Goal: Task Accomplishment & Management: Complete application form

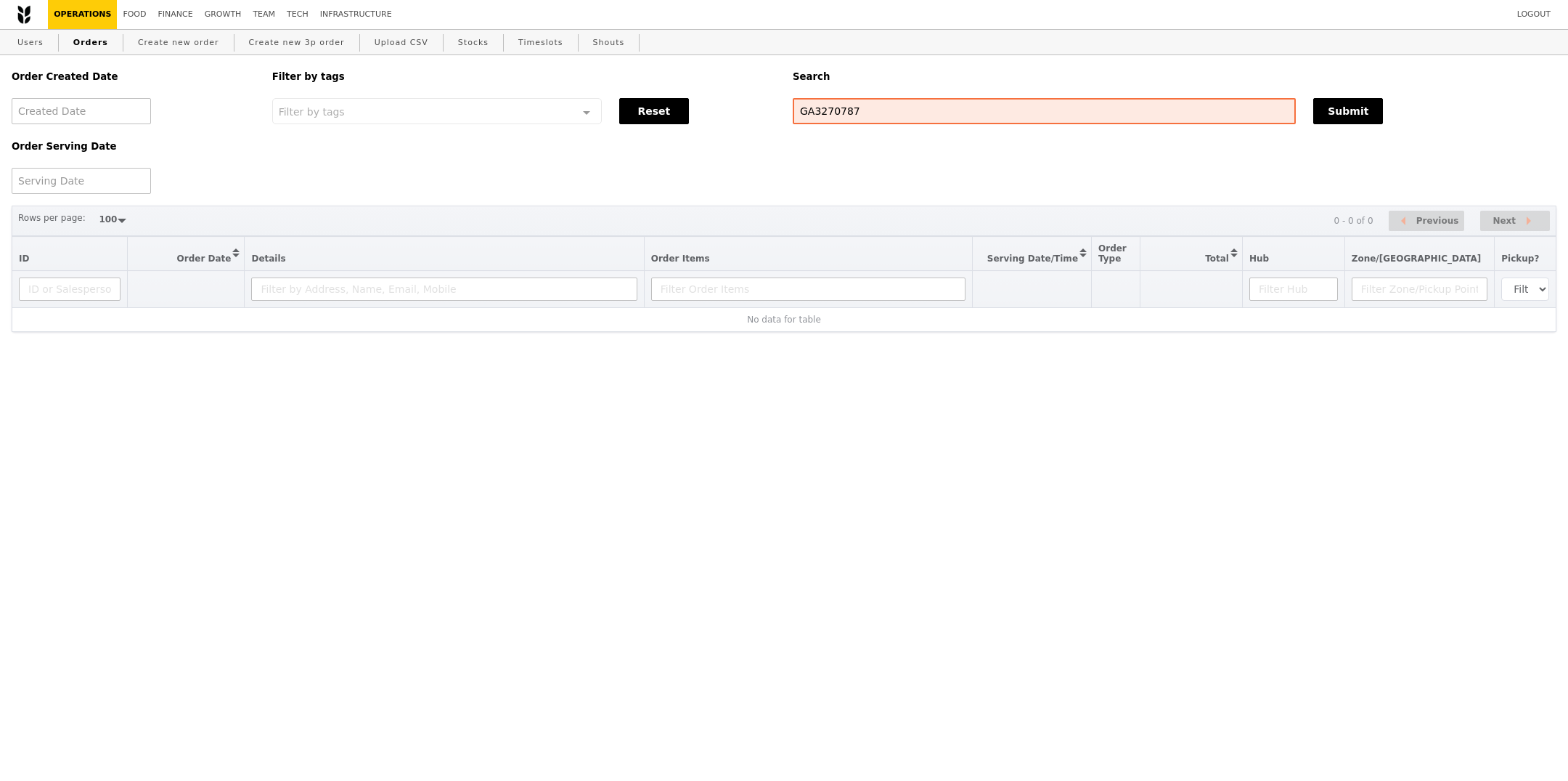
select select "100"
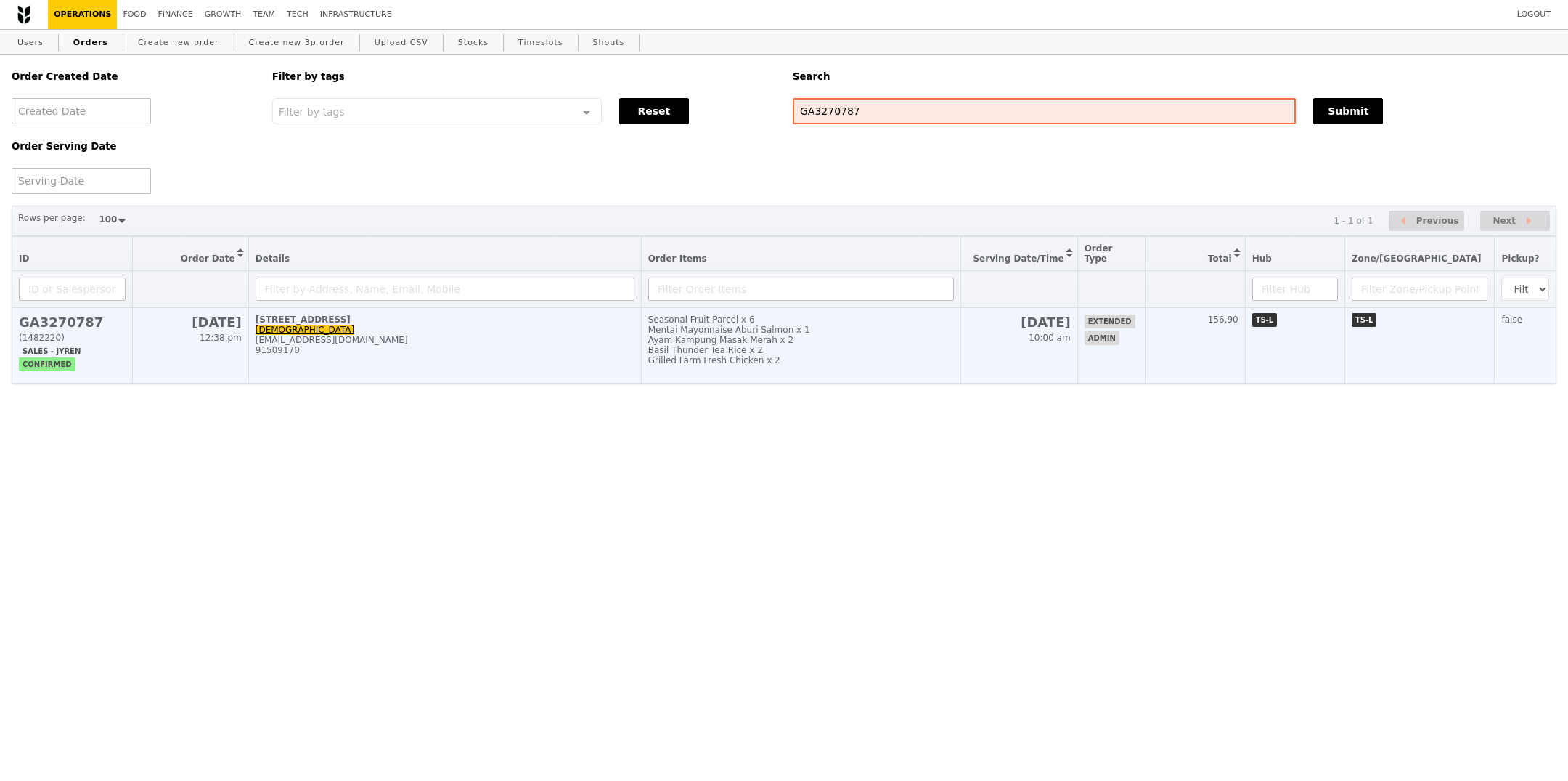
click at [1064, 382] on td "[DATE] 10:00 am" at bounding box center [1018, 346] width 116 height 76
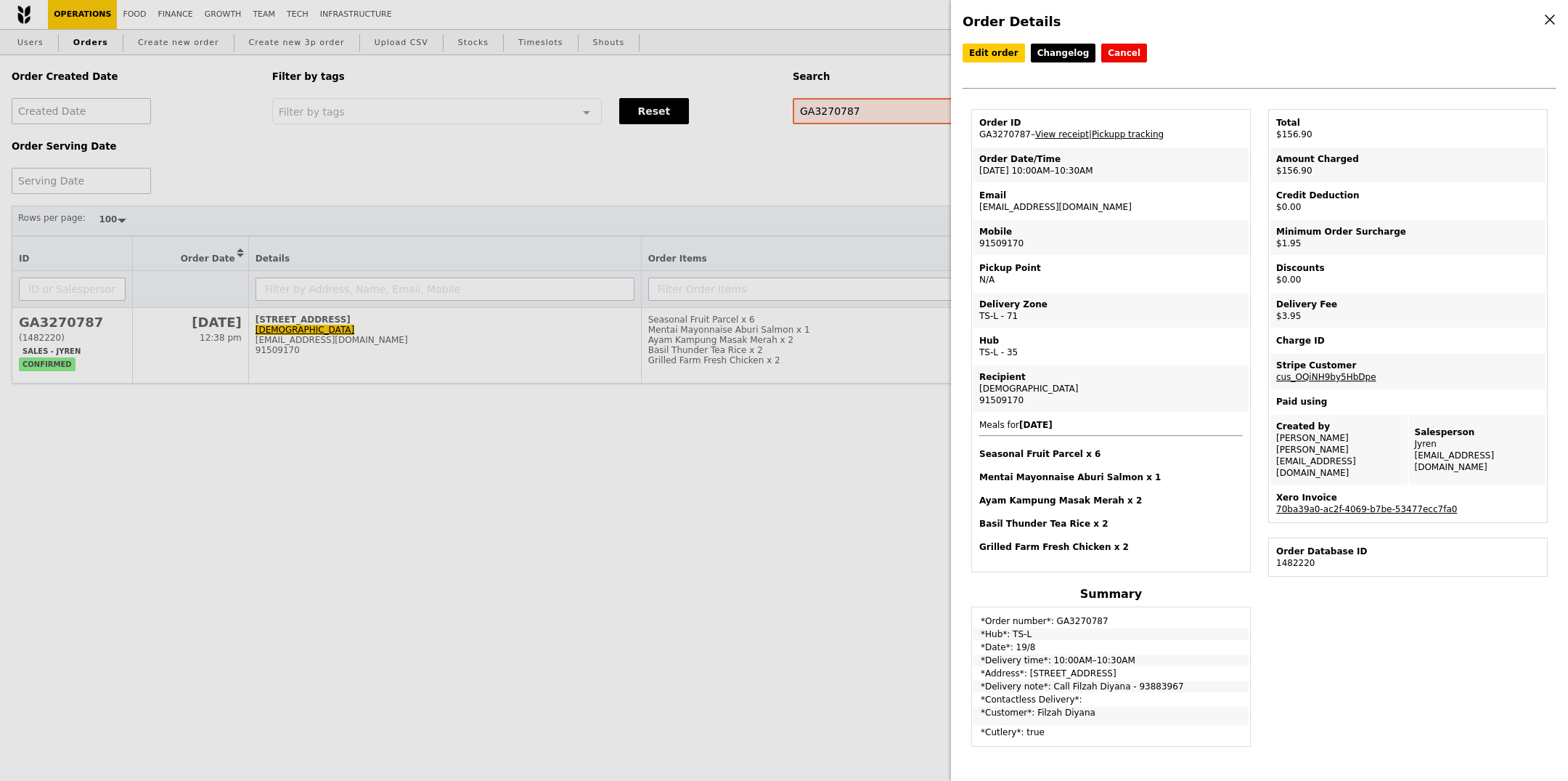
click at [1127, 140] on td "Order ID GA3270787 – View receipt | Pickupp tracking" at bounding box center [1112, 128] width 275 height 35
click at [1132, 130] on link "Pickupp tracking" at bounding box center [1128, 134] width 72 height 10
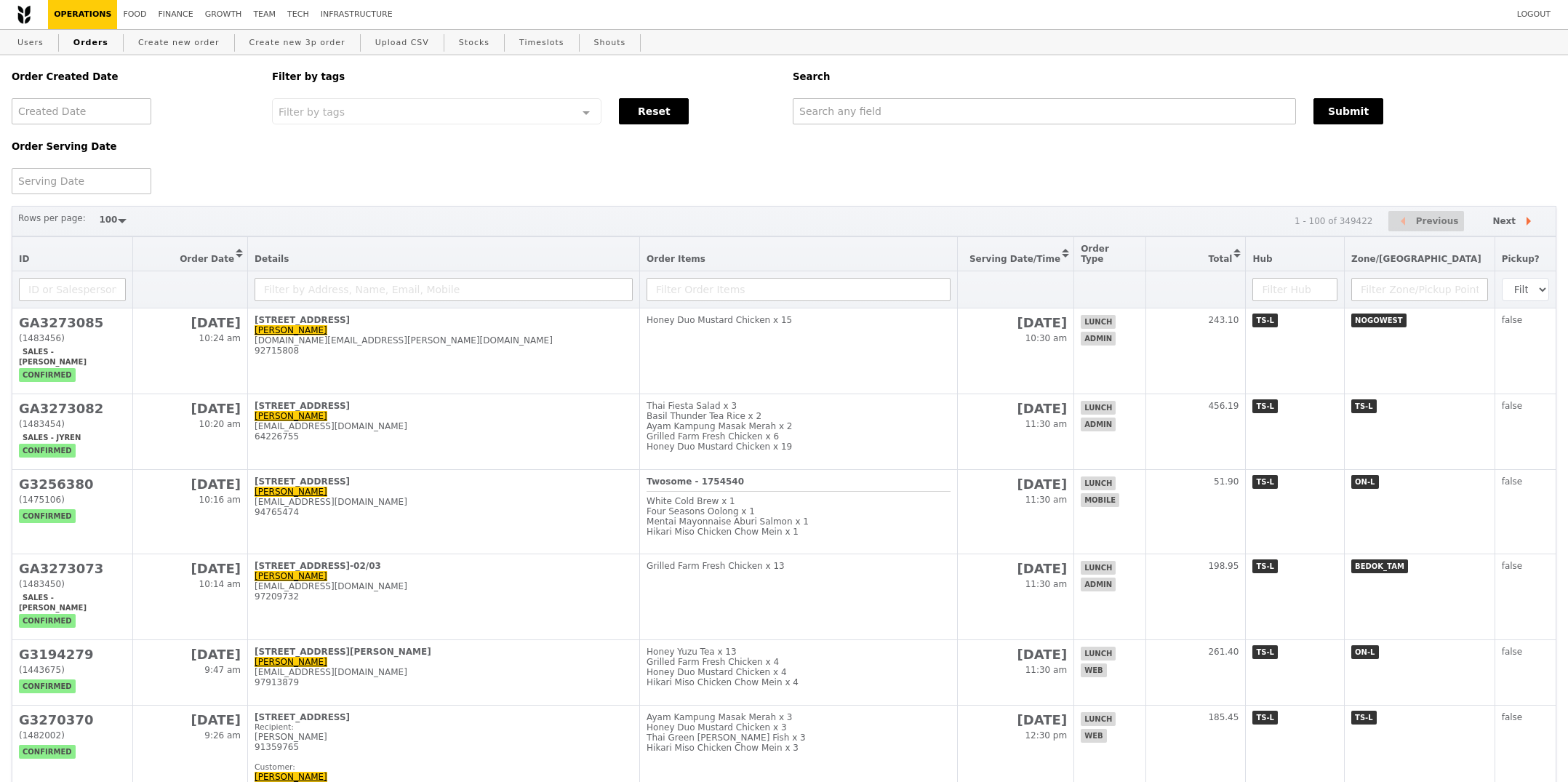
select select "100"
click at [39, 43] on link "Users" at bounding box center [31, 43] width 38 height 26
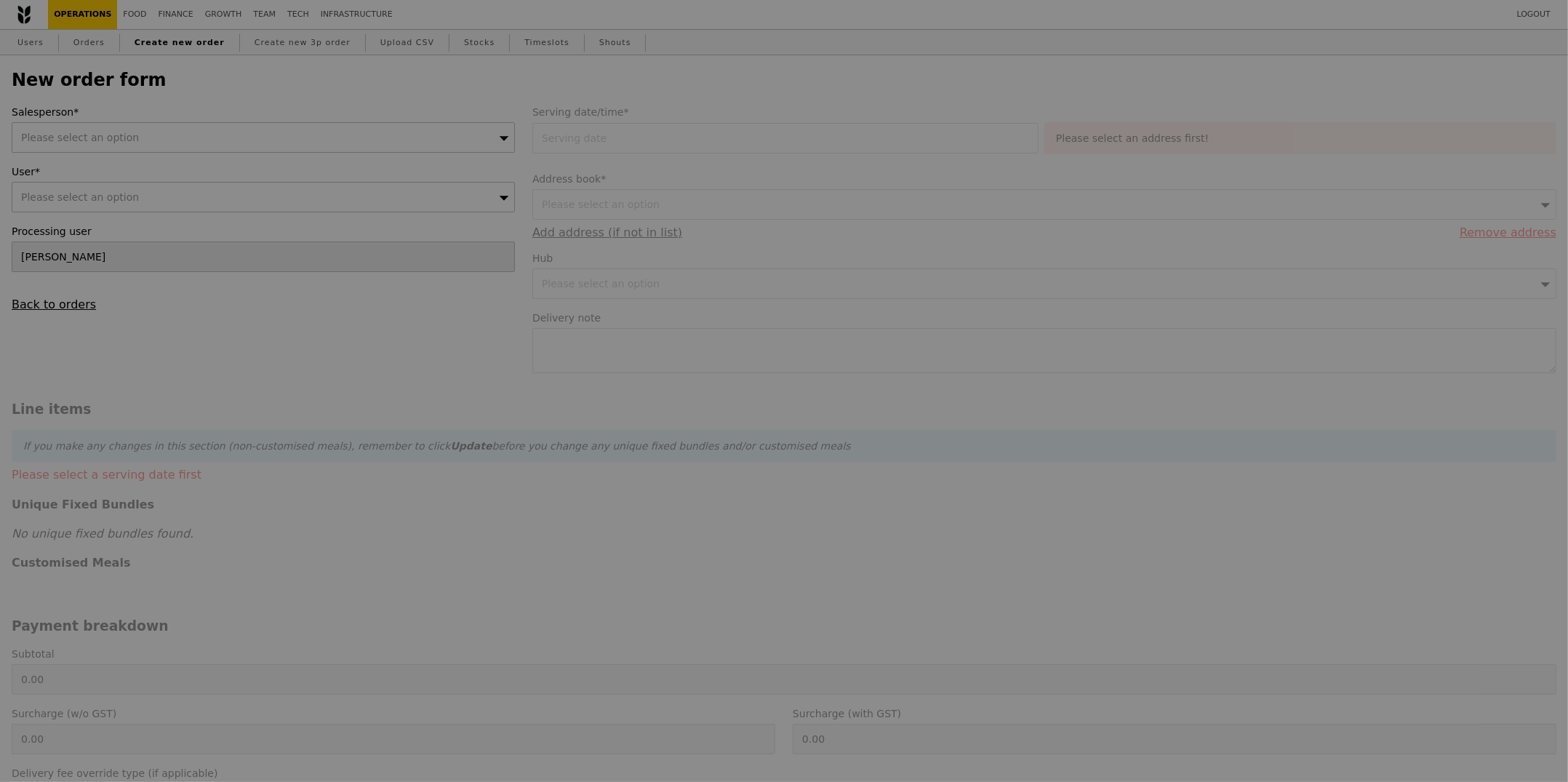
type input "Confirm"
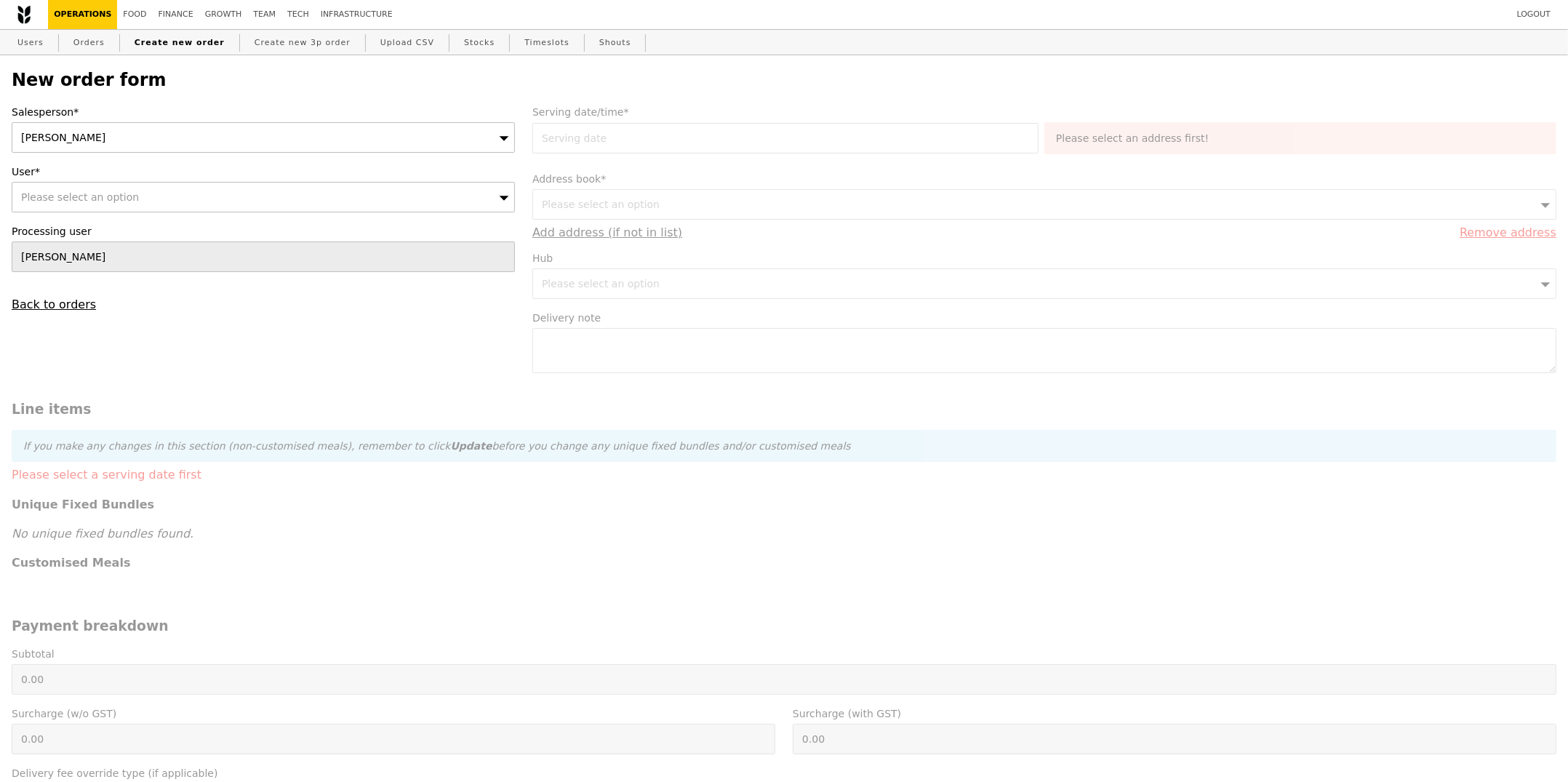
click at [105, 153] on div "[PERSON_NAME]" at bounding box center [264, 137] width 504 height 31
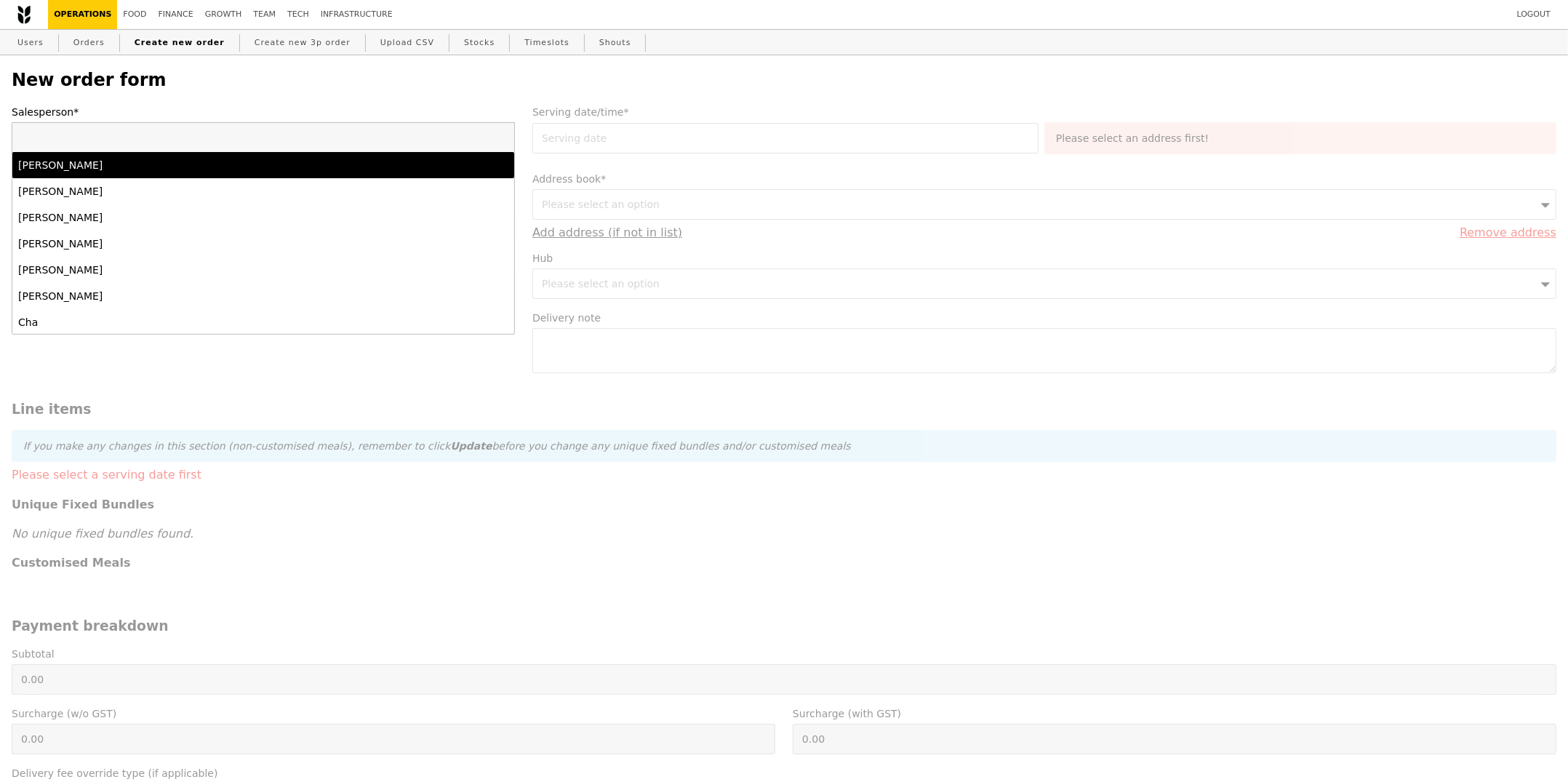
click at [302, 137] on input "Salesperson*" at bounding box center [263, 137] width 502 height 29
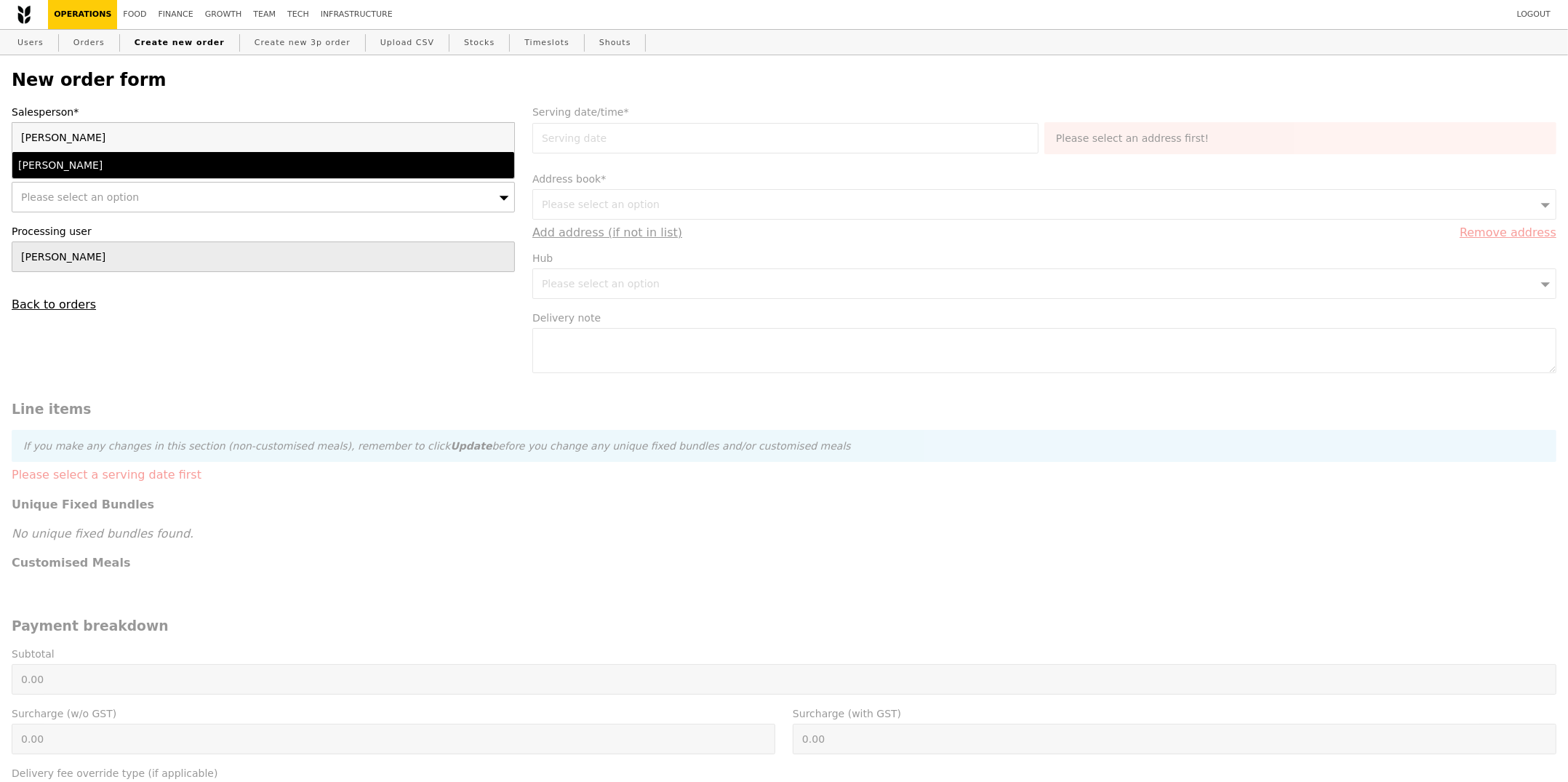
click at [185, 133] on input "[PERSON_NAME]" at bounding box center [263, 137] width 502 height 29
click at [185, 137] on input "[PERSON_NAME]" at bounding box center [263, 137] width 502 height 29
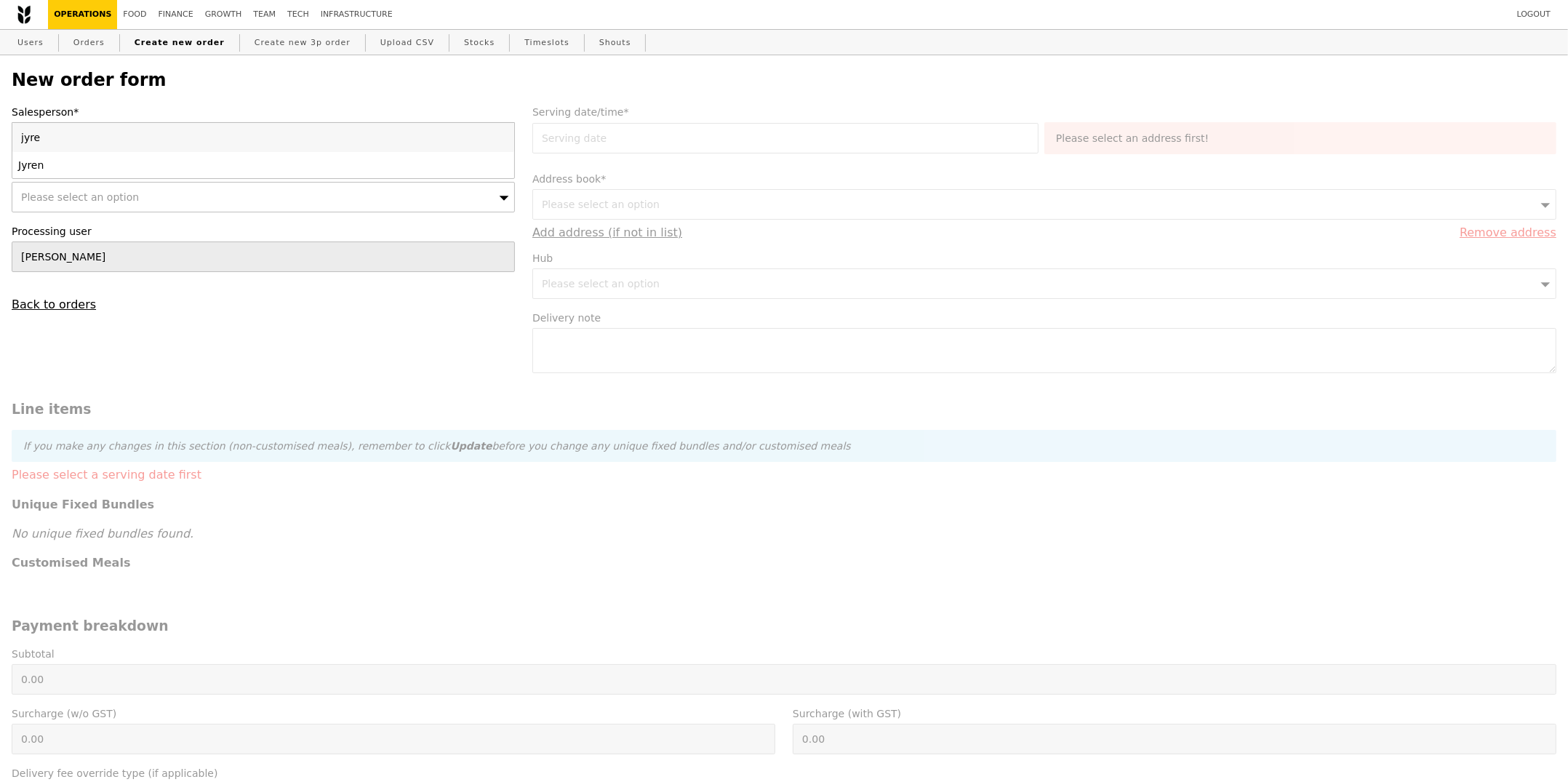
type input "jyren"
click at [382, 341] on form "Salesperson* Jyren User* Please select an option Processing user [PERSON_NAME] …" at bounding box center [784, 641] width 1562 height 1074
click at [341, 212] on div "Please select an option" at bounding box center [264, 196] width 504 height 31
type input "[EMAIL_ADDRESS][PERSON_NAME][DOMAIN_NAME]"
type input "Confirm"
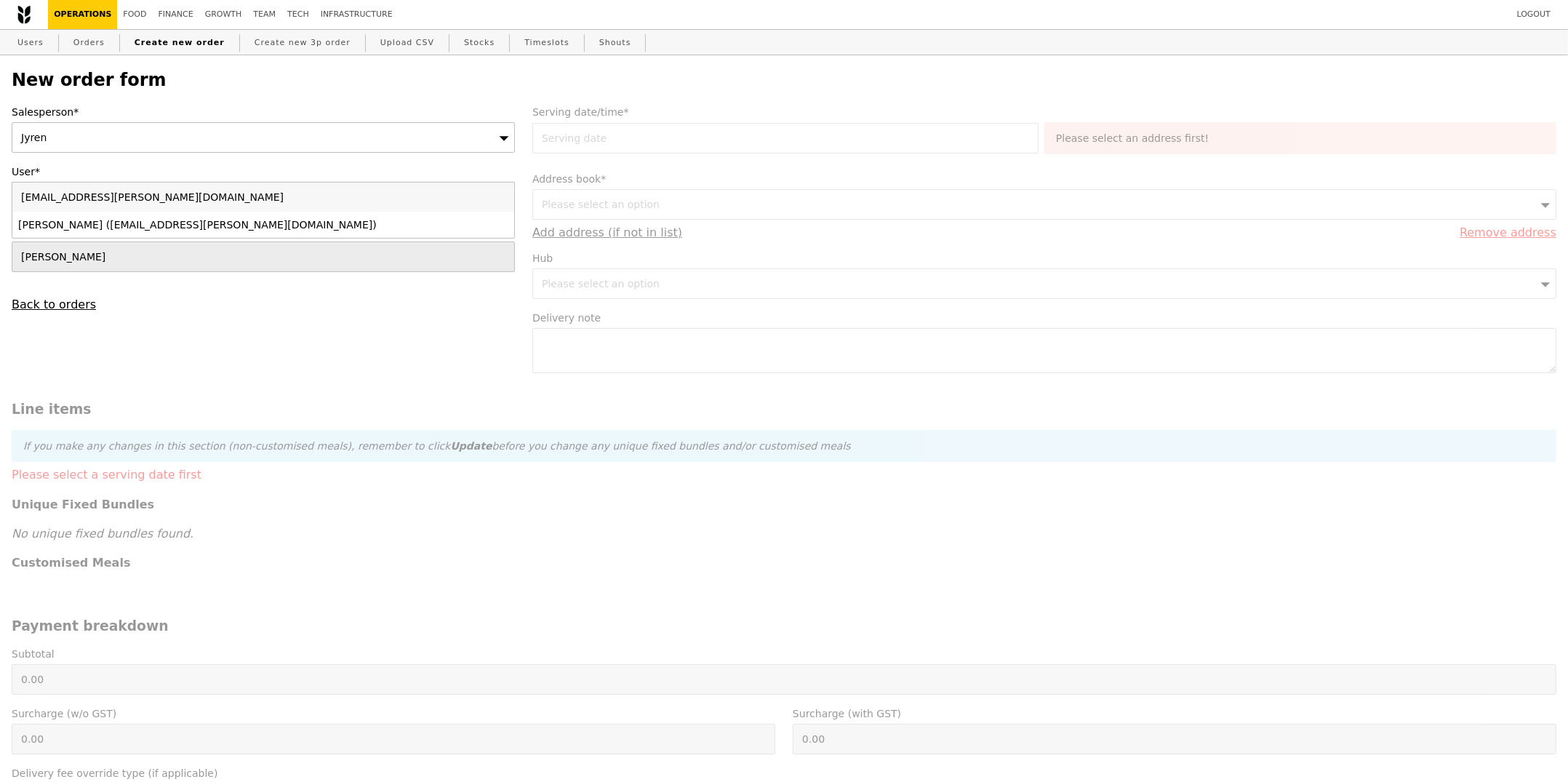
type input "[EMAIL_ADDRESS][PERSON_NAME][DOMAIN_NAME]"
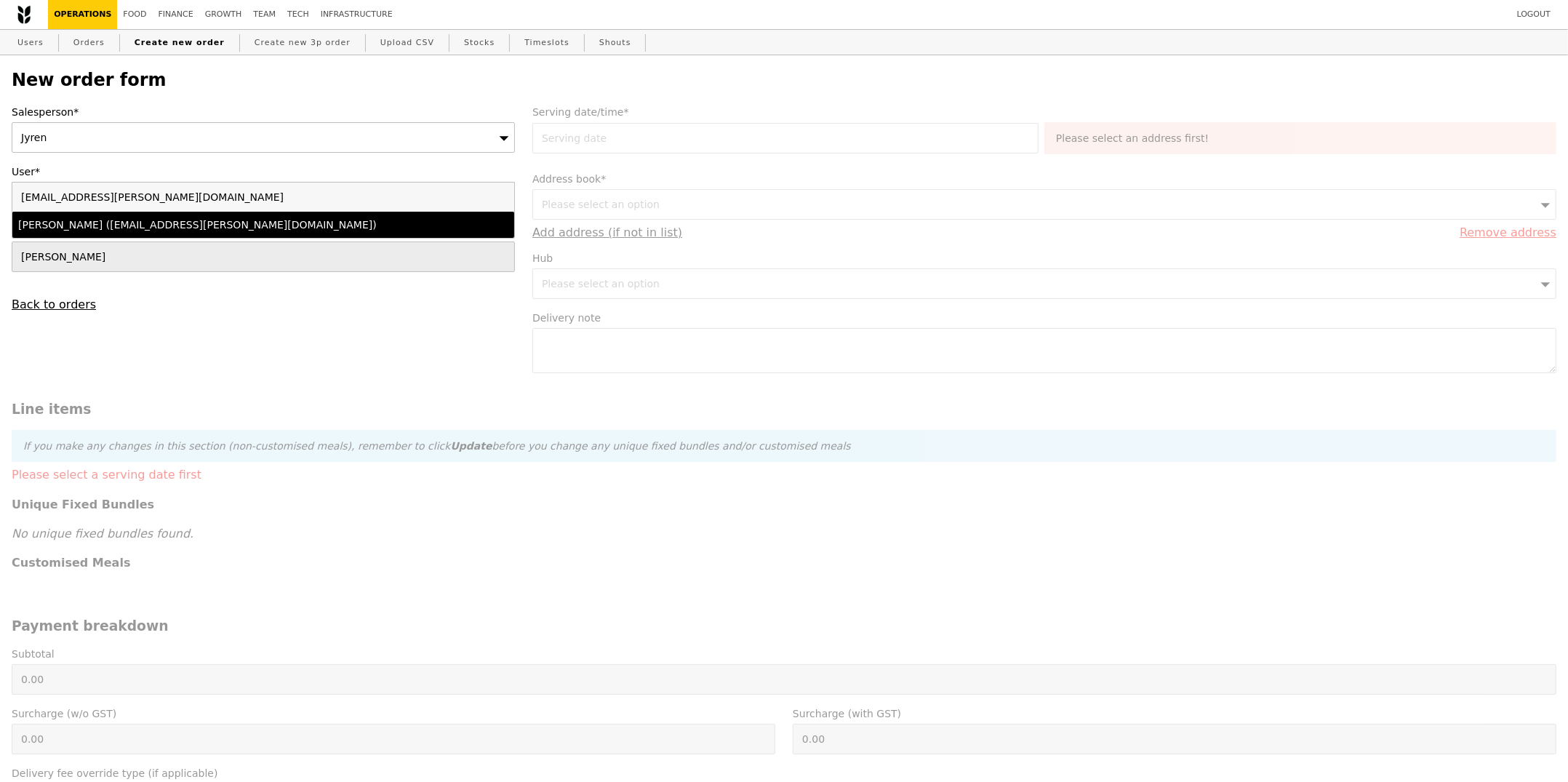
click at [185, 223] on div "[PERSON_NAME] ([EMAIL_ADDRESS][PERSON_NAME][DOMAIN_NAME])" at bounding box center [202, 225] width 367 height 15
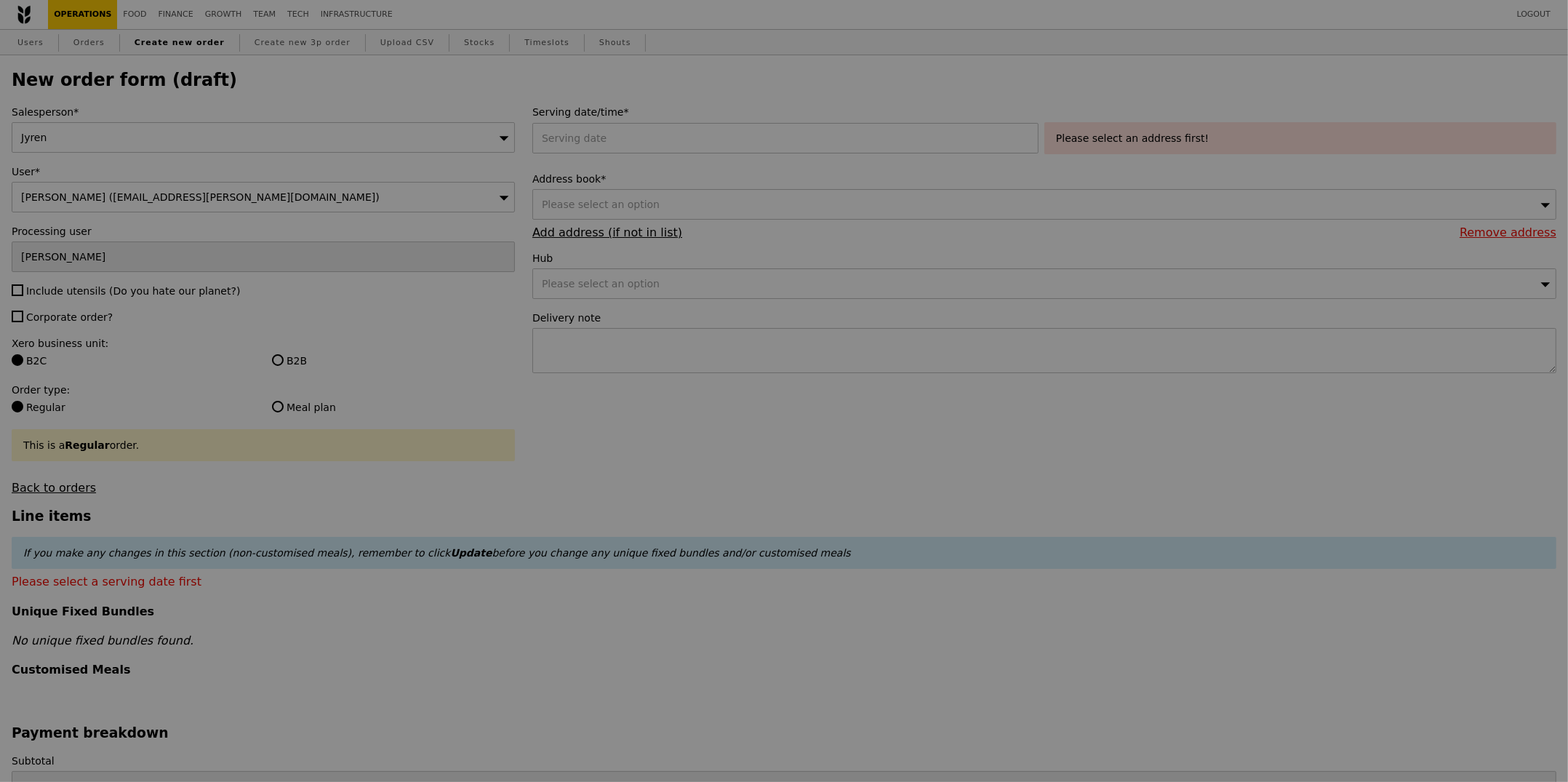
type input "Confirm"
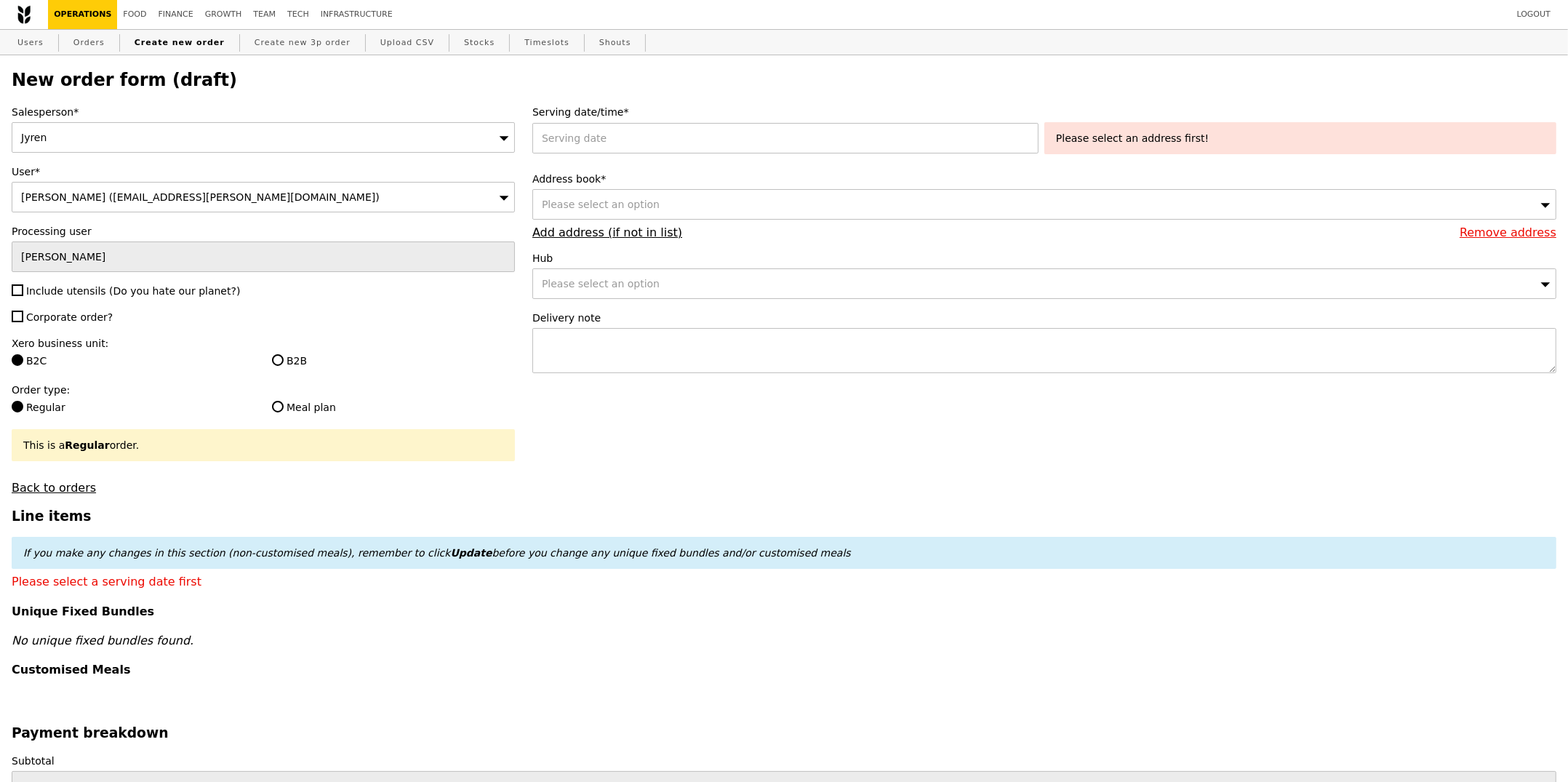
click at [118, 315] on label "Corporate order?" at bounding box center [264, 317] width 504 height 15
click at [23, 315] on input "Corporate order?" at bounding box center [18, 316] width 12 height 12
checkbox input "true"
click at [115, 293] on span "Include utensils (Do you hate our planet?)" at bounding box center [132, 291] width 214 height 12
click at [23, 293] on input "Include utensils (Do you hate our planet?)" at bounding box center [18, 290] width 12 height 12
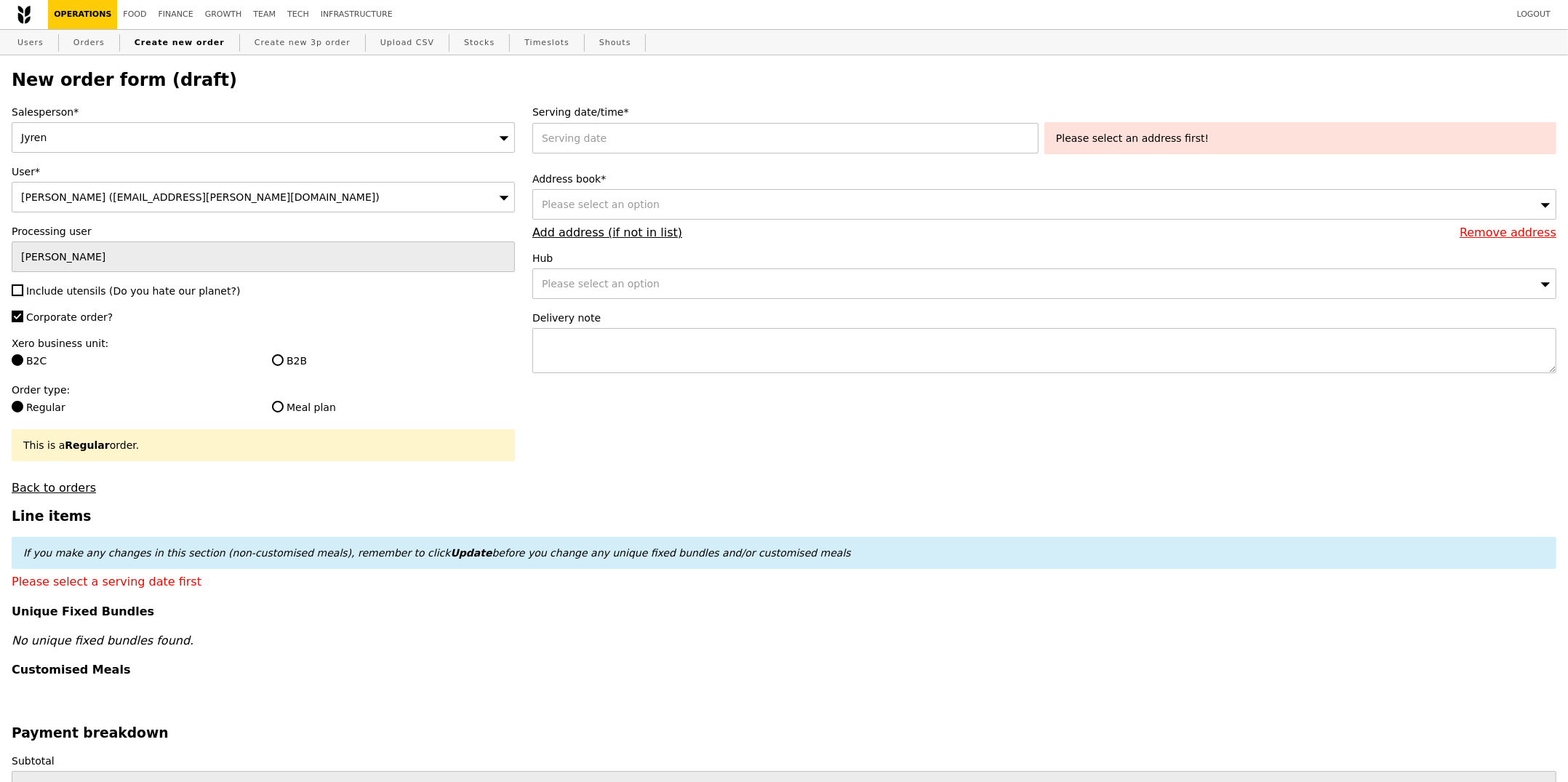
checkbox input "true"
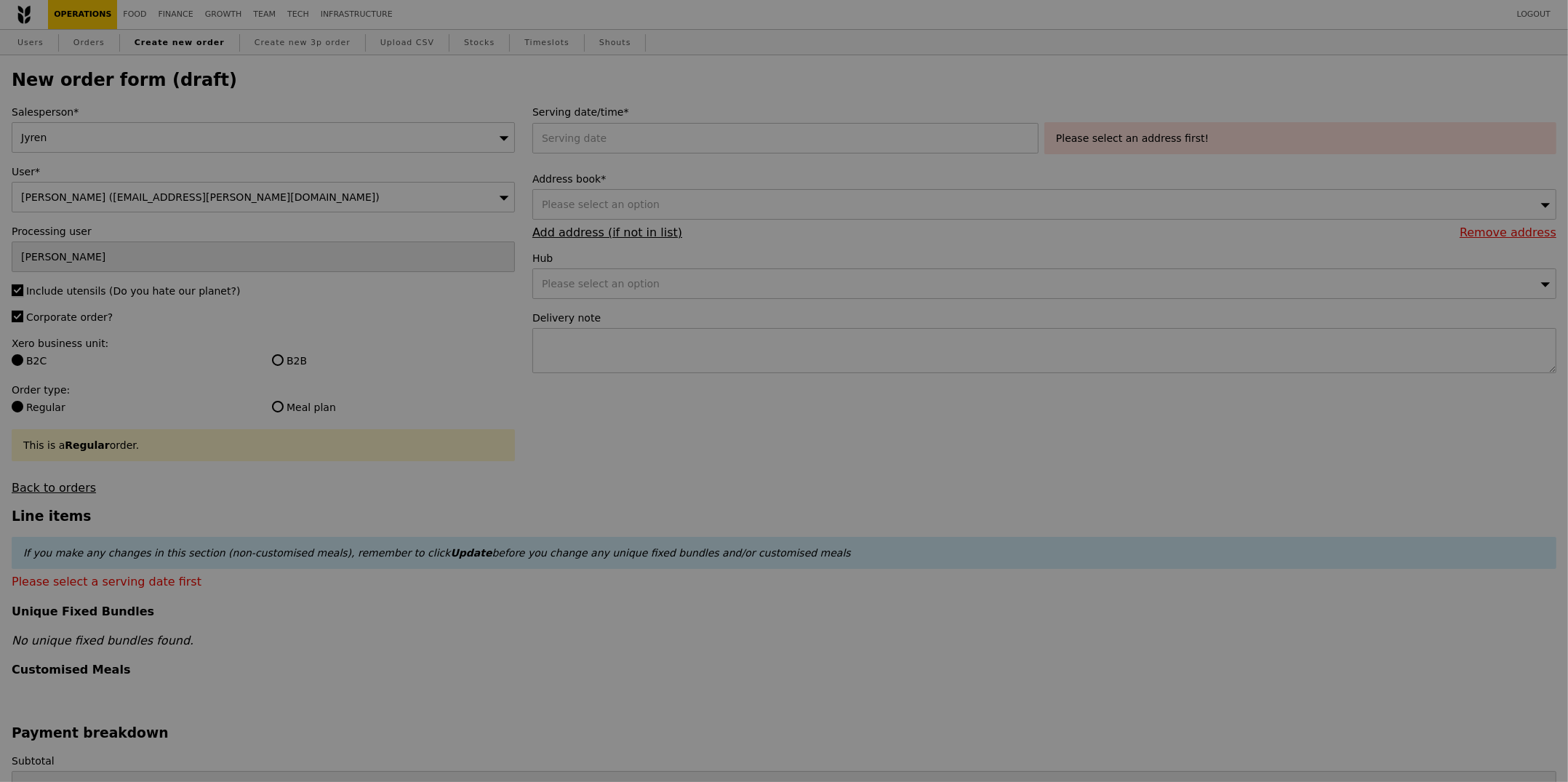
type input "Confirm"
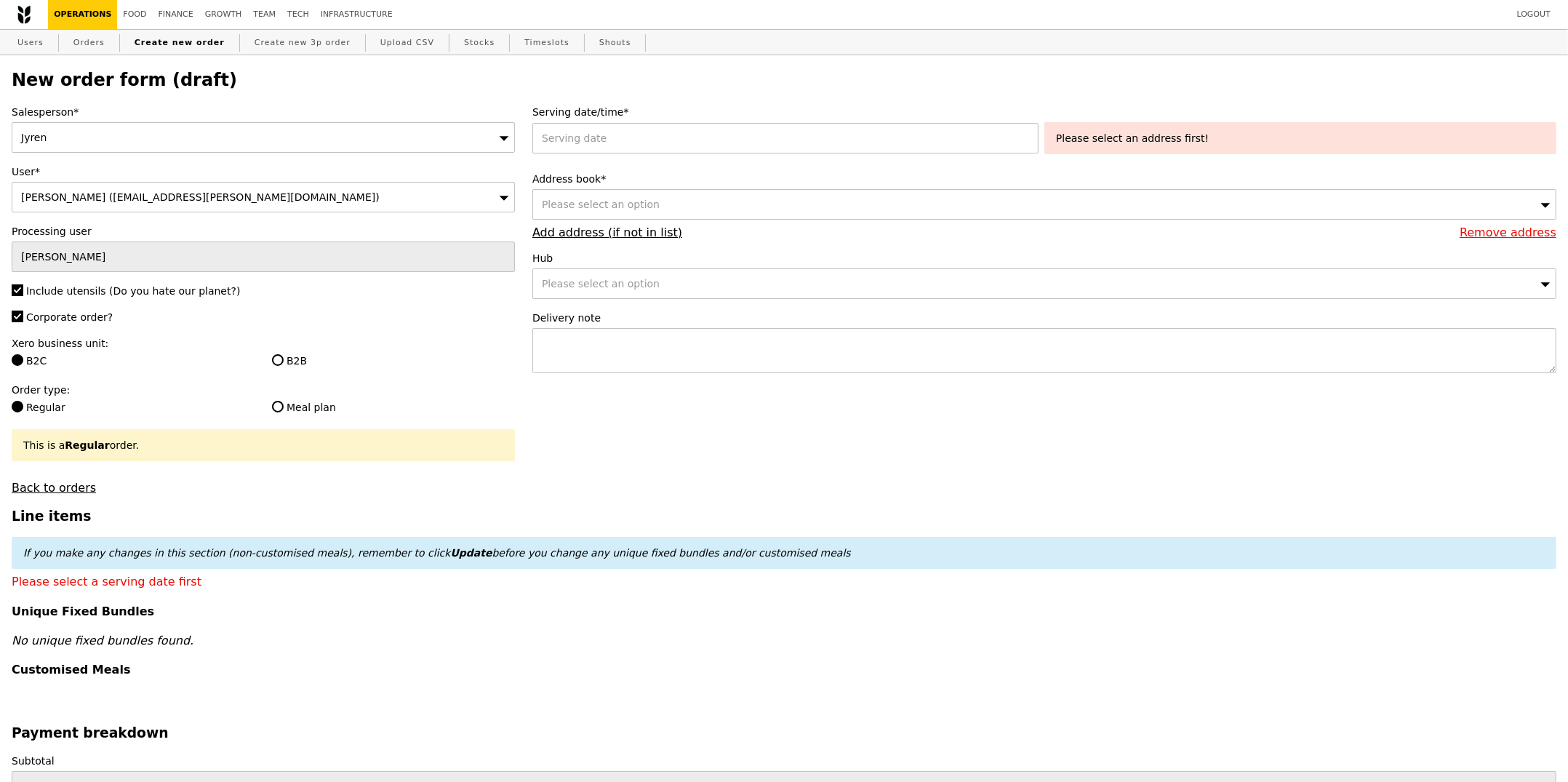
click at [304, 369] on div "B2B" at bounding box center [392, 362] width 260 height 18
click at [305, 367] on label "B2B" at bounding box center [393, 361] width 243 height 15
click at [283, 366] on input "B2B" at bounding box center [278, 360] width 12 height 12
radio input "true"
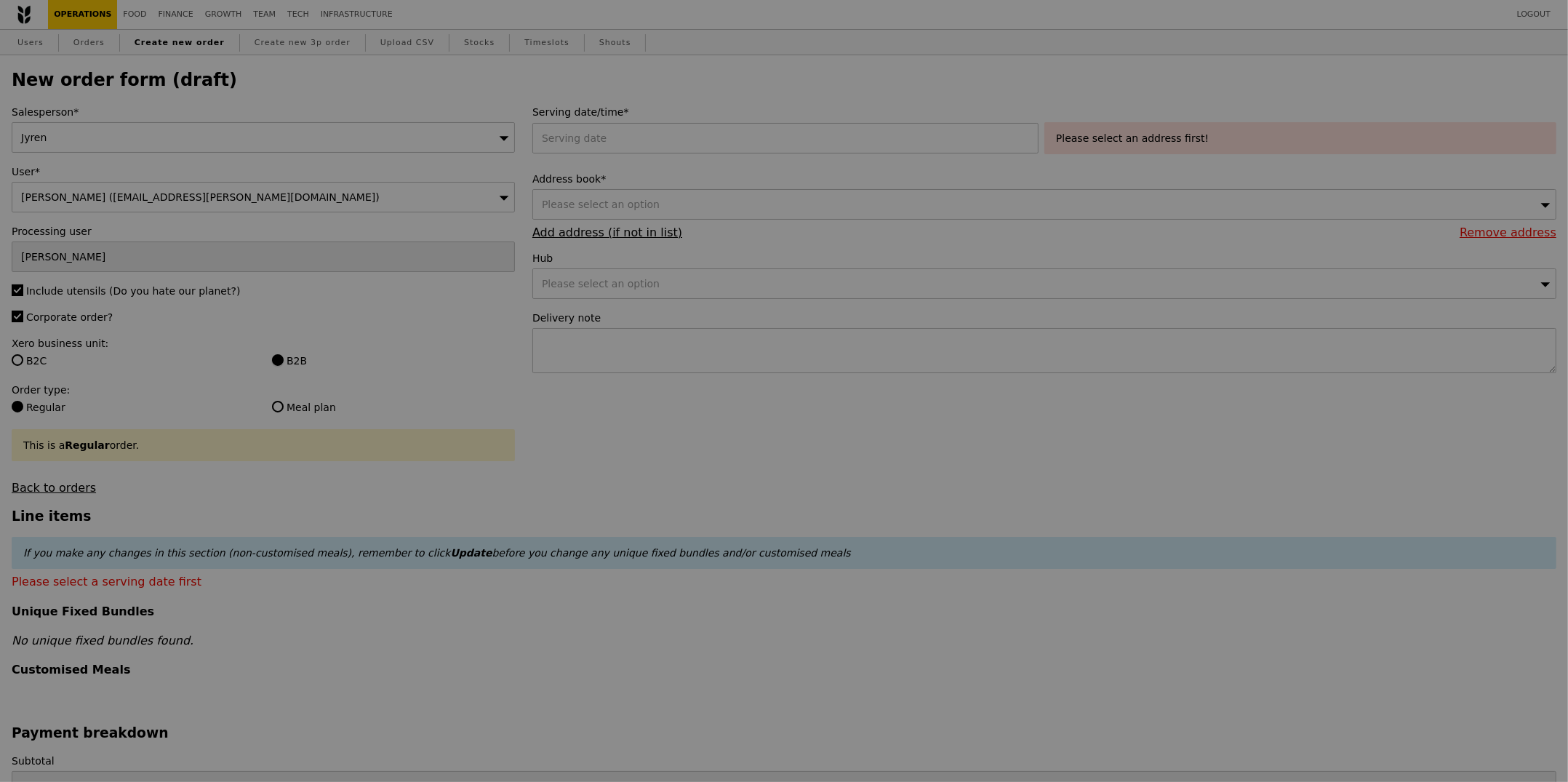
type input "Confirm"
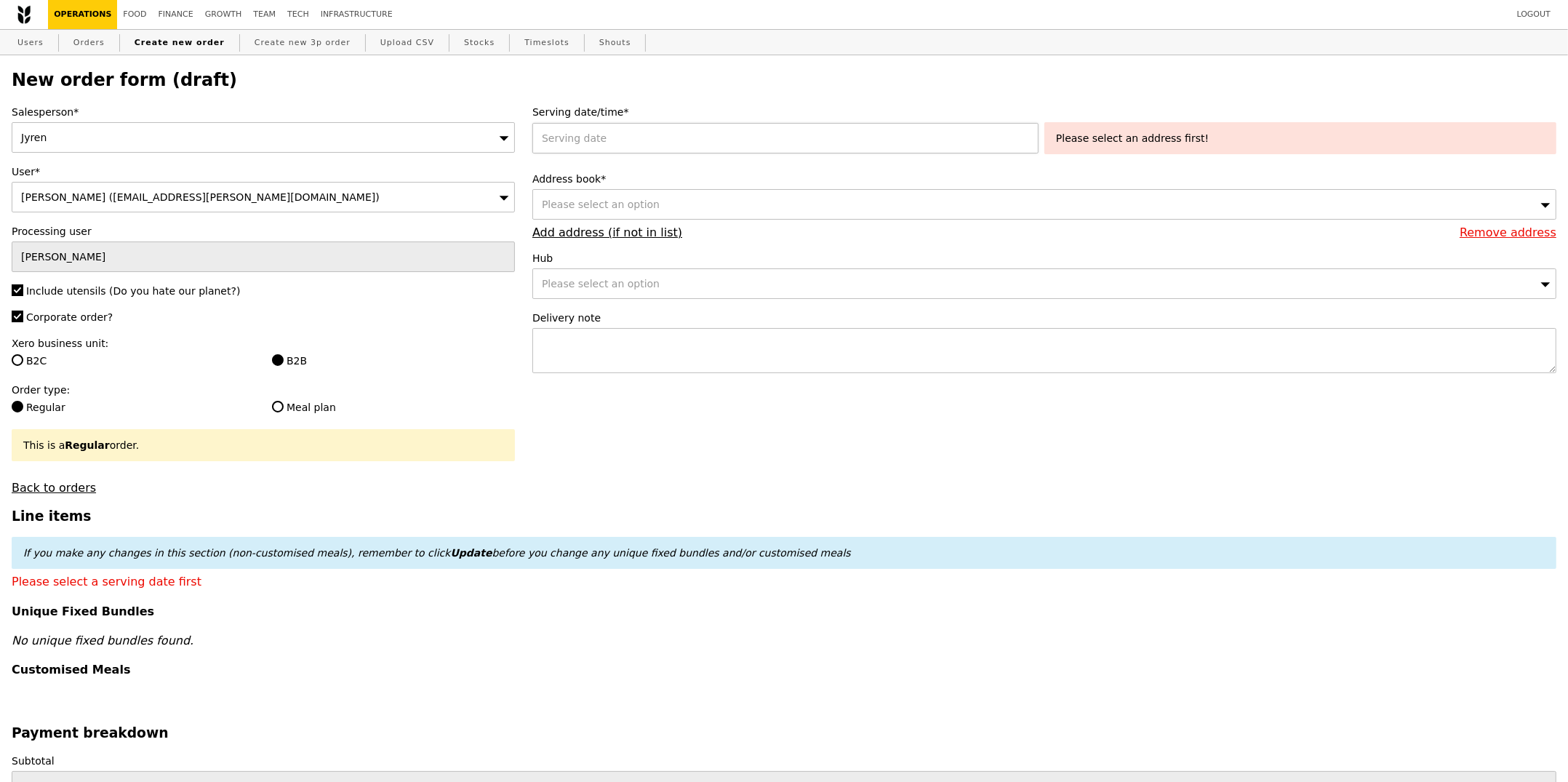
click at [704, 147] on div at bounding box center [788, 138] width 512 height 31
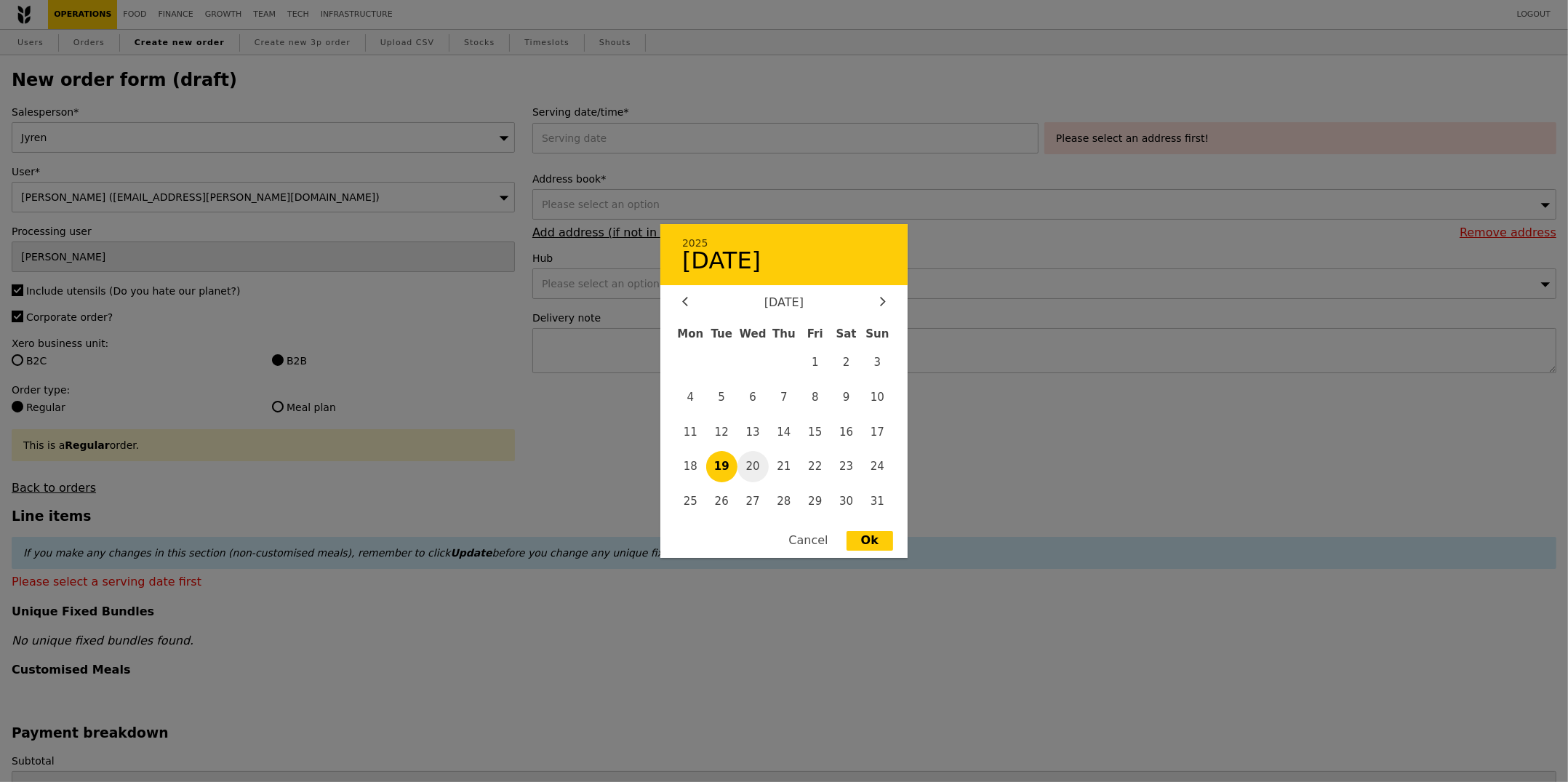
click at [752, 469] on span "20" at bounding box center [753, 466] width 31 height 31
type input "[DATE]"
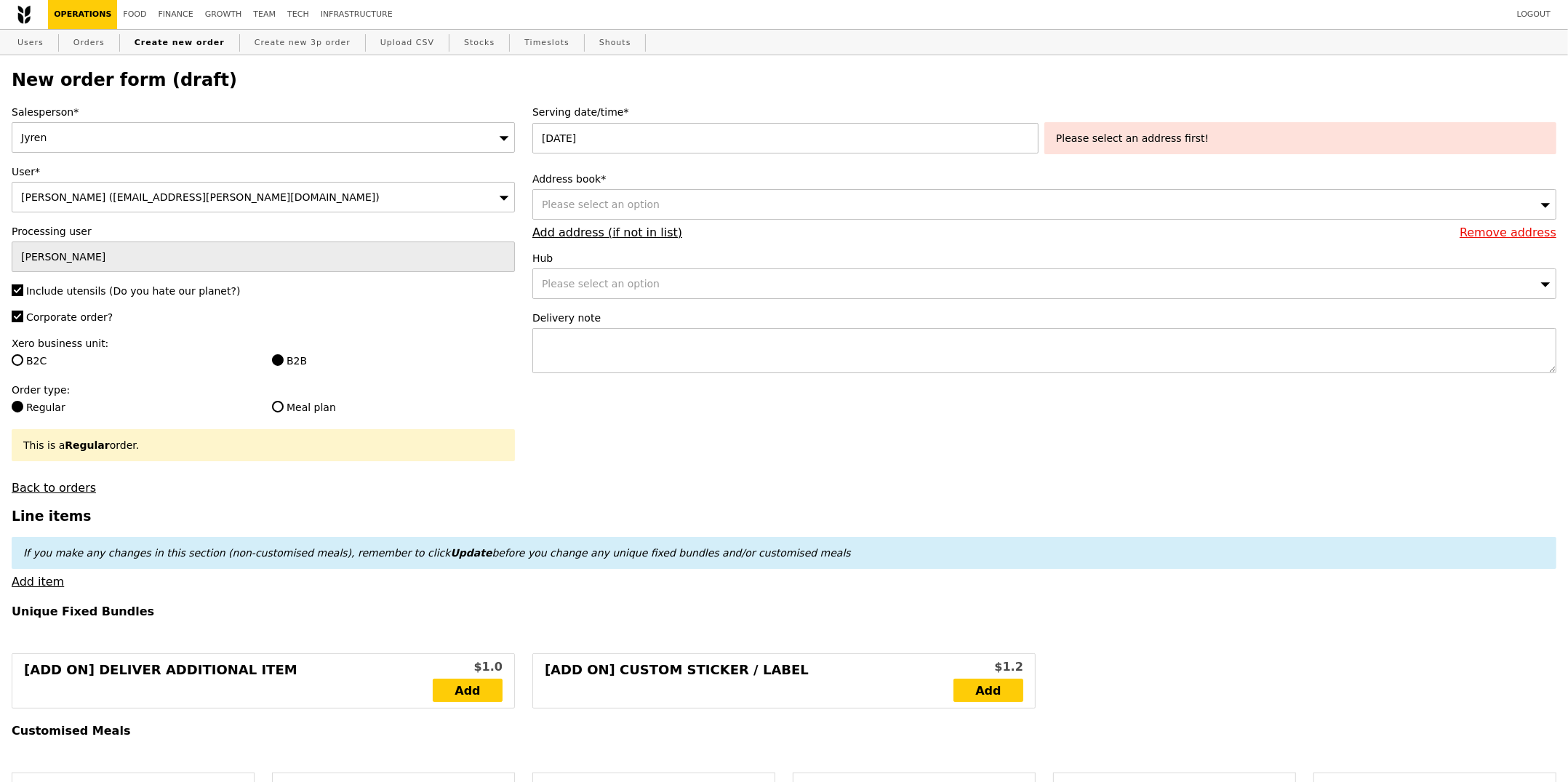
click at [676, 203] on div "Please select an option" at bounding box center [1044, 204] width 1024 height 31
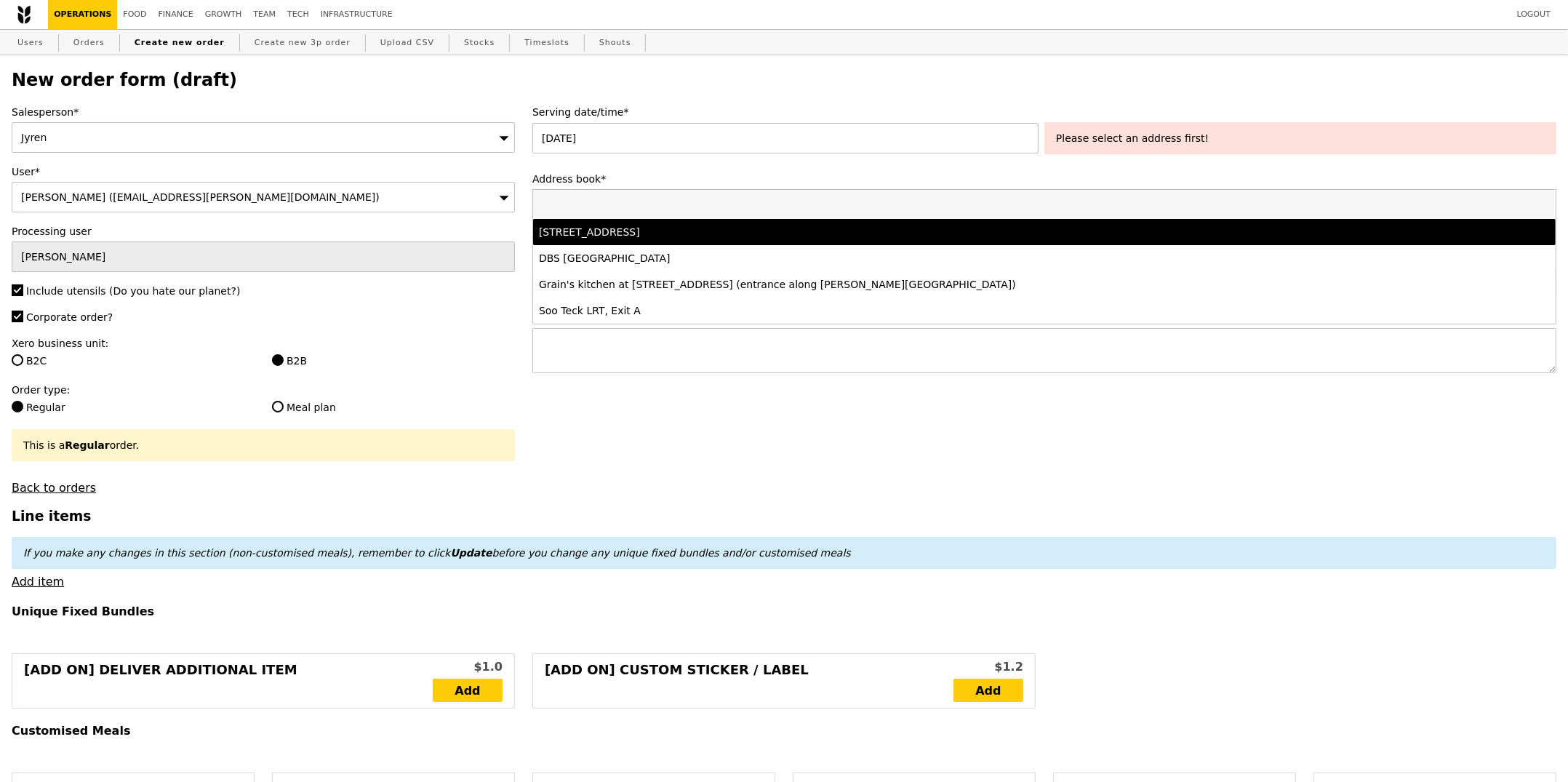
click at [681, 236] on div "[STREET_ADDRESS]" at bounding box center [917, 232] width 758 height 15
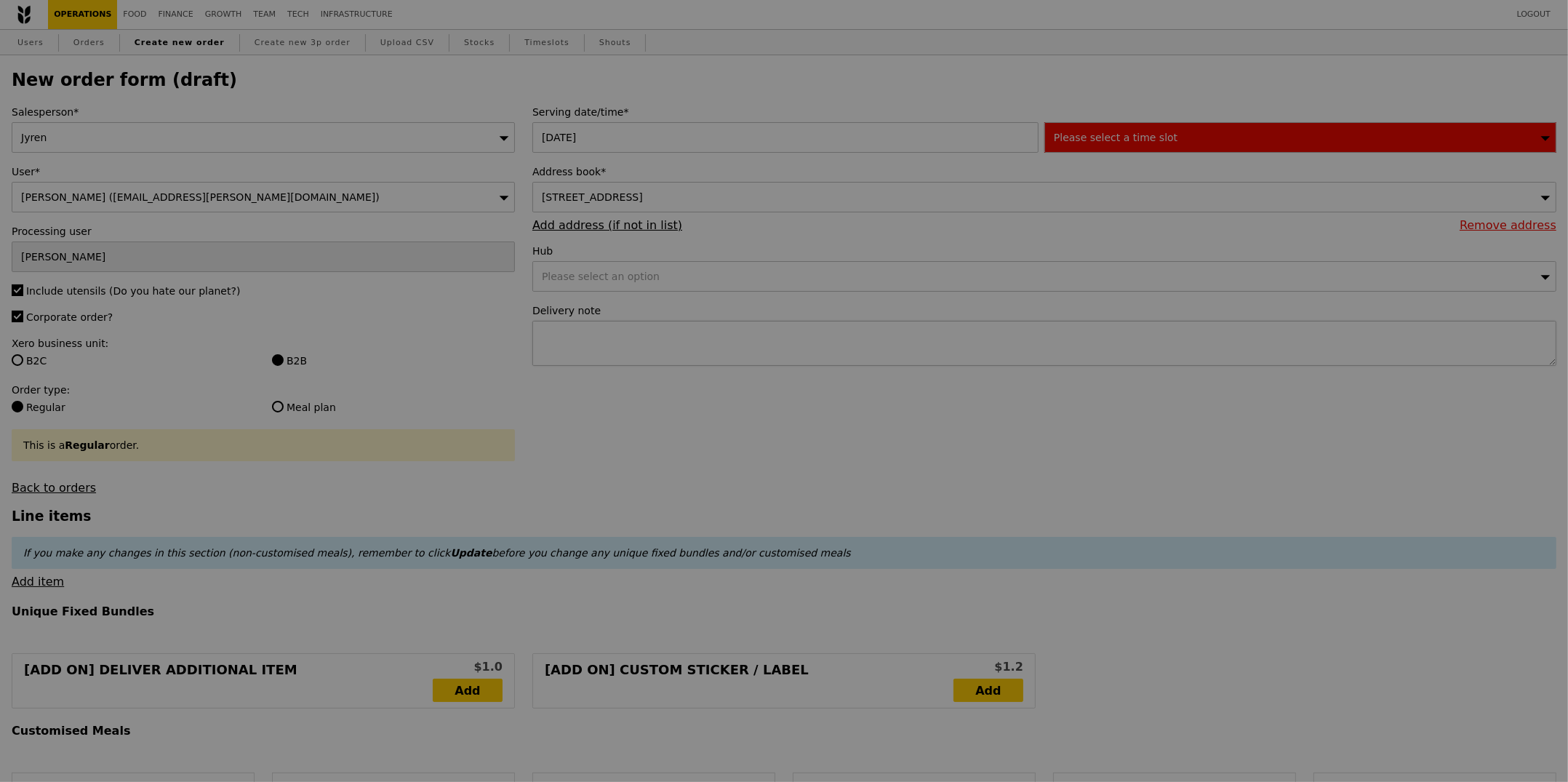
type input "Confirm"
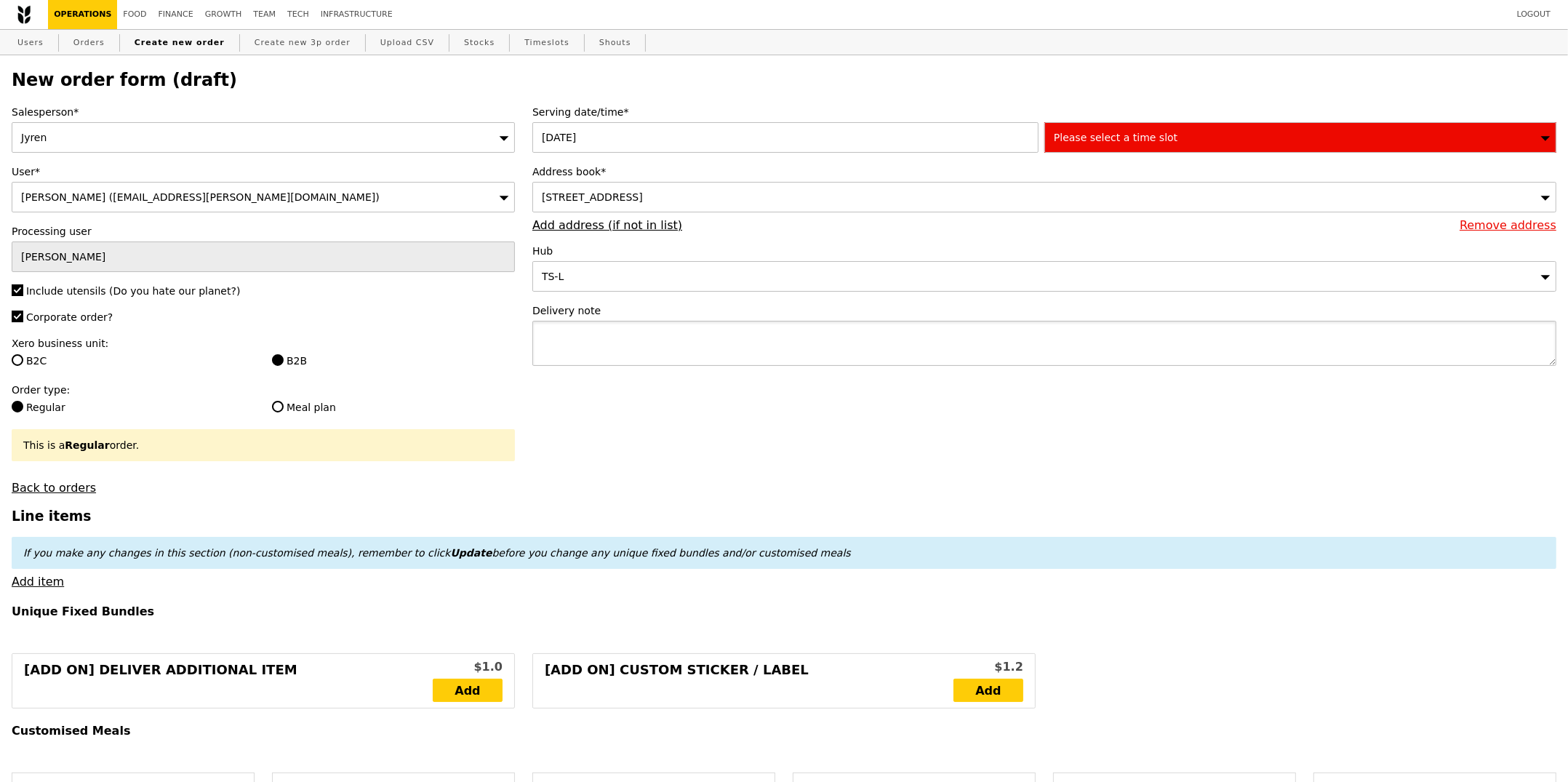
click at [772, 341] on textarea at bounding box center [1044, 342] width 1024 height 45
type textarea "Deliver to Level 3 Concierge. Contact"
type input "Confirm"
paste textarea "[PERSON_NAME]/[PERSON_NAME]"
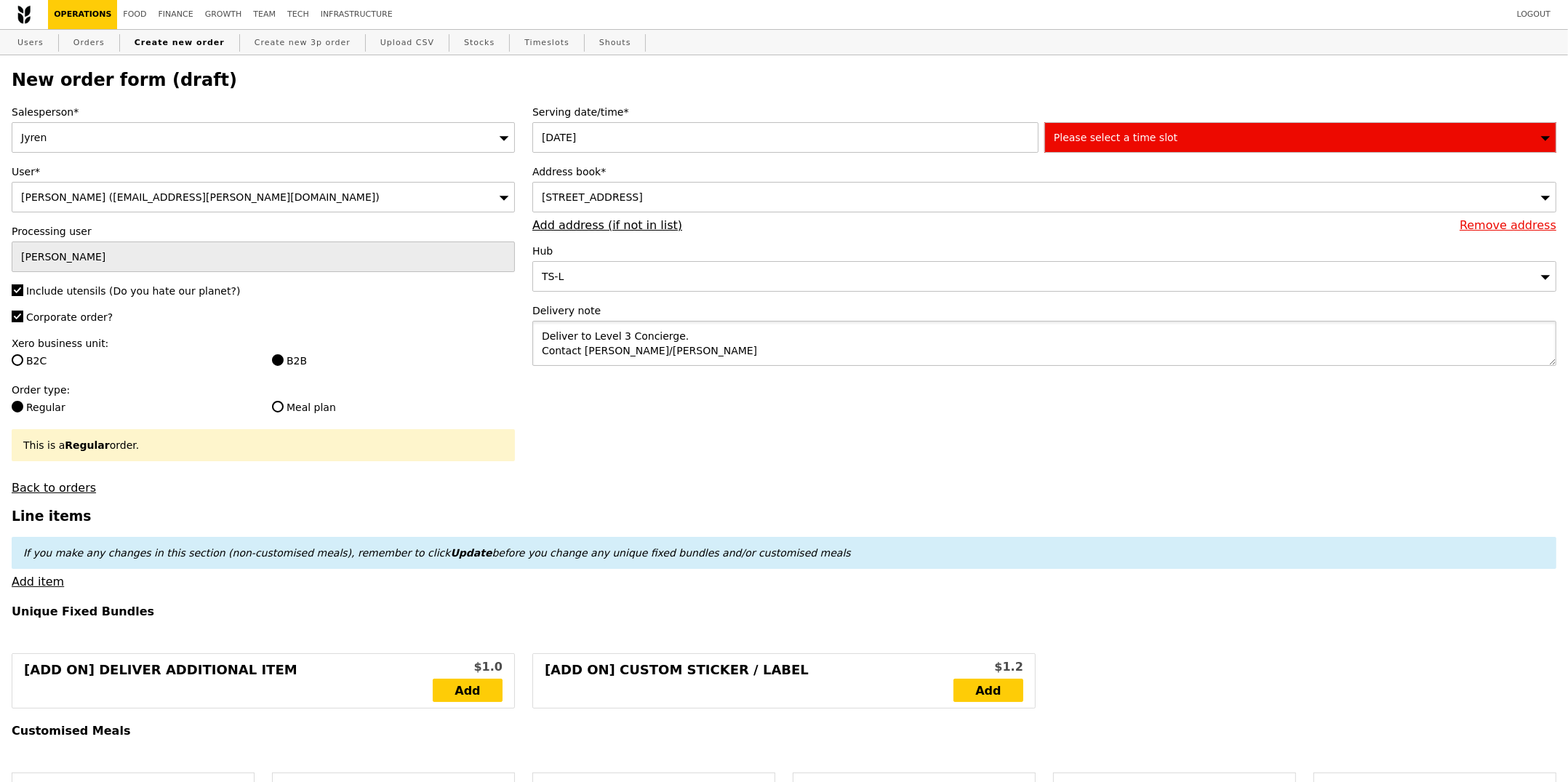
type textarea "Deliver to Level 3 Concierge. Contact [PERSON_NAME]/[PERSON_NAME]"
type input "Confirm"
drag, startPoint x: 734, startPoint y: 354, endPoint x: 585, endPoint y: 347, distance: 149.2
click at [585, 347] on textarea "Deliver to Level 3 Concierge. Contact [PERSON_NAME]/[PERSON_NAME]" at bounding box center [1044, 342] width 1024 height 45
drag, startPoint x: 737, startPoint y: 345, endPoint x: 600, endPoint y: 348, distance: 137.0
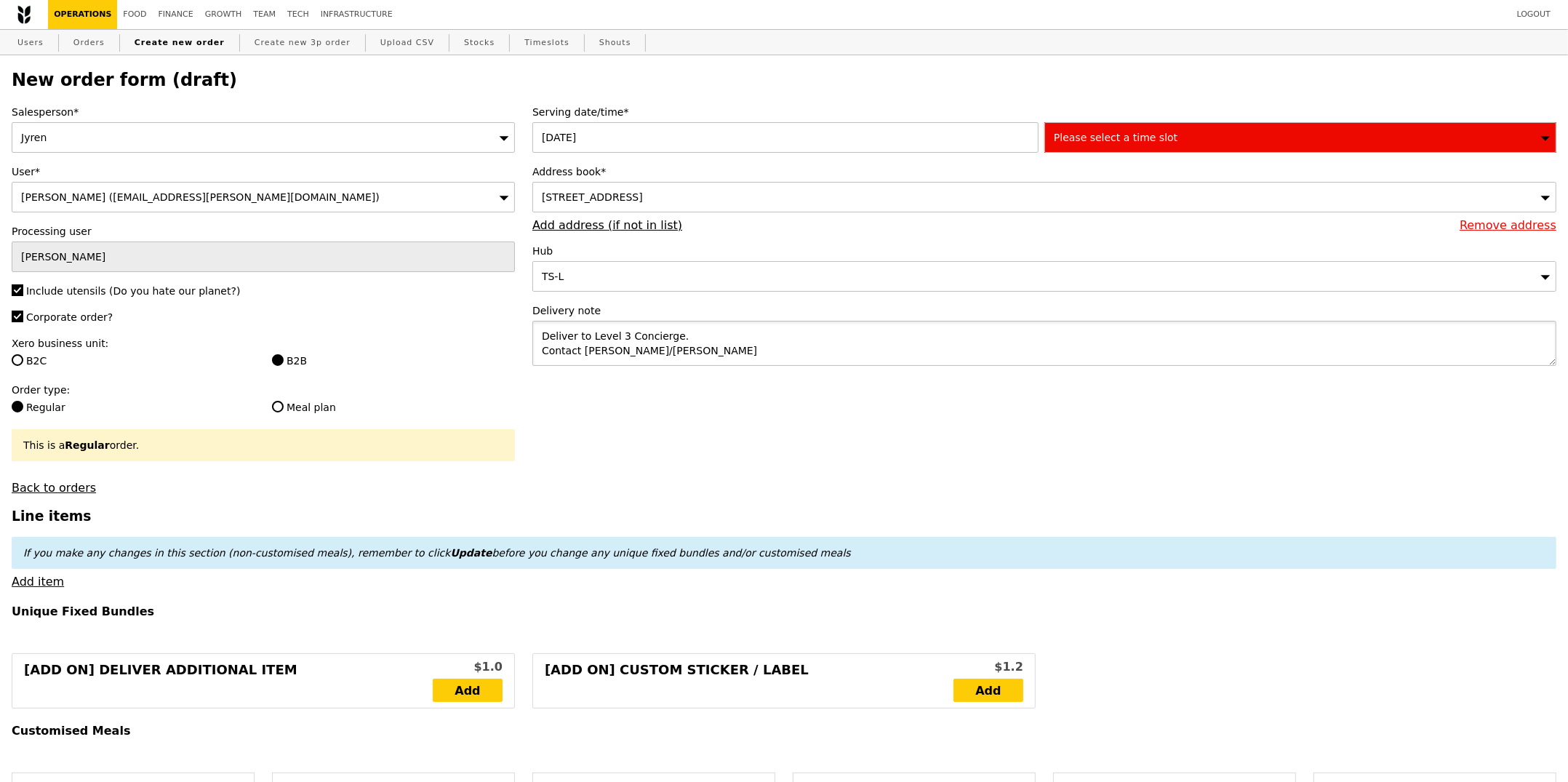
click at [600, 348] on textarea "Deliver to Level 3 Concierge. Contact [PERSON_NAME]/[PERSON_NAME]" at bounding box center [1044, 342] width 1024 height 45
drag, startPoint x: 657, startPoint y: 351, endPoint x: 700, endPoint y: 353, distance: 43.0
click at [657, 351] on textarea "Deliver to Level 3 Concierge. Contact [PERSON_NAME]/[PERSON_NAME]" at bounding box center [1044, 342] width 1024 height 45
drag, startPoint x: 700, startPoint y: 353, endPoint x: 581, endPoint y: 350, distance: 119.0
click at [581, 350] on textarea "Deliver to Level 3 Concierge. Contact [PERSON_NAME]/[PERSON_NAME]" at bounding box center [1044, 342] width 1024 height 45
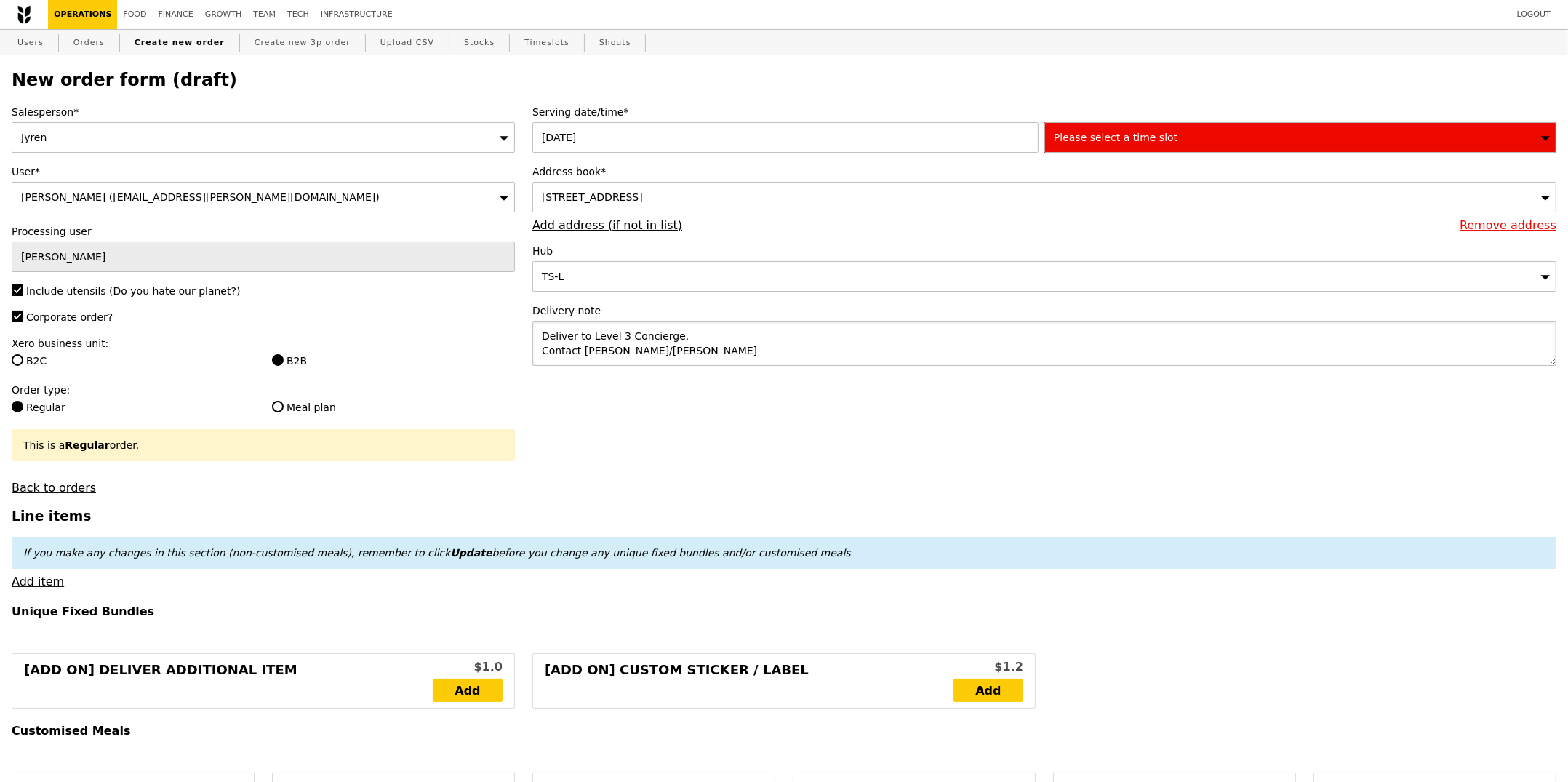
paste textarea ": [PHONE_NUMBER] Or [PERSON_NAME] [PHONE_NUMBER]"
click at [540, 344] on textarea "Deliver to Level 3 Concierge. Contact [PERSON_NAME]: [PHONE_NUMBER] Or [PERSON_…" at bounding box center [1044, 342] width 1024 height 45
click at [544, 361] on textarea "Deliver to Level 3 Concierge. Contact [PERSON_NAME]: [PHONE_NUMBER] Or [PERSON_…" at bounding box center [1044, 342] width 1024 height 45
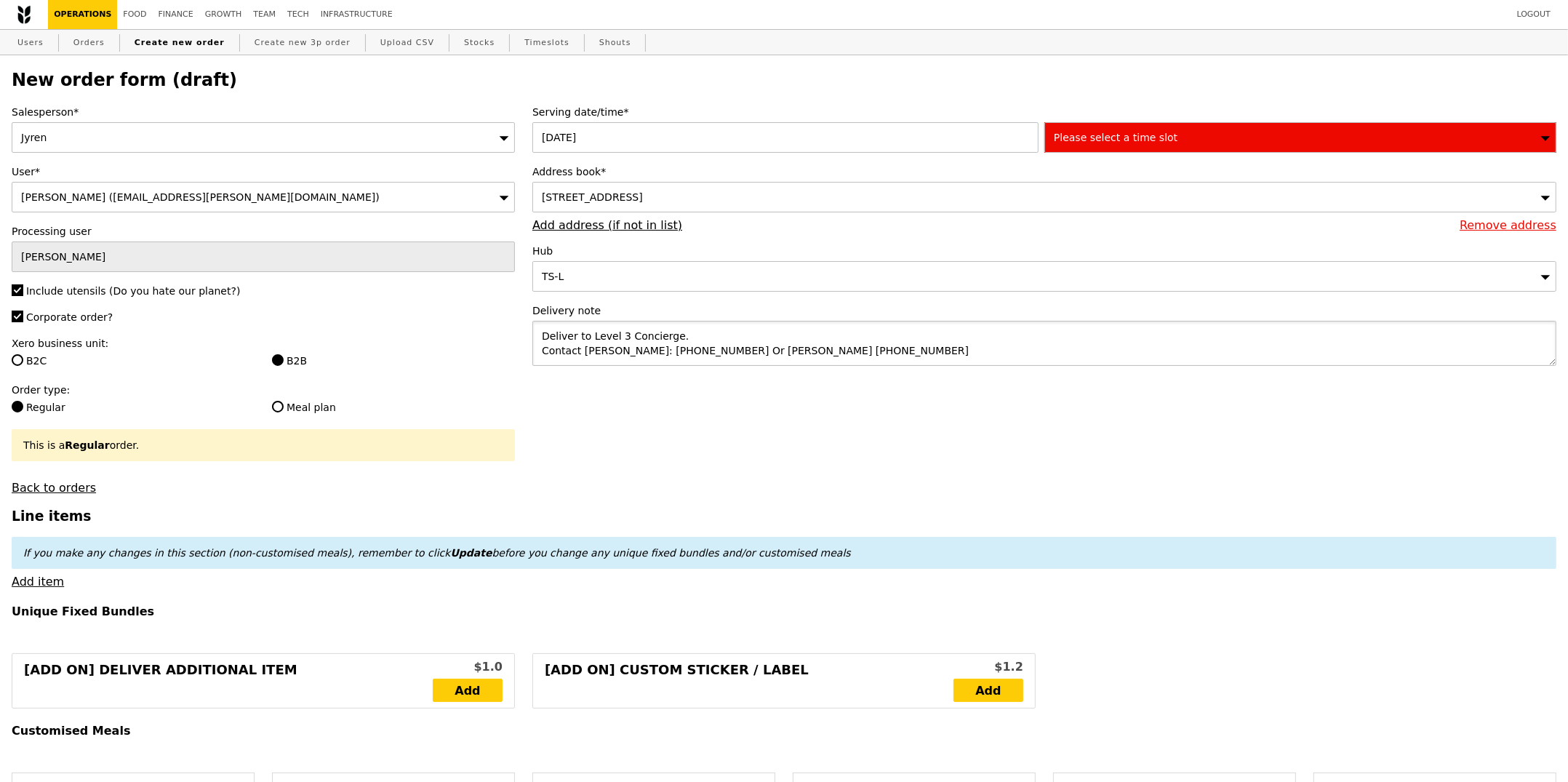
scroll to position [0, 0]
click at [906, 348] on textarea "Deliver to Level 3 Concierge. Contact [PERSON_NAME]: [PHONE_NUMBER] Or [PERSON_…" at bounding box center [1044, 342] width 1024 height 45
type textarea "Deliver to Level 3 Concierge. Contact [PERSON_NAME]: [PHONE_NUMBER] Or [PERSON_…"
type input "Confirm"
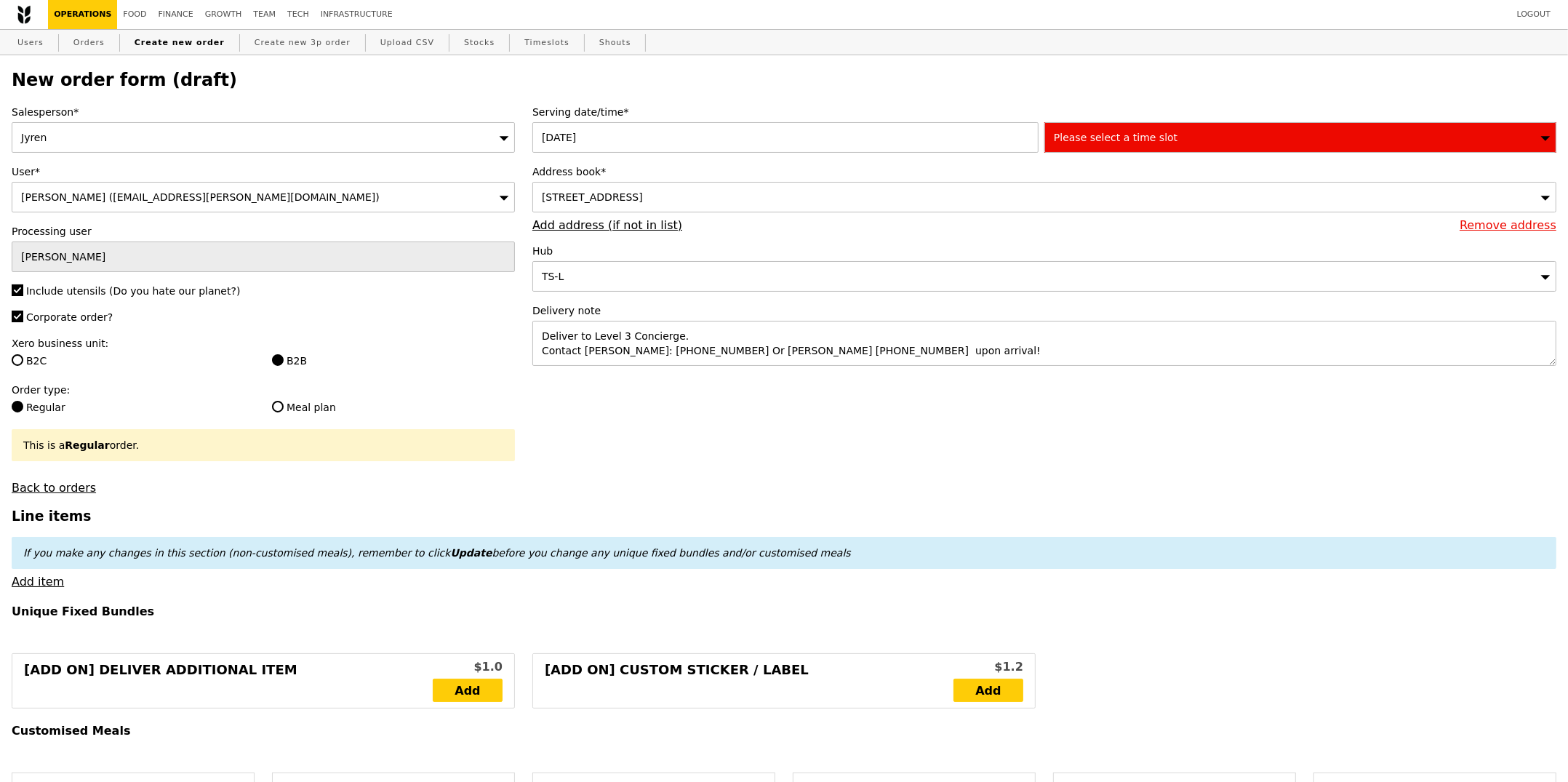
click at [1121, 156] on div "Serving date/time* [DATE] Please select a time slot Address book* [STREET_ADDRE…" at bounding box center [1044, 242] width 1041 height 276
click at [1124, 153] on div "Please select a time slot" at bounding box center [1300, 137] width 512 height 31
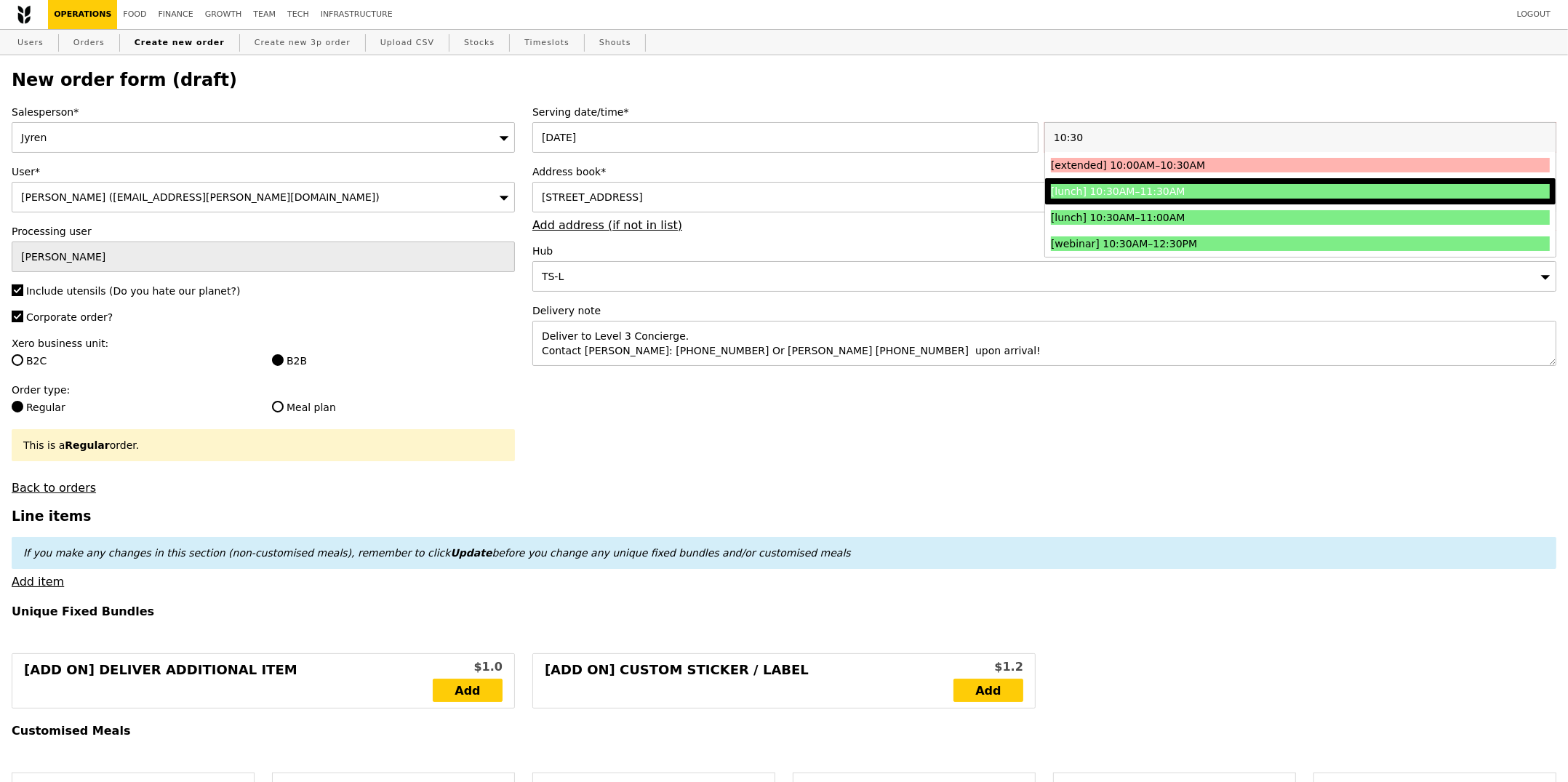
type input "10:30"
click at [1165, 192] on div "[lunch] 10:30AM–11:30AM" at bounding box center [1238, 192] width 375 height 15
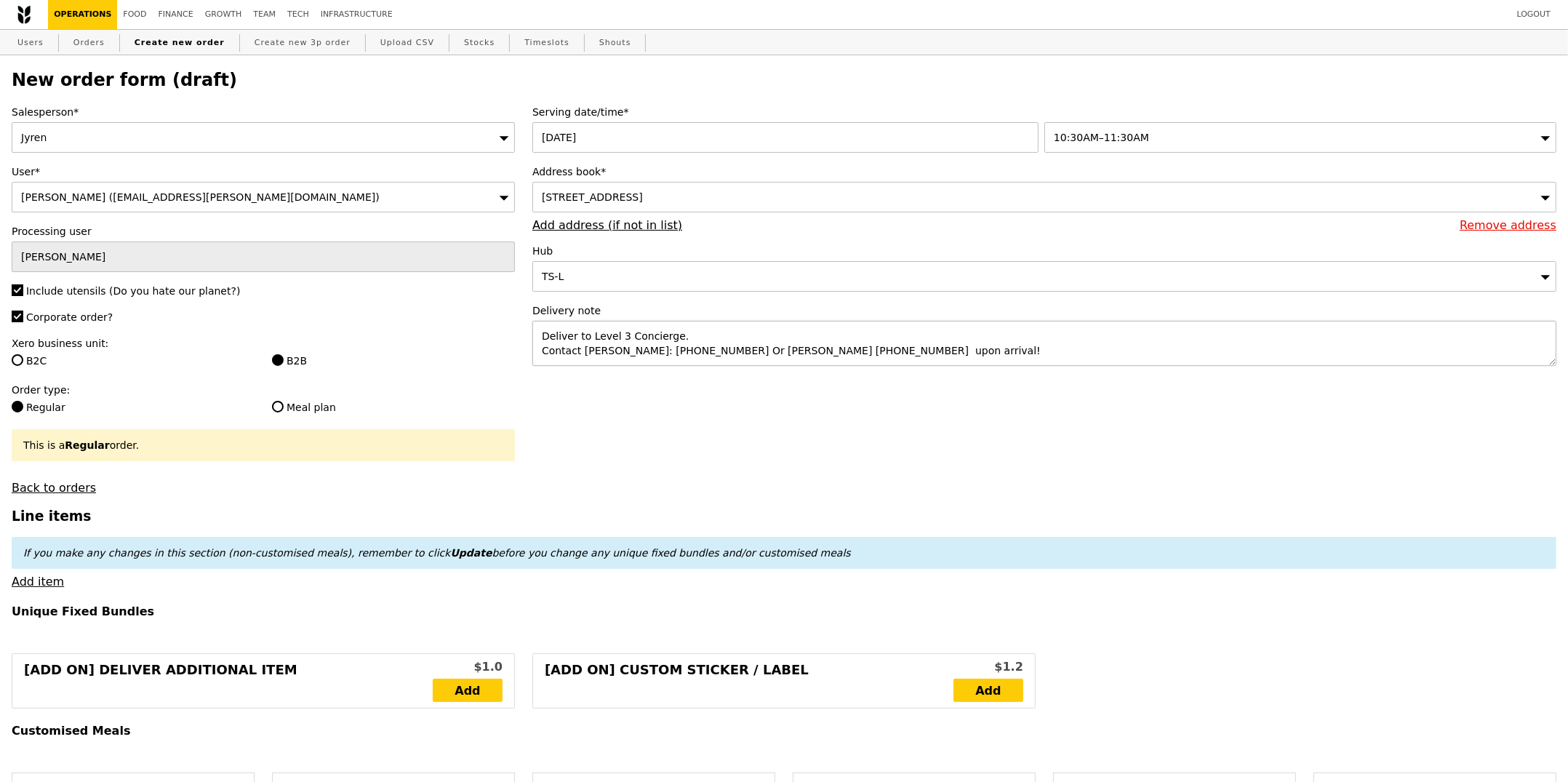
type input "Confirm"
click at [955, 339] on textarea "Deliver to Level 3 Concierge. Contact [PERSON_NAME]: [PHONE_NUMBER] Or [PERSON_…" at bounding box center [1044, 342] width 1024 height 45
click at [948, 351] on textarea "Deliver to Level 3 Concierge. Contact [PERSON_NAME]: [PHONE_NUMBER] Or [PERSON_…" at bounding box center [1044, 342] width 1024 height 45
type textarea "Deliver to Level 3 Concierge. Contact [PERSON_NAME]: [PHONE_NUMBER] Or [PERSON_…"
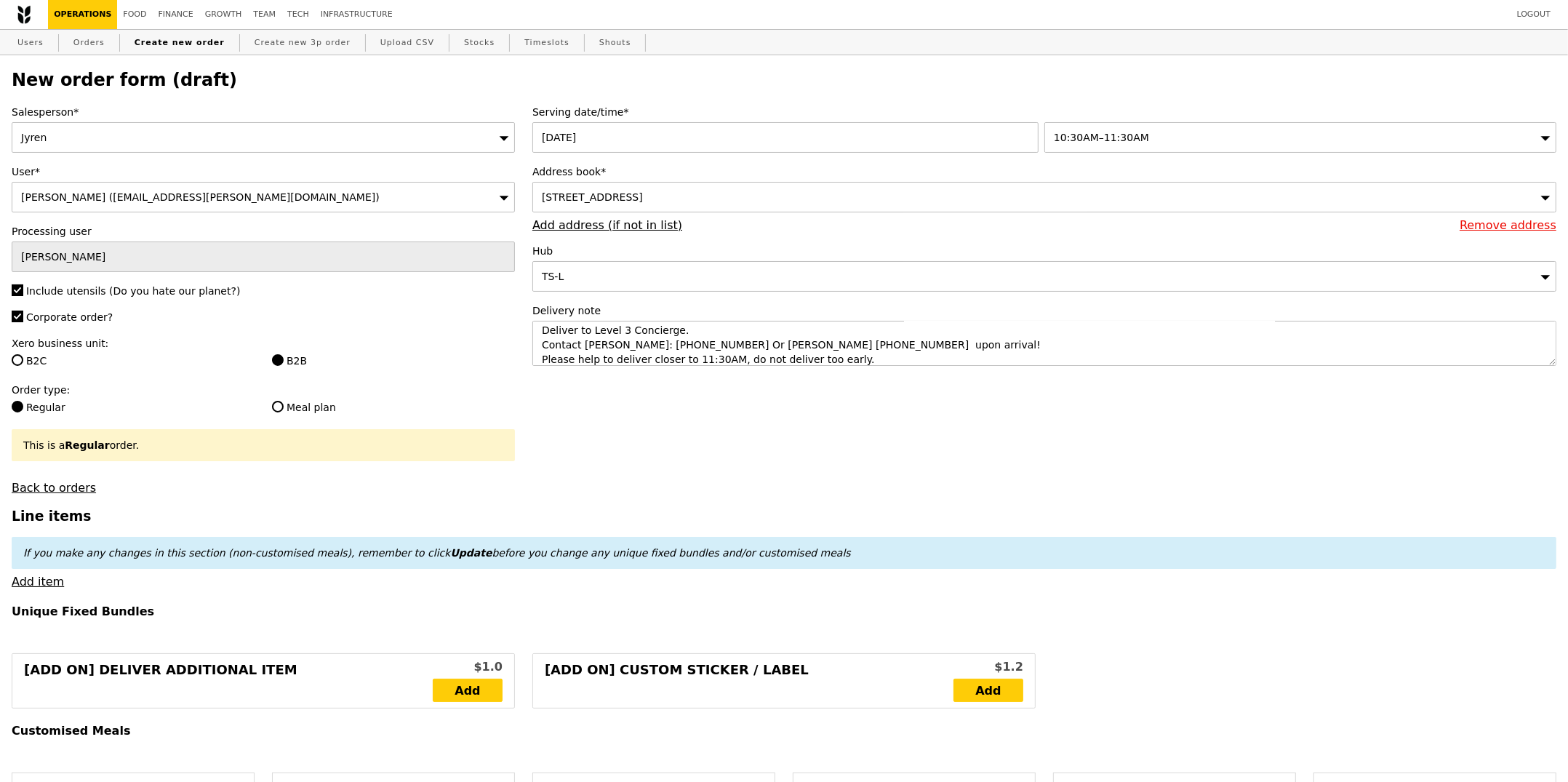
type input "Confirm"
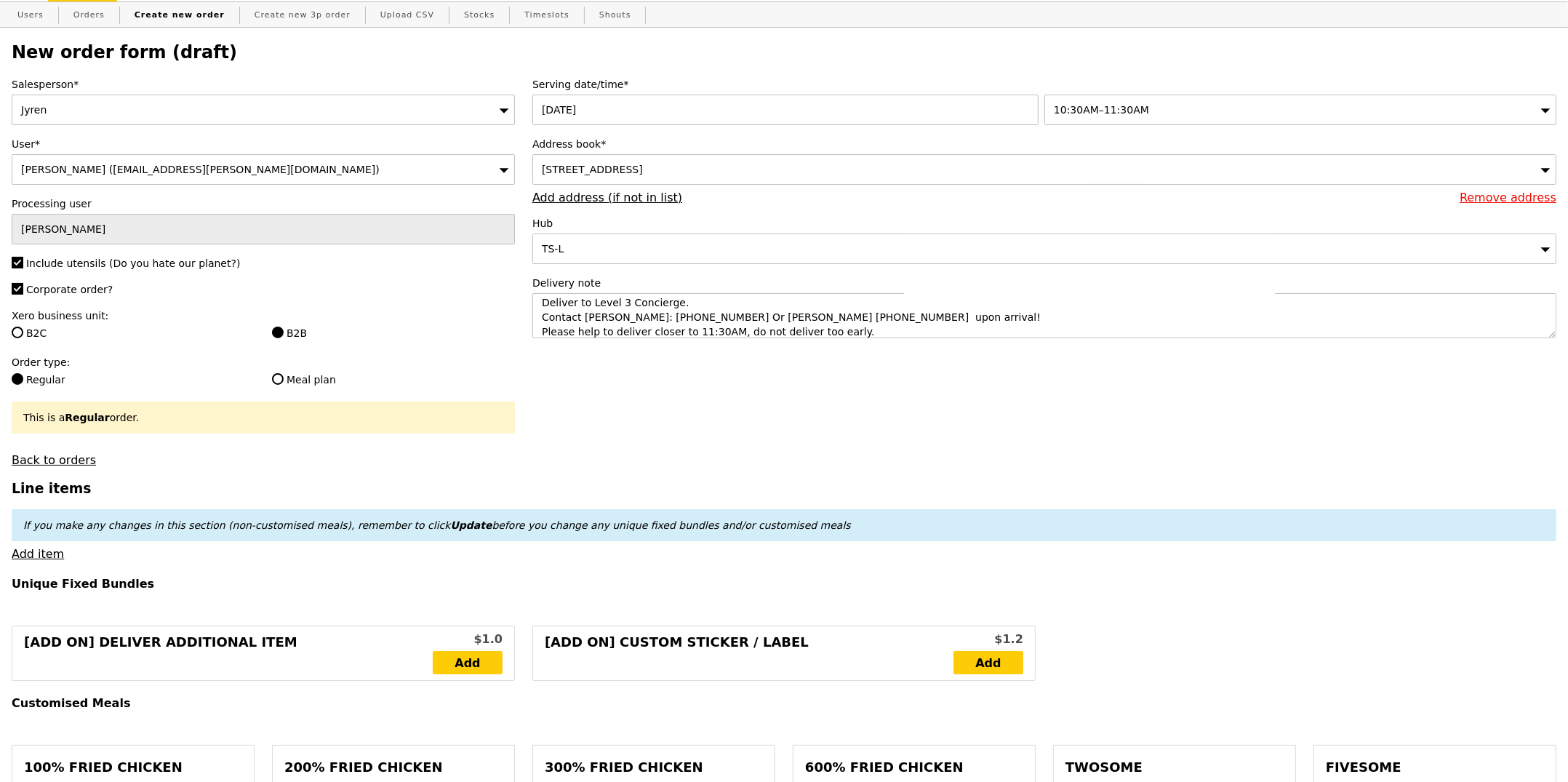
scroll to position [45, 0]
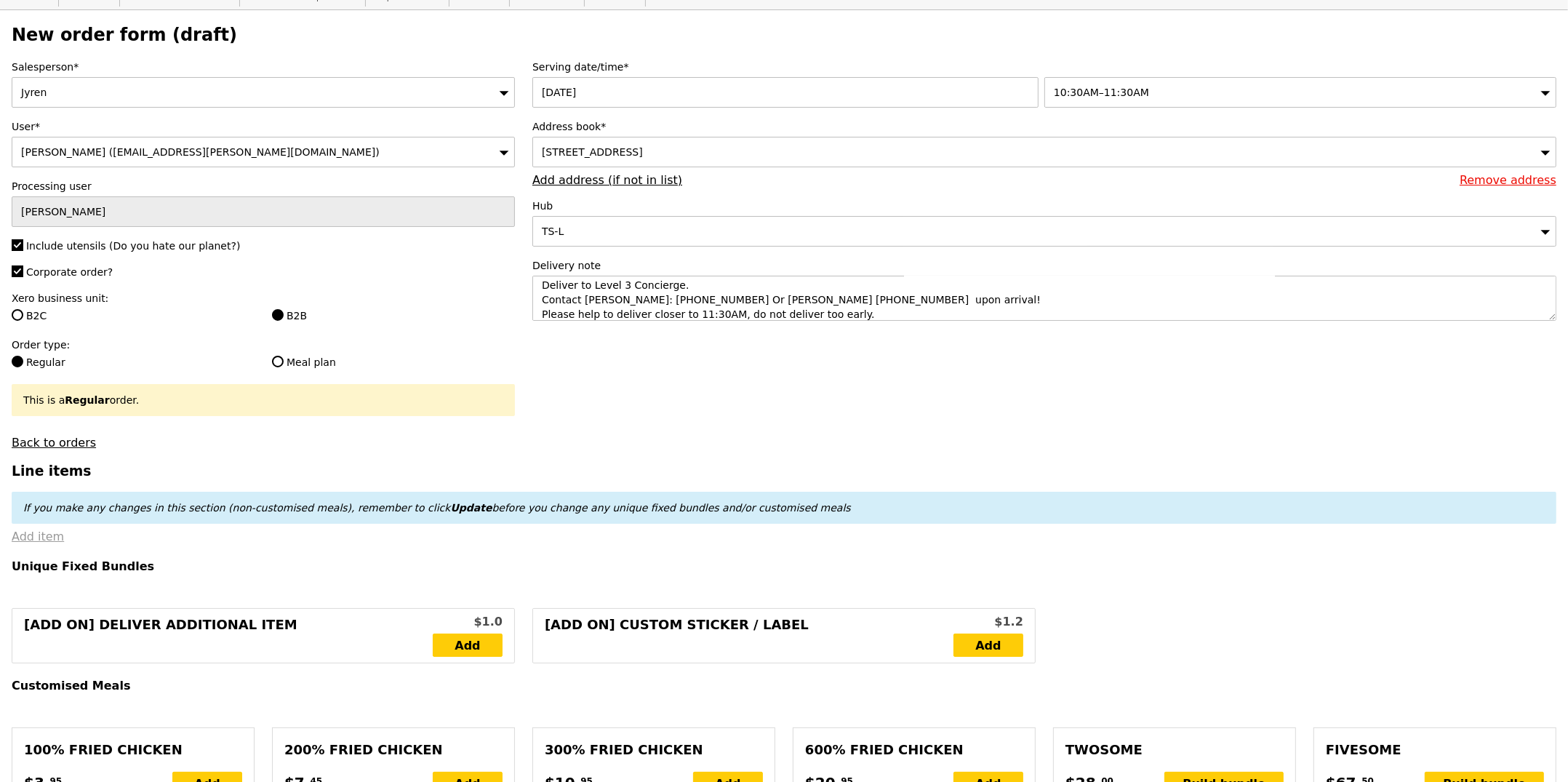
click at [47, 542] on link "Add item" at bounding box center [38, 536] width 53 height 14
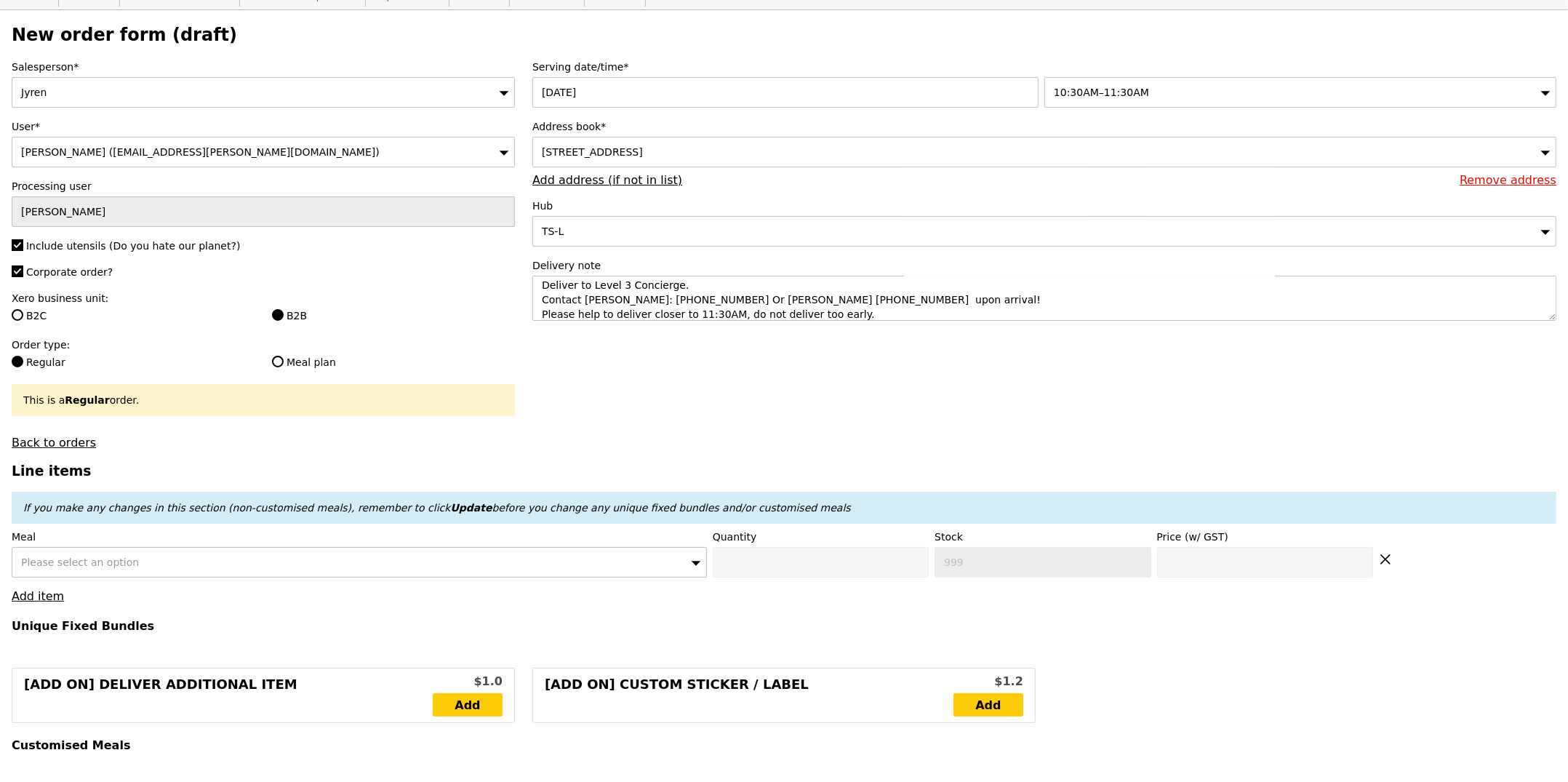
click at [59, 562] on span "Please select an option" at bounding box center [80, 562] width 118 height 12
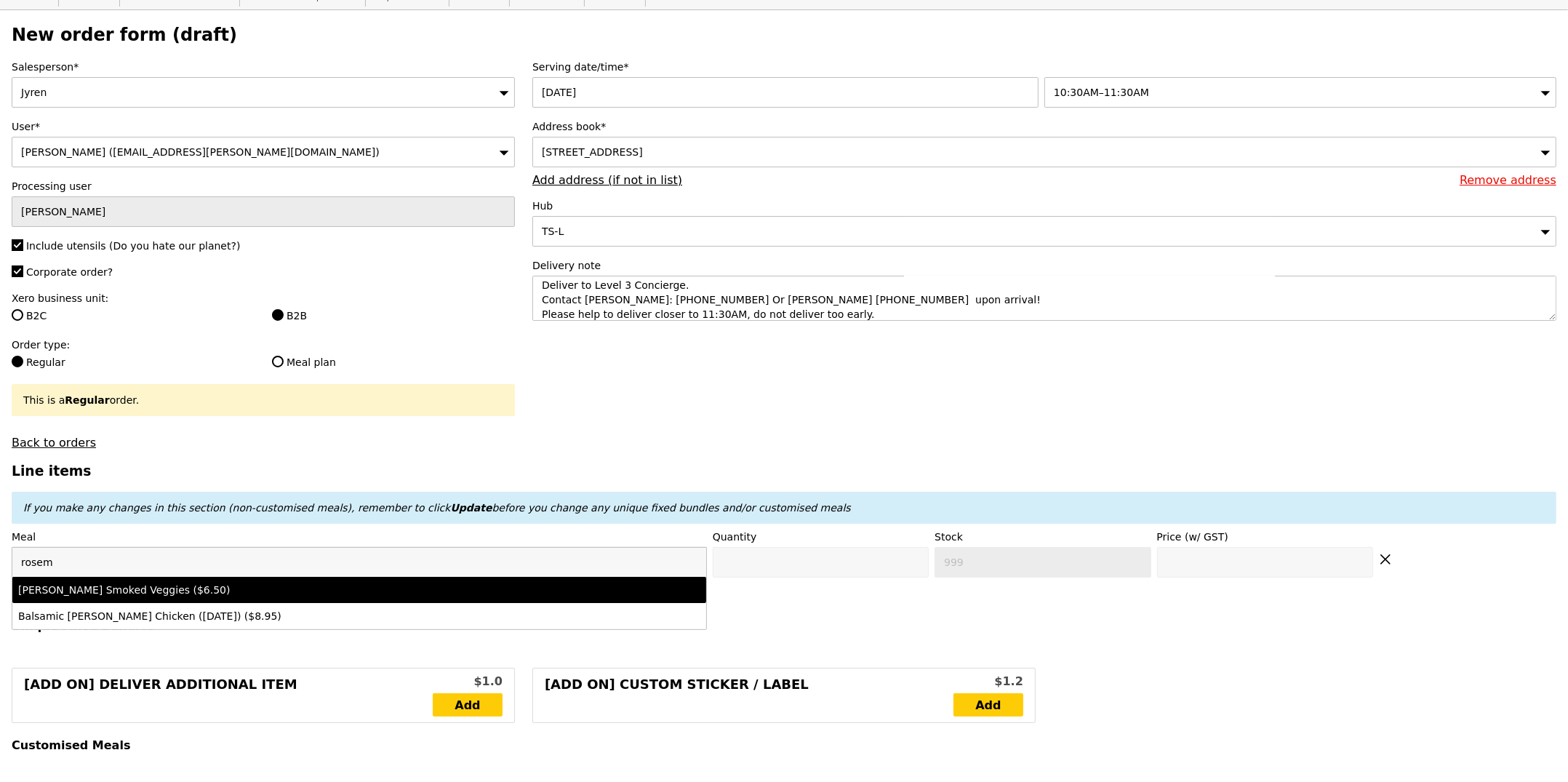
type input "rosem"
click at [112, 589] on div "[PERSON_NAME] Smoked Veggies ($6.50)" at bounding box center [274, 590] width 511 height 15
type input "Confirm anyway"
type input "0"
type input "500"
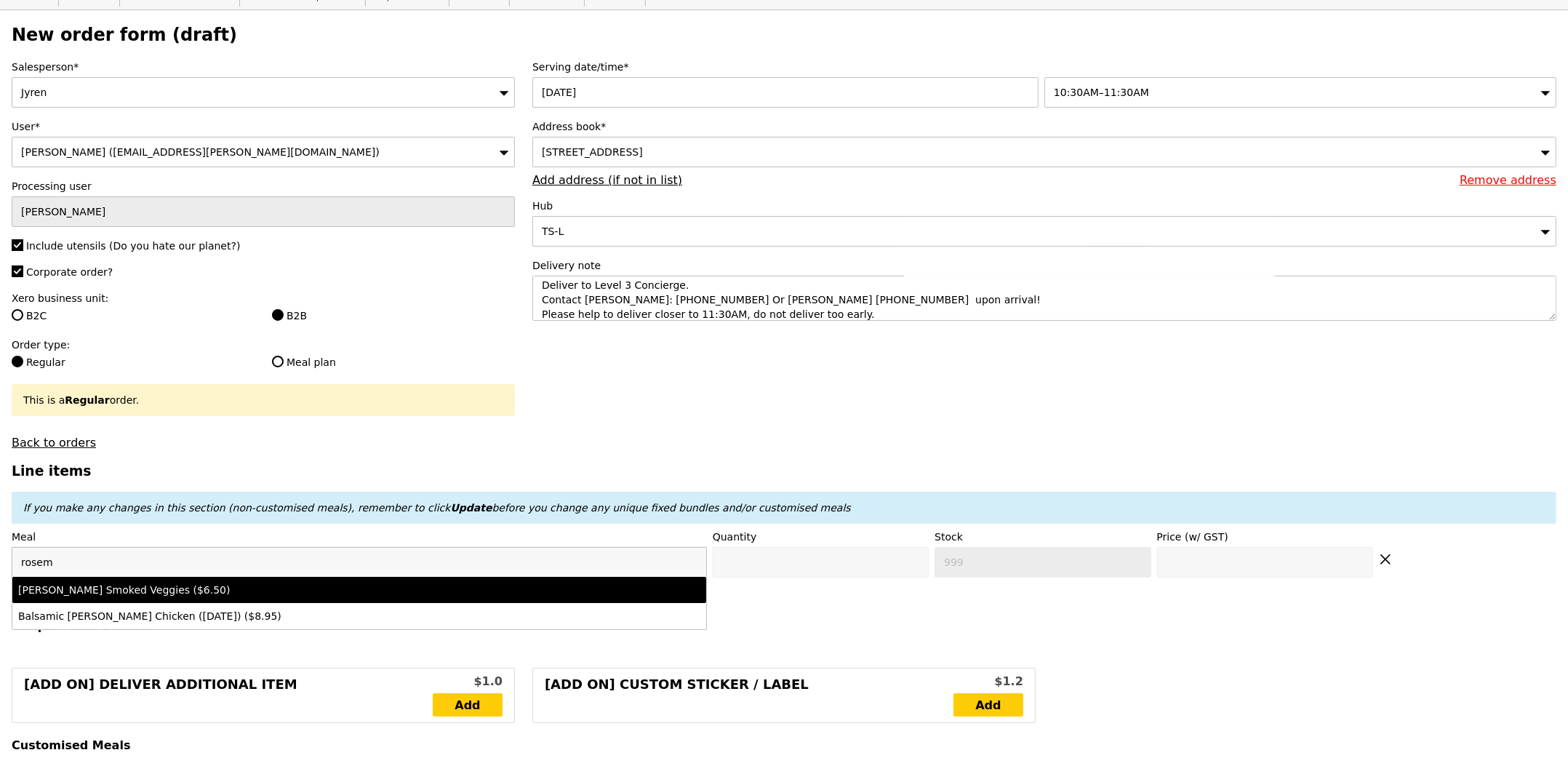
type input "6.5"
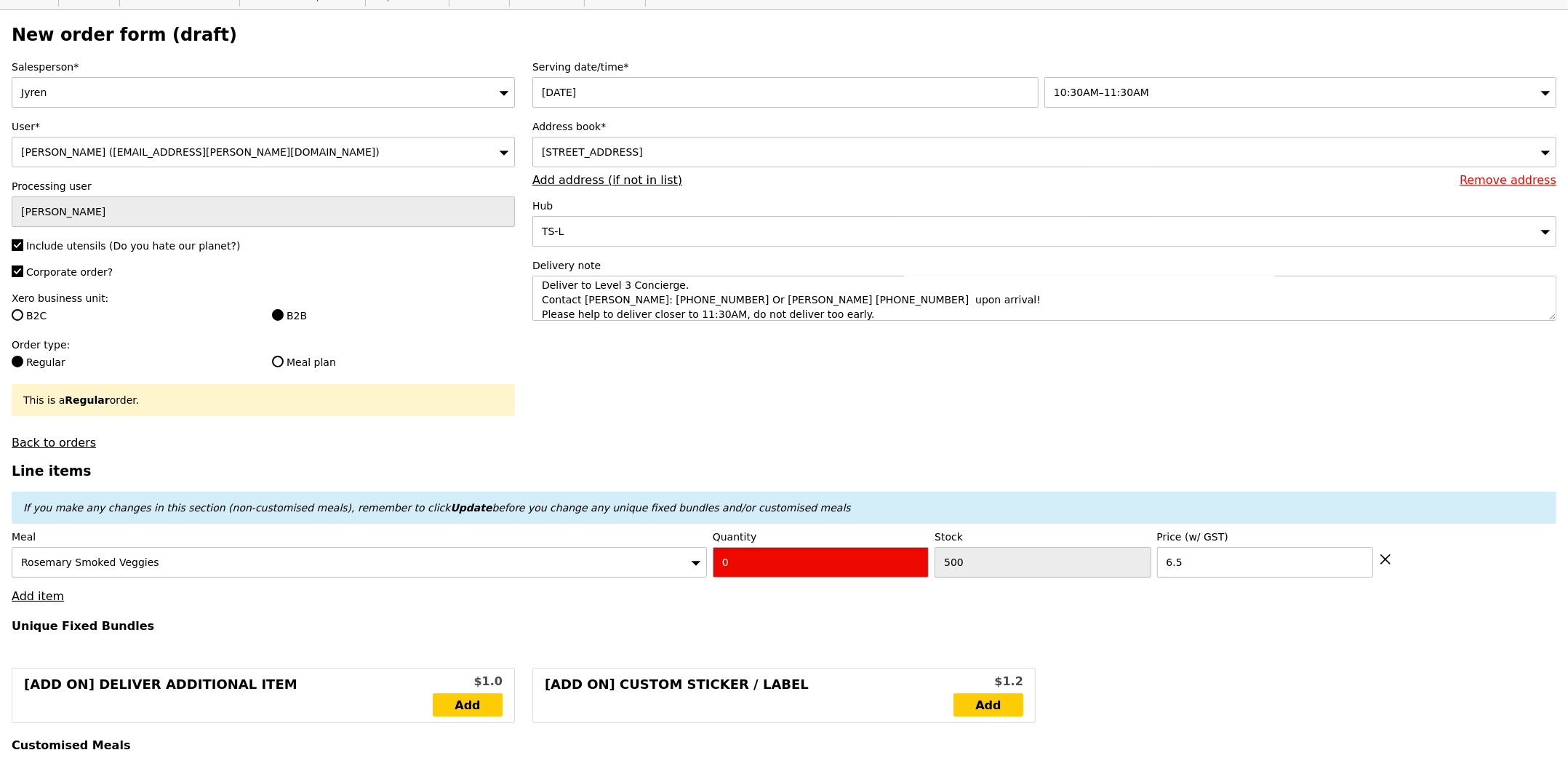
click at [795, 553] on input "0" at bounding box center [820, 562] width 216 height 31
type input "Confirm"
type input "2"
click at [45, 595] on link "Add item" at bounding box center [38, 595] width 53 height 14
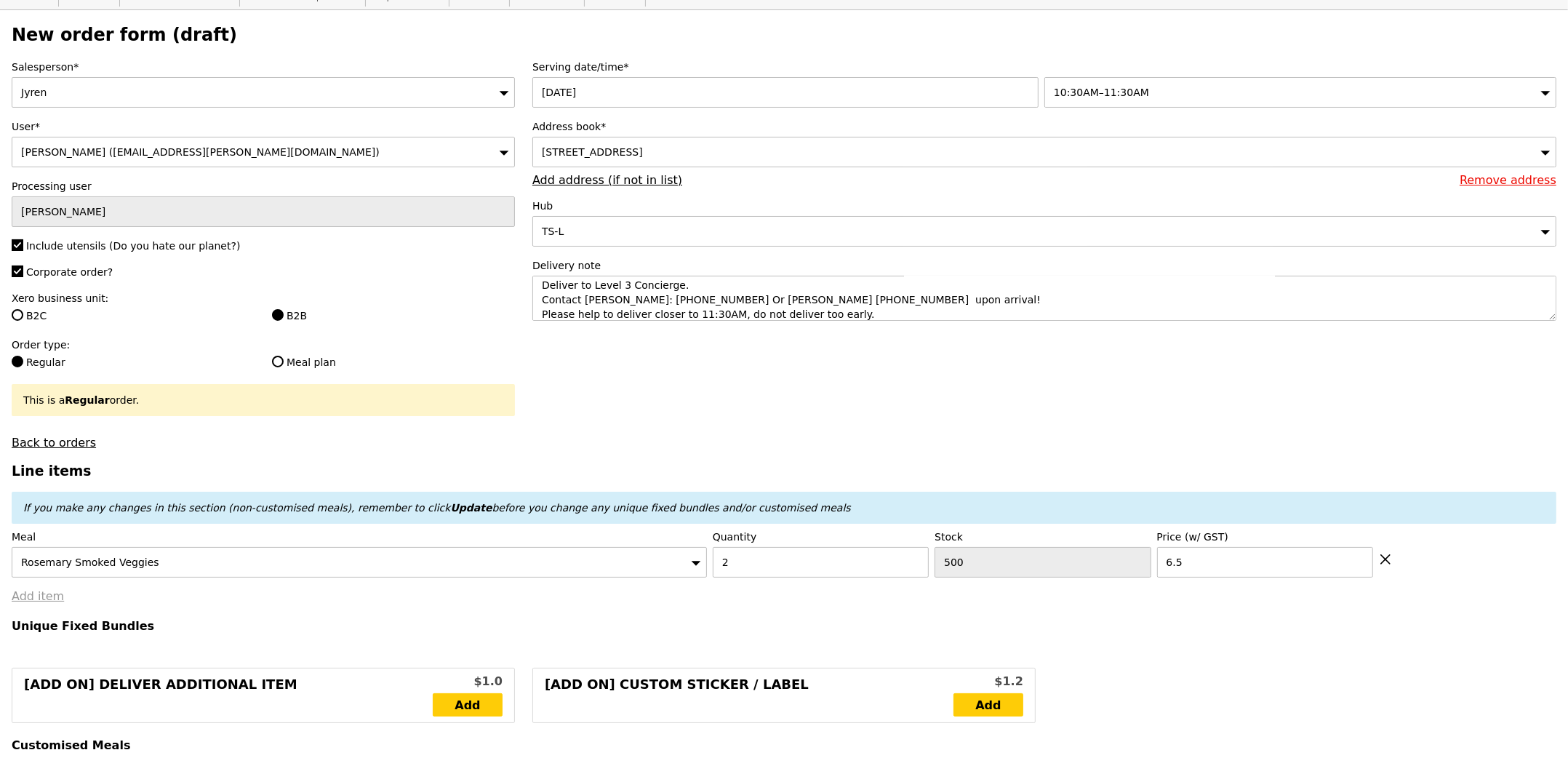
type input "Loading..."
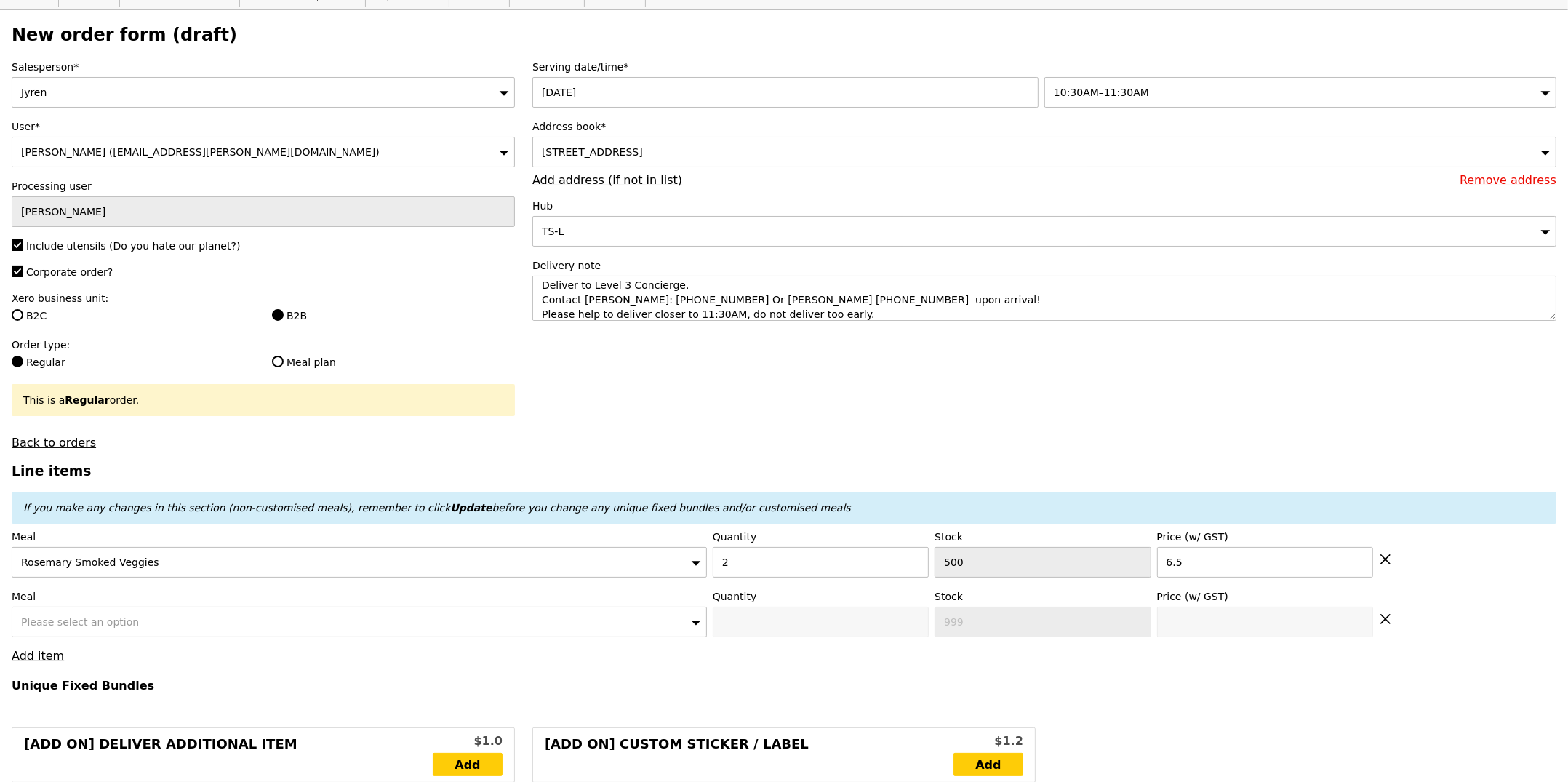
click at [134, 599] on label "Meal" at bounding box center [359, 596] width 695 height 15
type input "13.00"
type input "1.79"
type input "1.95"
type input "10.41"
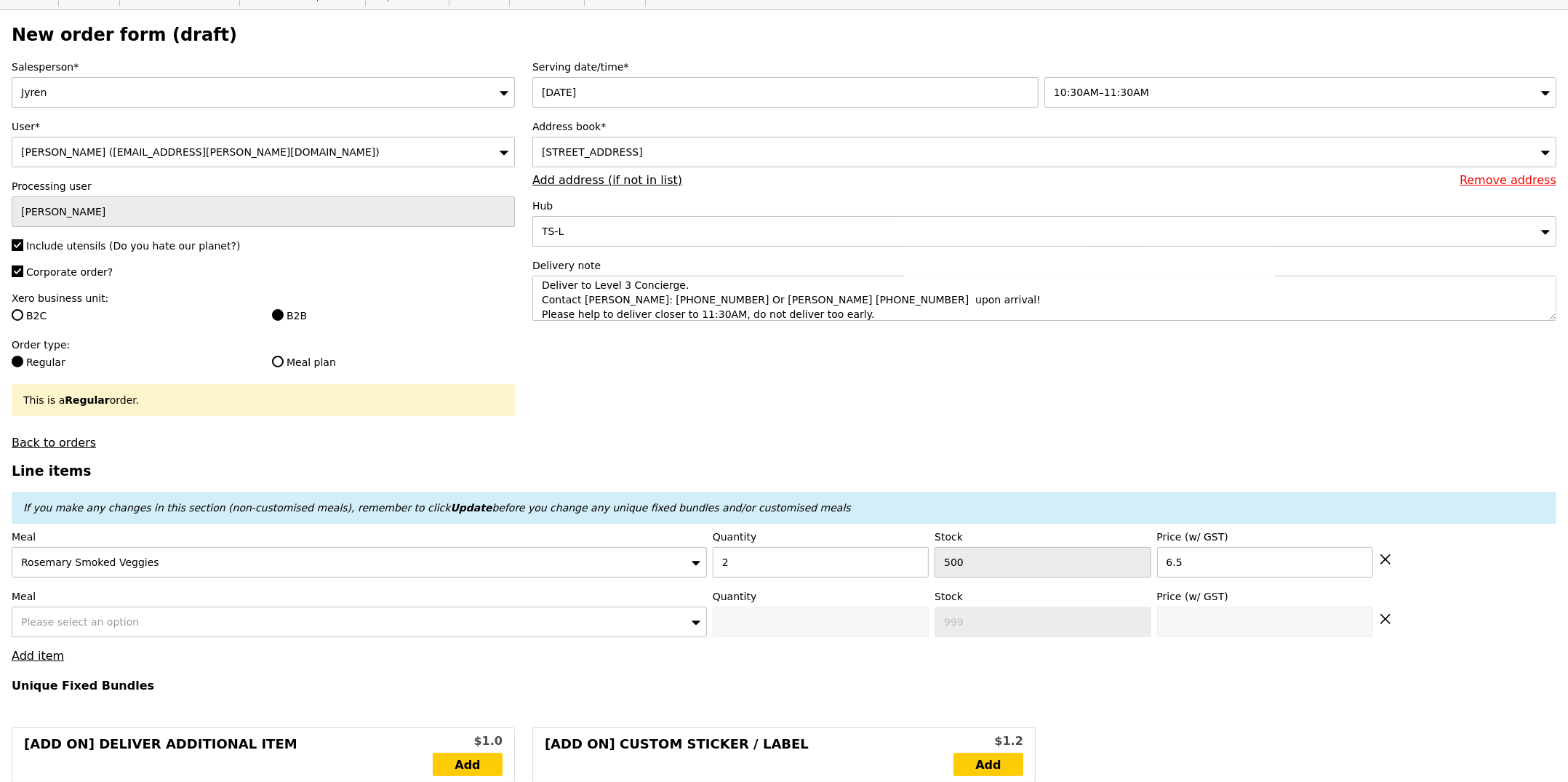
type input "11.35"
type input "26.30"
click at [132, 618] on div "Please select an option" at bounding box center [359, 621] width 695 height 31
type input "Confirm"
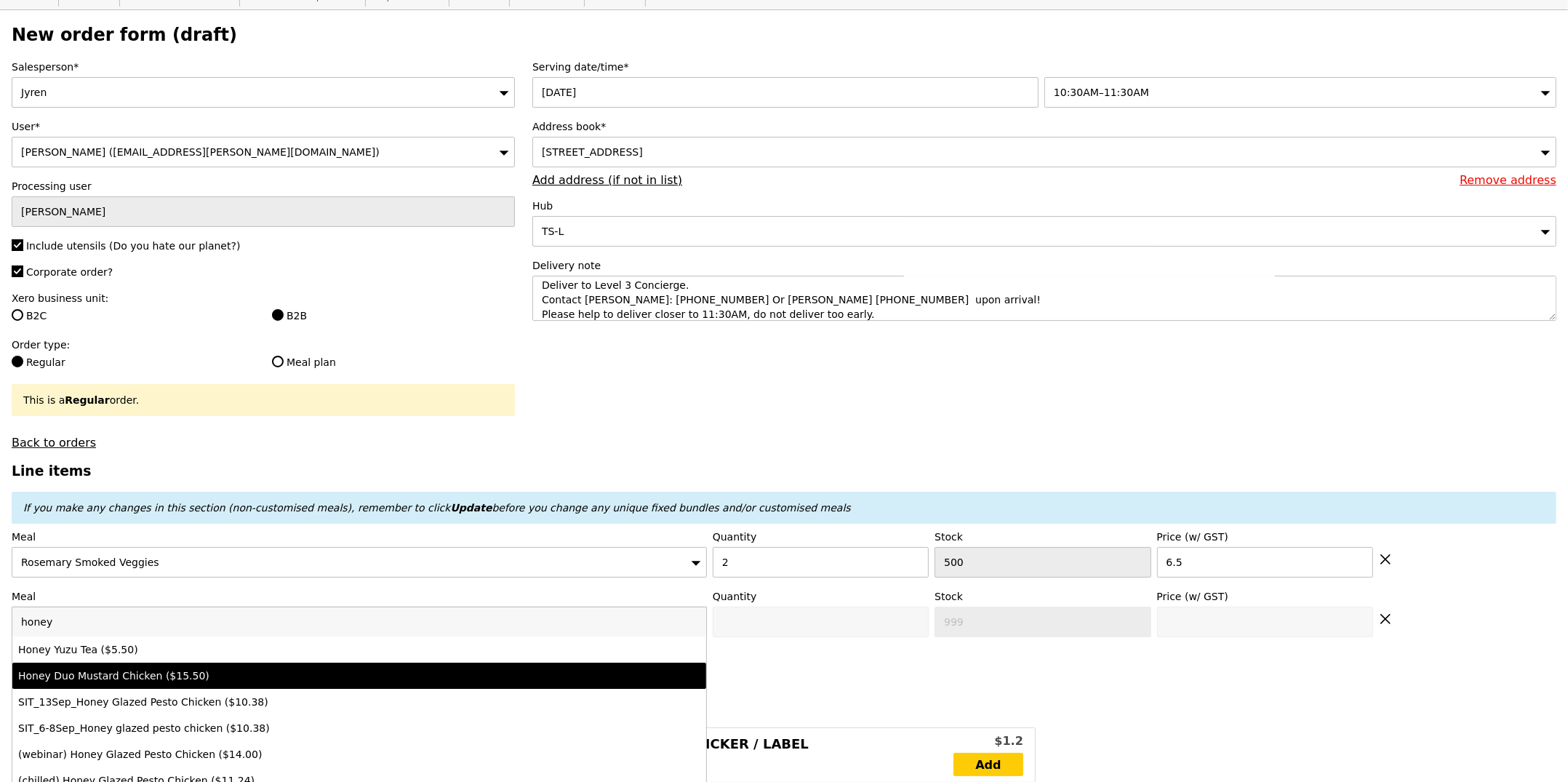
type input "honey"
click at [162, 677] on div "Honey Duo Mustard Chicken ($15.50)" at bounding box center [274, 676] width 511 height 15
type input "Confirm anyway"
type input "0"
type input "431"
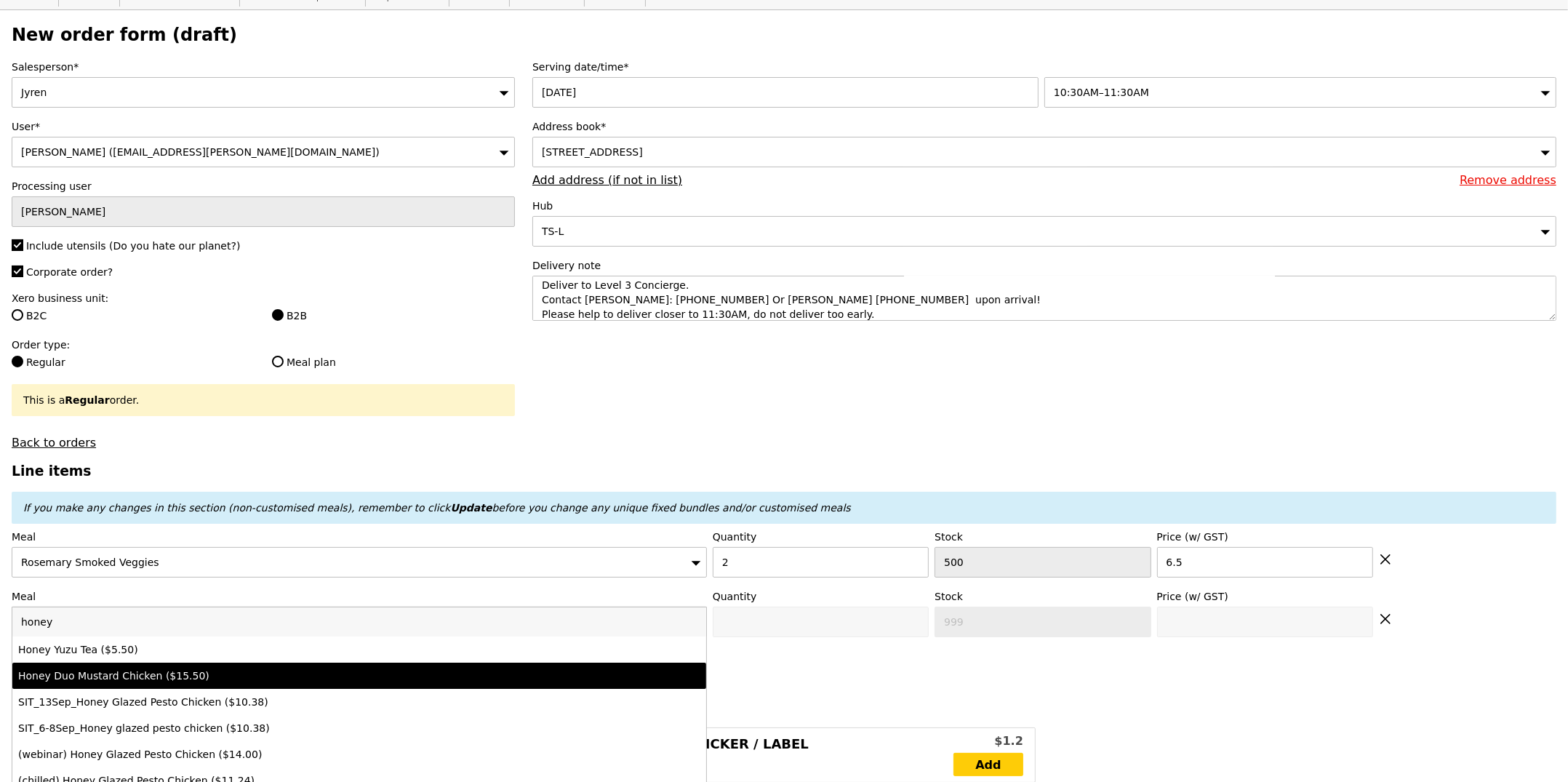
type input "15.5"
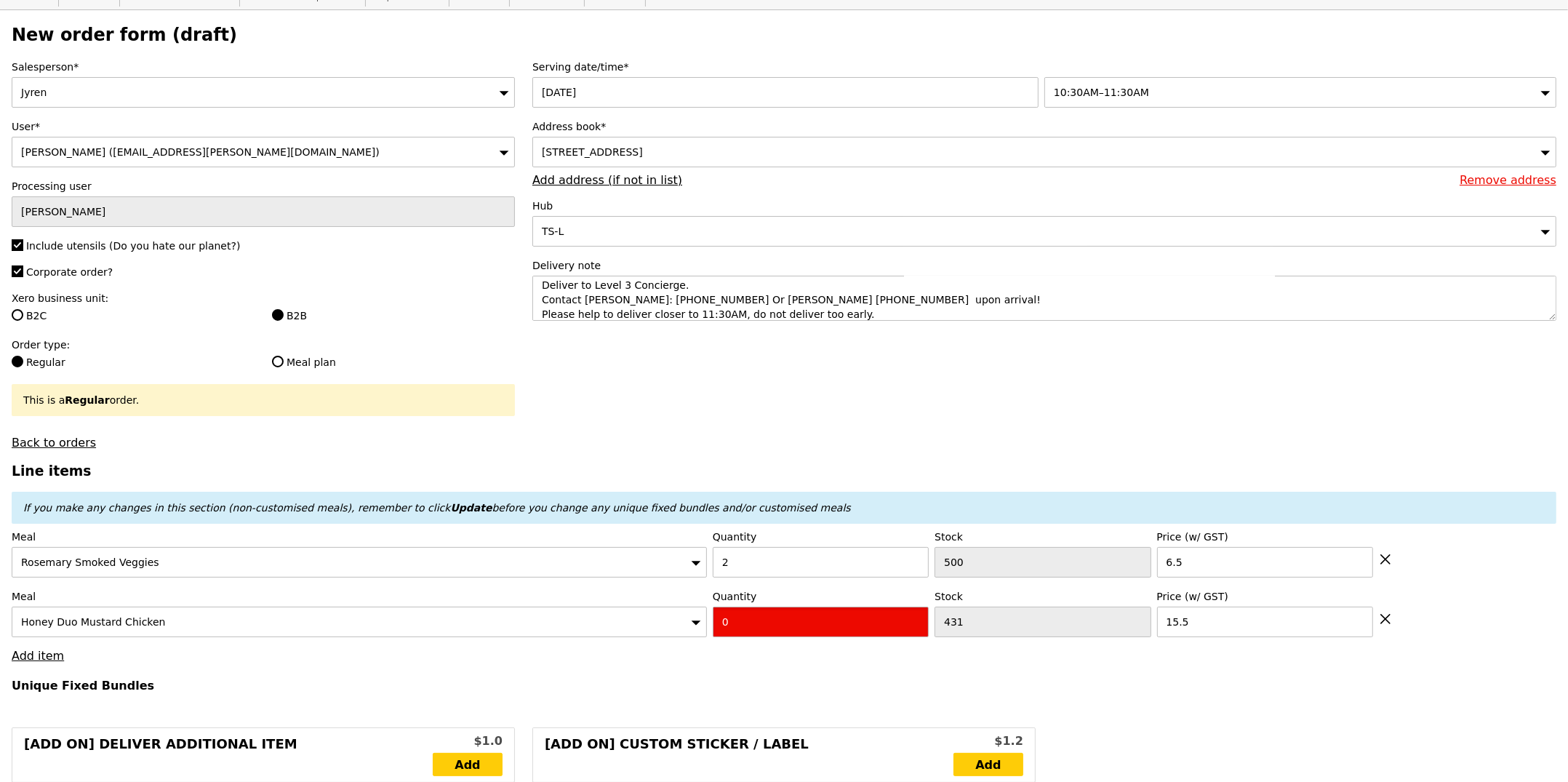
click at [760, 623] on input "0" at bounding box center [820, 621] width 216 height 31
type input "Confirm"
type input "1"
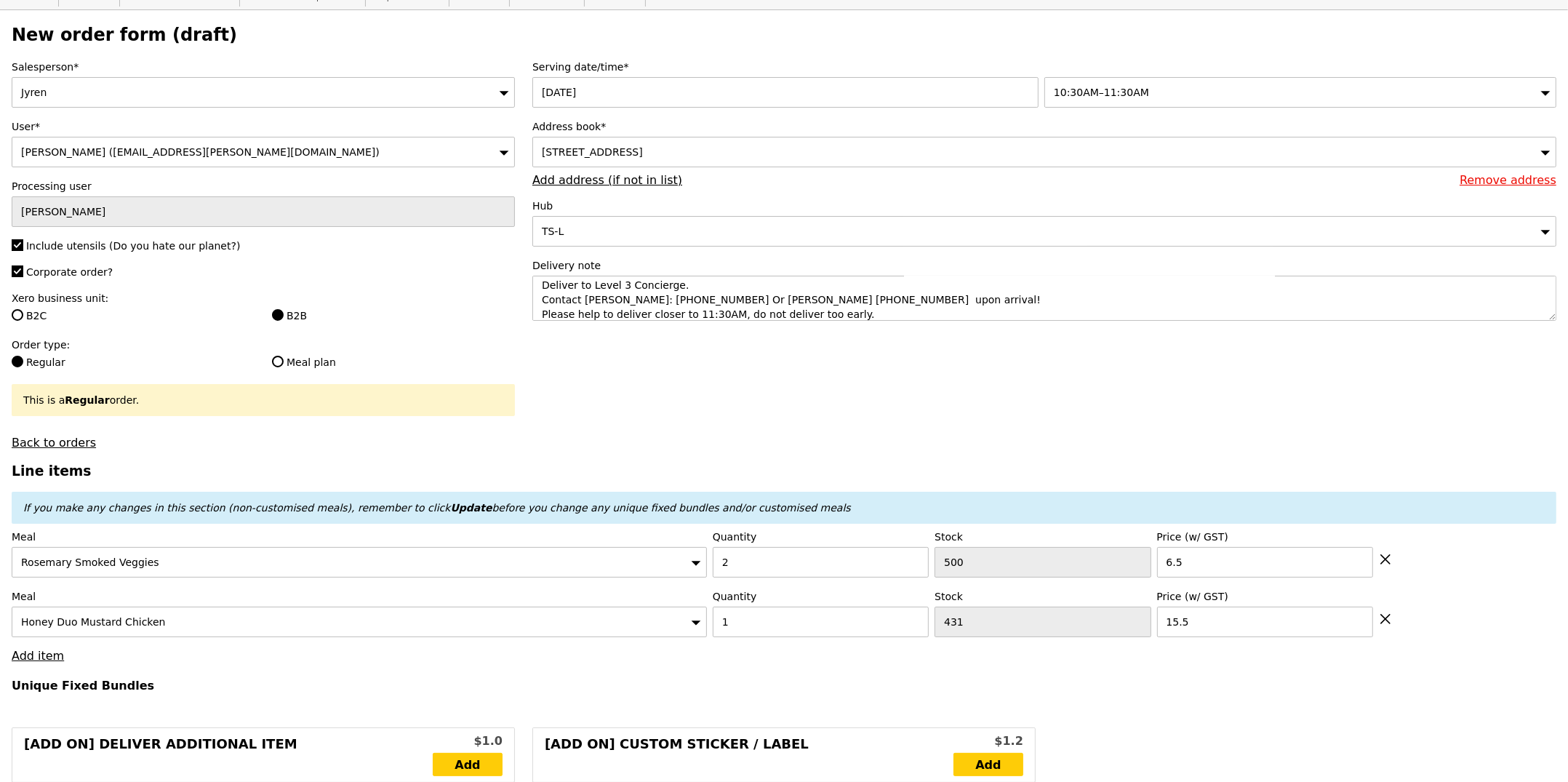
type input "Loading..."
click at [44, 663] on link "Add item" at bounding box center [38, 655] width 53 height 14
type input "28.50"
type input "8.99"
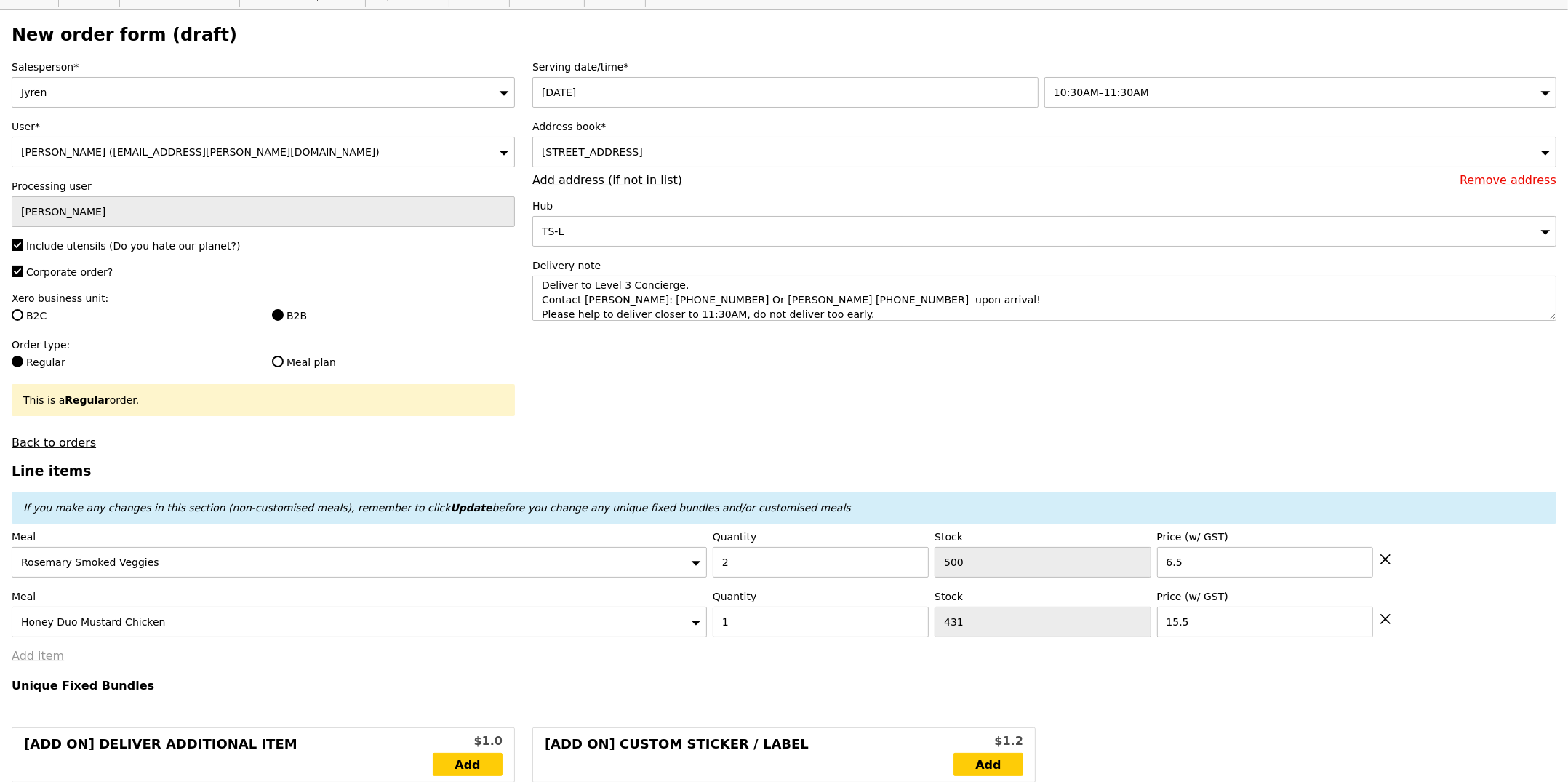
type input "9.80"
type input "40.25"
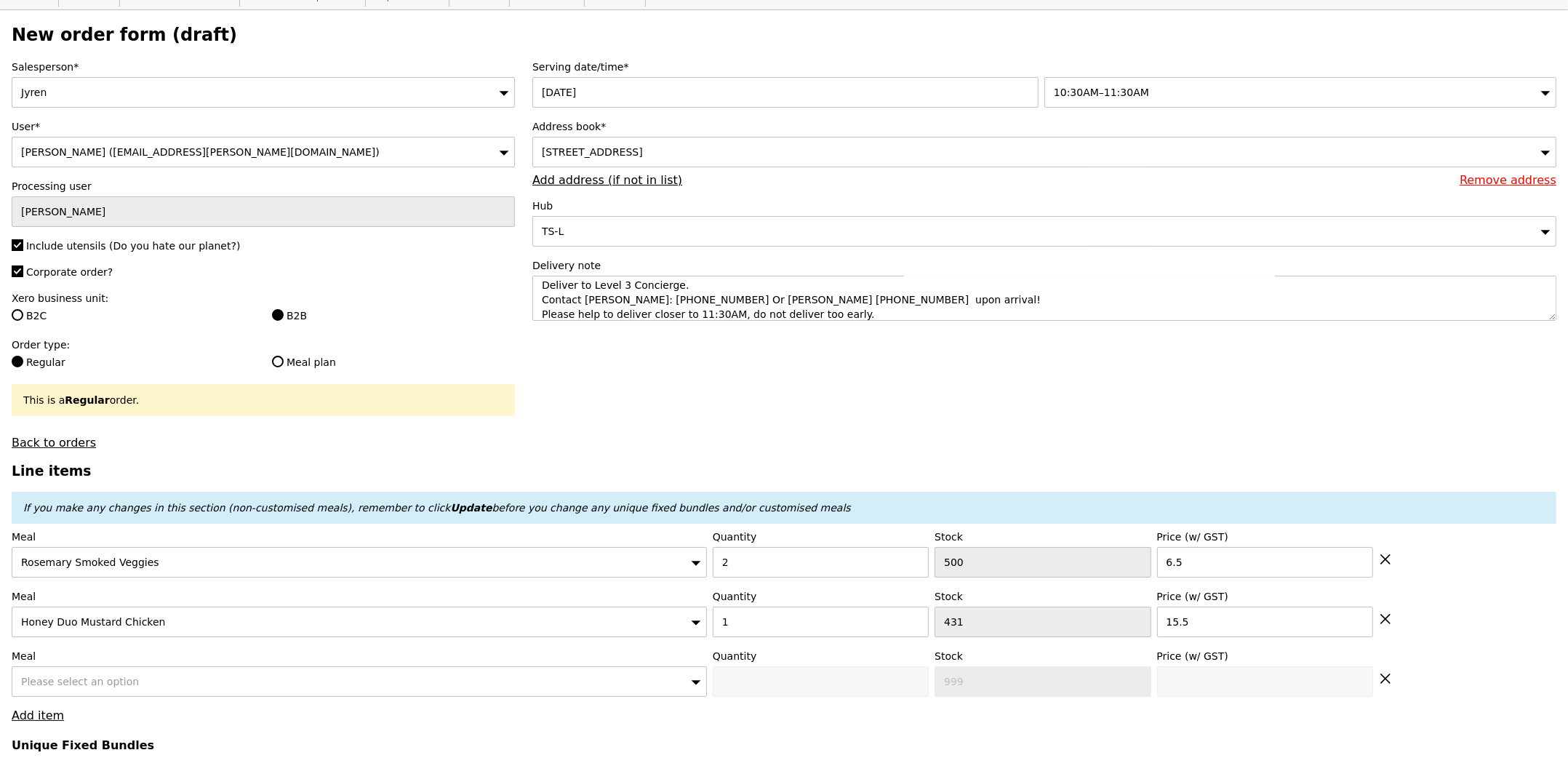
type input "Confirm"
click at [152, 678] on div "Please select an option" at bounding box center [359, 681] width 695 height 31
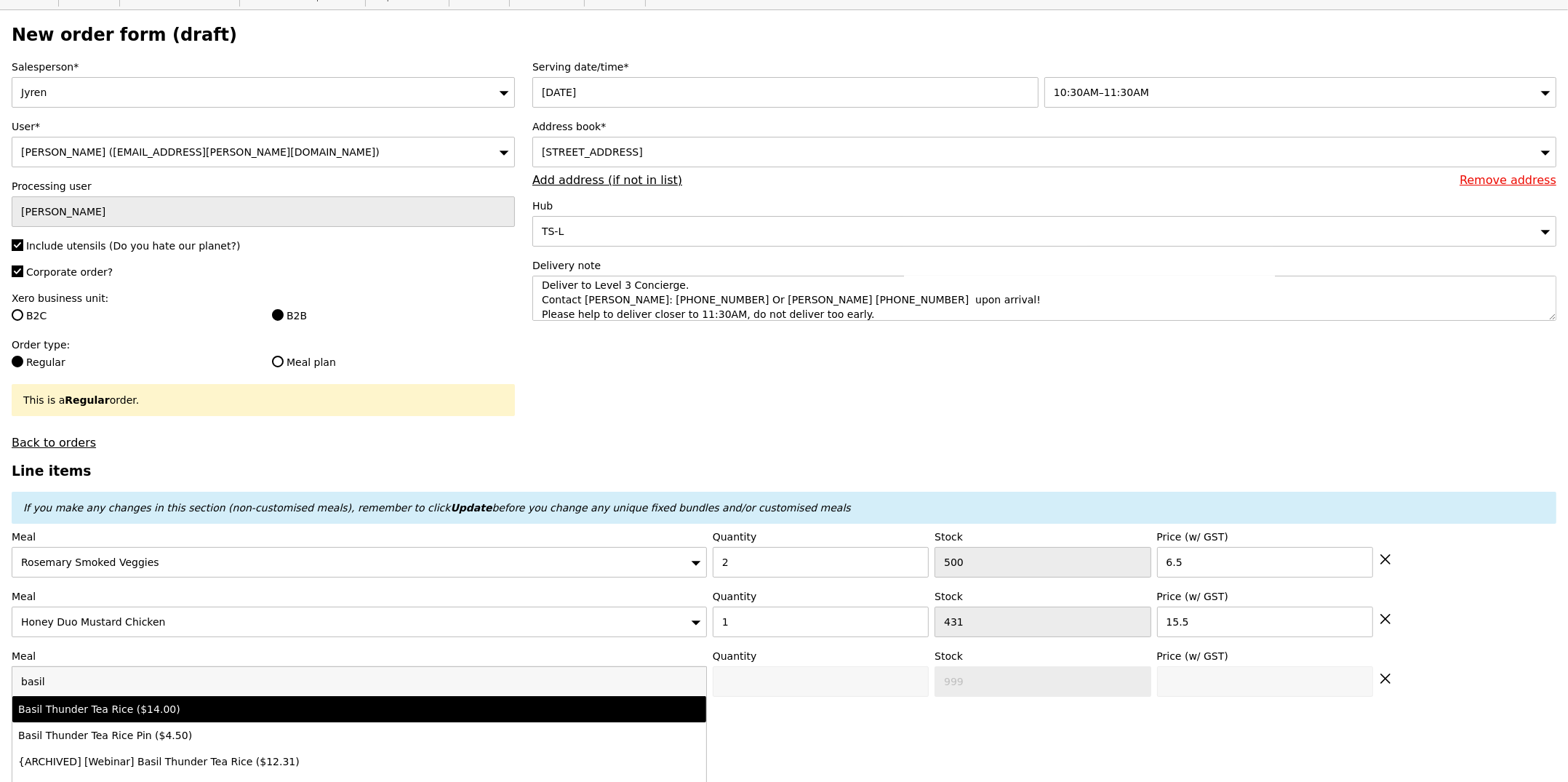
type input "basil"
click at [249, 700] on li "Basil Thunder Tea Rice ($14.00)" at bounding box center [358, 709] width 693 height 26
type input "Confirm anyway"
type input "0"
type input "482"
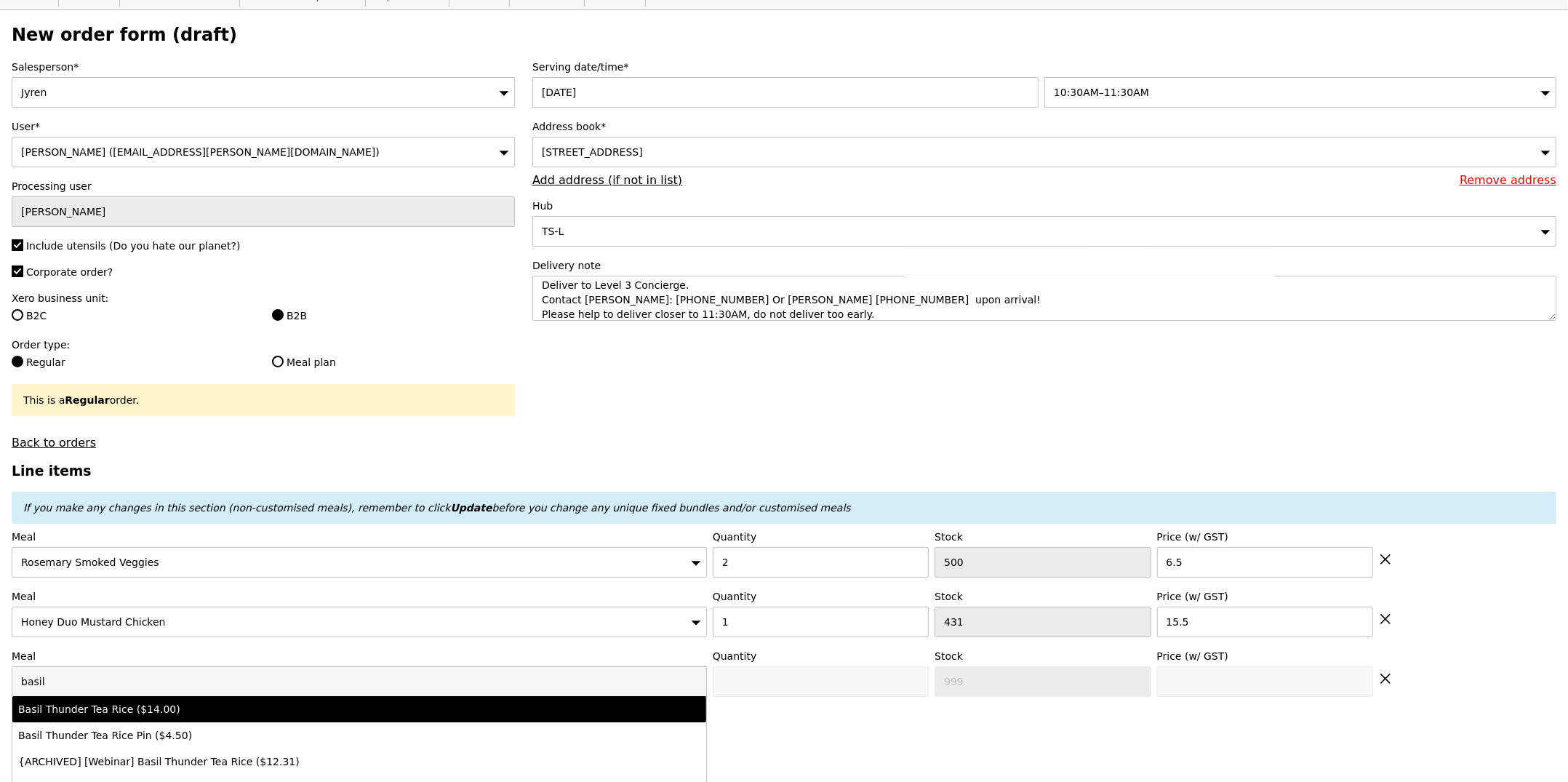
type input "14.0"
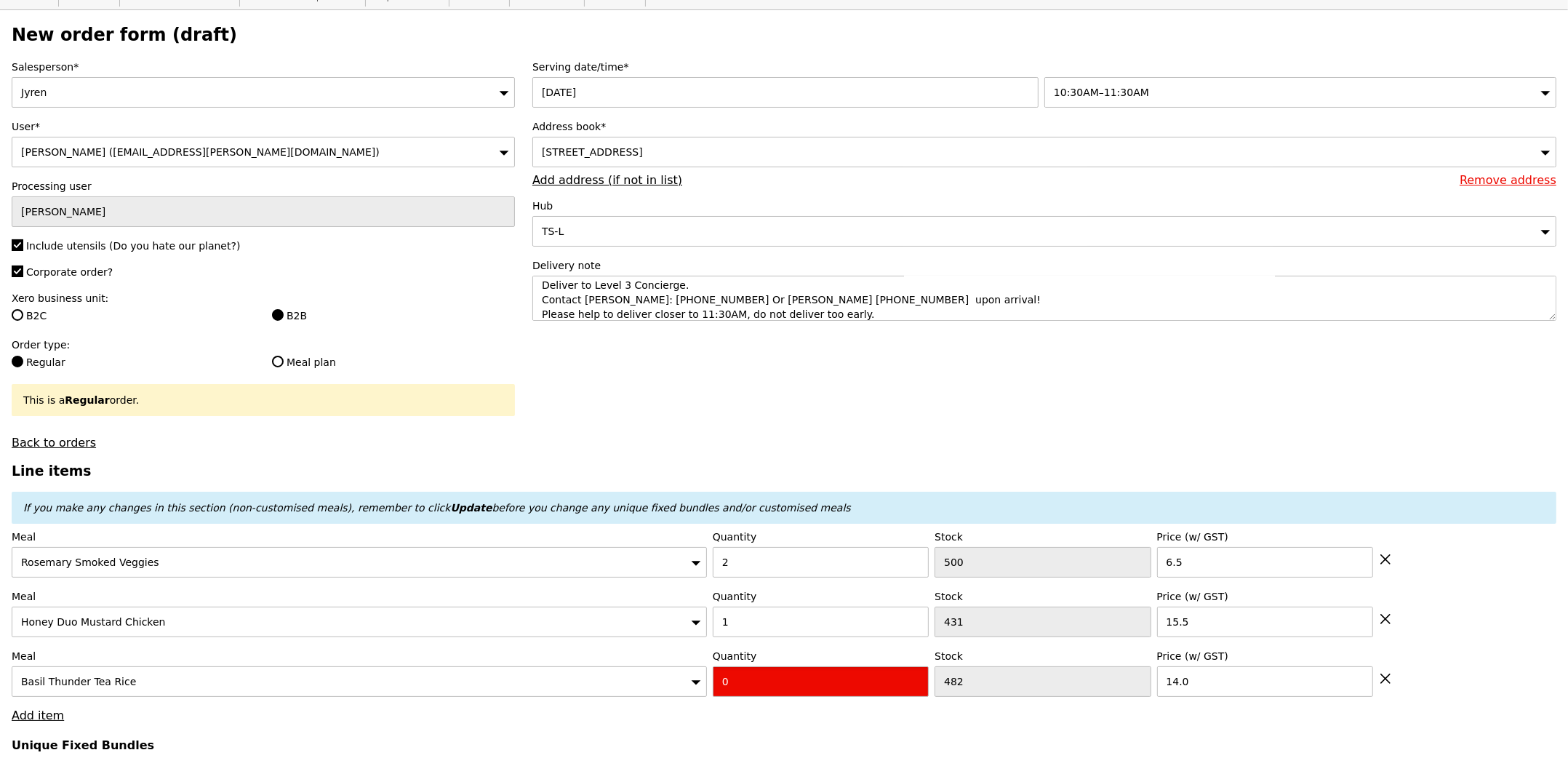
click at [751, 689] on input "0" at bounding box center [820, 681] width 216 height 31
click at [750, 689] on input "0" at bounding box center [820, 681] width 216 height 31
type input "Confirm"
type input "1"
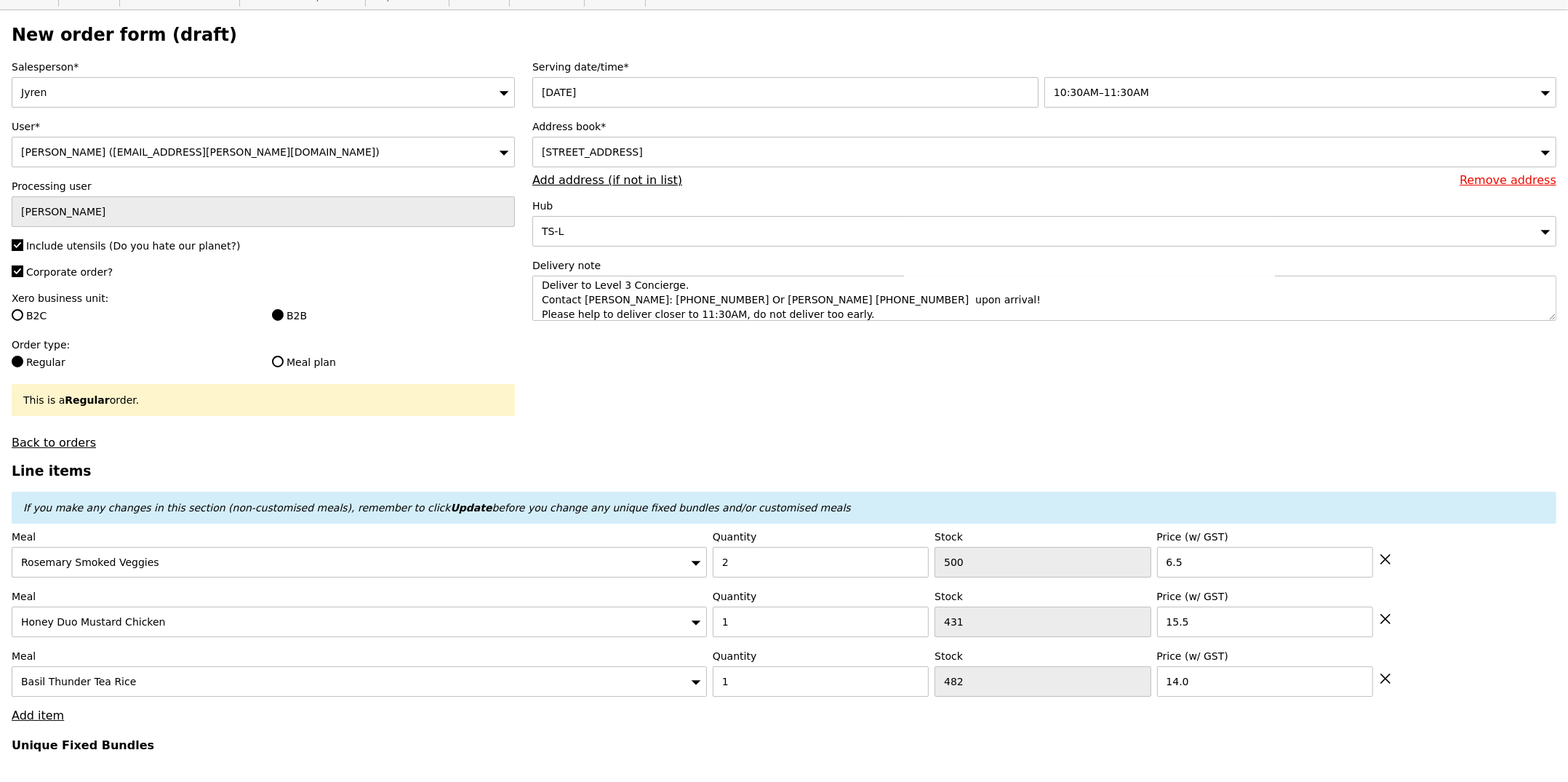
scroll to position [86, 0]
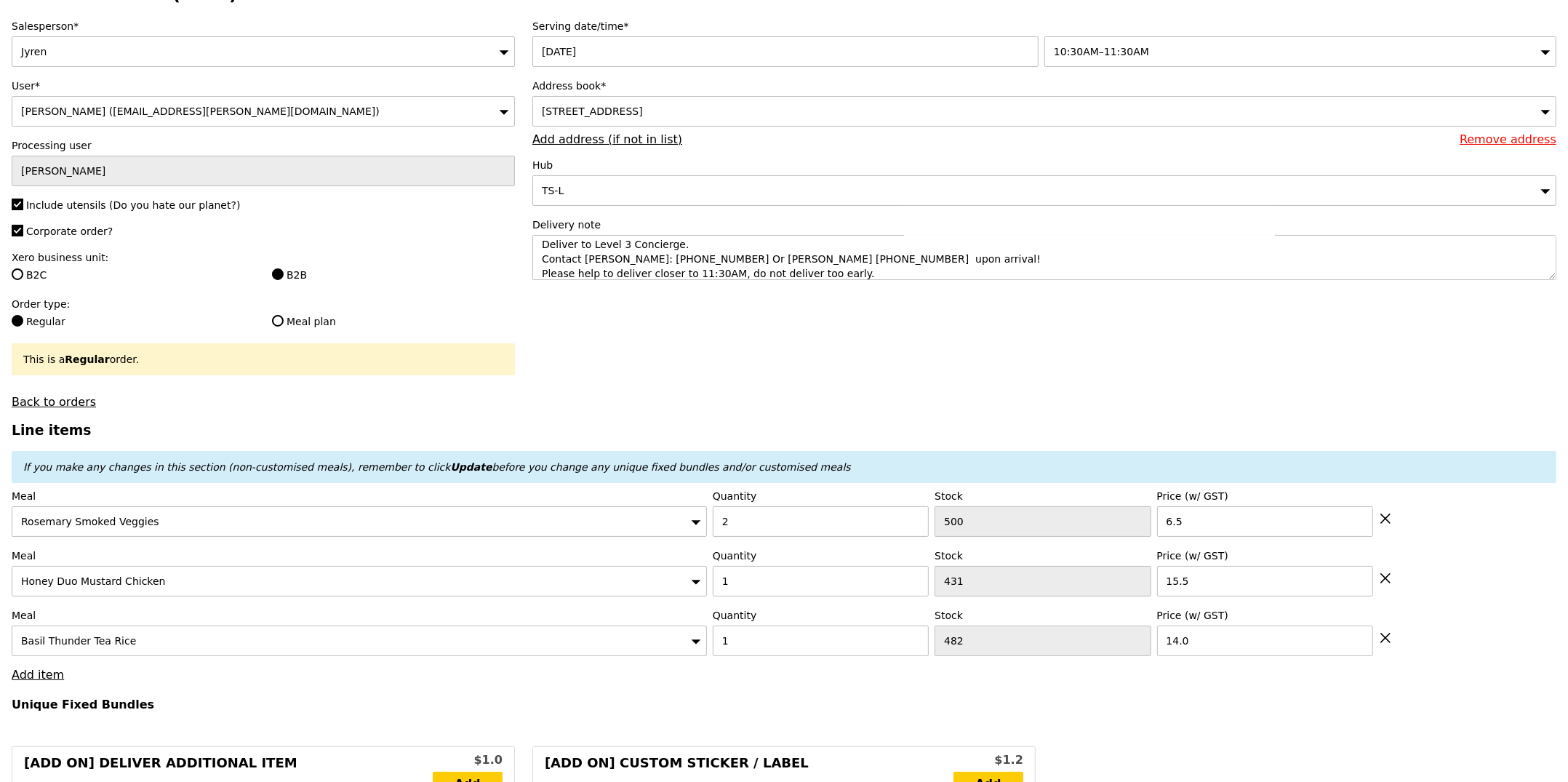
type input "Loading..."
type input "42.50"
type input "7.71"
type input "8.40"
type input "52.85"
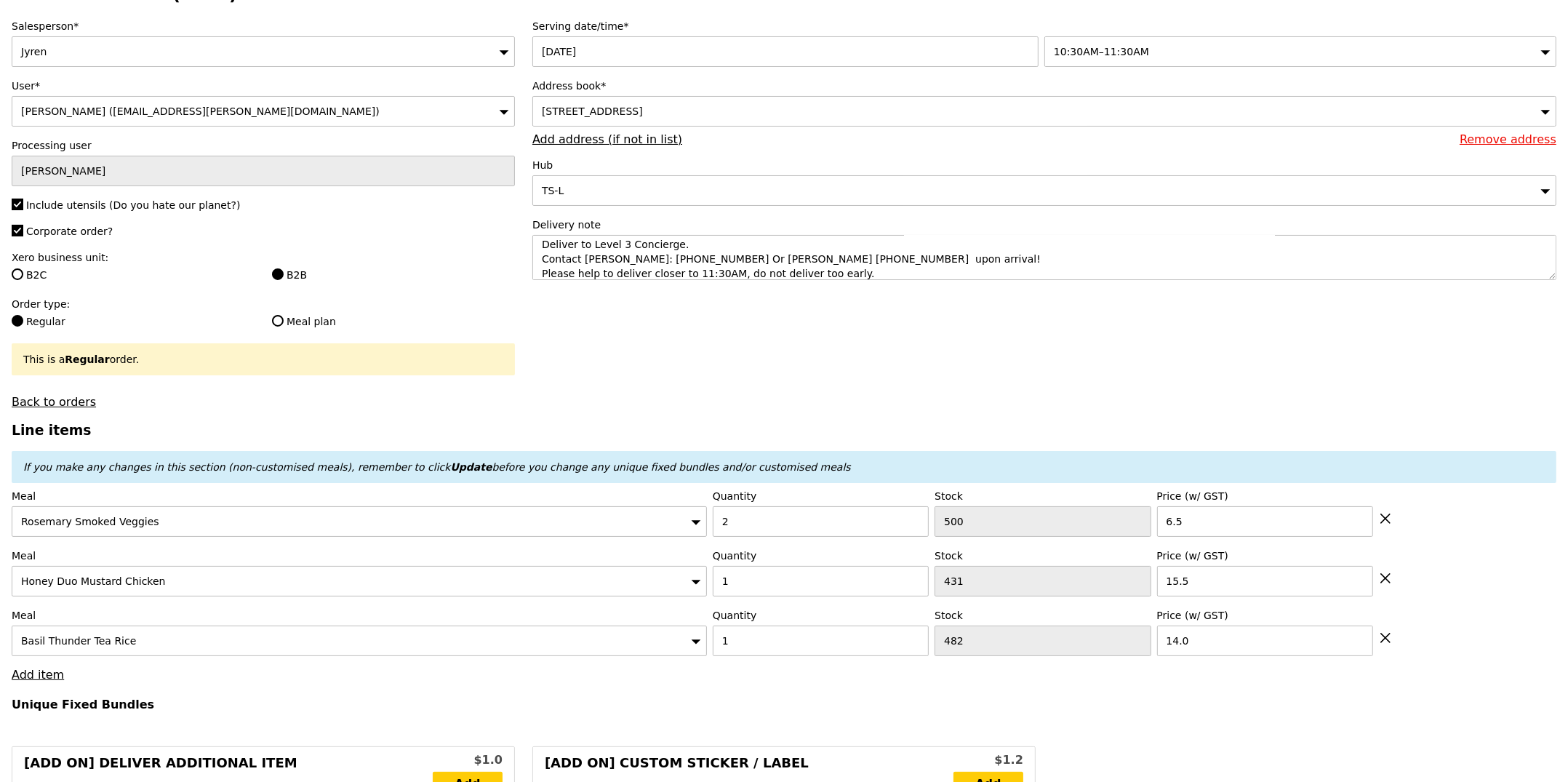
type input "Confirm"
click at [45, 676] on link "Add item" at bounding box center [38, 674] width 53 height 14
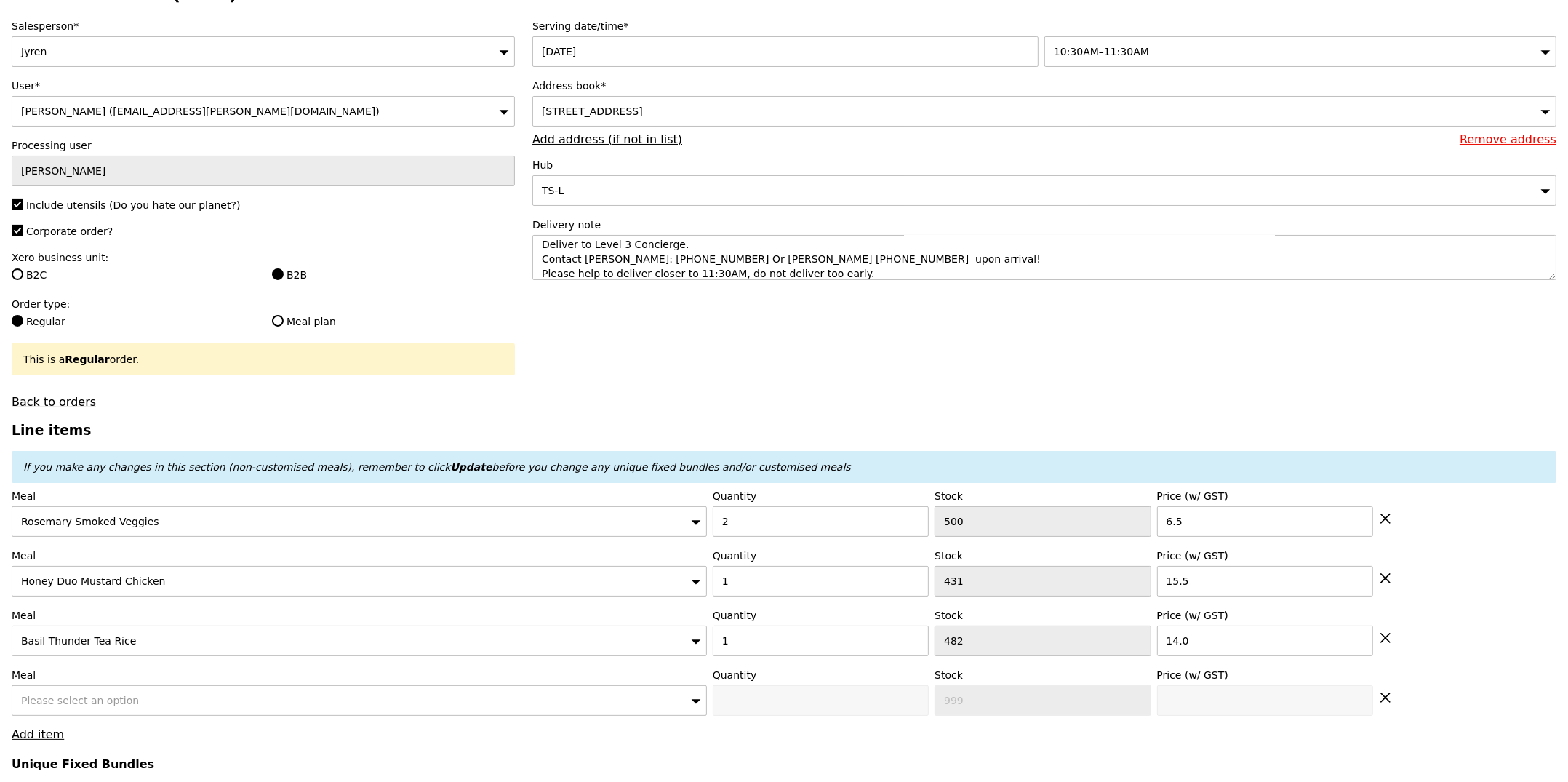
click at [79, 705] on span "Please select an option" at bounding box center [80, 700] width 118 height 12
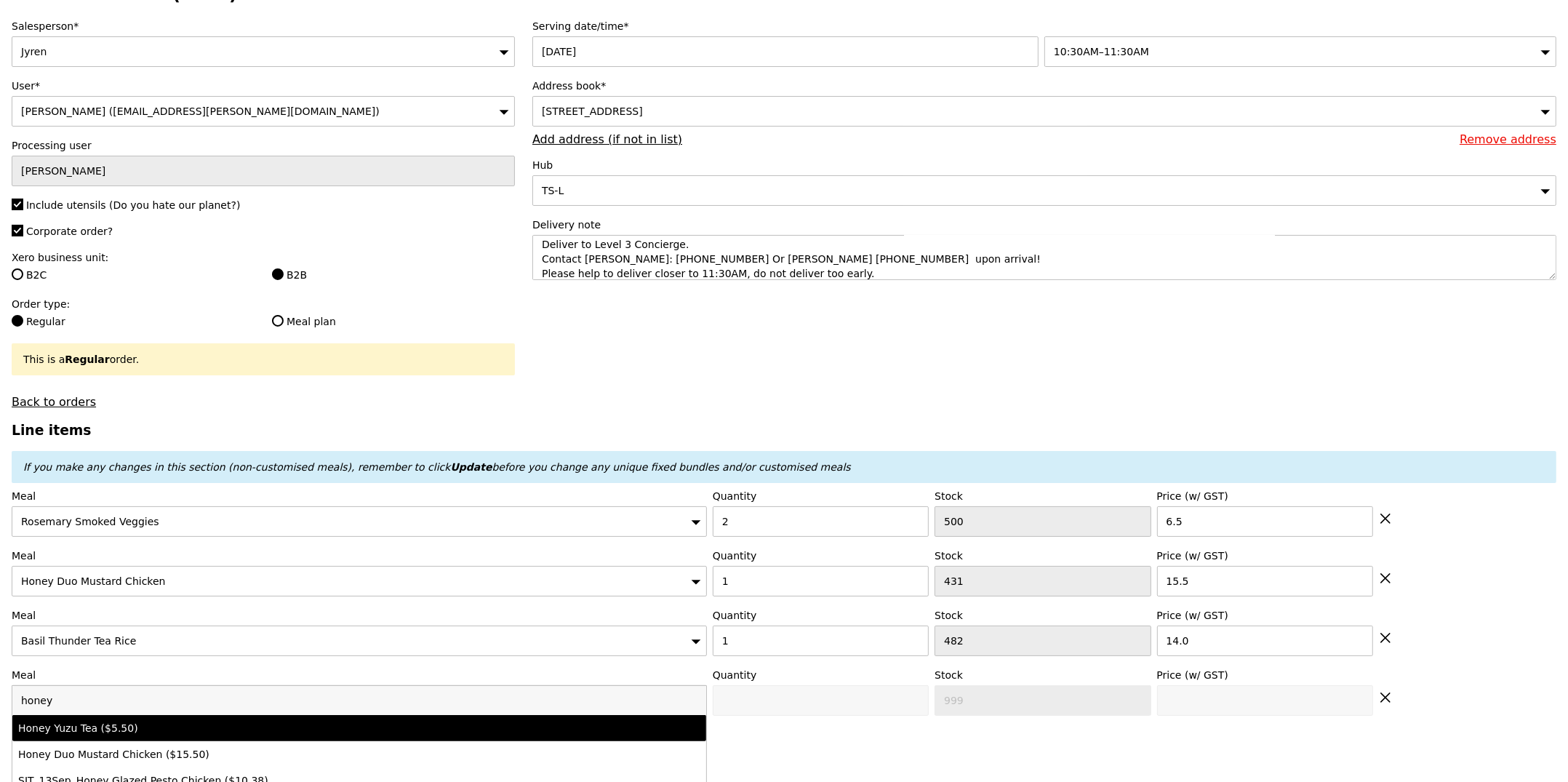
type input "honey"
click at [99, 720] on li "Honey Yuzu Tea ($5.50)" at bounding box center [358, 727] width 693 height 26
type input "Confirm anyway"
type input "0"
type input "498"
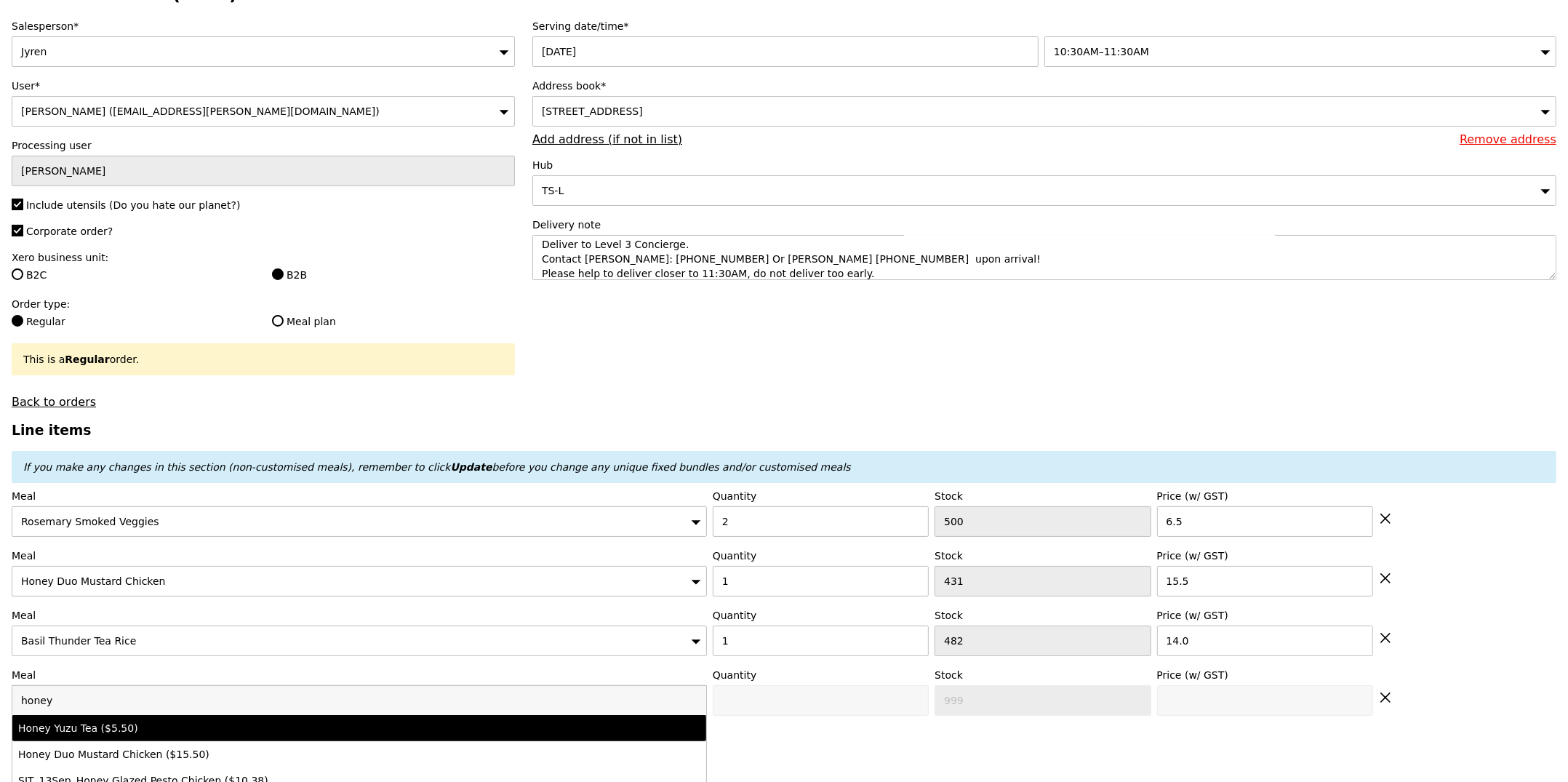
type input "5.5"
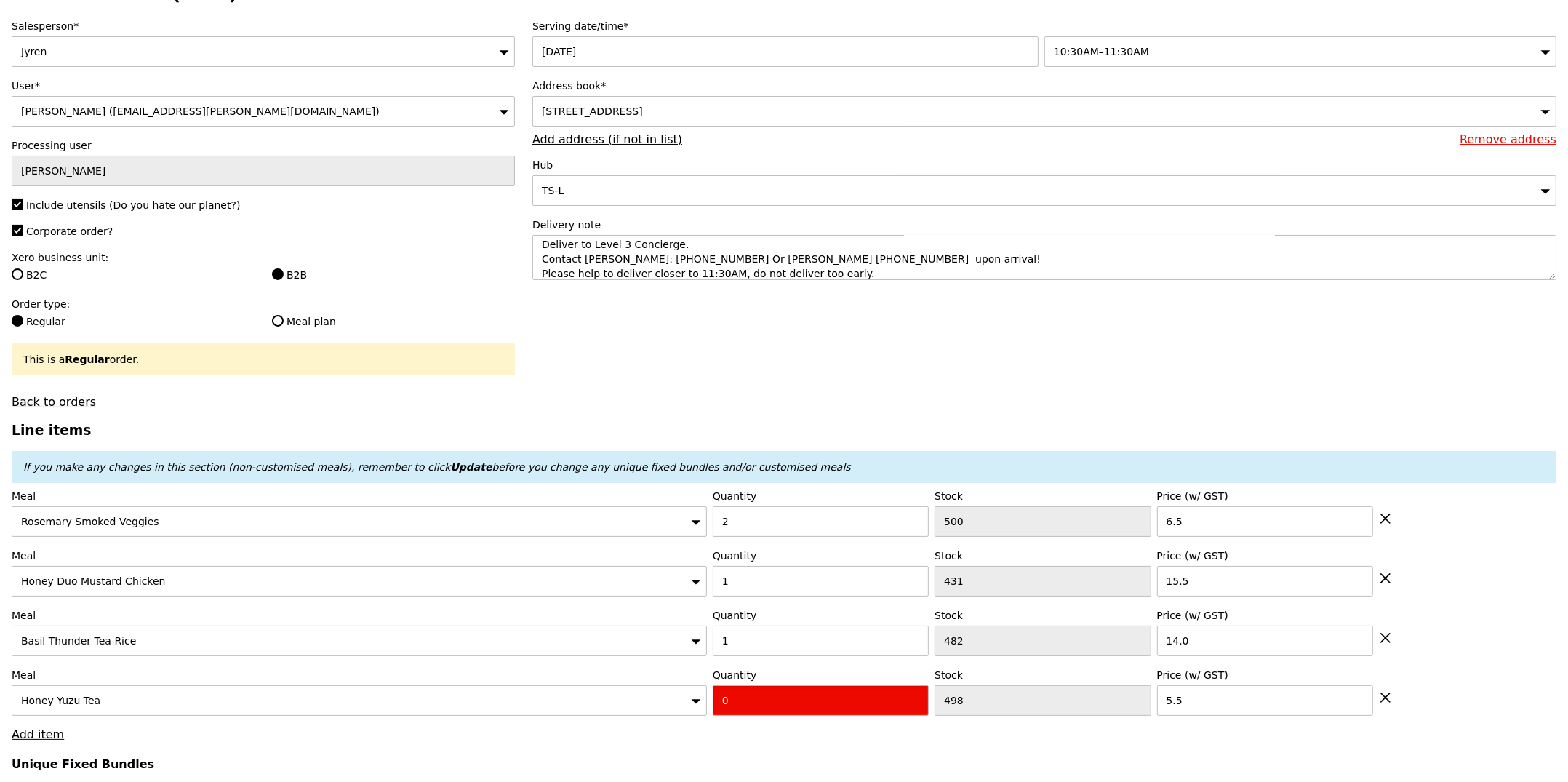
click at [860, 715] on input "0" at bounding box center [820, 700] width 216 height 31
click at [853, 713] on input "0" at bounding box center [820, 700] width 216 height 31
type input "Confirm"
type input "01"
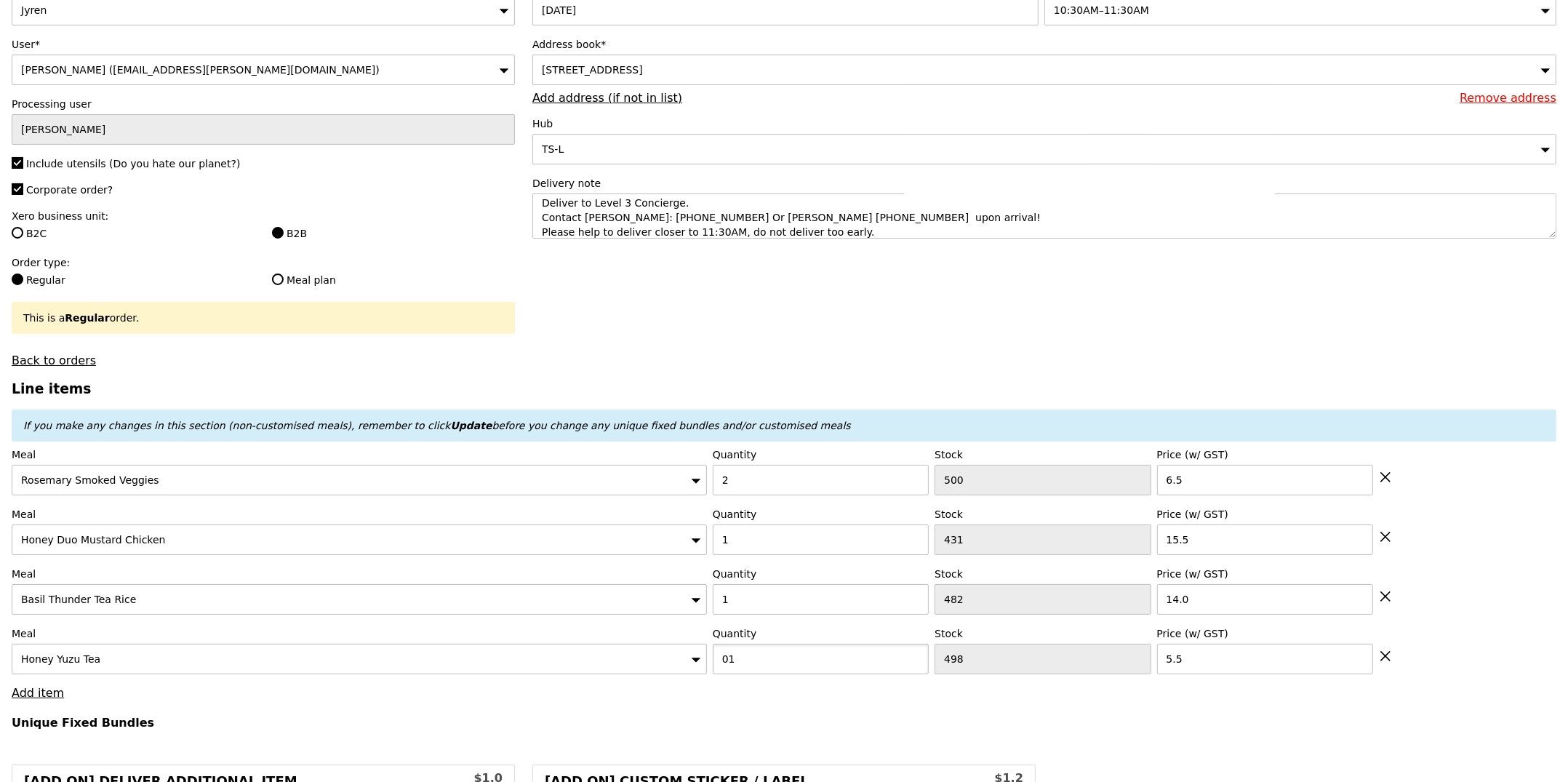
scroll to position [128, 0]
type input "Confirm anyway"
type input "0"
type input "Confirm"
type input "1"
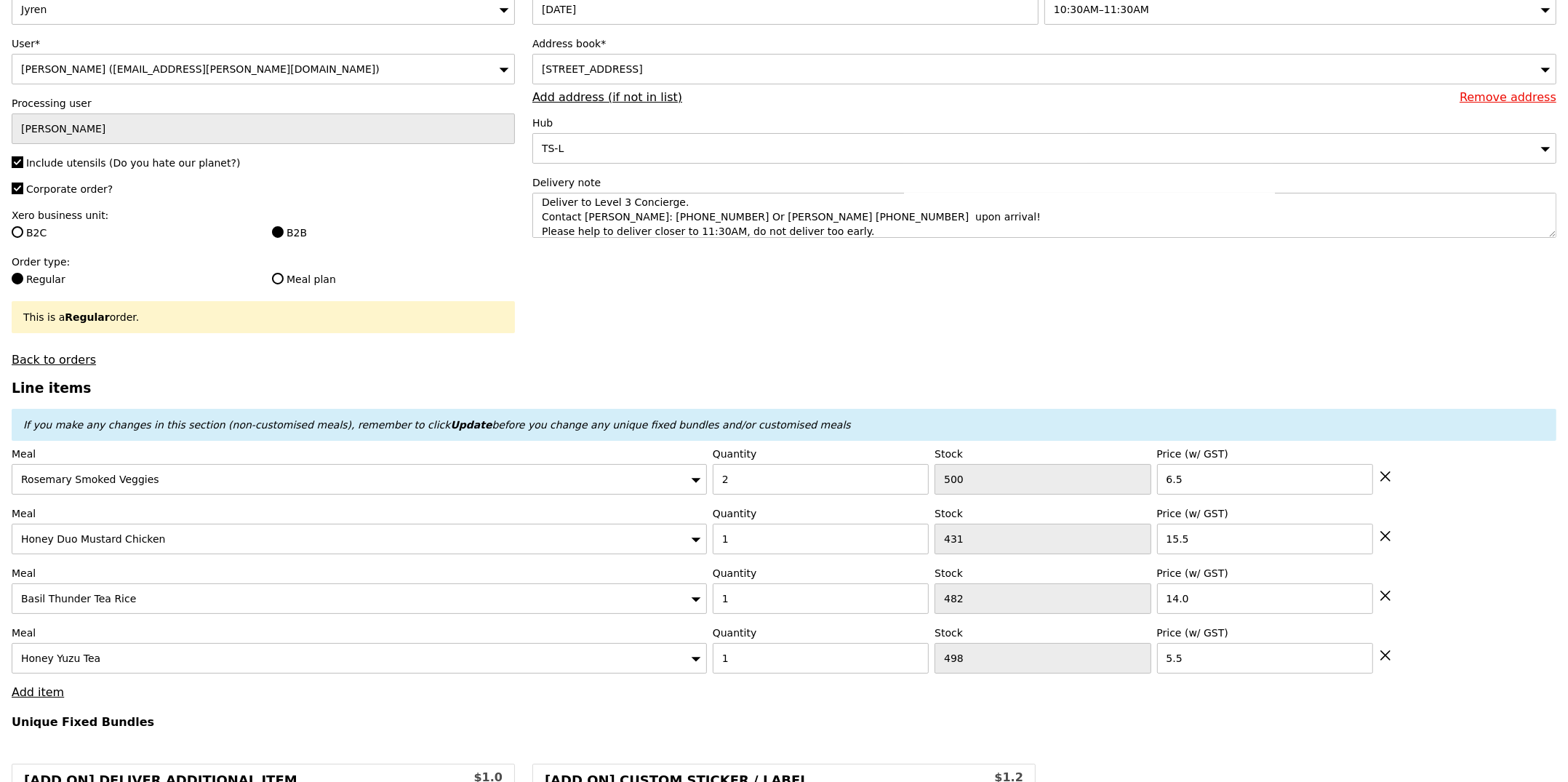
type input "Loading..."
click at [31, 689] on link "Add item" at bounding box center [38, 691] width 53 height 14
type input "48.00"
type input "7.20"
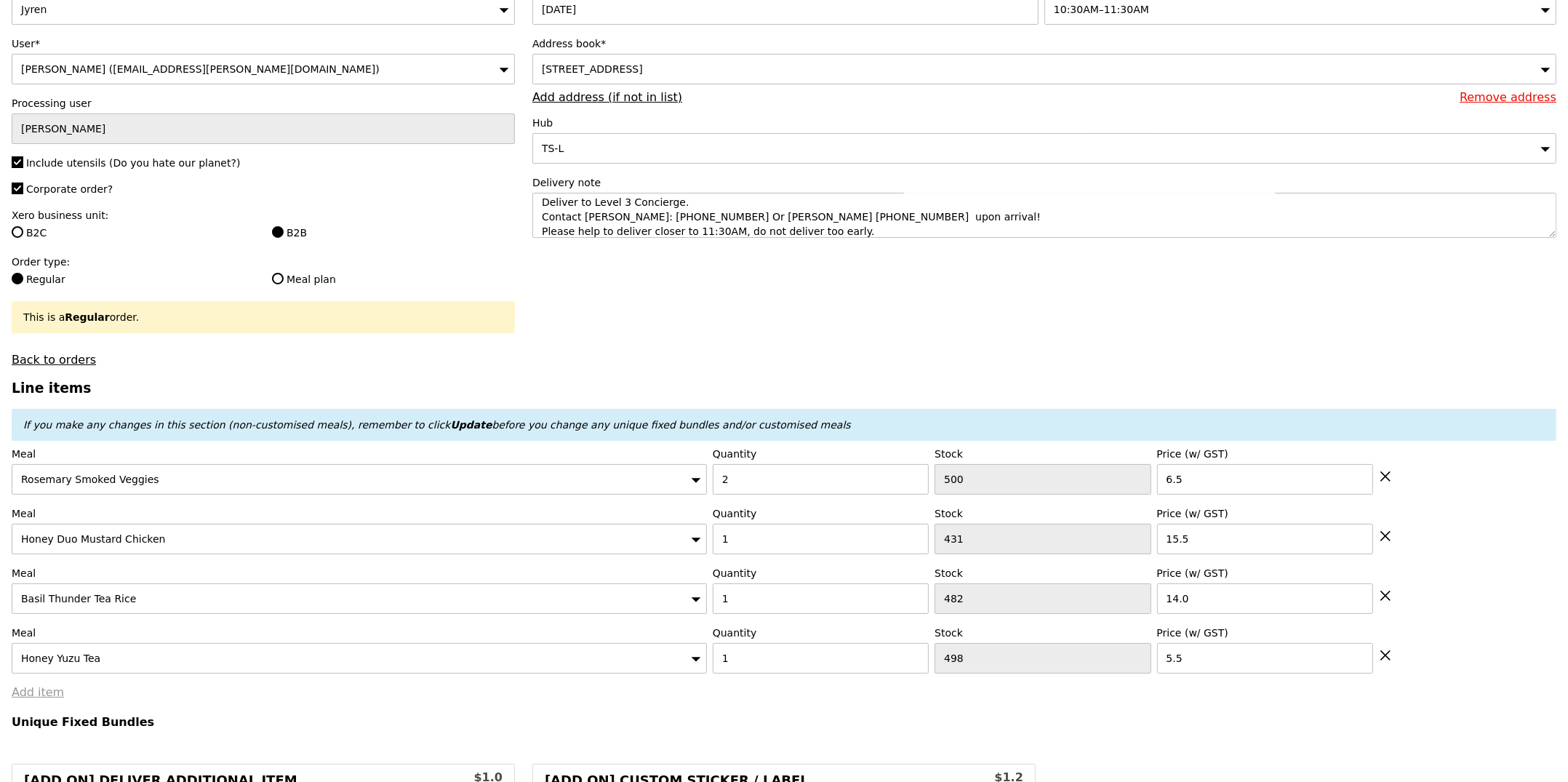
type input "7.85"
type input "57.80"
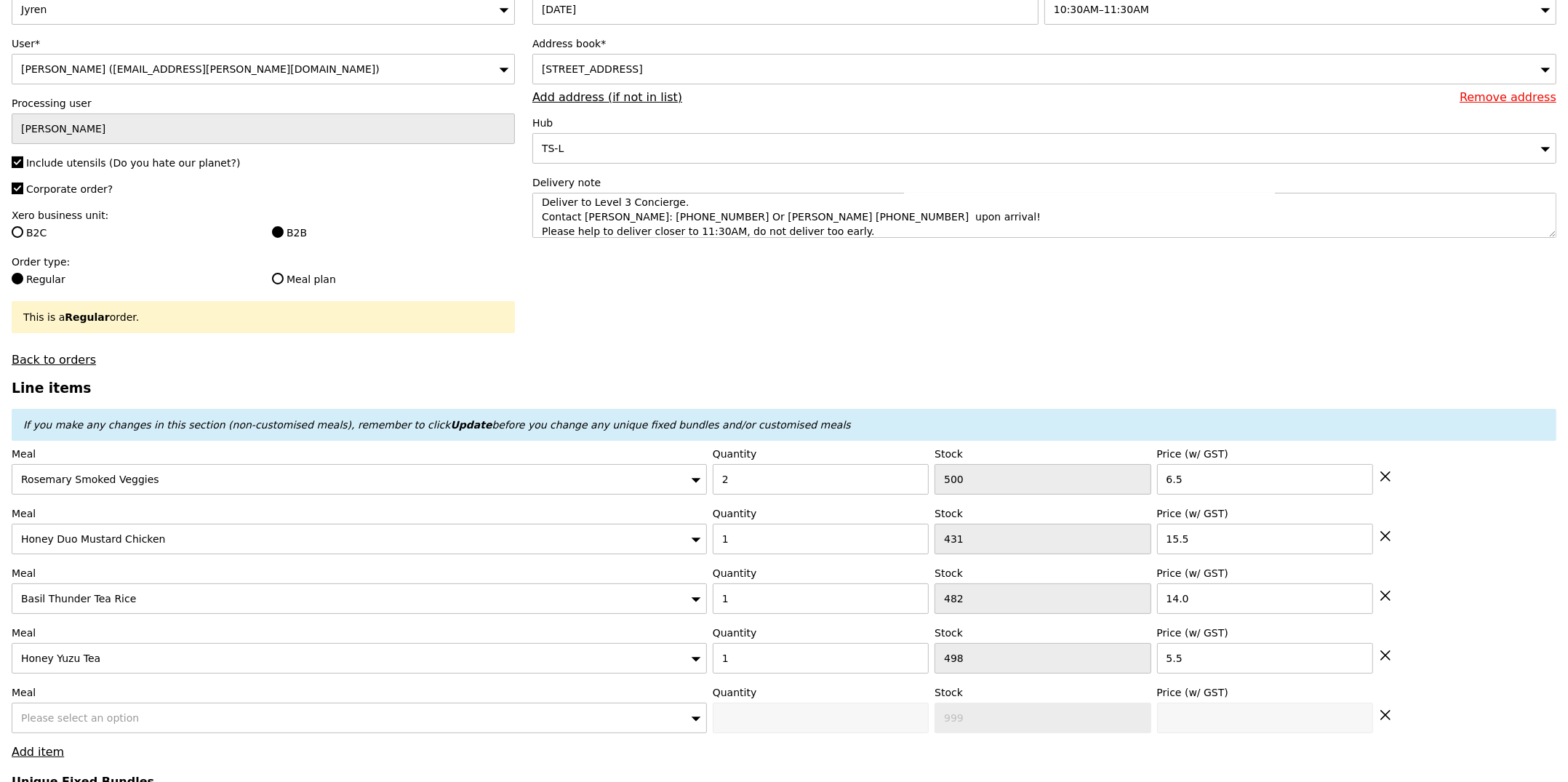
type input "Confirm"
click at [96, 724] on span "Please select an option" at bounding box center [80, 717] width 118 height 12
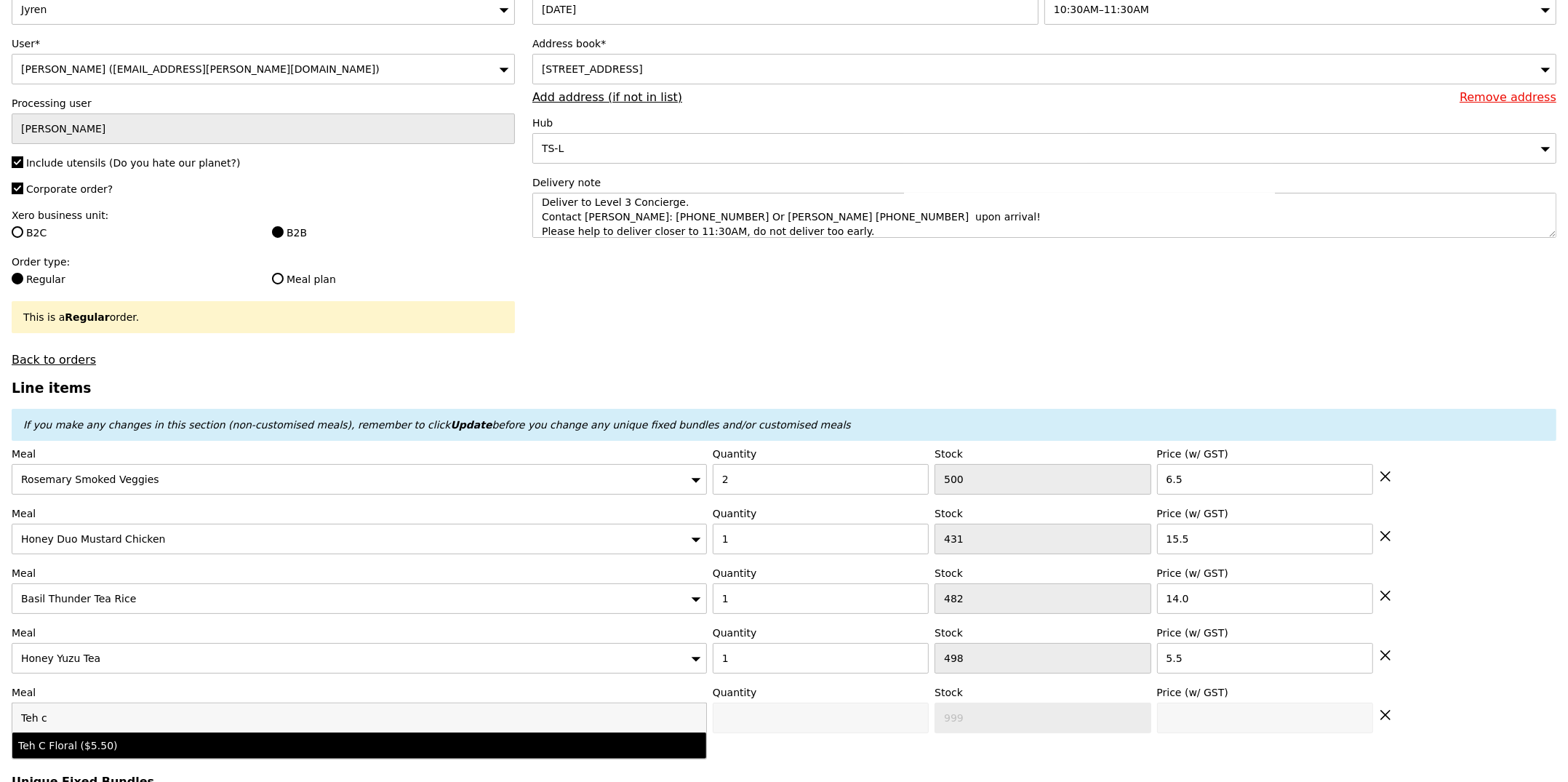
type input "Teh c"
click at [160, 746] on div "Teh C Floral ($5.50)" at bounding box center [274, 745] width 511 height 15
type input "Confirm anyway"
type input "0"
type input "500"
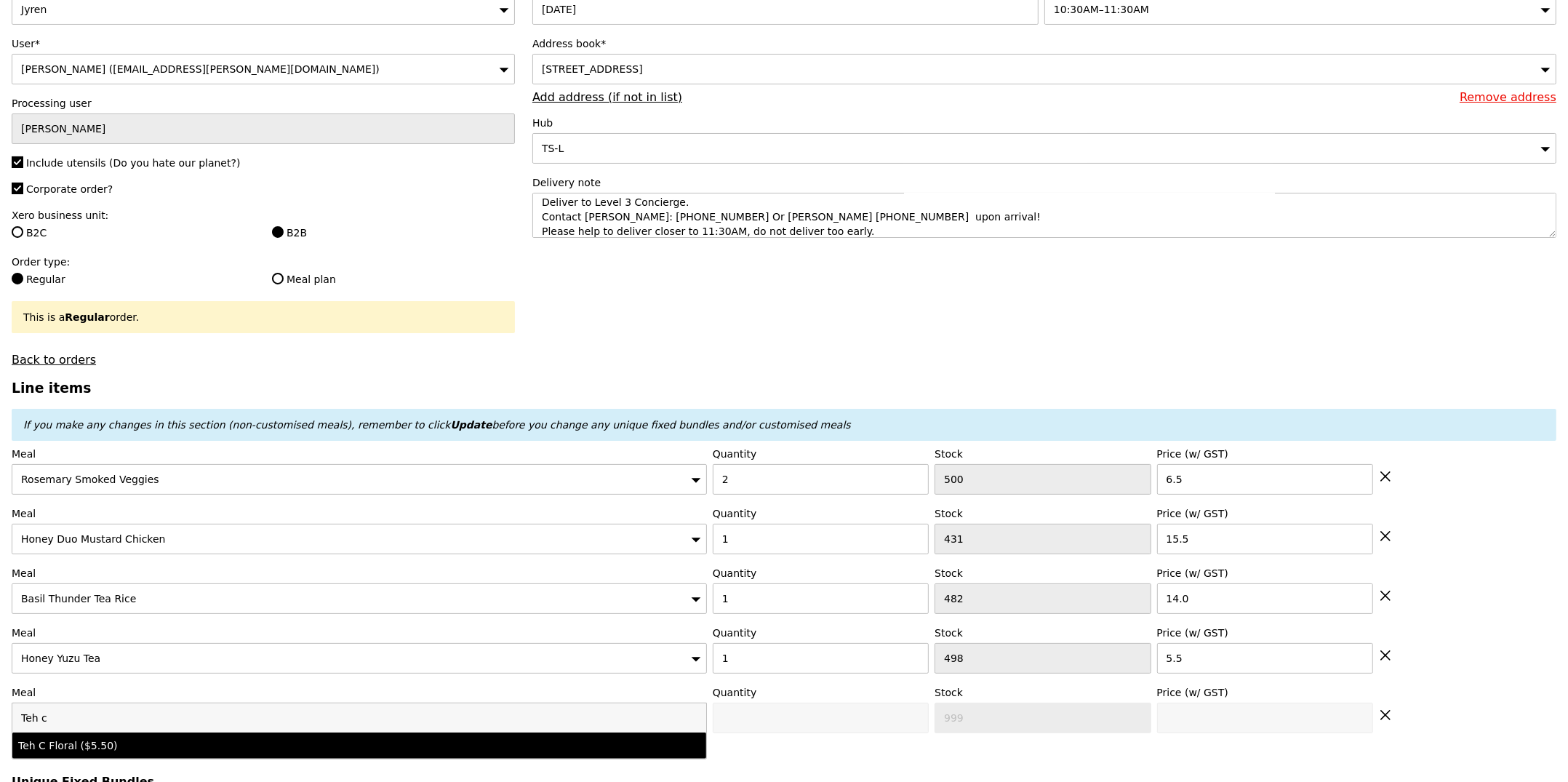
type input "5.5"
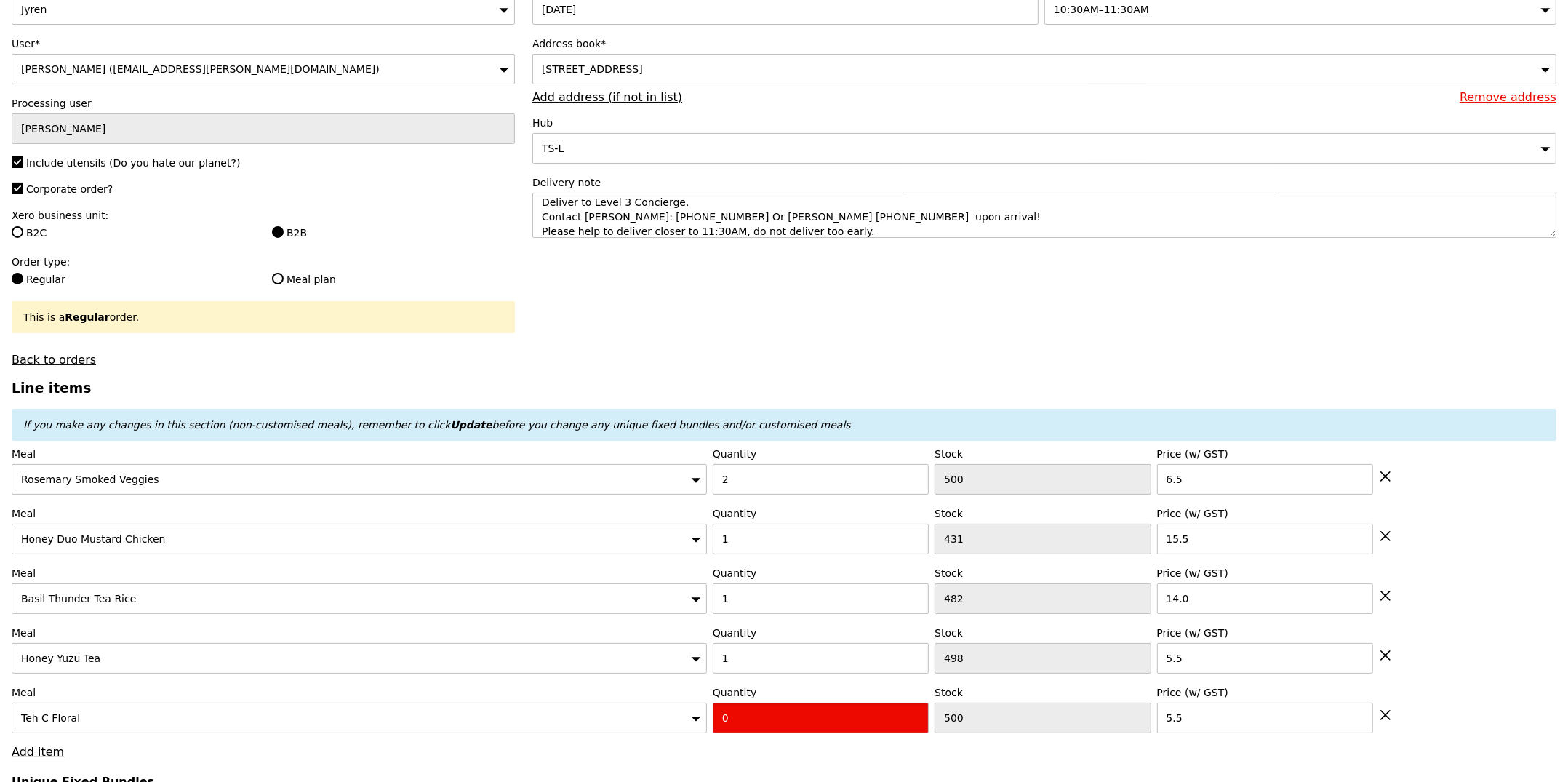
click at [852, 721] on input "0" at bounding box center [820, 717] width 216 height 31
type input "Confirm"
type input "1"
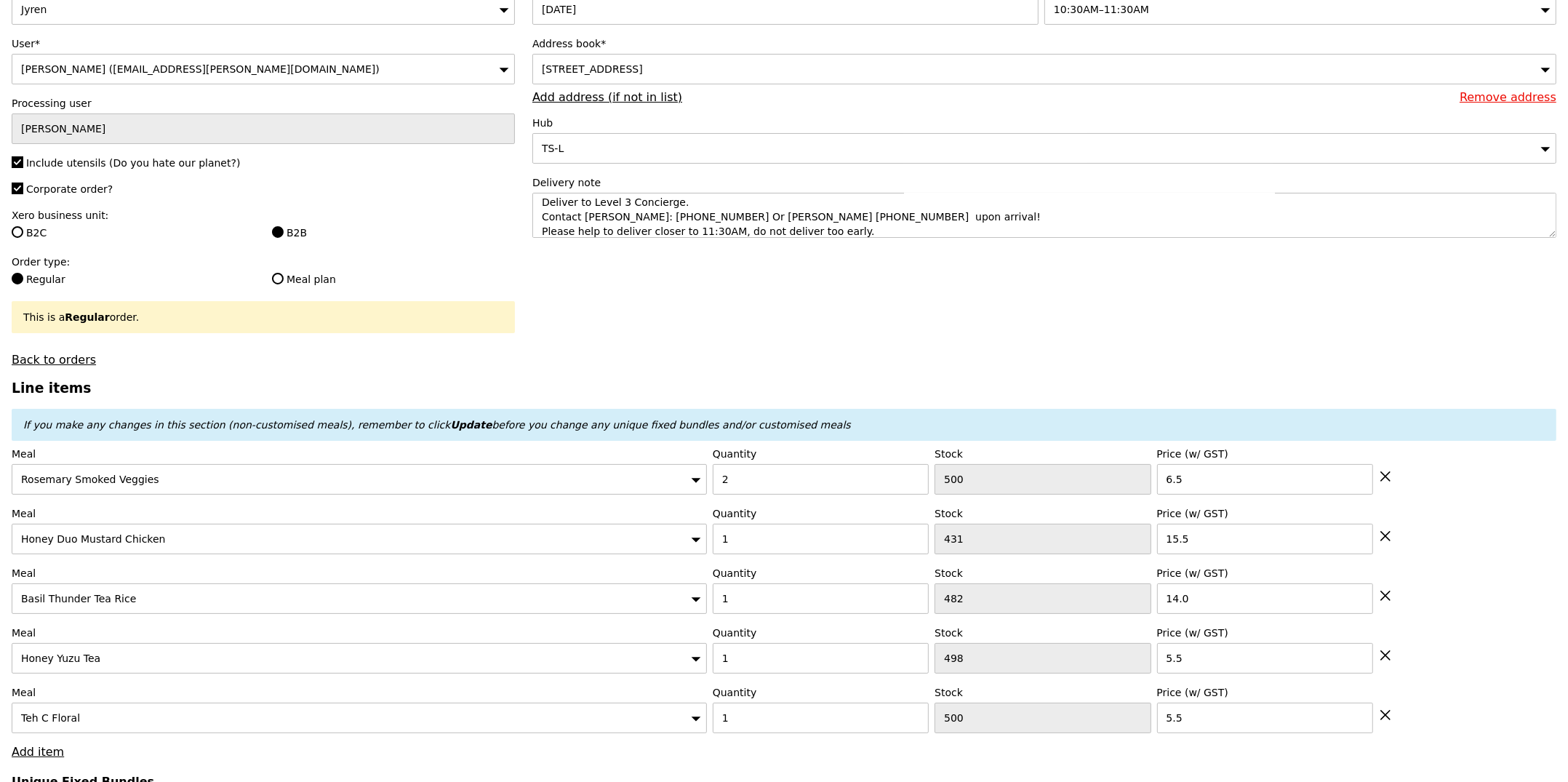
scroll to position [500, 0]
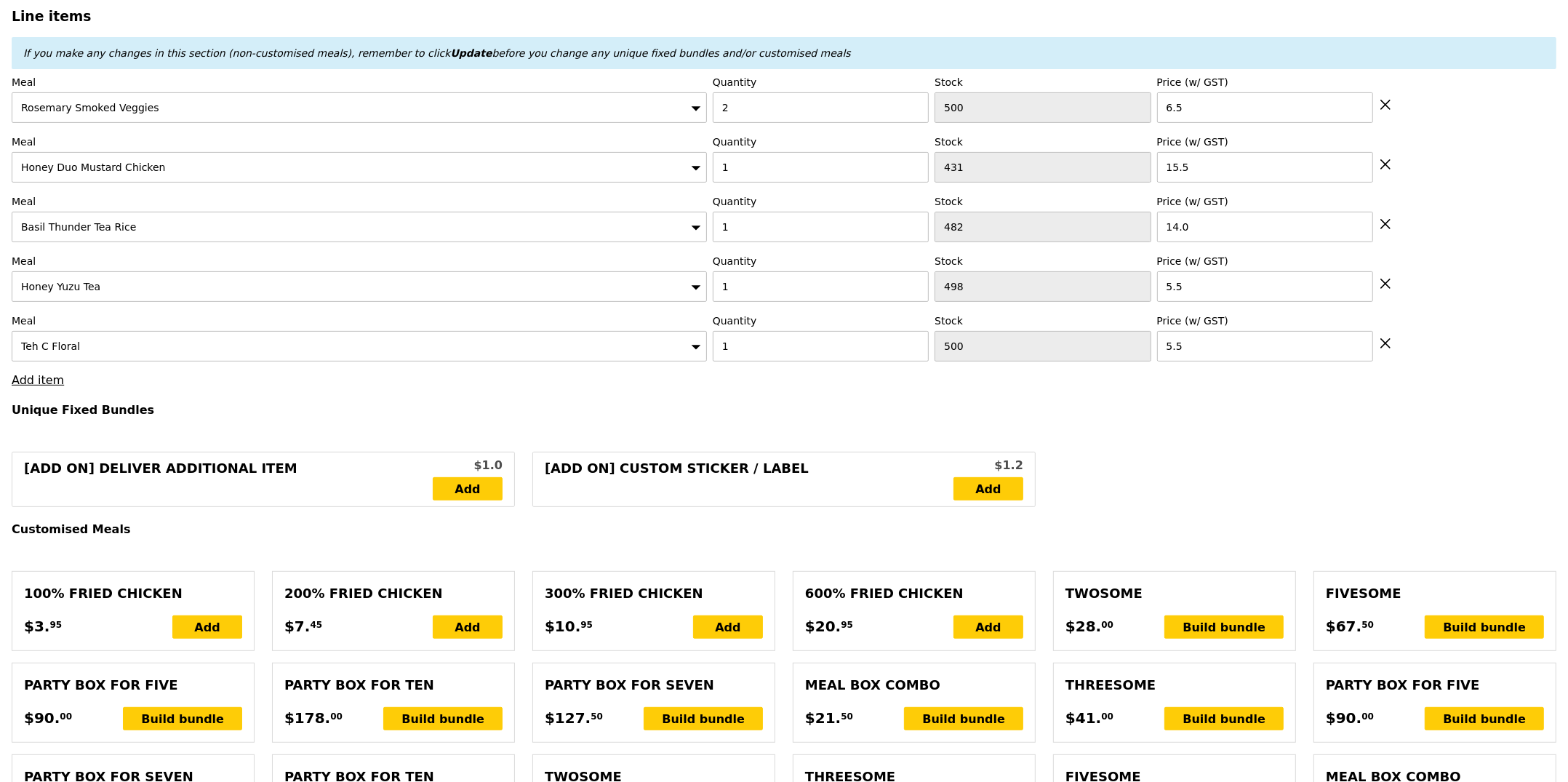
type input "Loading..."
click at [31, 385] on link "Add item" at bounding box center [38, 379] width 53 height 14
type input "53.50"
type input "6.70"
type input "7.30"
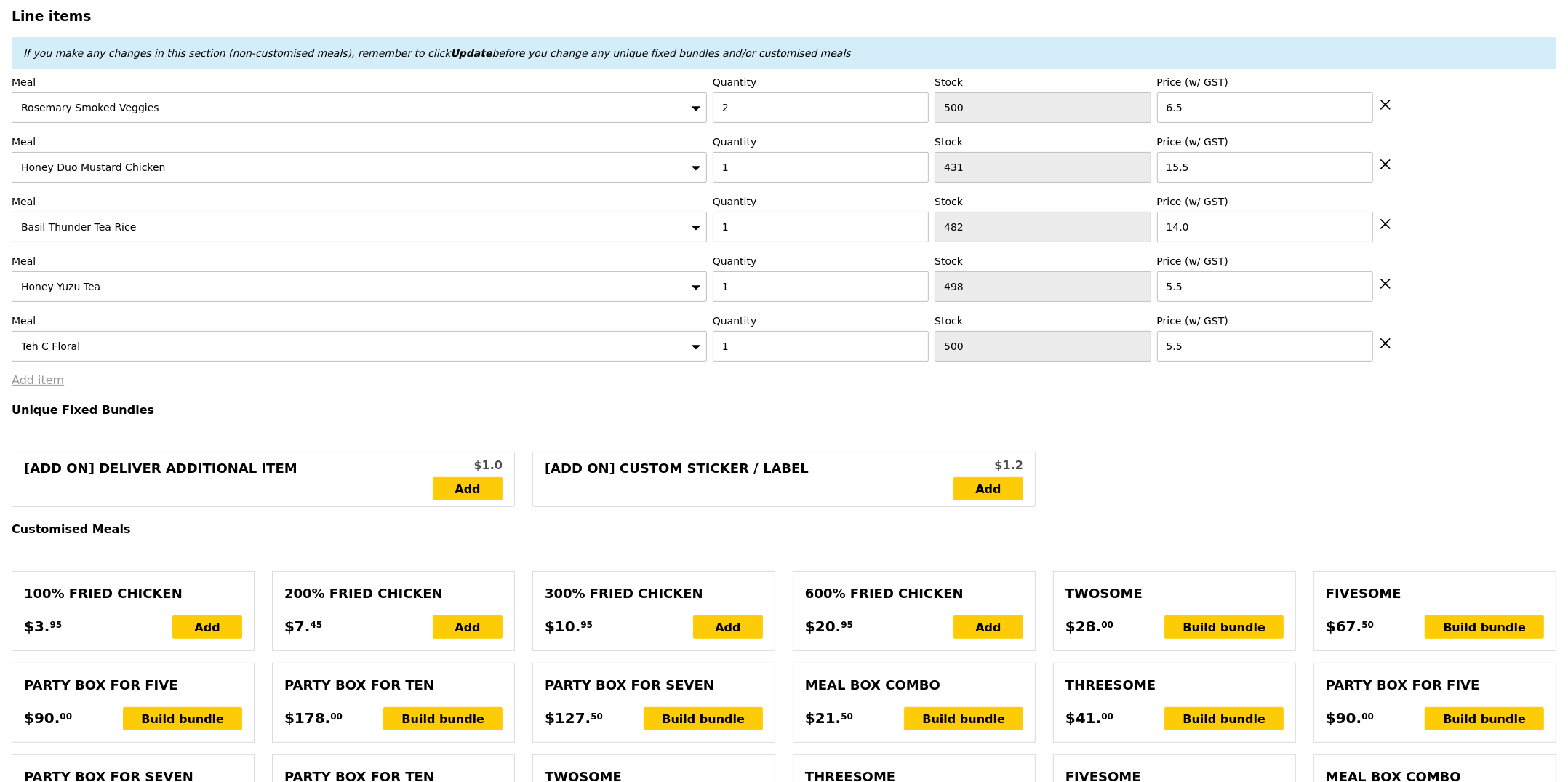
type input "62.75"
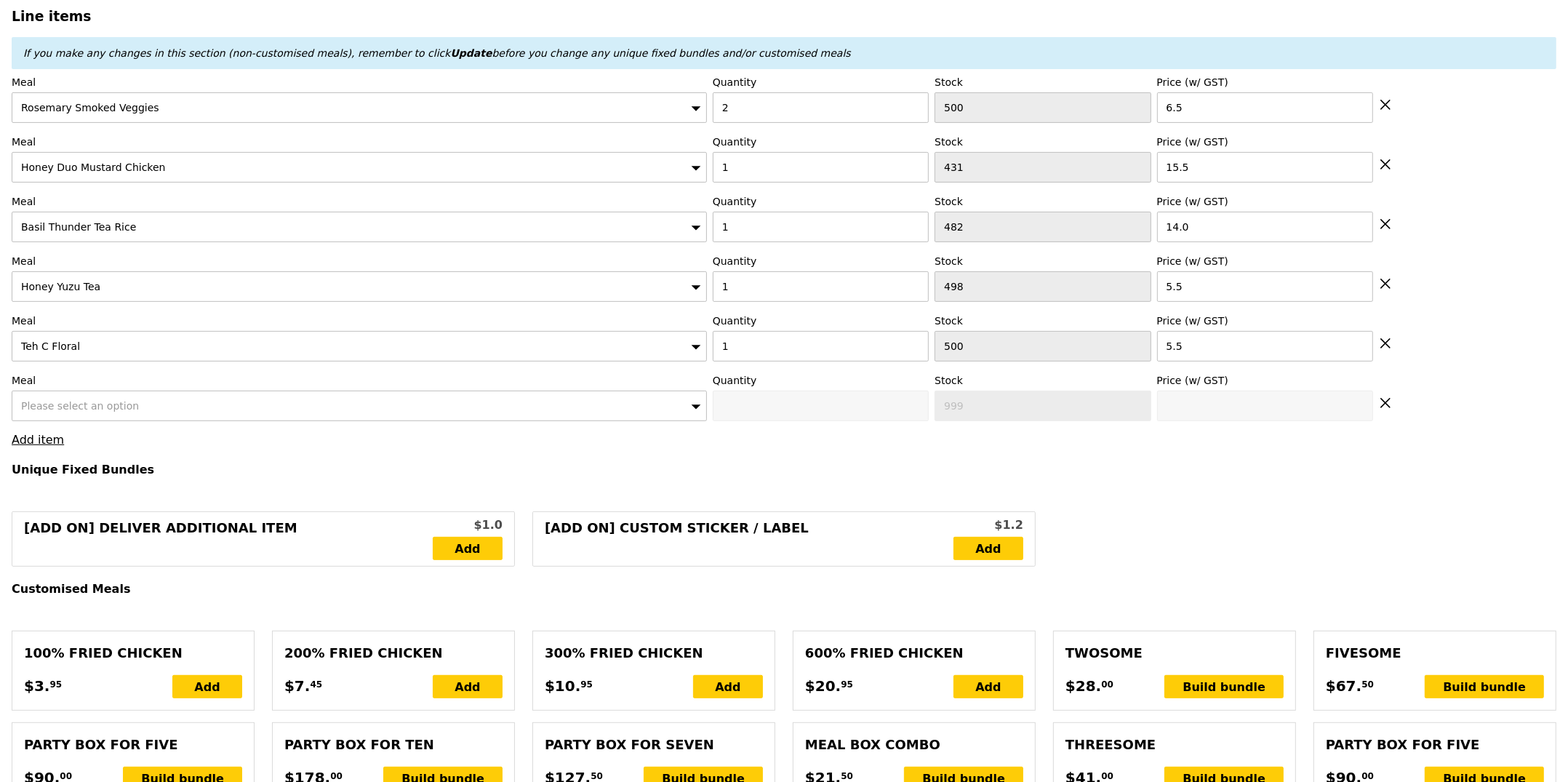
click at [99, 411] on span "Please select an option" at bounding box center [80, 405] width 118 height 12
type input "Confirm"
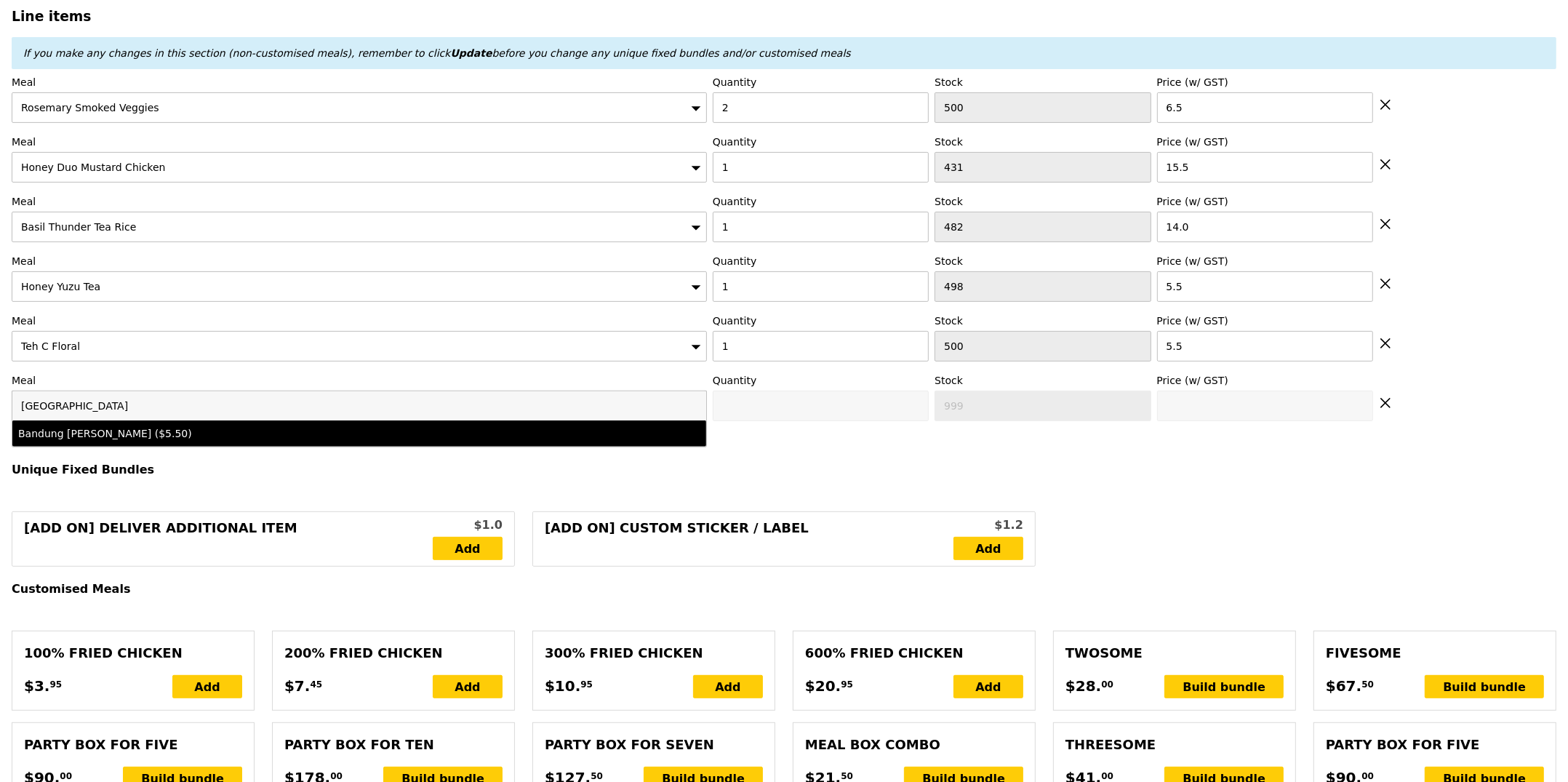
type input "[GEOGRAPHIC_DATA]"
click at [156, 445] on li "Bandung [PERSON_NAME] ($5.50)" at bounding box center [358, 433] width 693 height 26
type input "Confirm anyway"
type input "0"
type input "500"
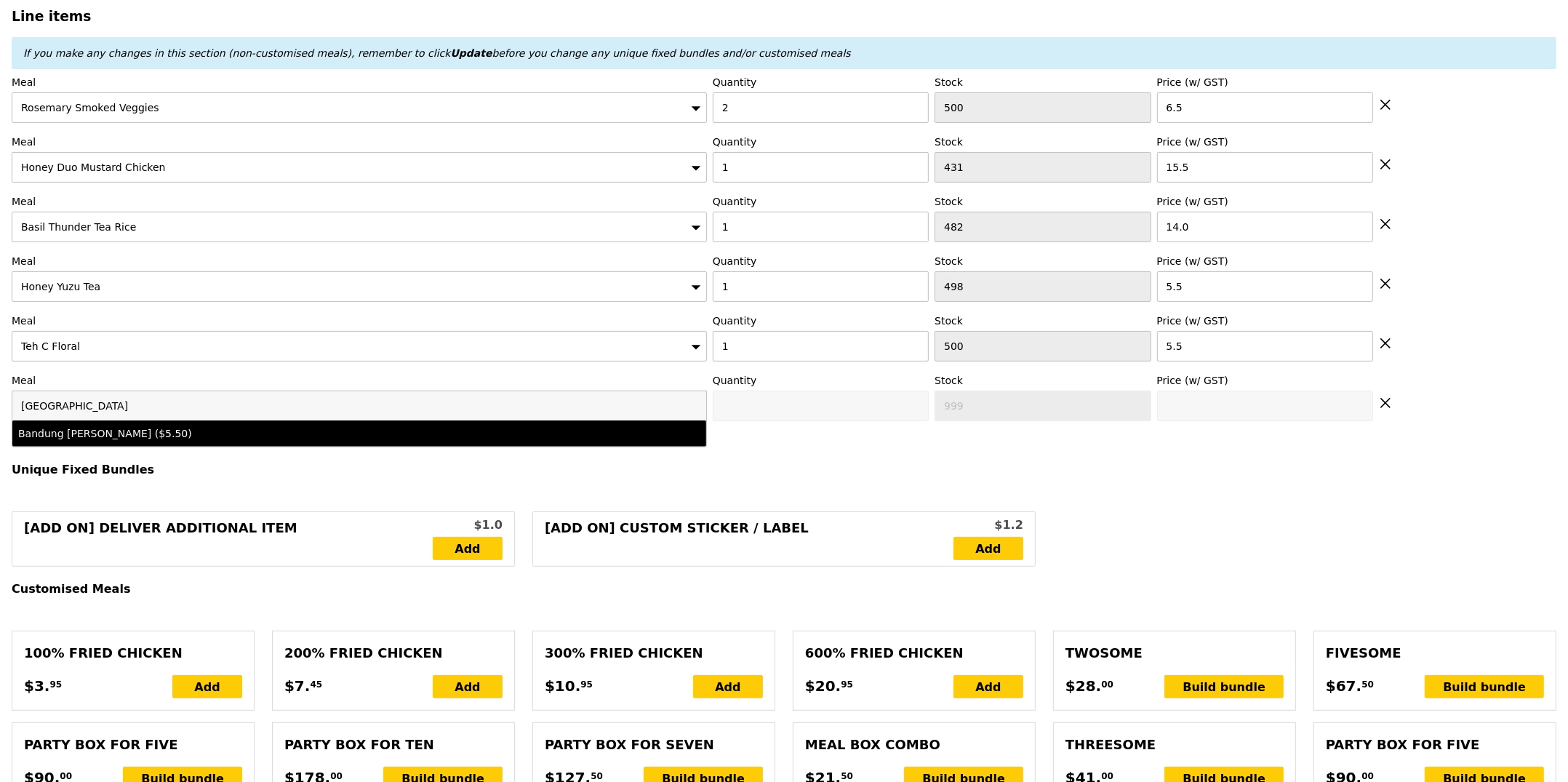
type input "5.5"
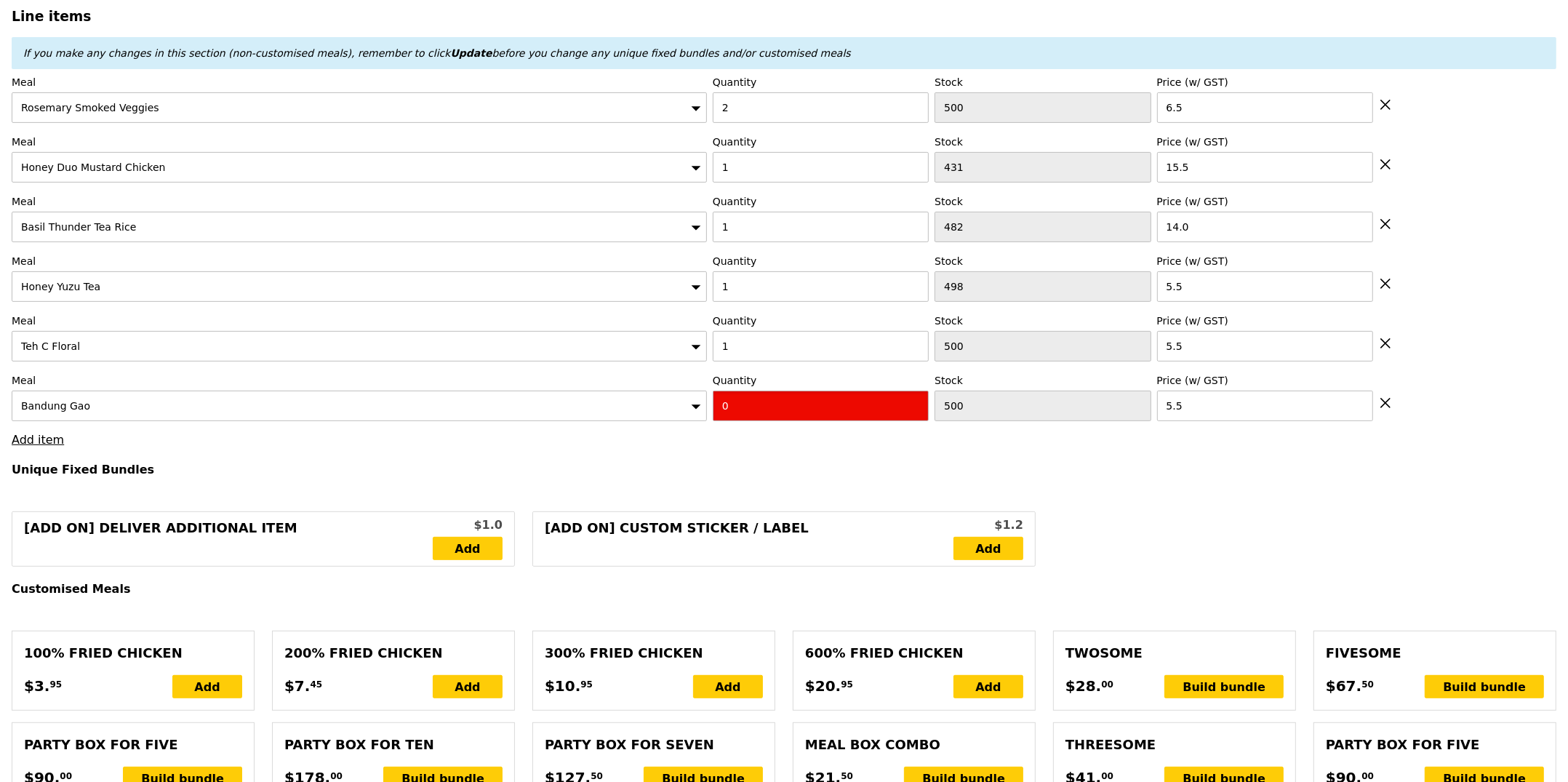
click at [813, 421] on input "0" at bounding box center [820, 405] width 216 height 31
type input "Confirm"
type input "1"
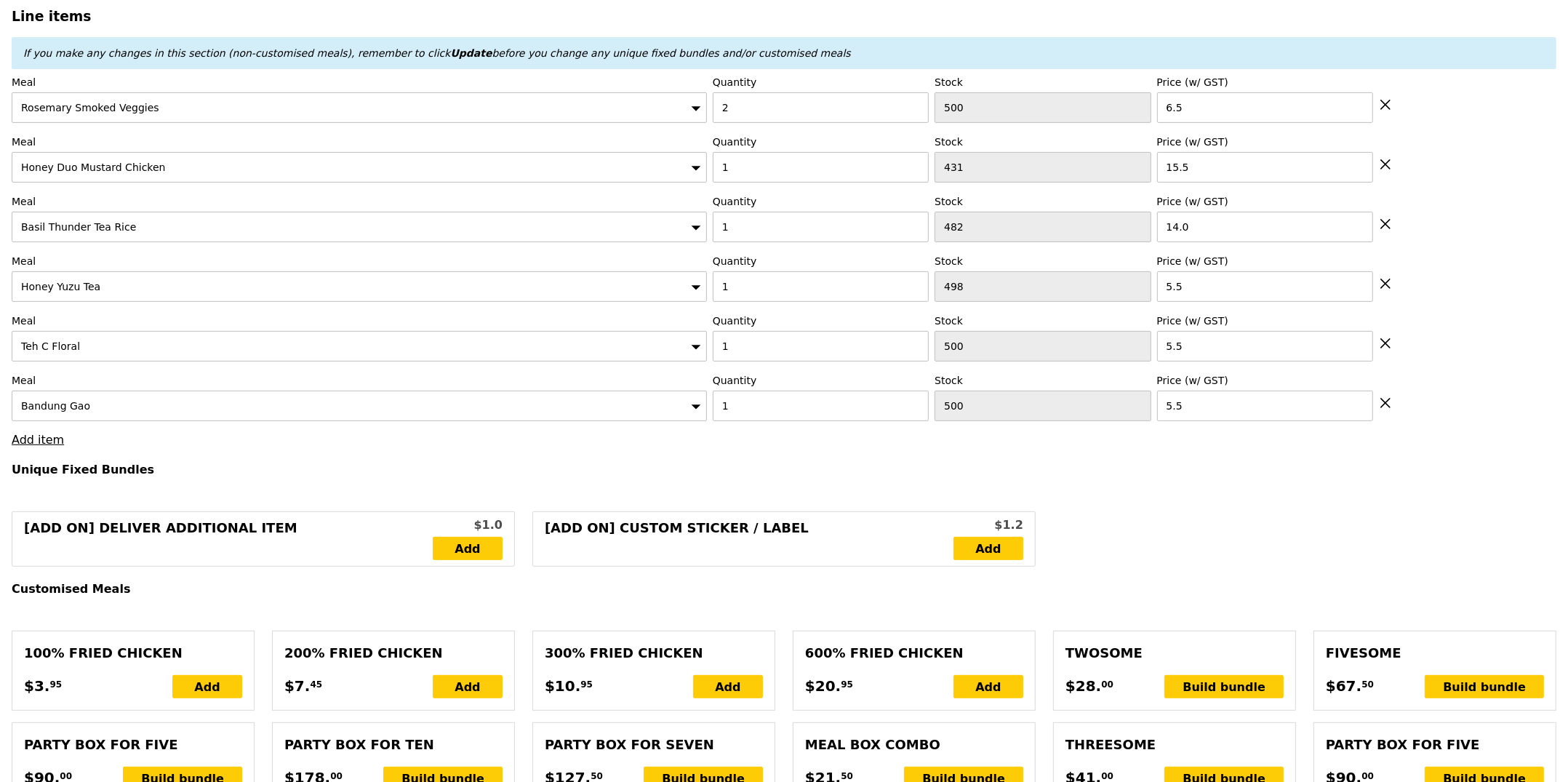
type input "Loading..."
click at [35, 444] on link "Add item" at bounding box center [38, 439] width 53 height 14
type input "59.00"
type input "6.19"
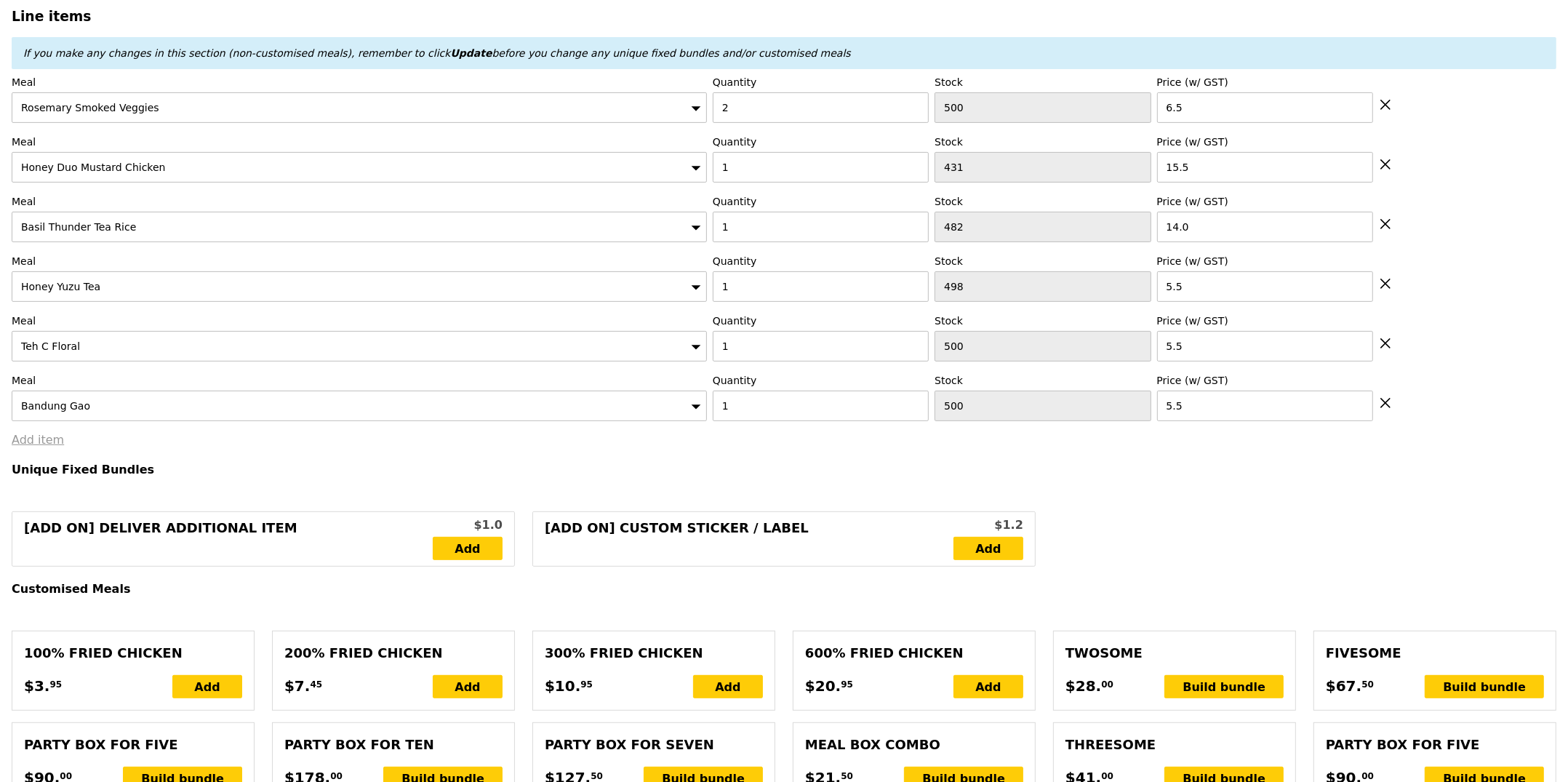
type input "6.75"
type input "67.70"
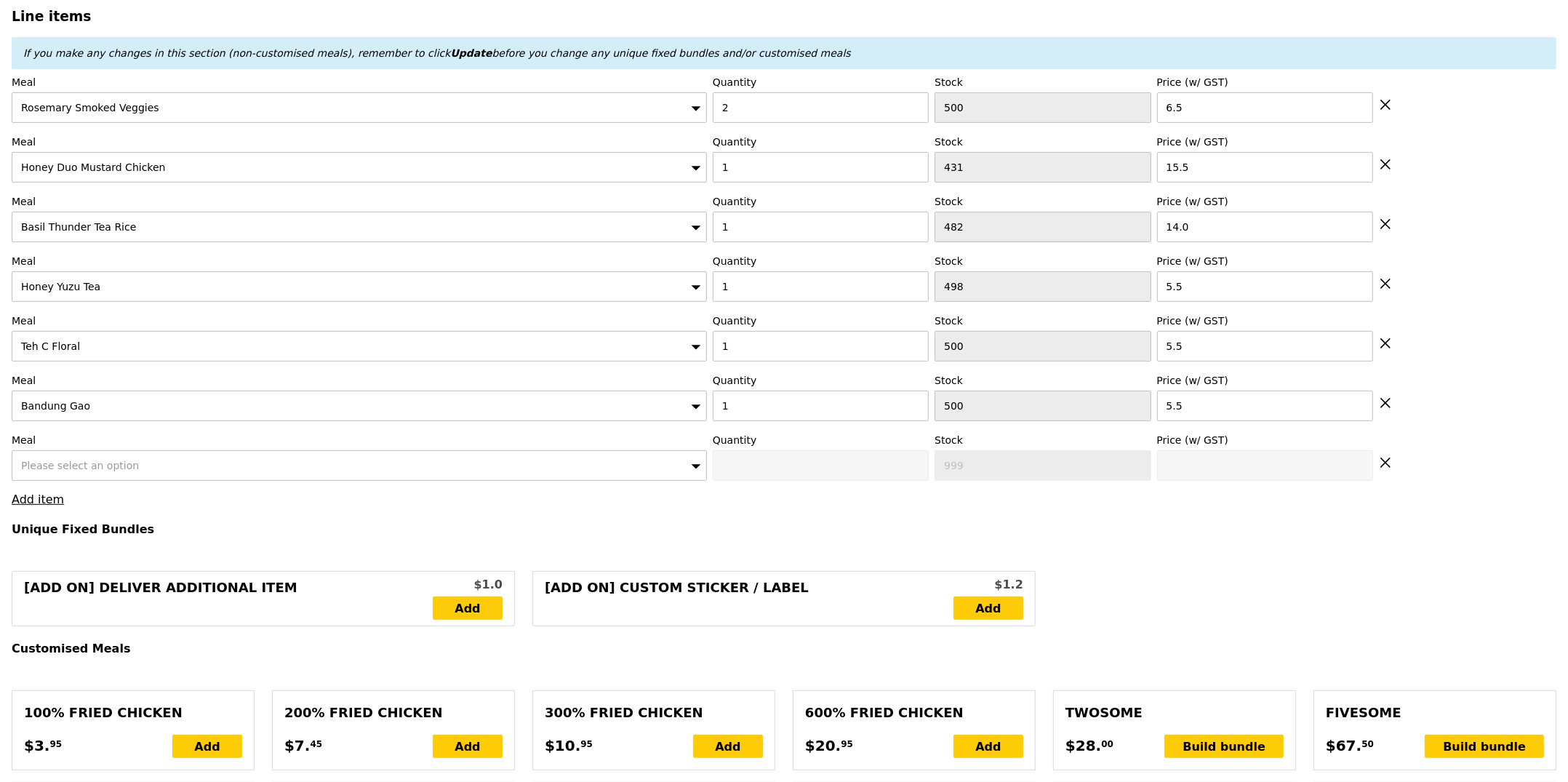
click at [125, 471] on span "Please select an option" at bounding box center [80, 465] width 118 height 12
type input "Confirm"
type input "straig"
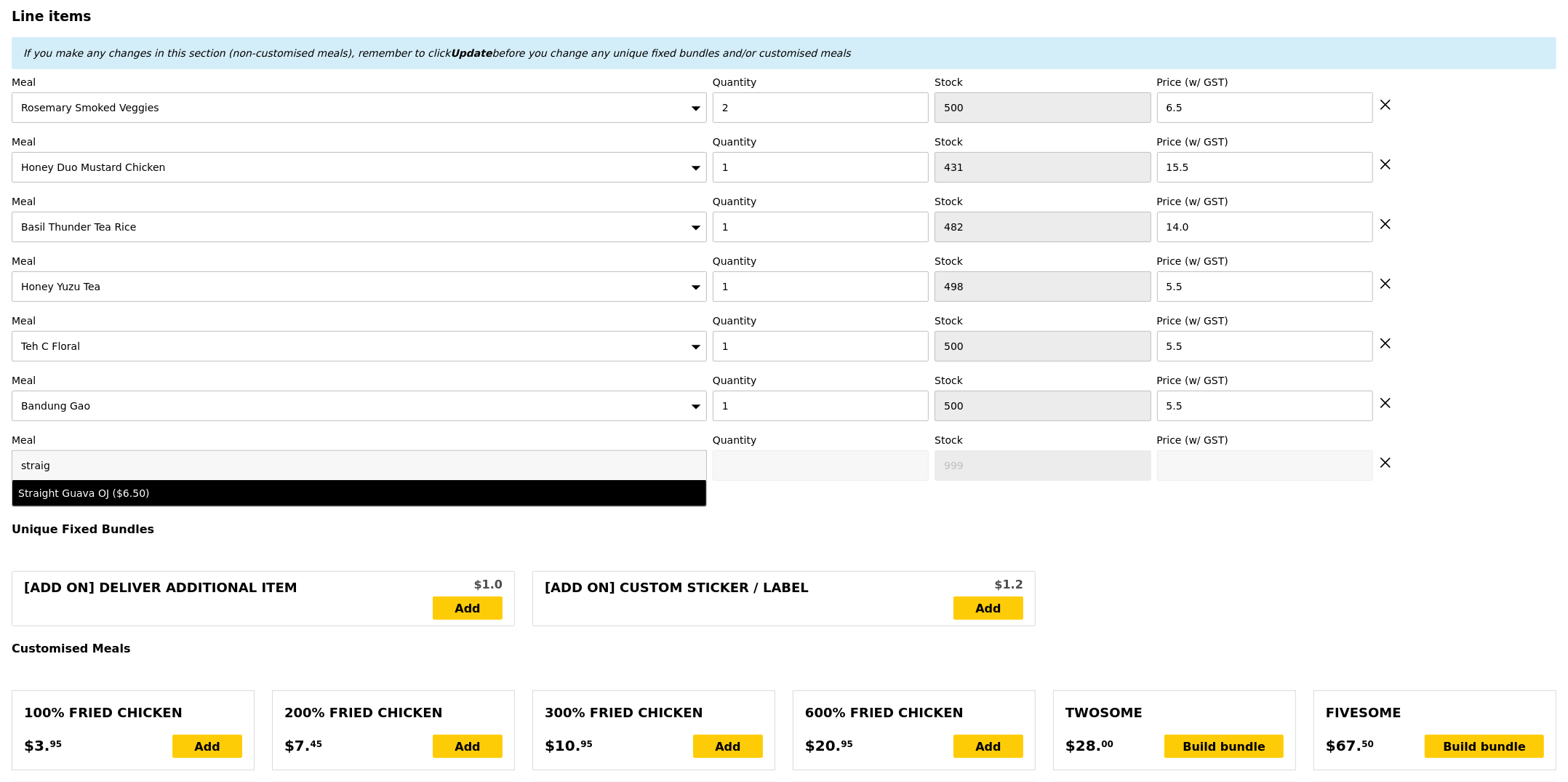
click at [119, 499] on div "Straight Guava OJ ($6.50)" at bounding box center [274, 493] width 511 height 15
type input "Confirm anyway"
type input "0"
type input "500"
type input "6.5"
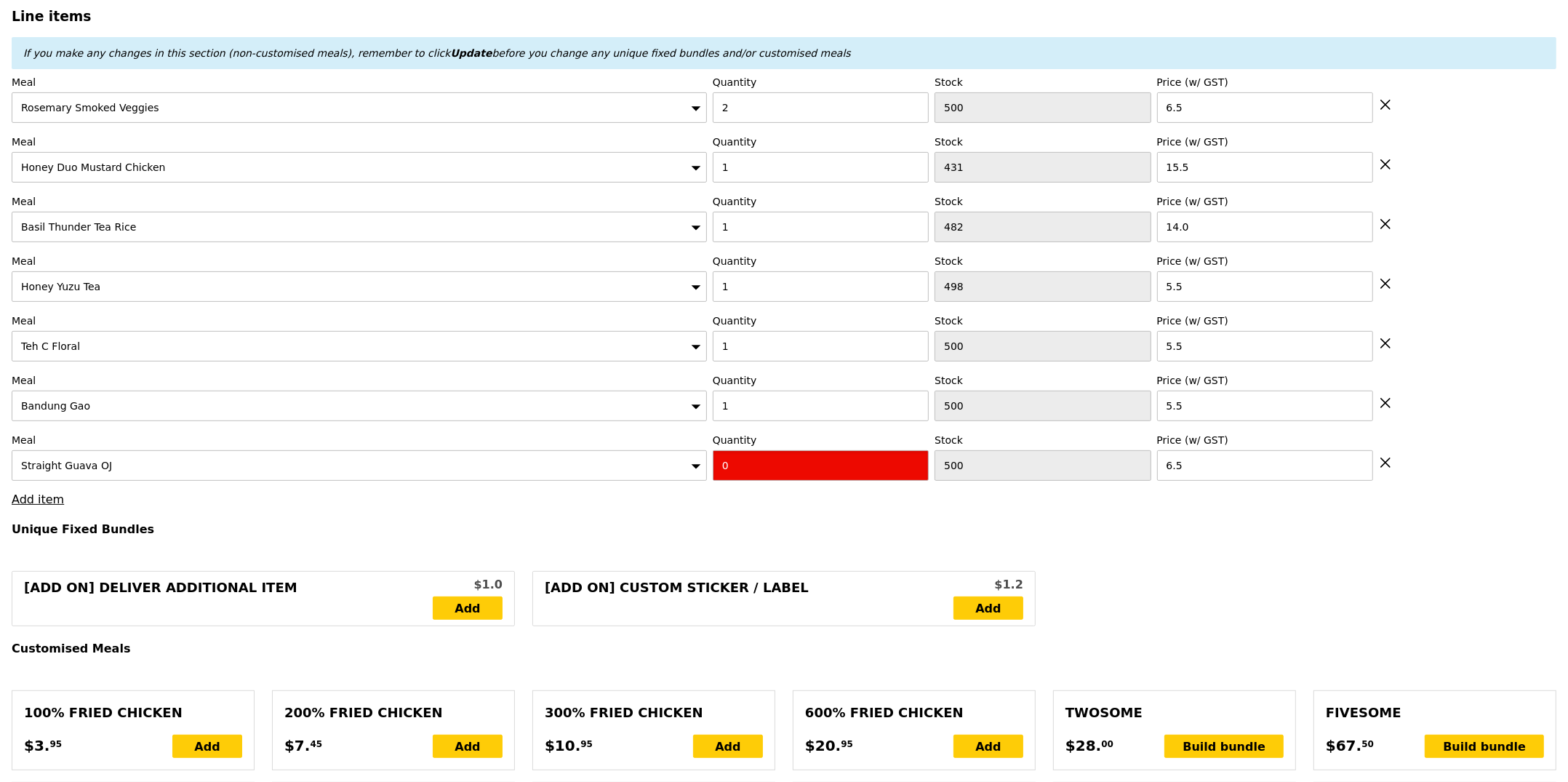
click at [764, 479] on input "0" at bounding box center [820, 465] width 216 height 31
type input "Confirm"
type input "1"
type input "Loading..."
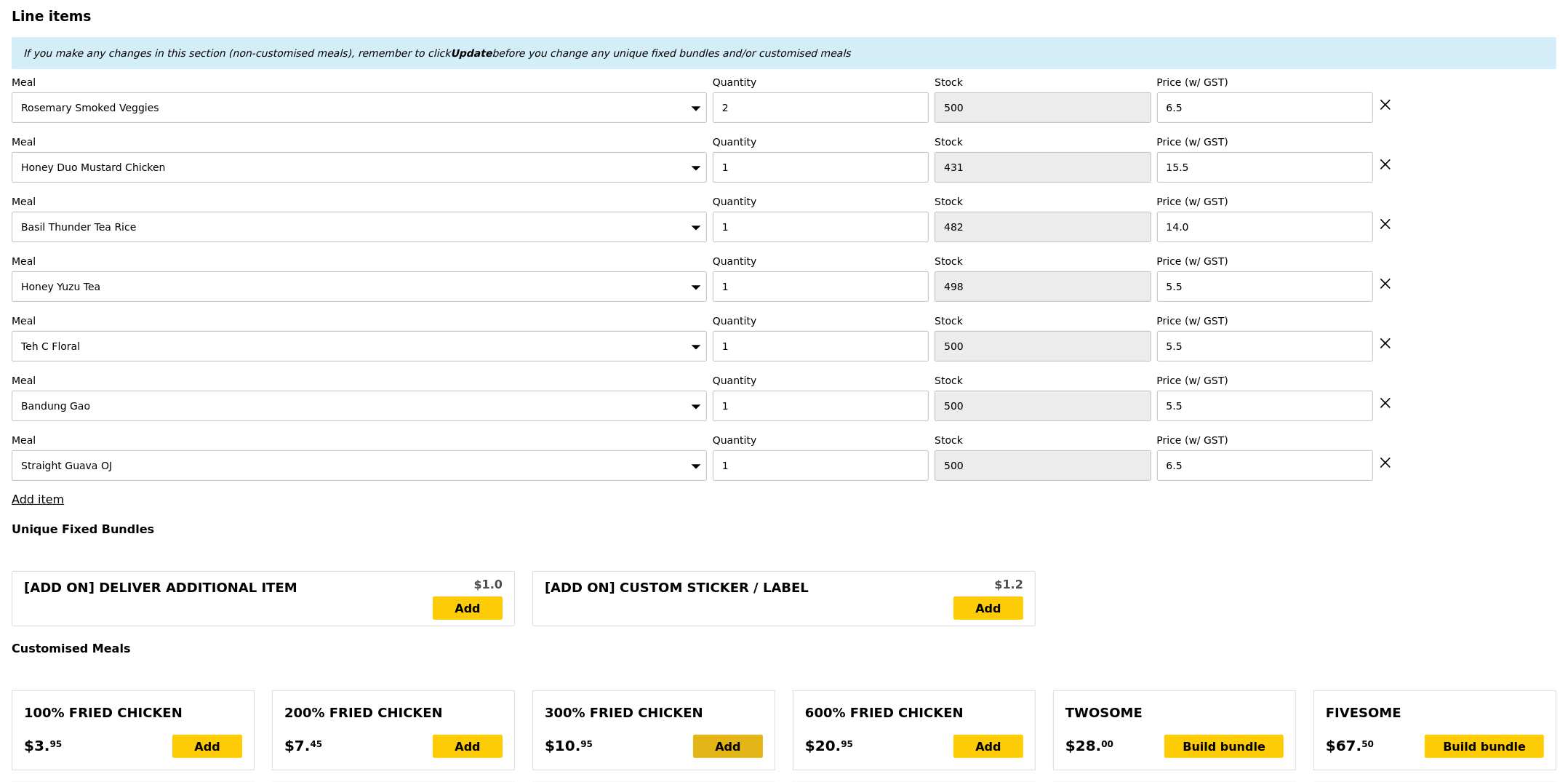
type input "65.50"
type input "5.60"
type input "6.10"
type input "73.55"
type input "Confirm"
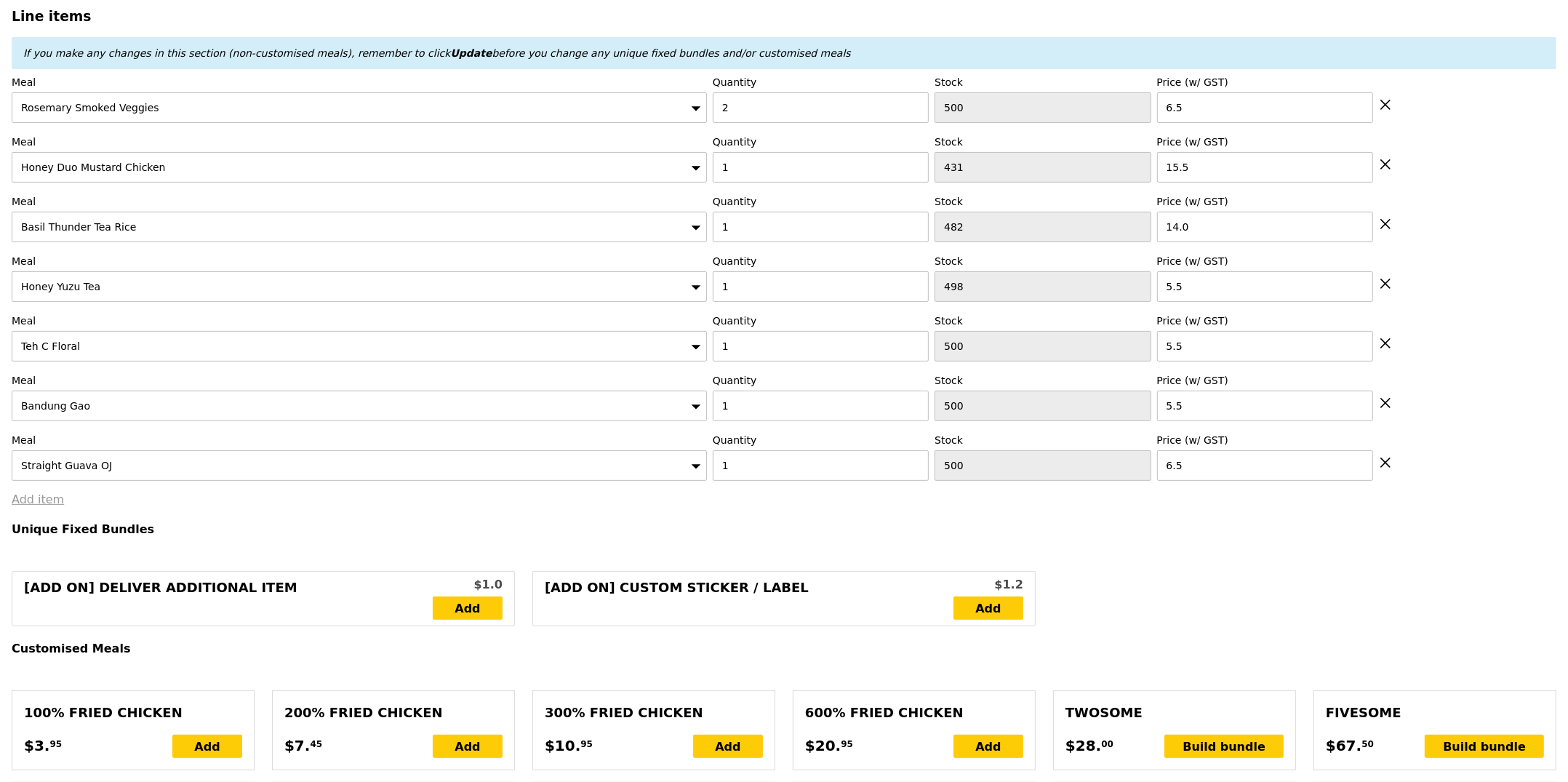
click at [57, 506] on link "Add item" at bounding box center [38, 499] width 53 height 14
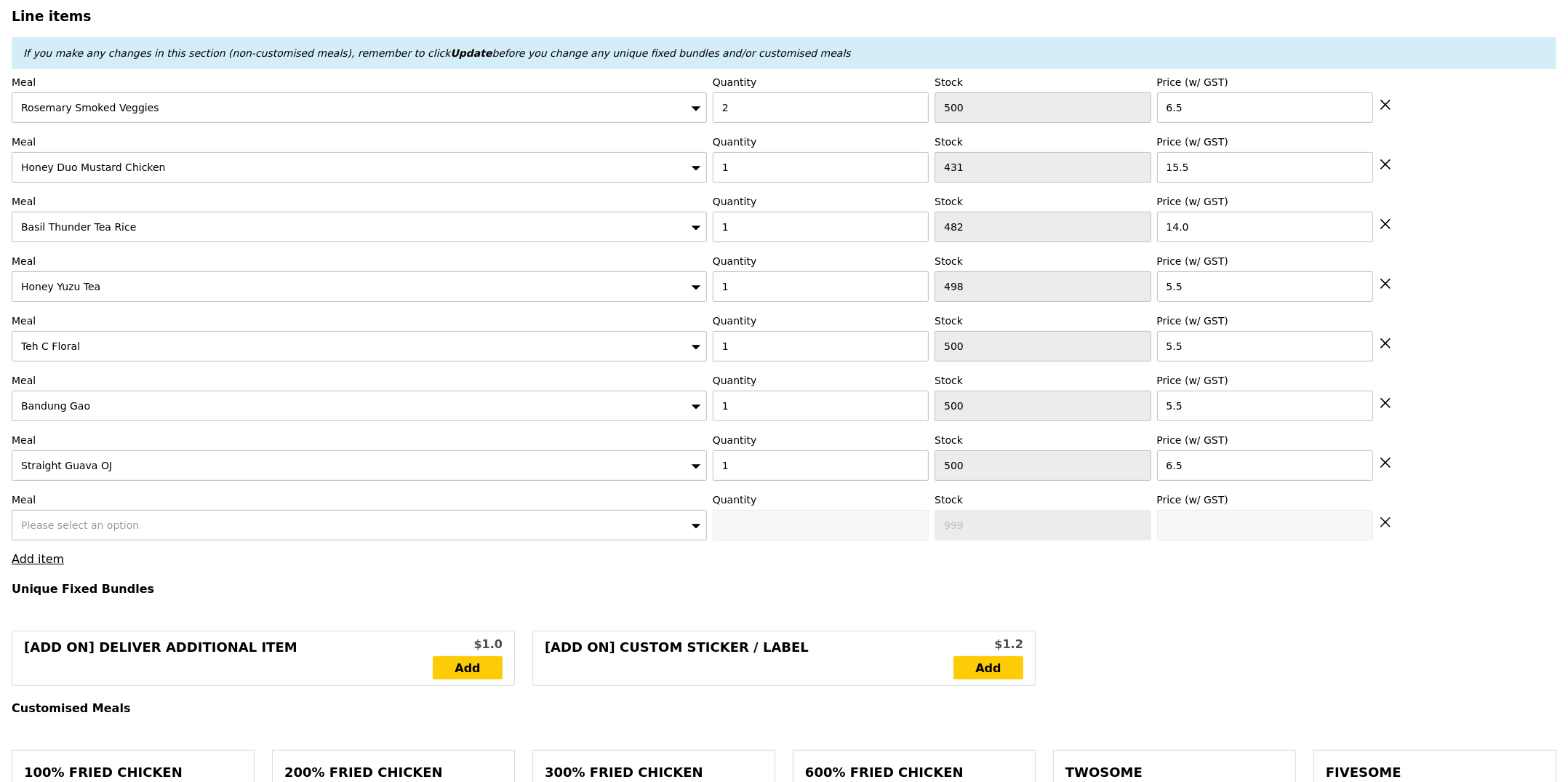
click at [65, 527] on span "Please select an option" at bounding box center [80, 525] width 118 height 12
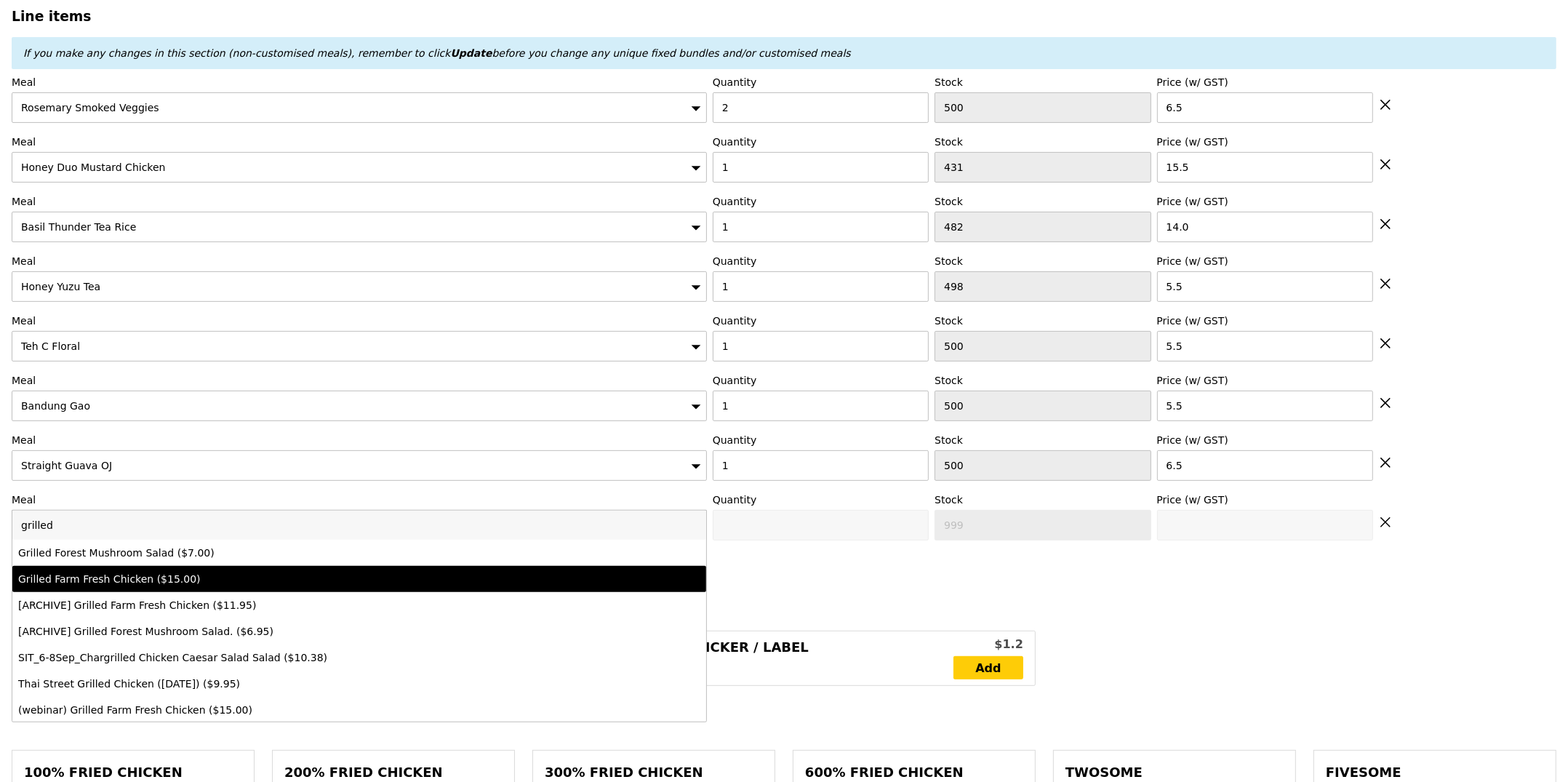
type input "grilled"
click at [152, 575] on div "Grilled Farm Fresh Chicken ($15.00)" at bounding box center [274, 579] width 511 height 15
type input "Confirm anyway"
type input "0"
type input "457"
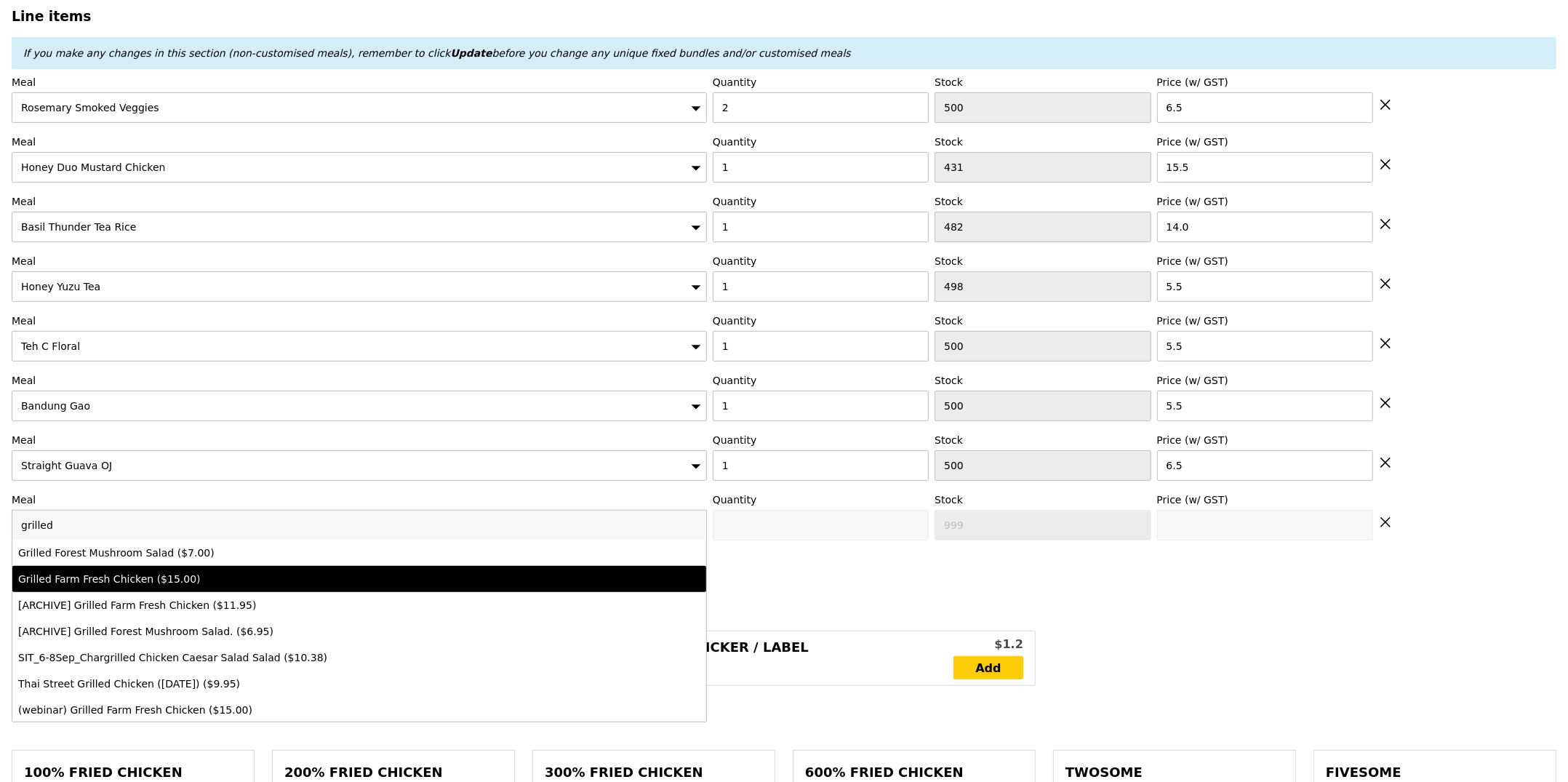
type input "15.0"
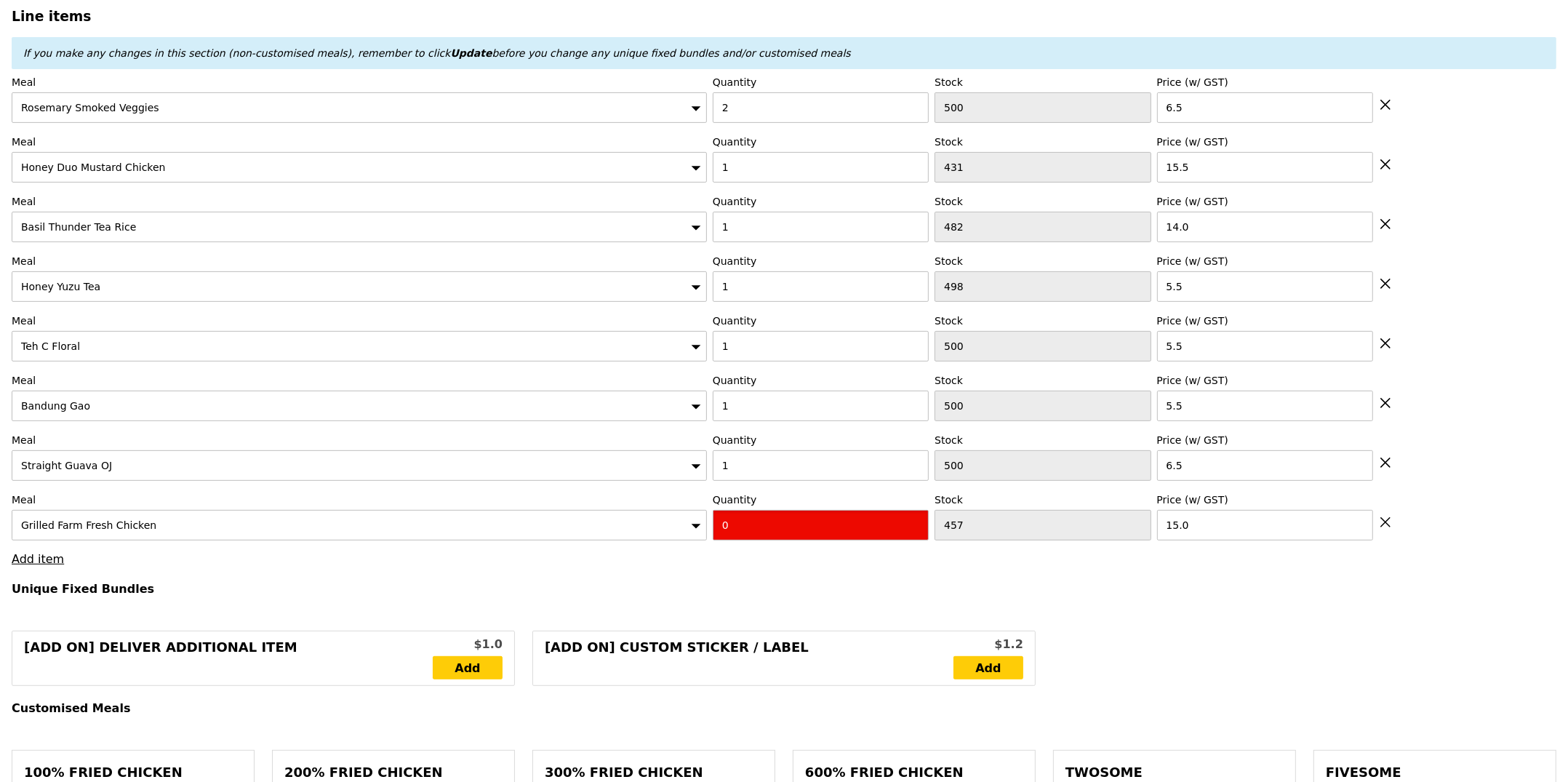
click at [772, 534] on input "0" at bounding box center [820, 525] width 216 height 31
type input "Confirm"
type input "3"
type input "Loading..."
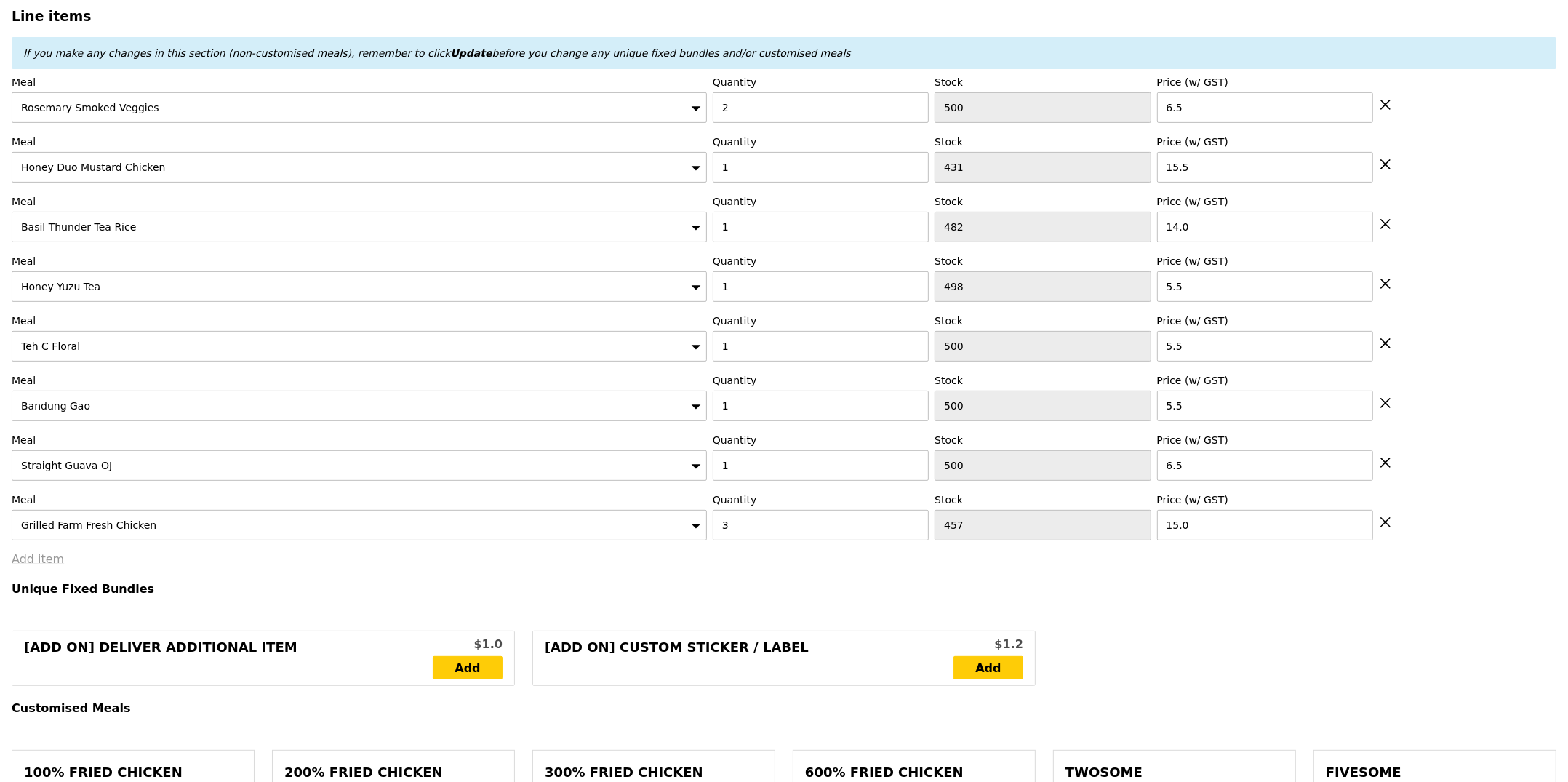
click at [44, 564] on link "Add item" at bounding box center [38, 558] width 53 height 14
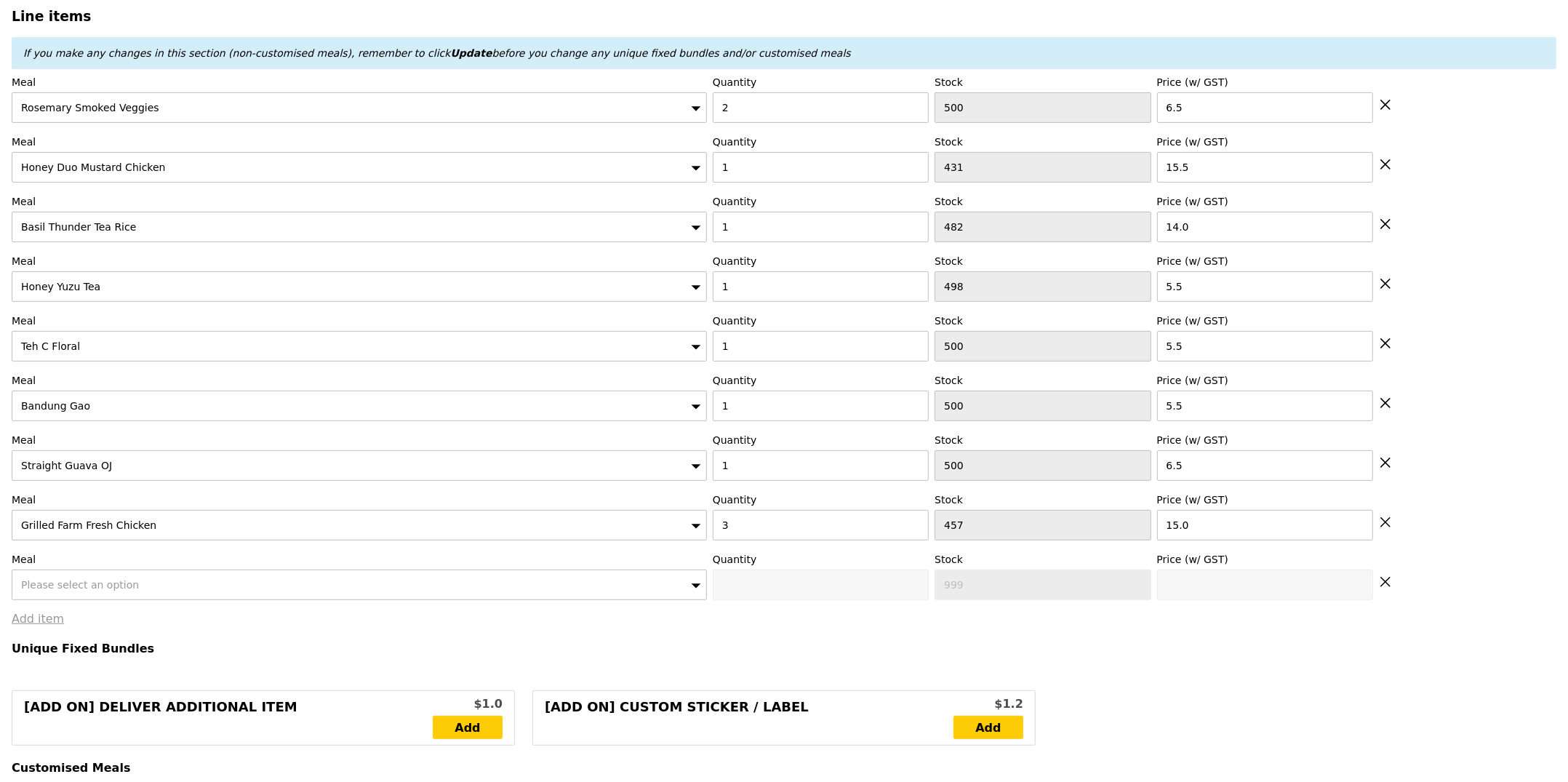
type input "110.50"
type input "3.62"
type input "3.95"
type input "116.40"
click at [66, 590] on span "Please select an option" at bounding box center [80, 584] width 118 height 12
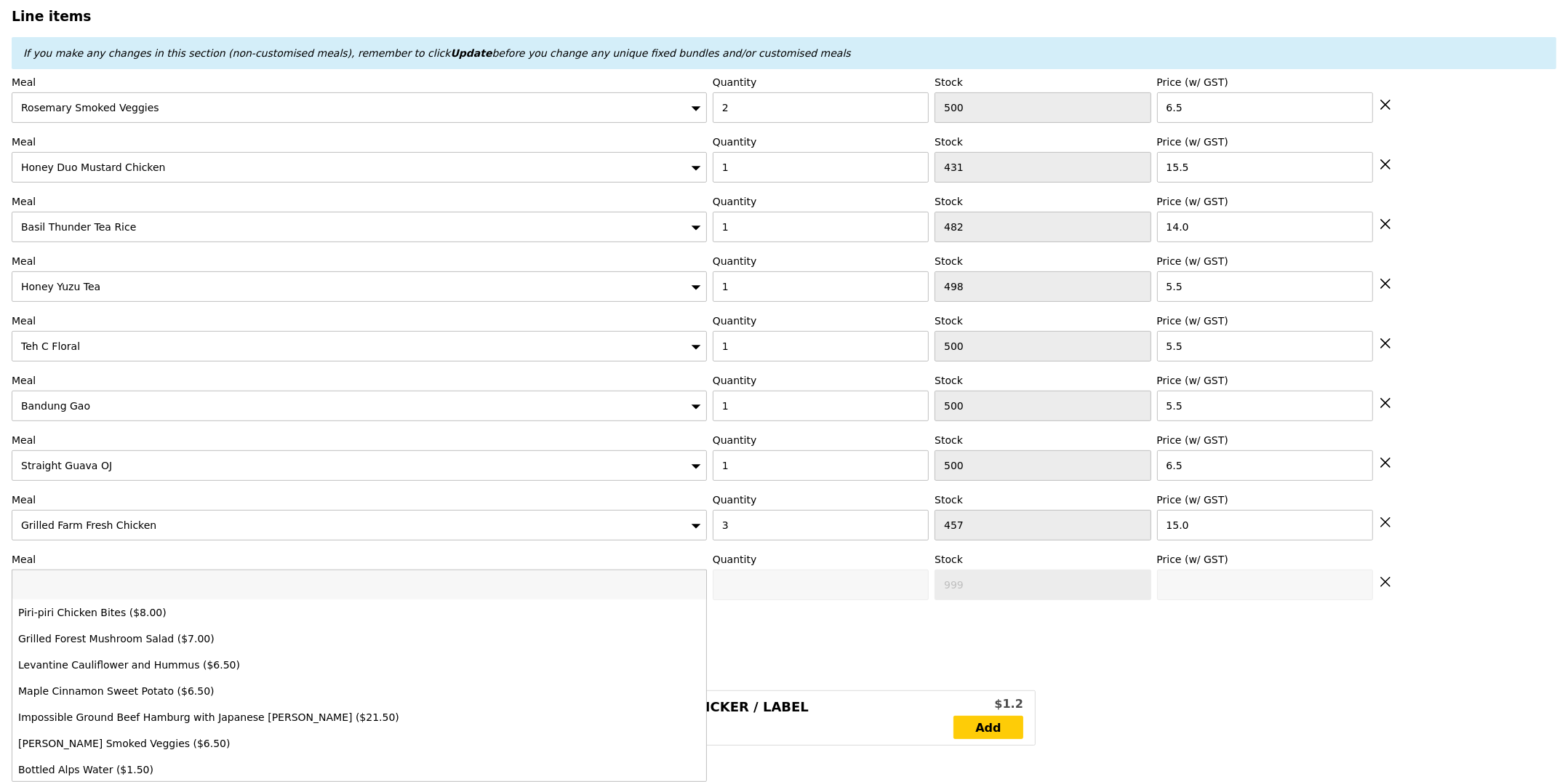
type input "Confirm"
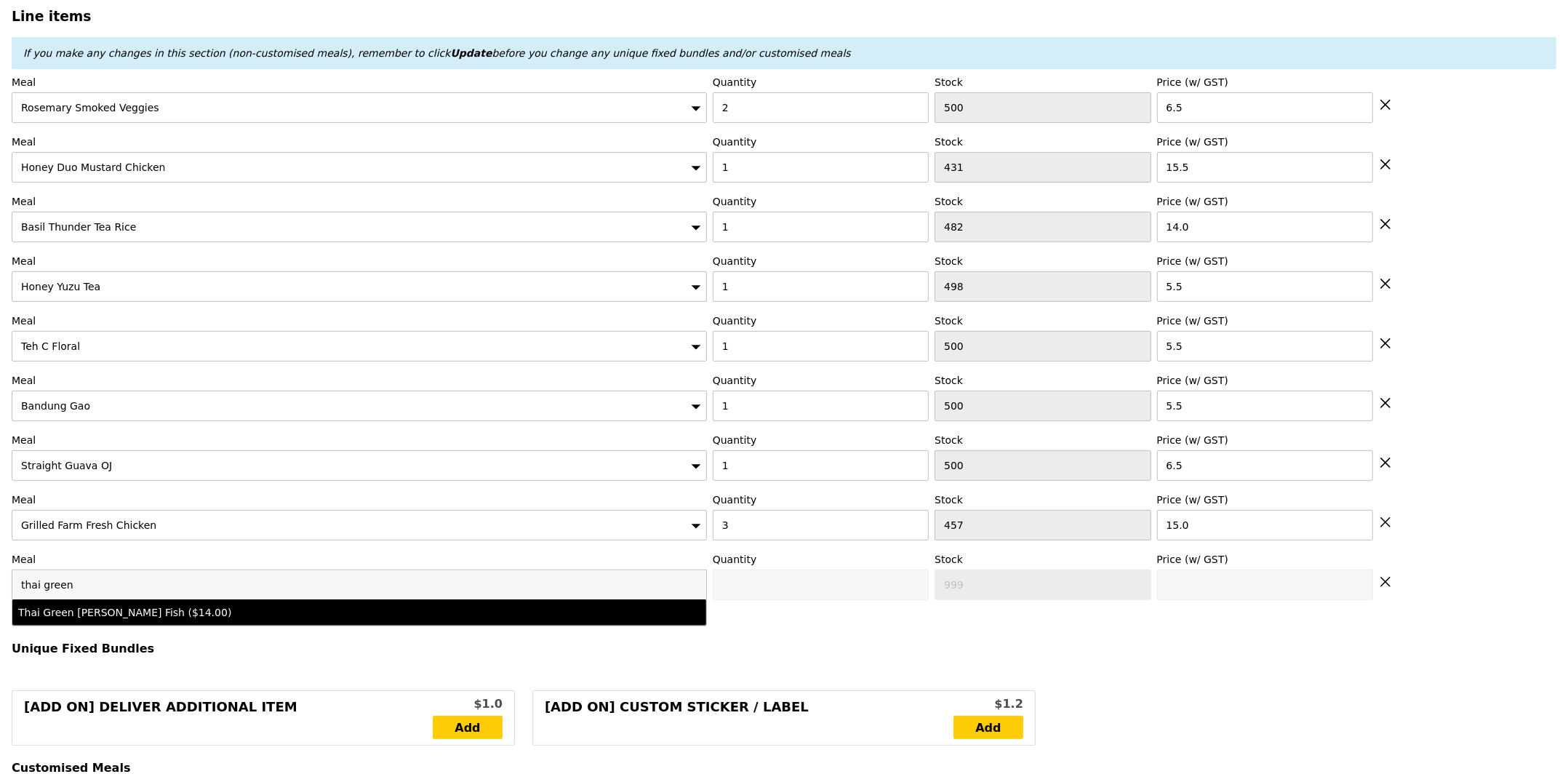
type input "thai green"
click at [253, 617] on div "Thai Green [PERSON_NAME] Fish ($14.00)" at bounding box center [274, 613] width 511 height 15
type input "Confirm anyway"
type input "0"
type input "468"
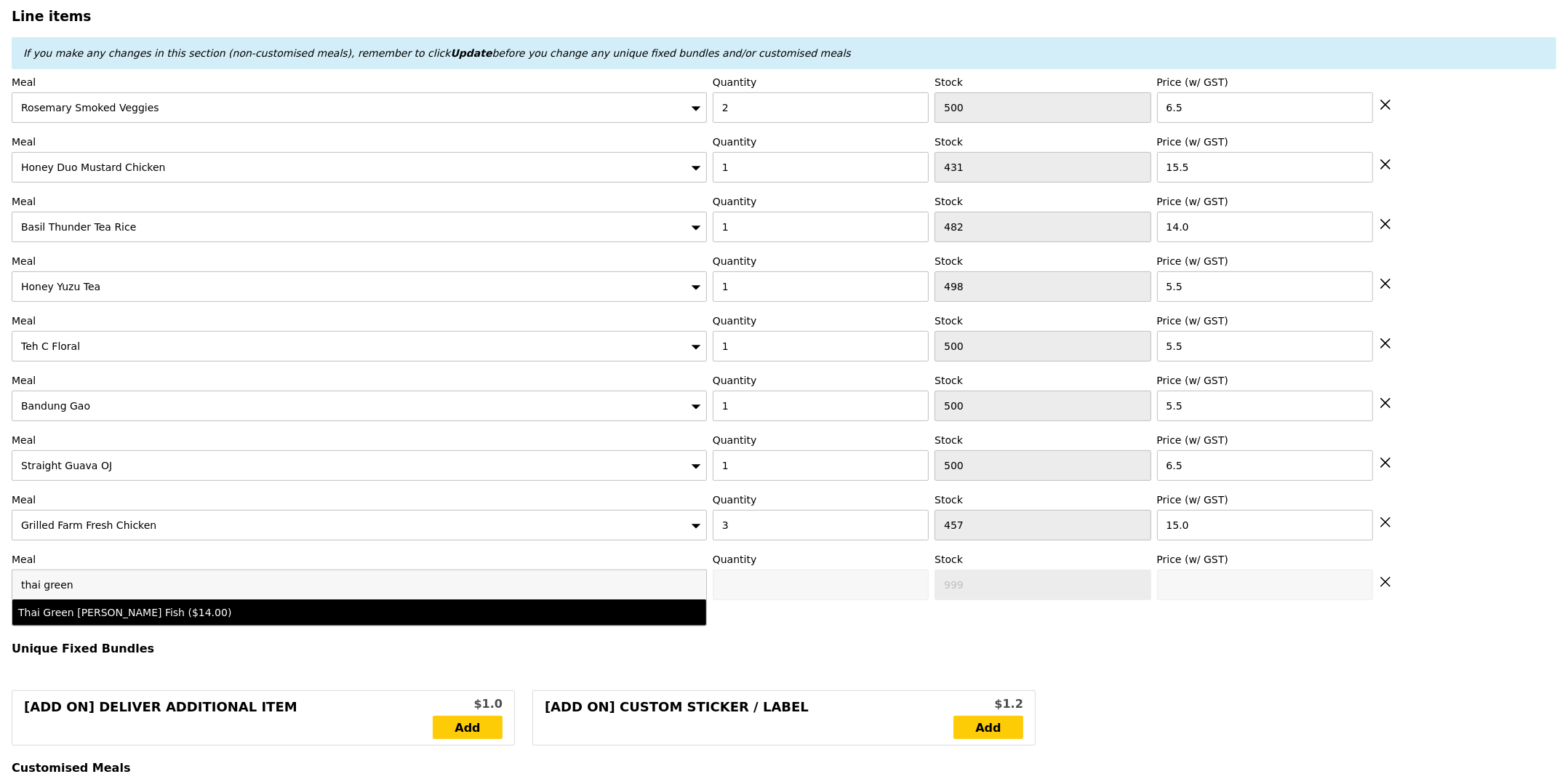
type input "14.0"
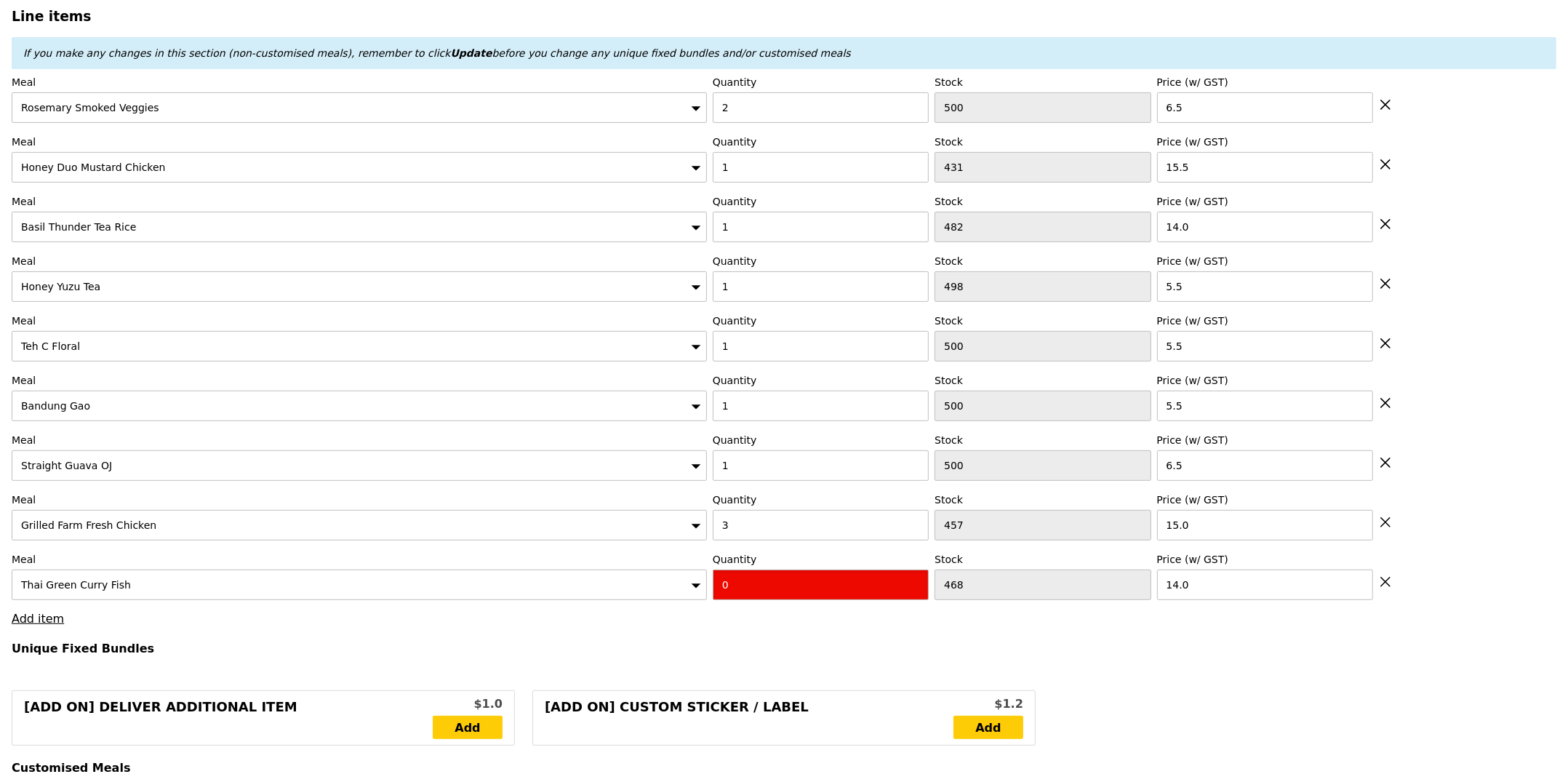
click at [820, 590] on input "0" at bounding box center [820, 584] width 216 height 31
type input "Confirm"
type input "1"
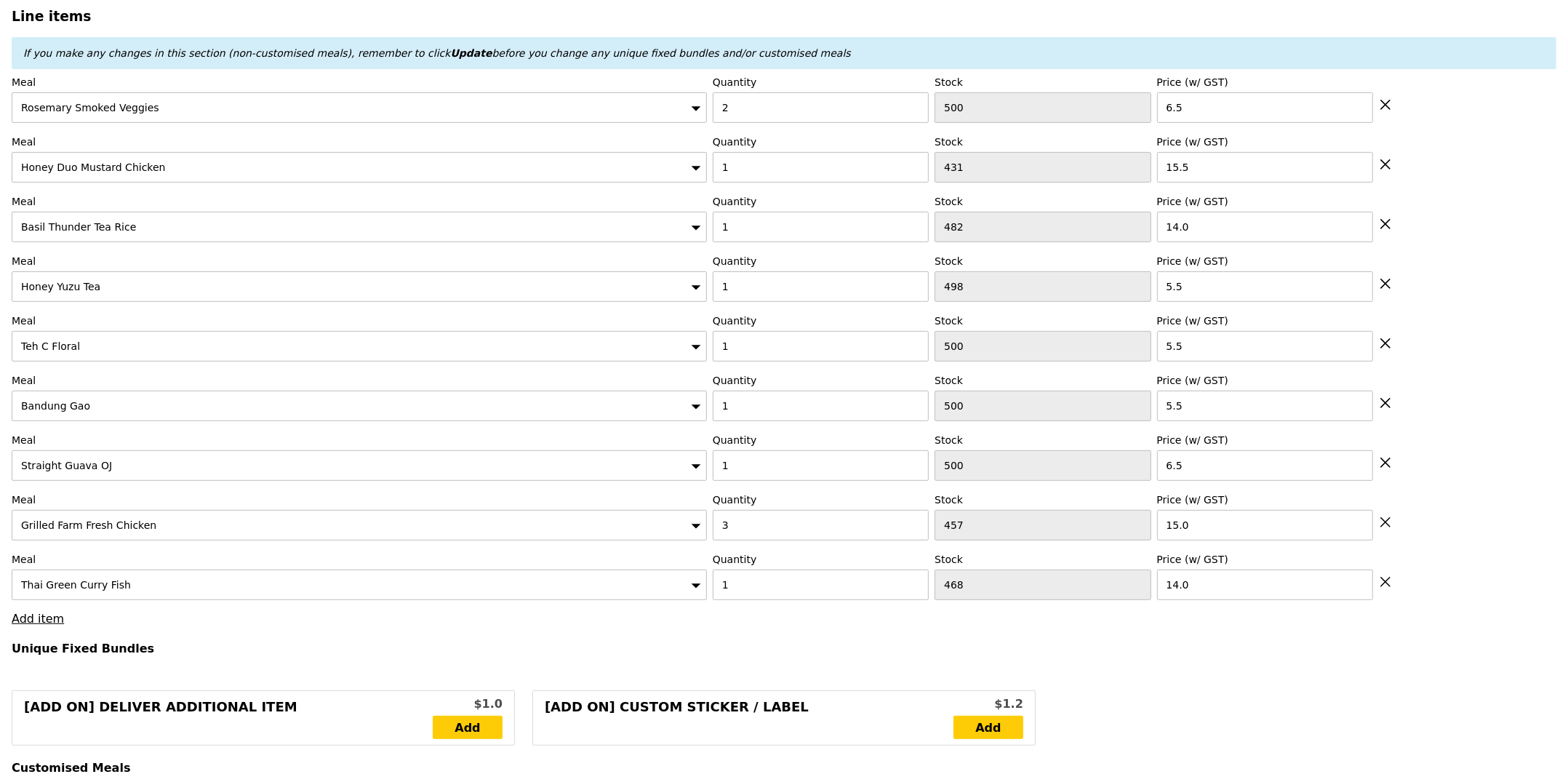
type input "Loading..."
type input "124.50"
type input "130.40"
type input "Confirm"
click at [45, 626] on link "Add item" at bounding box center [38, 618] width 53 height 14
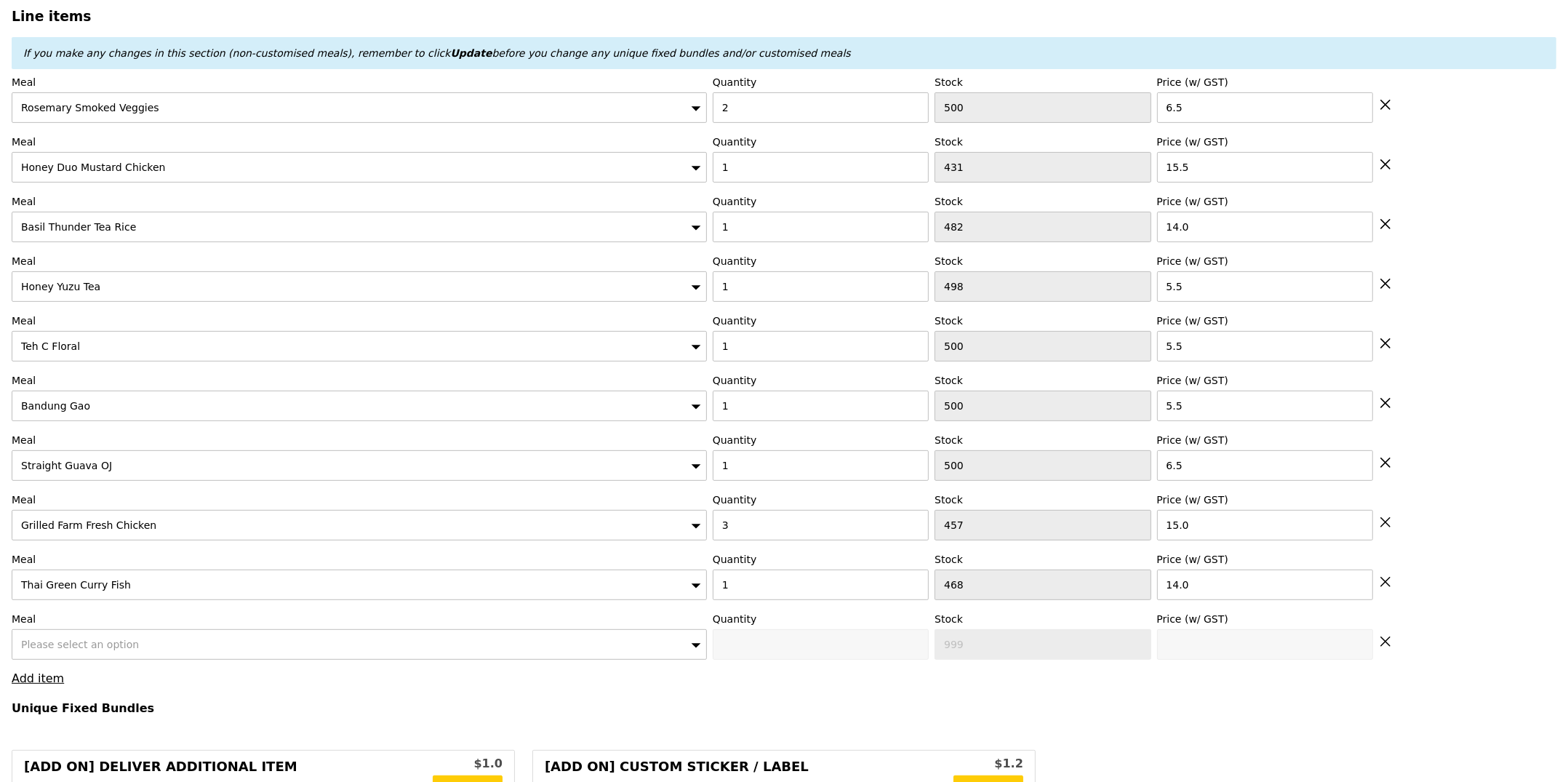
click at [113, 643] on span "Please select an option" at bounding box center [80, 644] width 118 height 12
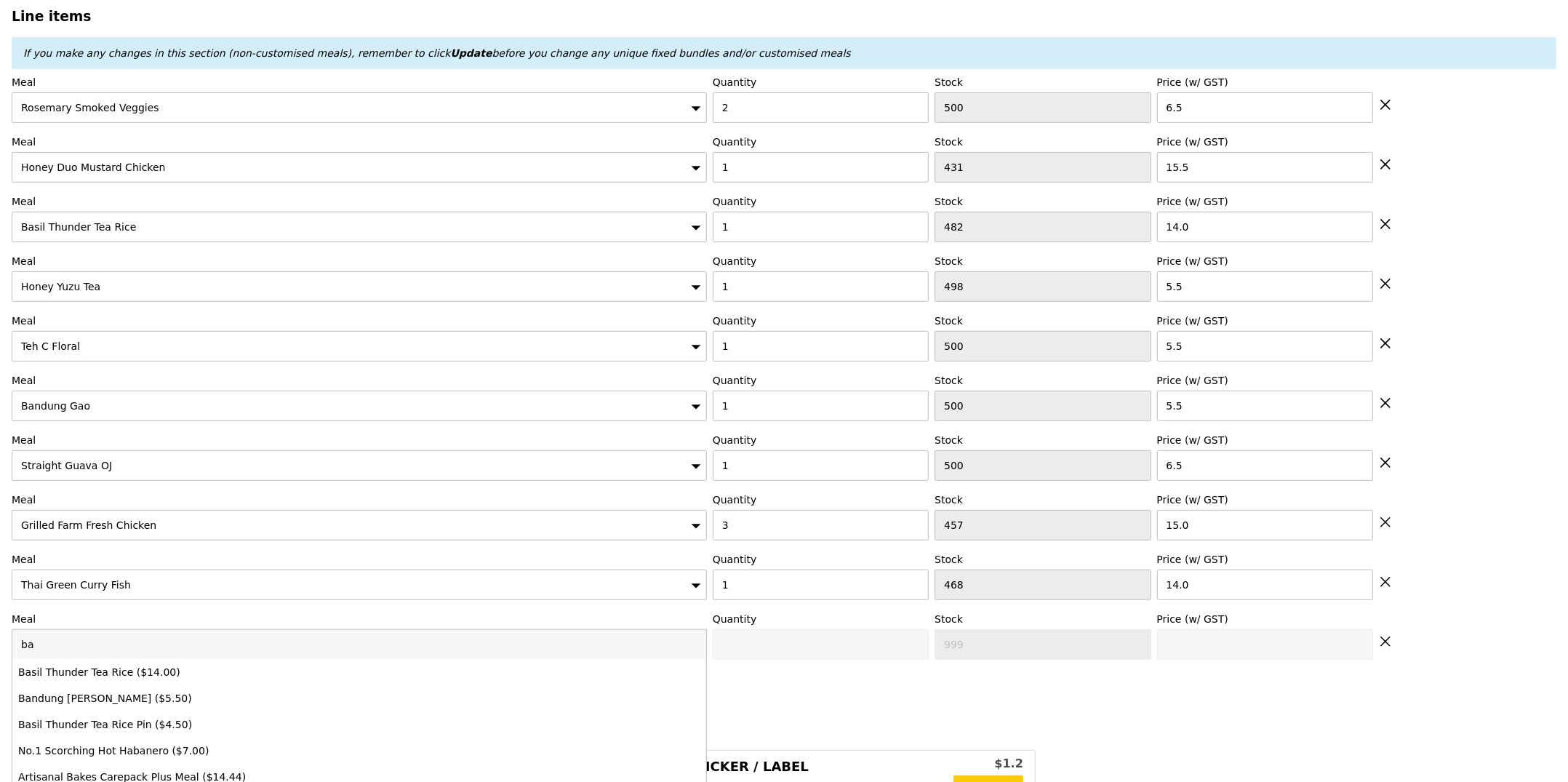
type input "b"
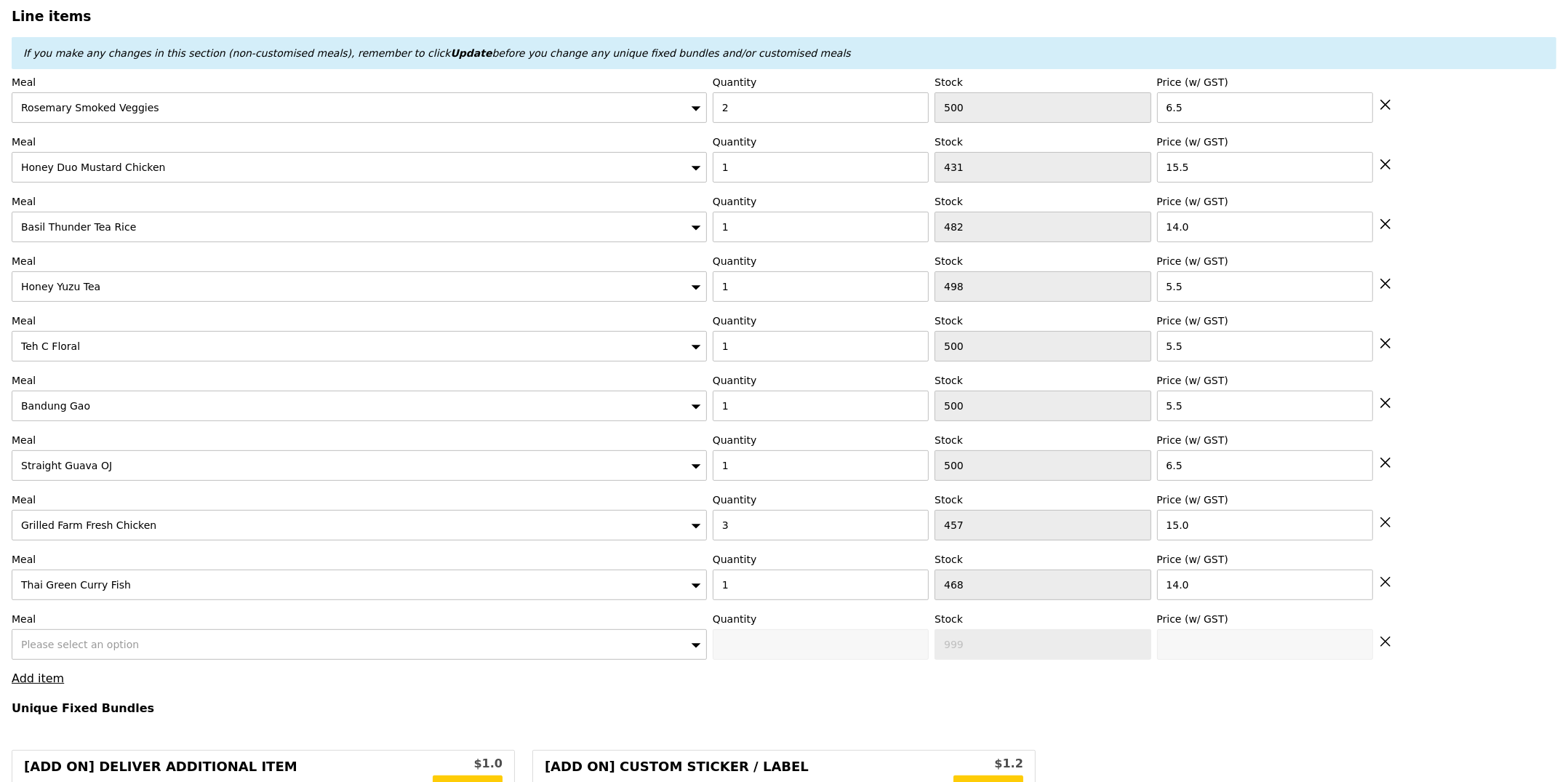
click at [1397, 642] on div "Meal Please select an option Quantity Stock 999 Price (w/ GST)" at bounding box center [784, 636] width 1545 height 48
click at [1382, 645] on icon at bounding box center [1386, 641] width 13 height 13
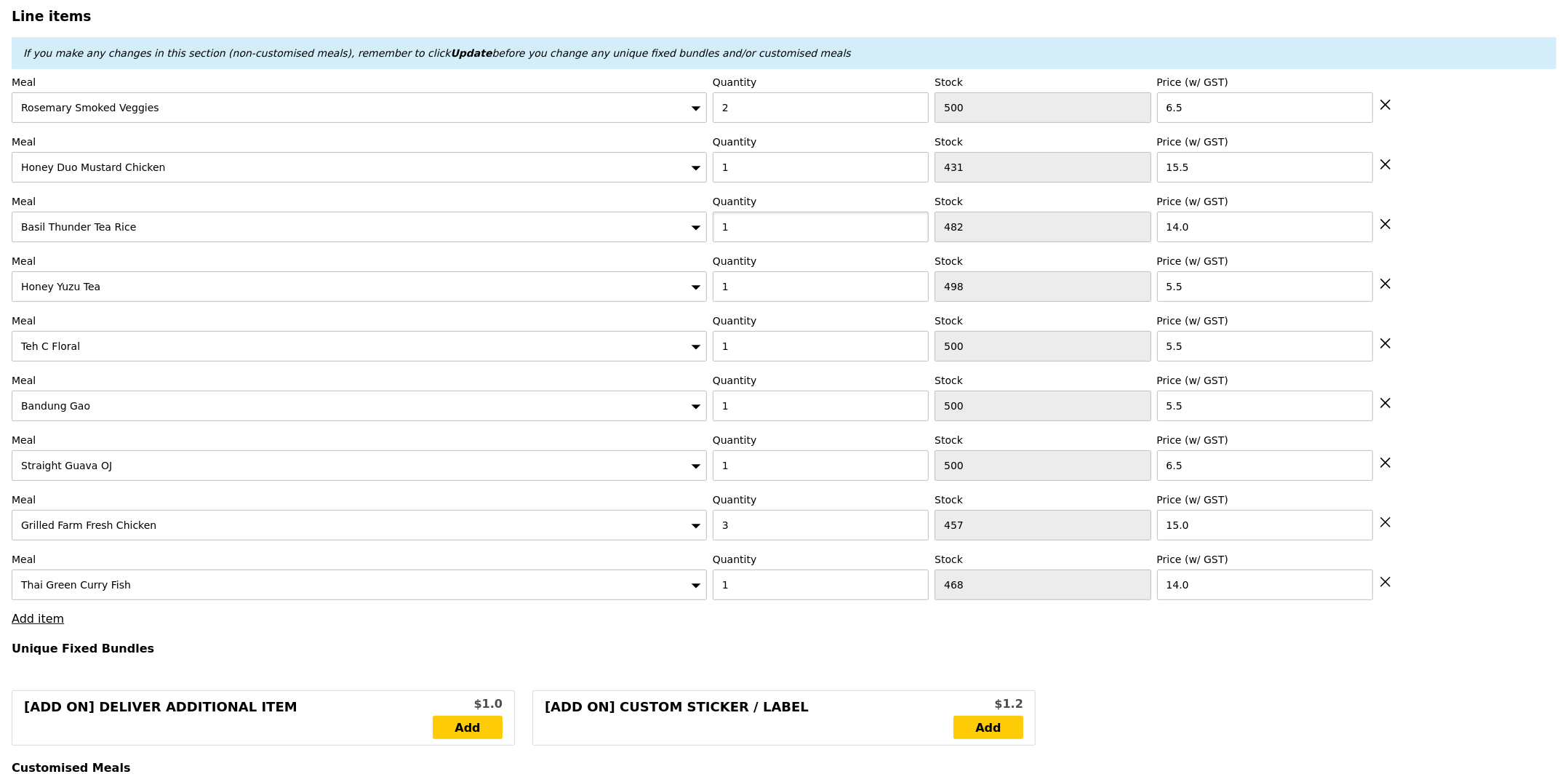
click at [772, 232] on input "1" at bounding box center [820, 227] width 216 height 31
type input "2"
type input "Loading..."
type input "138.50"
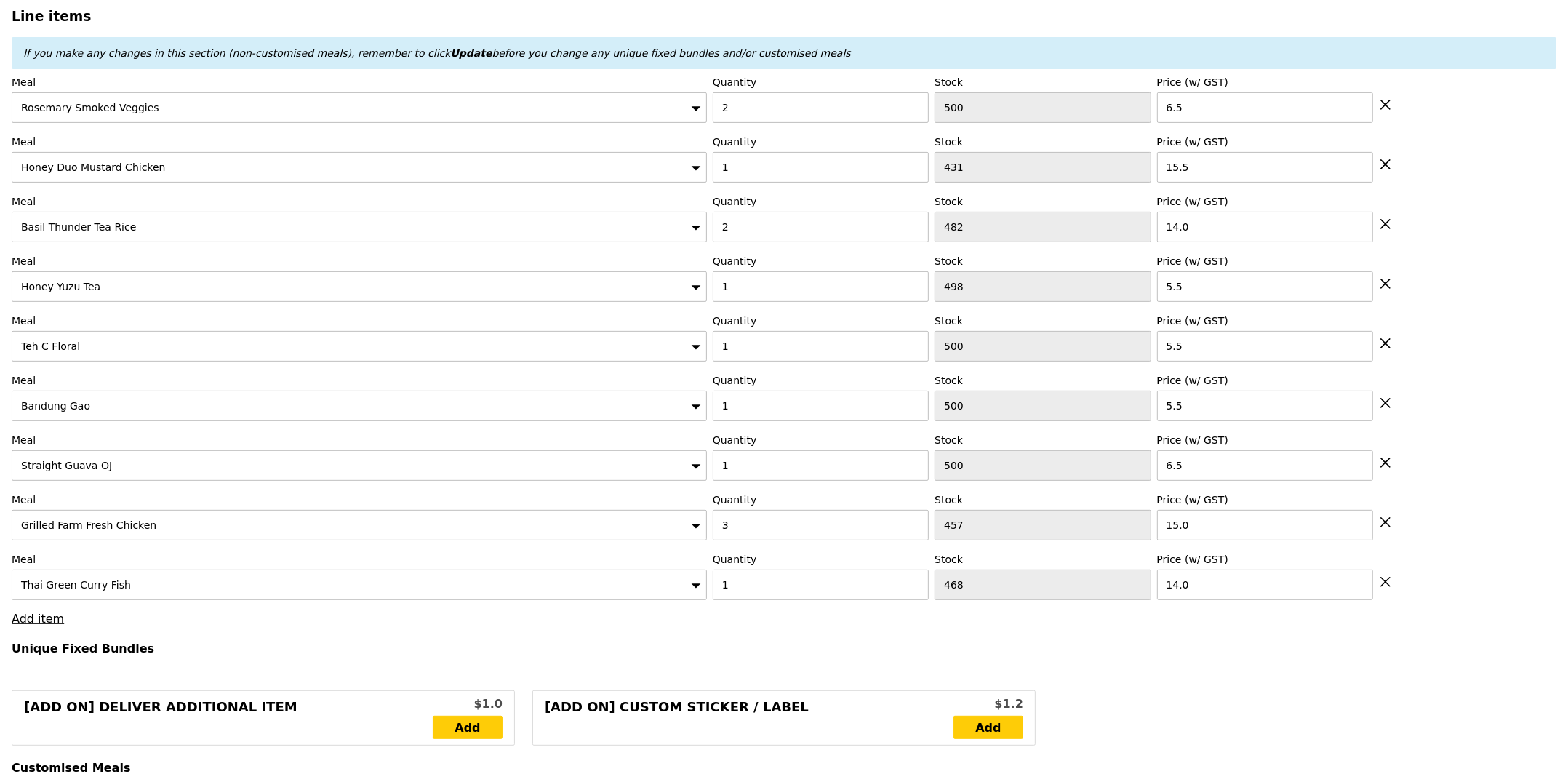
type input "144.40"
type input "Confirm"
click at [832, 592] on input "1" at bounding box center [820, 584] width 216 height 31
type input "2"
click at [829, 646] on h4 "Unique Fixed Bundles" at bounding box center [784, 648] width 1545 height 14
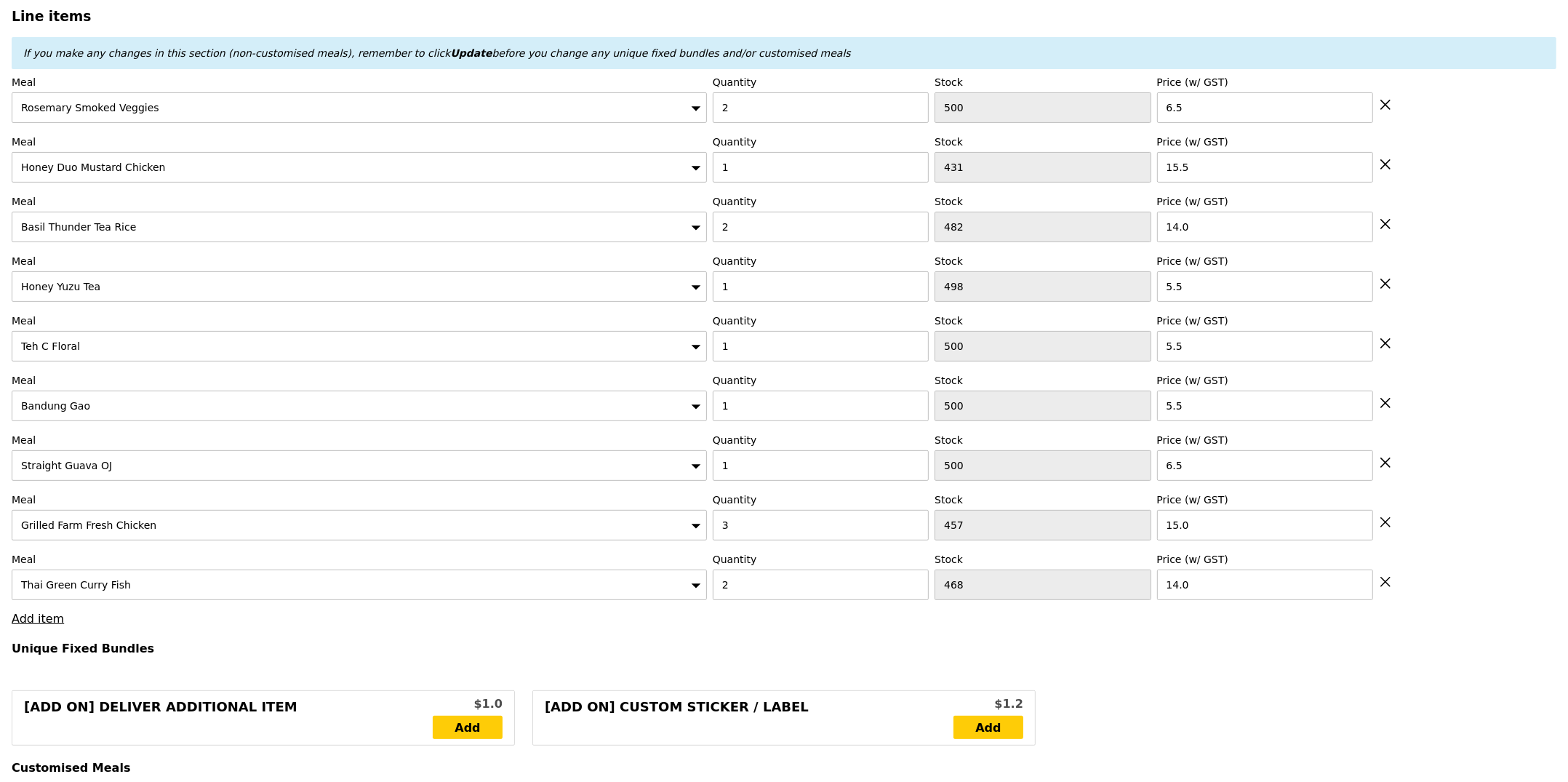
type input "Loading..."
type input "152.50"
type input "158.40"
type input "Confirm"
click at [810, 169] on input "1" at bounding box center [820, 167] width 216 height 31
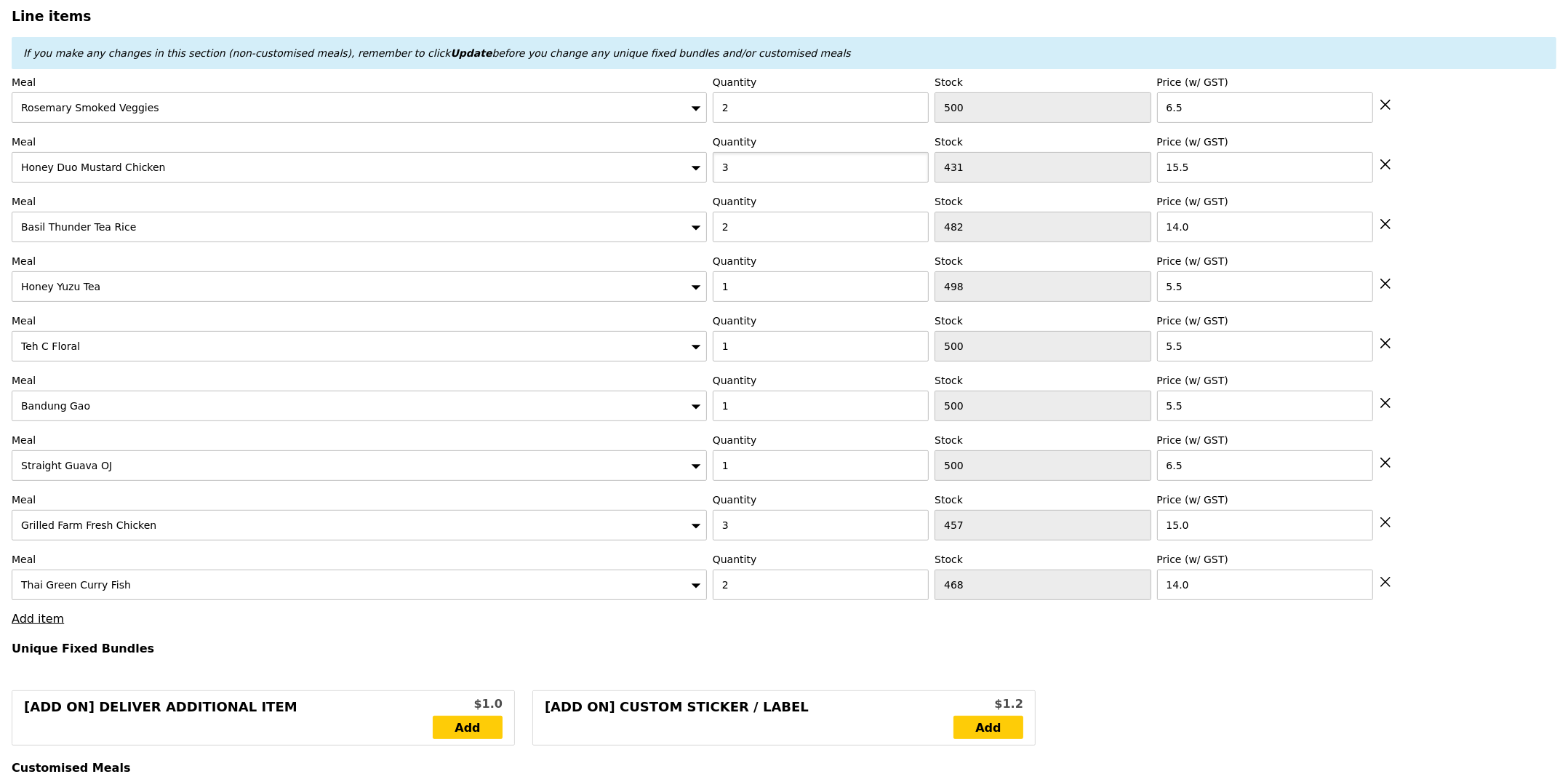
type input "3"
click at [1474, 456] on div "Meal Straight Guava OJ Quantity 1 Stock 500 Price (w/ GST) 6.5" at bounding box center [784, 456] width 1545 height 48
type input "Loading..."
type input "183.50"
type input "189.40"
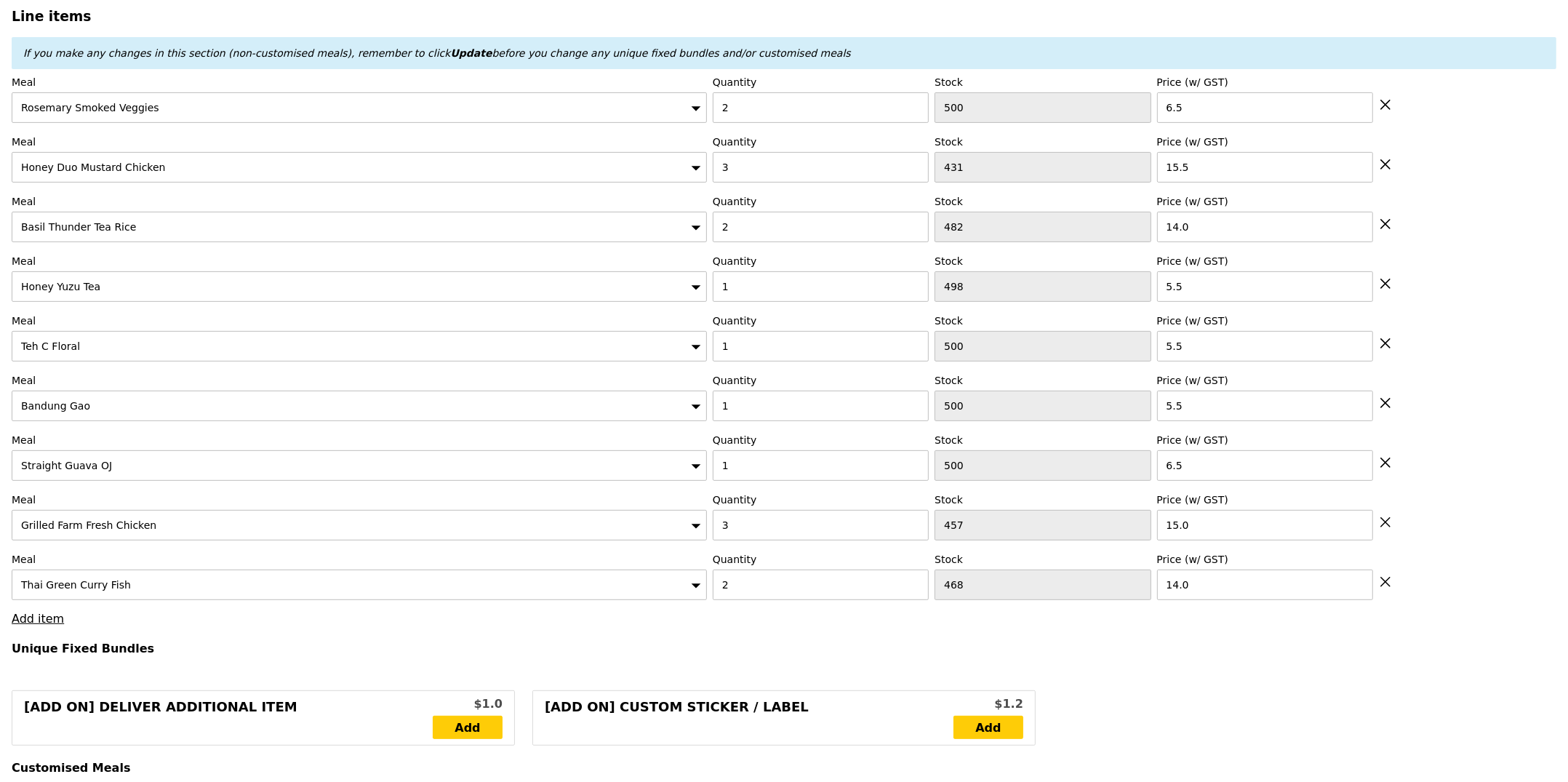
type input "Confirm"
click at [785, 467] on input "1" at bounding box center [820, 465] width 216 height 31
type input "2"
type input "Loading..."
type input "190.00"
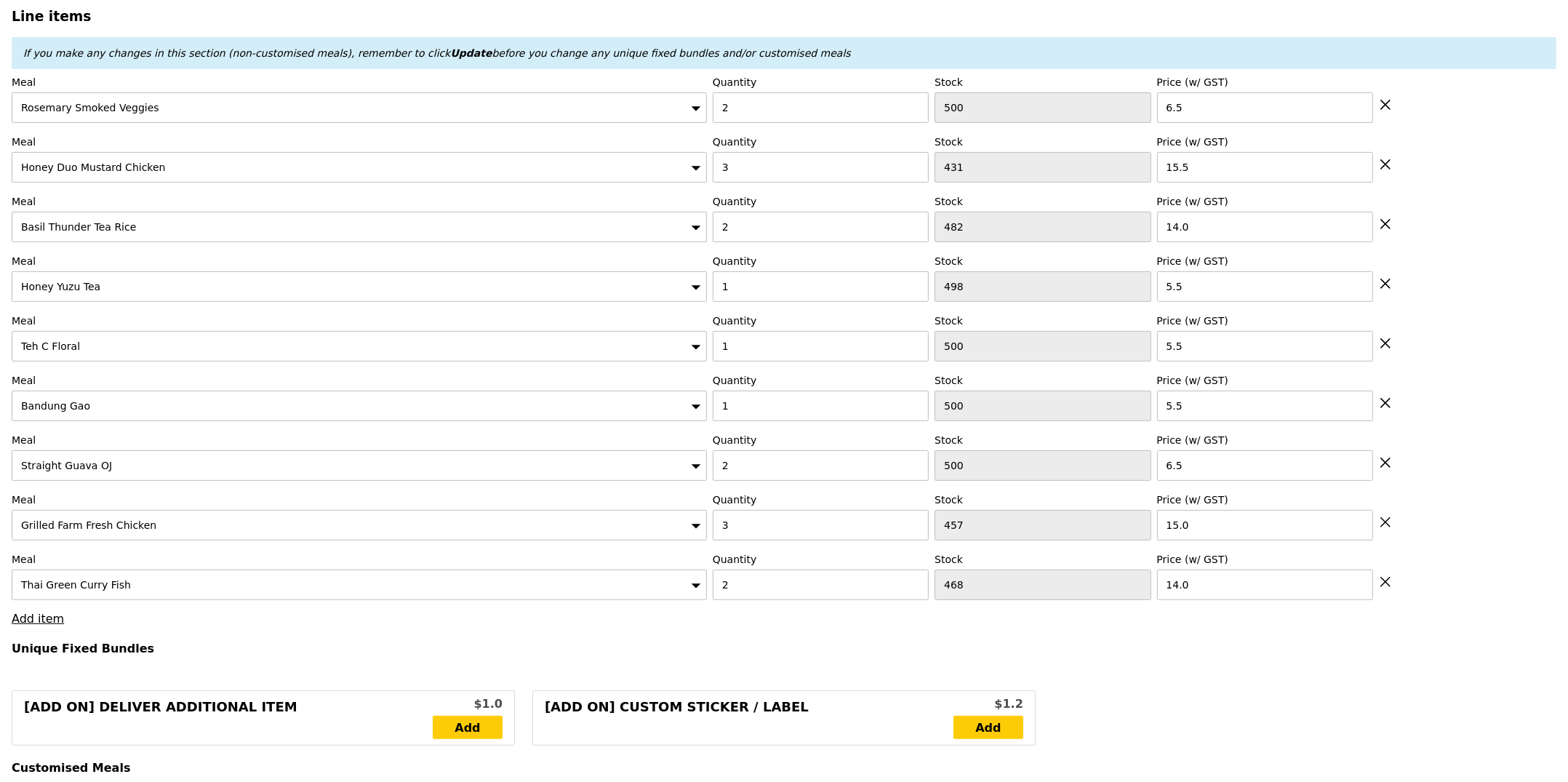
type input "195.90"
click at [40, 622] on link "Add item" at bounding box center [38, 618] width 53 height 14
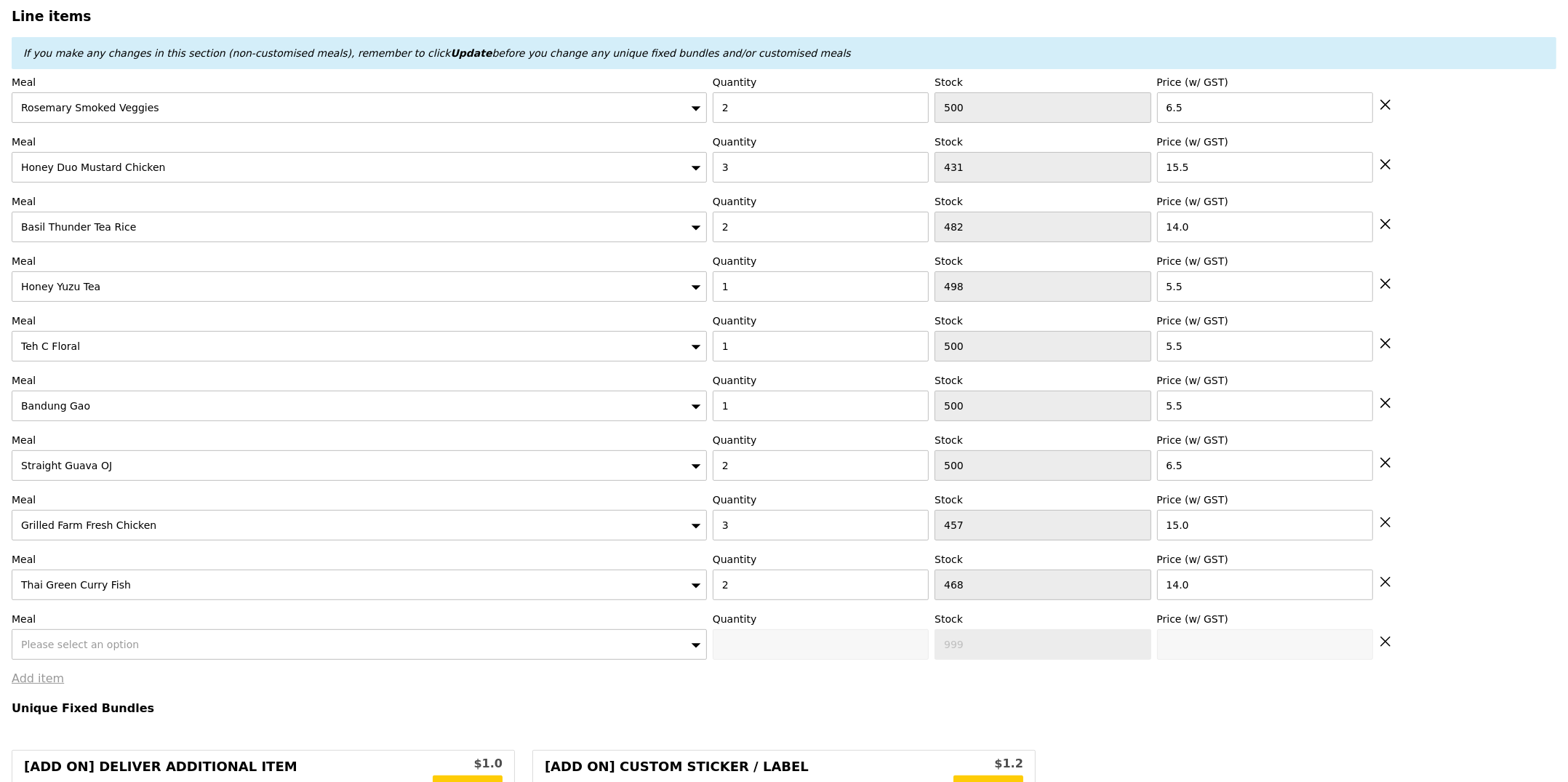
type input "Confirm"
click at [70, 654] on div "Please select an option" at bounding box center [359, 644] width 695 height 31
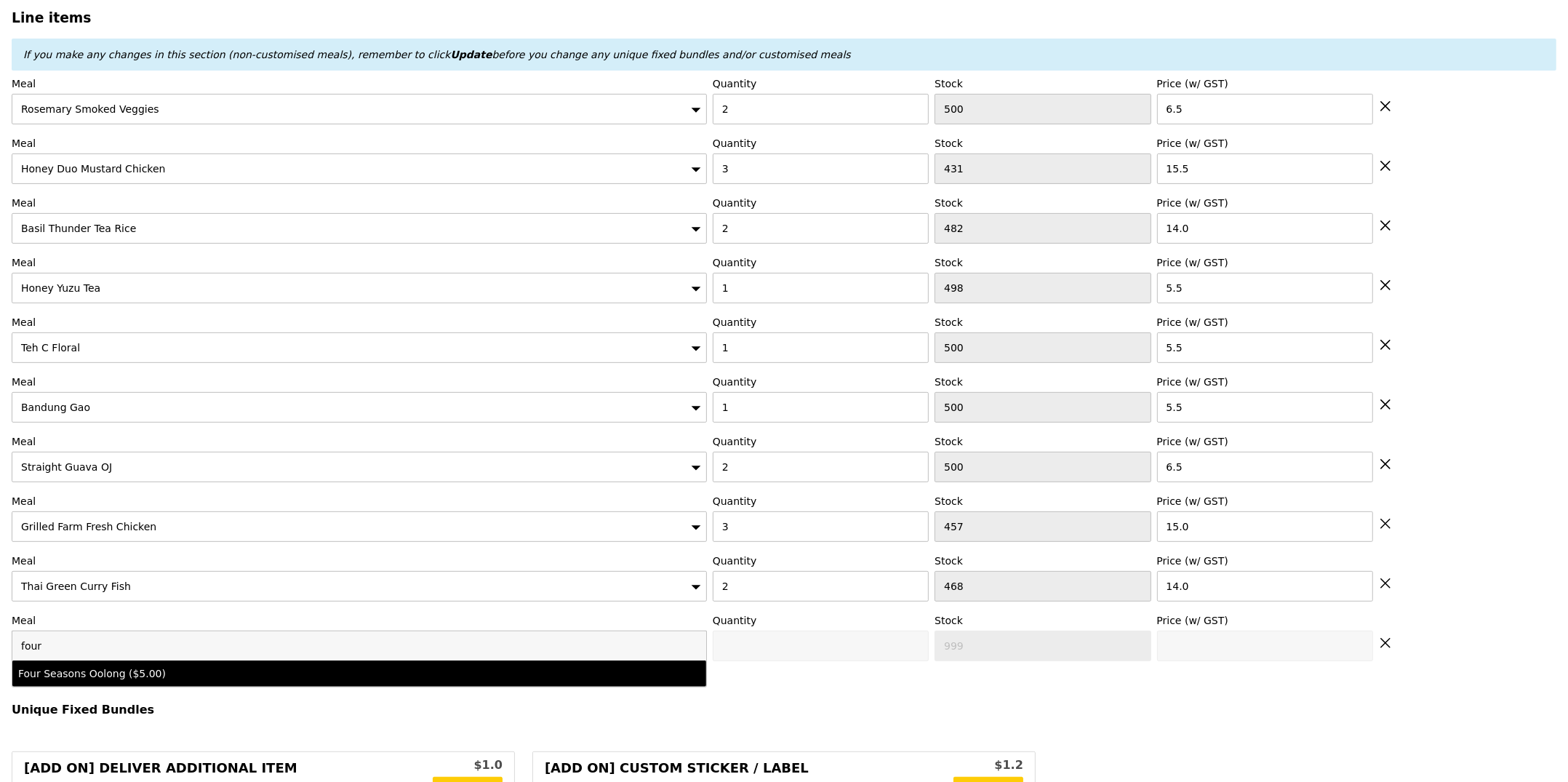
scroll to position [496, 0]
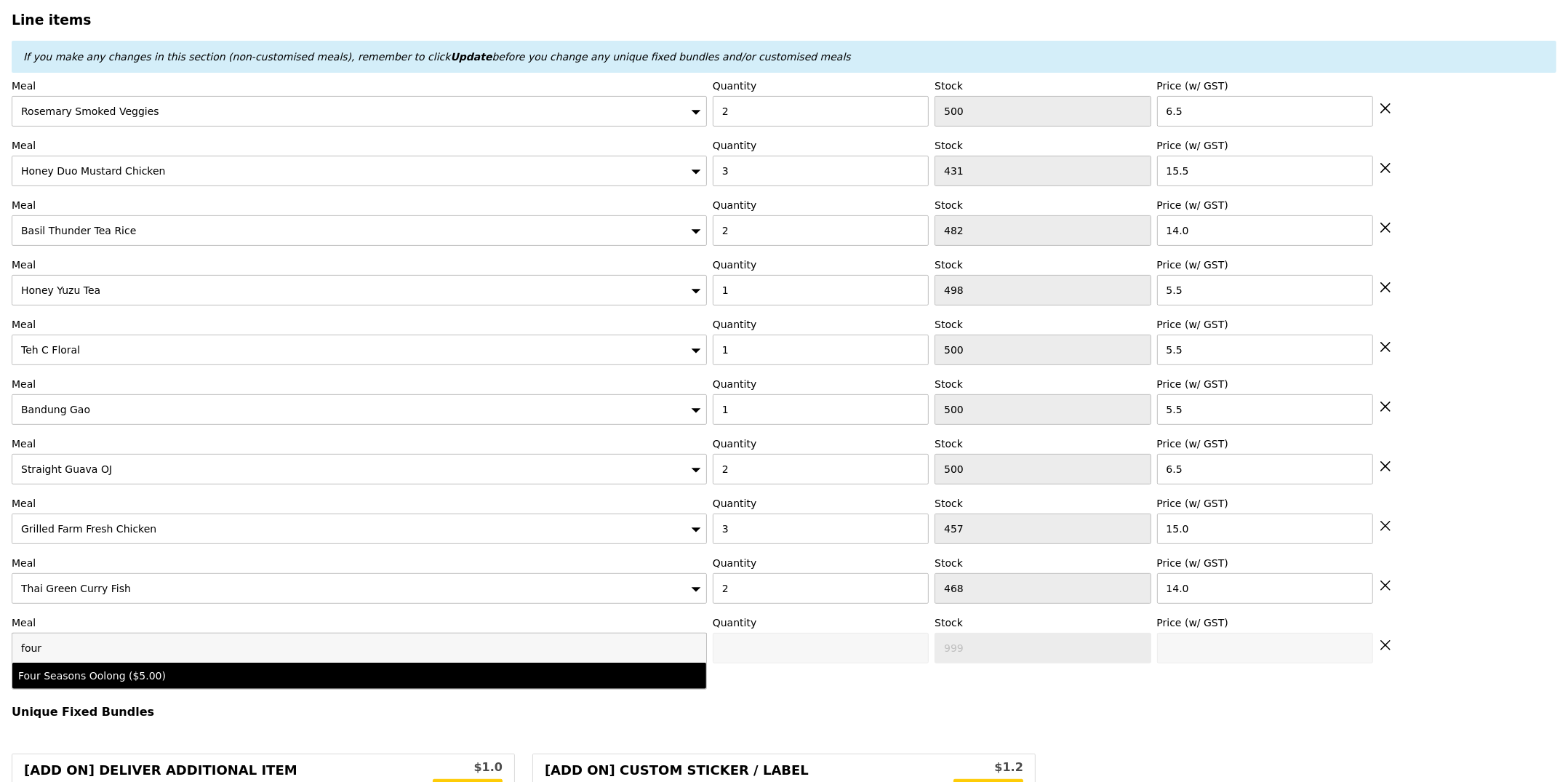
type input "four"
click at [107, 680] on div "Four Seasons Oolong ($5.00)" at bounding box center [274, 676] width 511 height 15
type input "Confirm anyway"
type input "0"
type input "497"
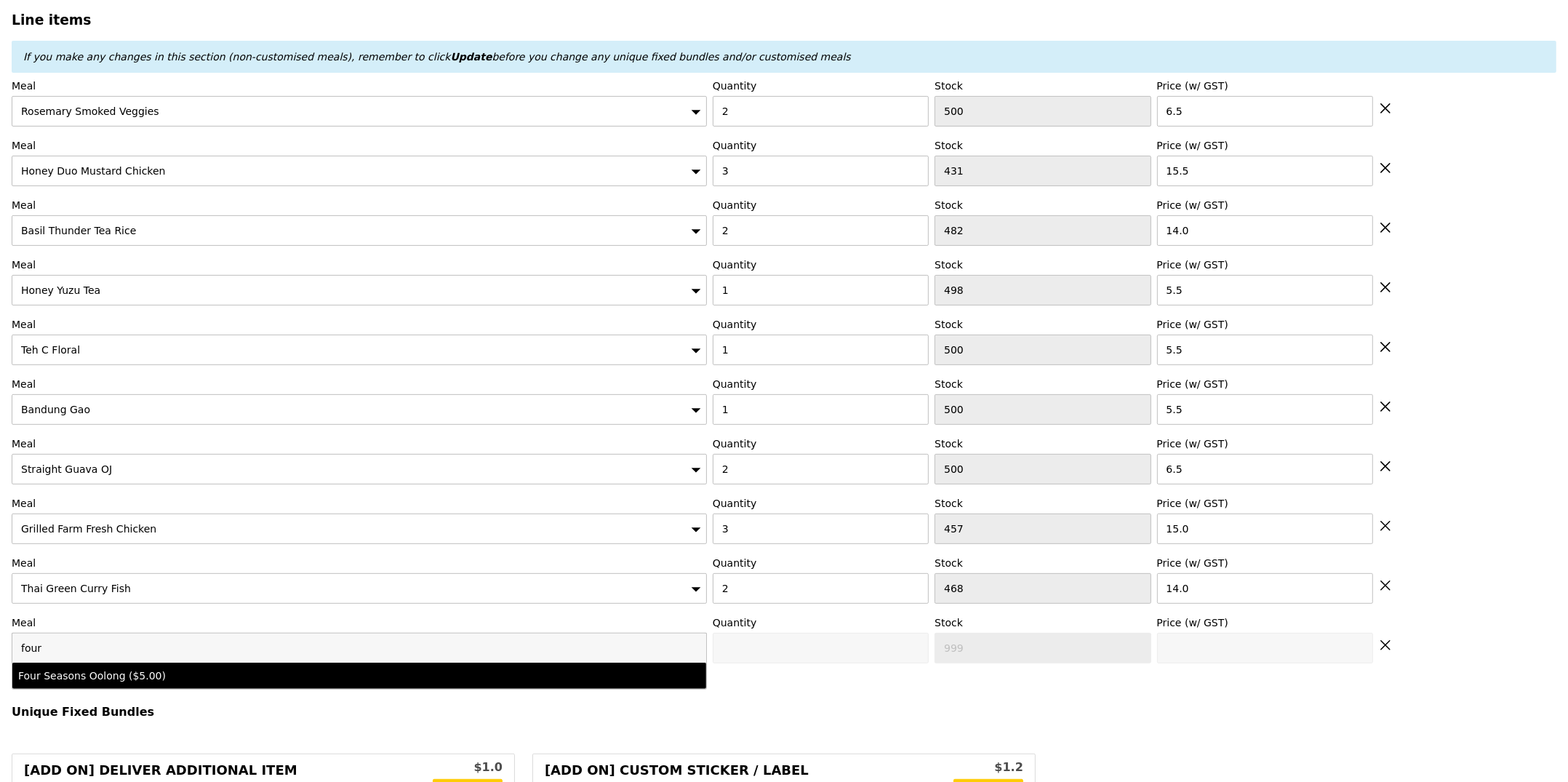
type input "5.0"
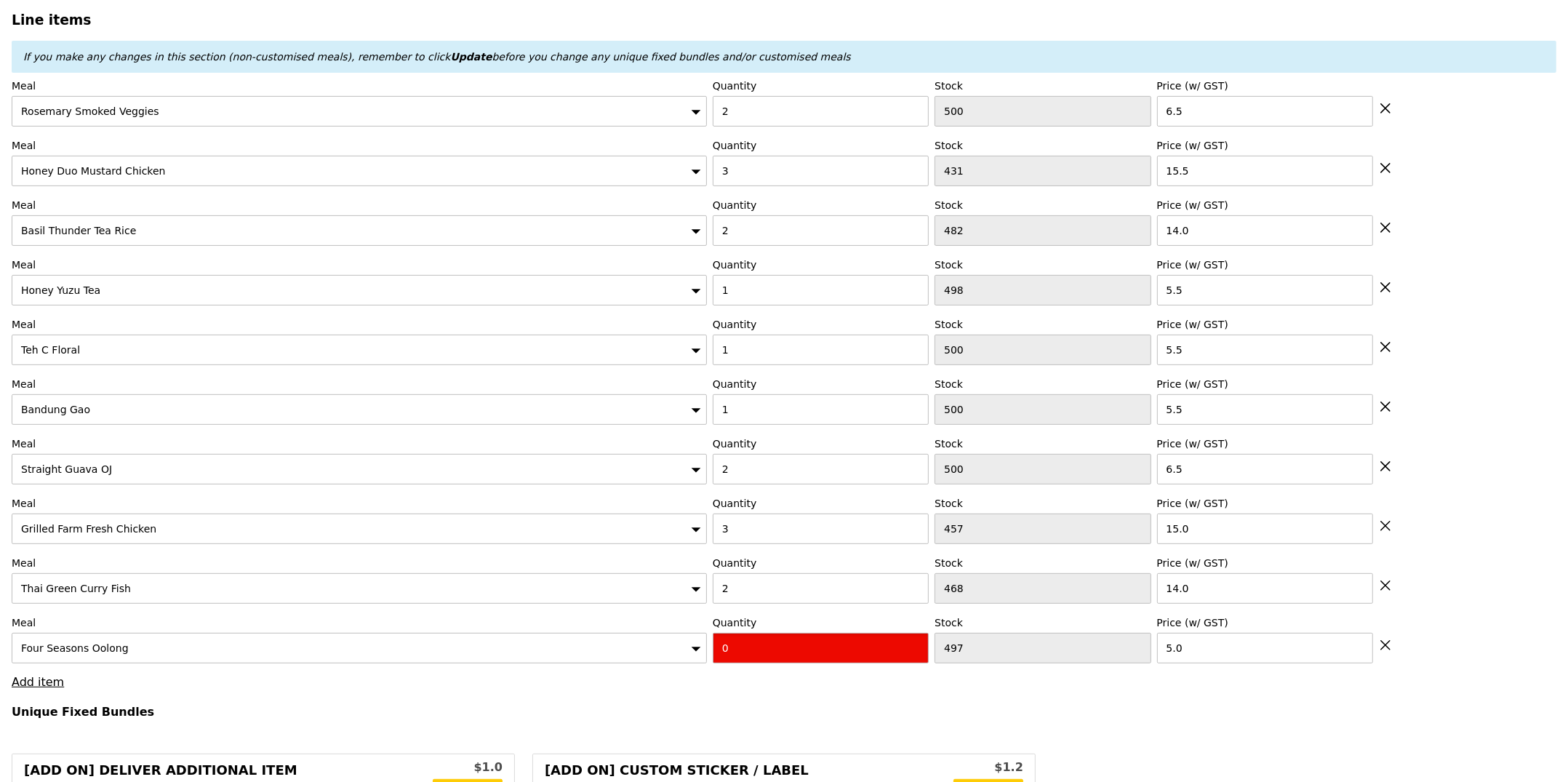
click at [875, 645] on input "0" at bounding box center [820, 647] width 216 height 31
type input "Confirm"
type input "6"
type input "Loading..."
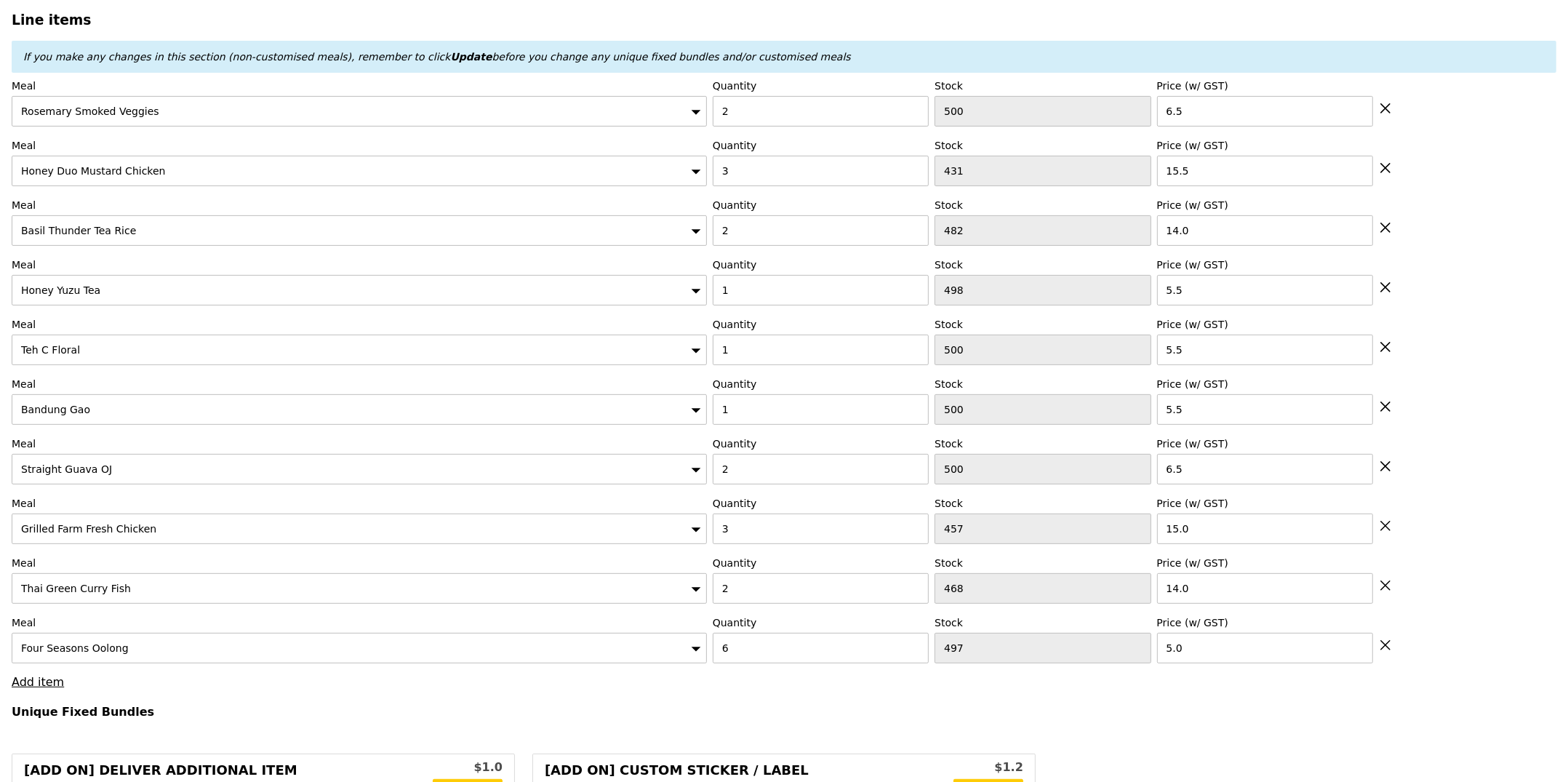
type input "220.00"
type input "225.90"
type input "Confirm"
click at [793, 293] on input "1" at bounding box center [820, 290] width 216 height 31
type input "2"
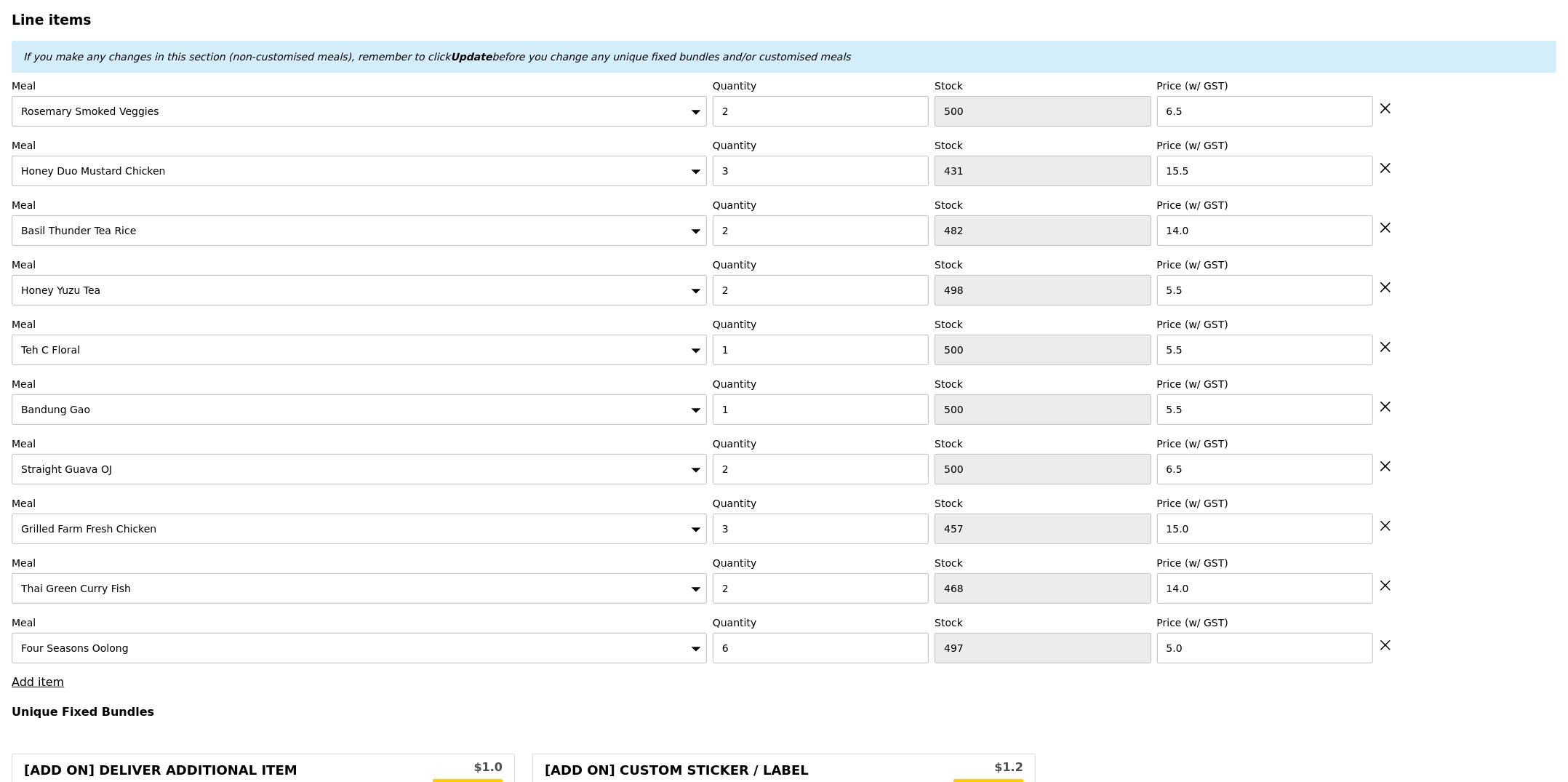
drag, startPoint x: 744, startPoint y: 693, endPoint x: 744, endPoint y: 676, distance: 17.0
type input "Loading..."
type input "225.50"
type input "231.40"
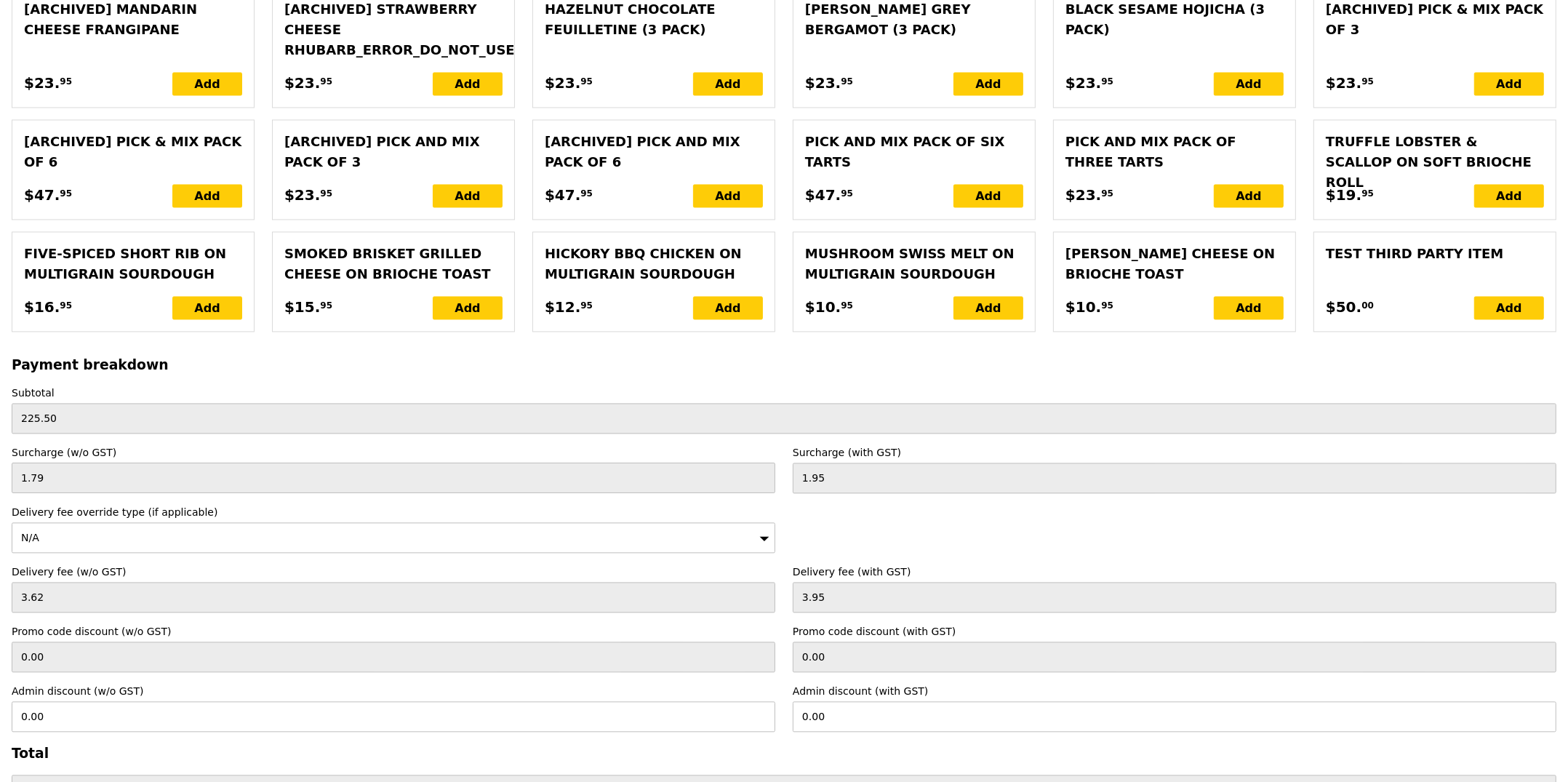
scroll to position [3513, 0]
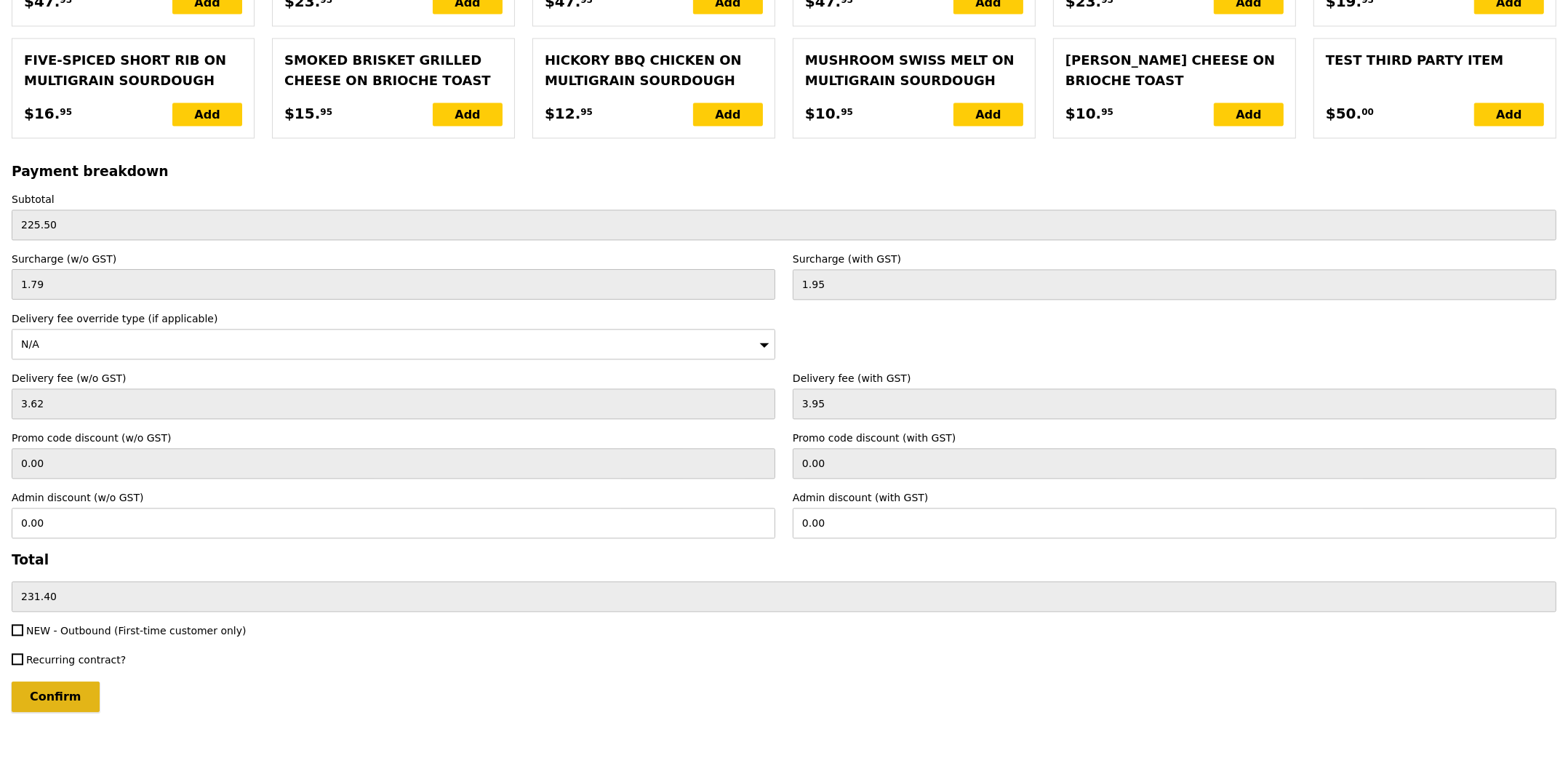
click at [28, 693] on input "Confirm" at bounding box center [56, 696] width 88 height 31
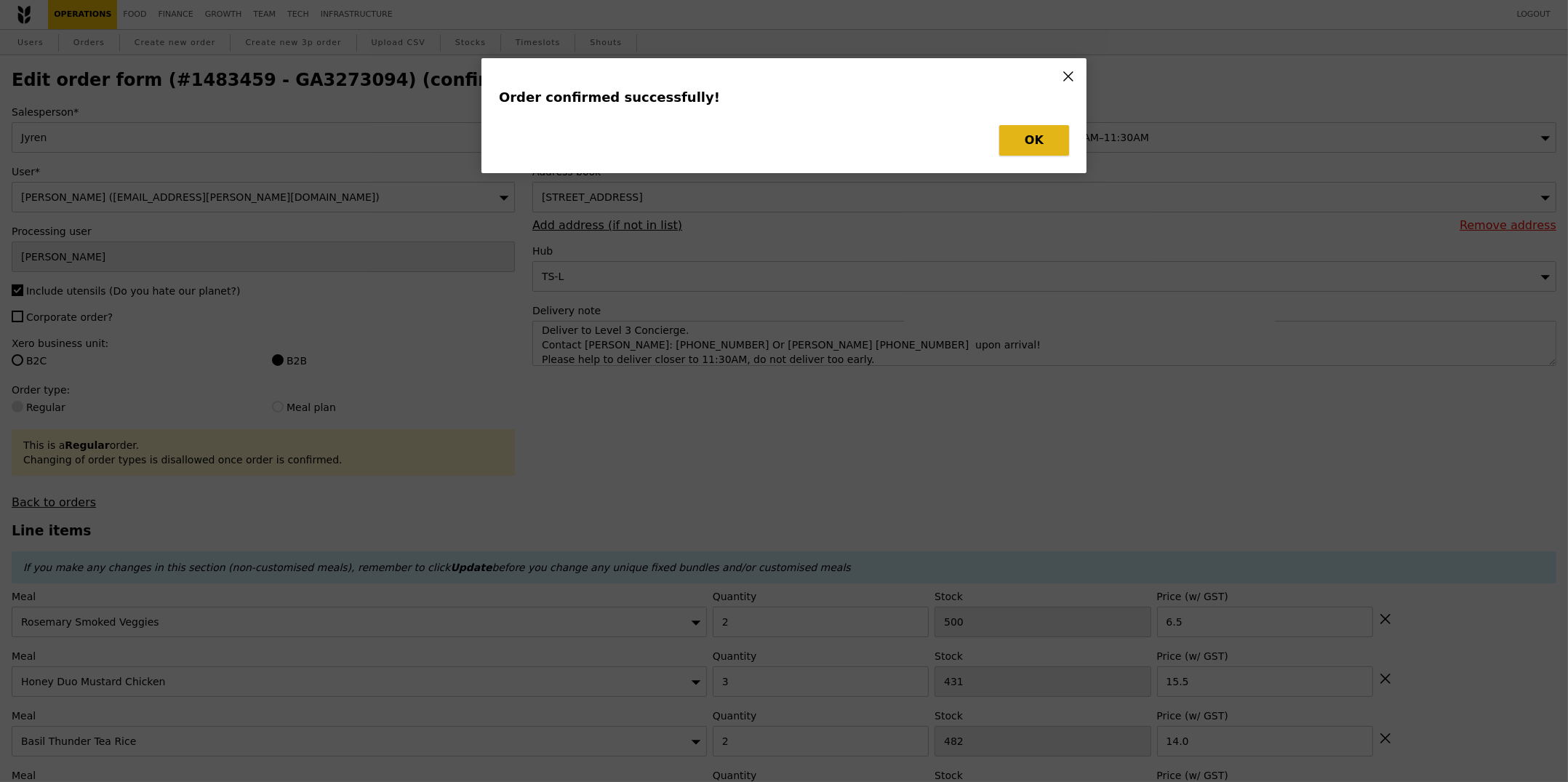
type input "Loading..."
checkbox input "false"
type input "6"
type input "497"
type input "5.00"
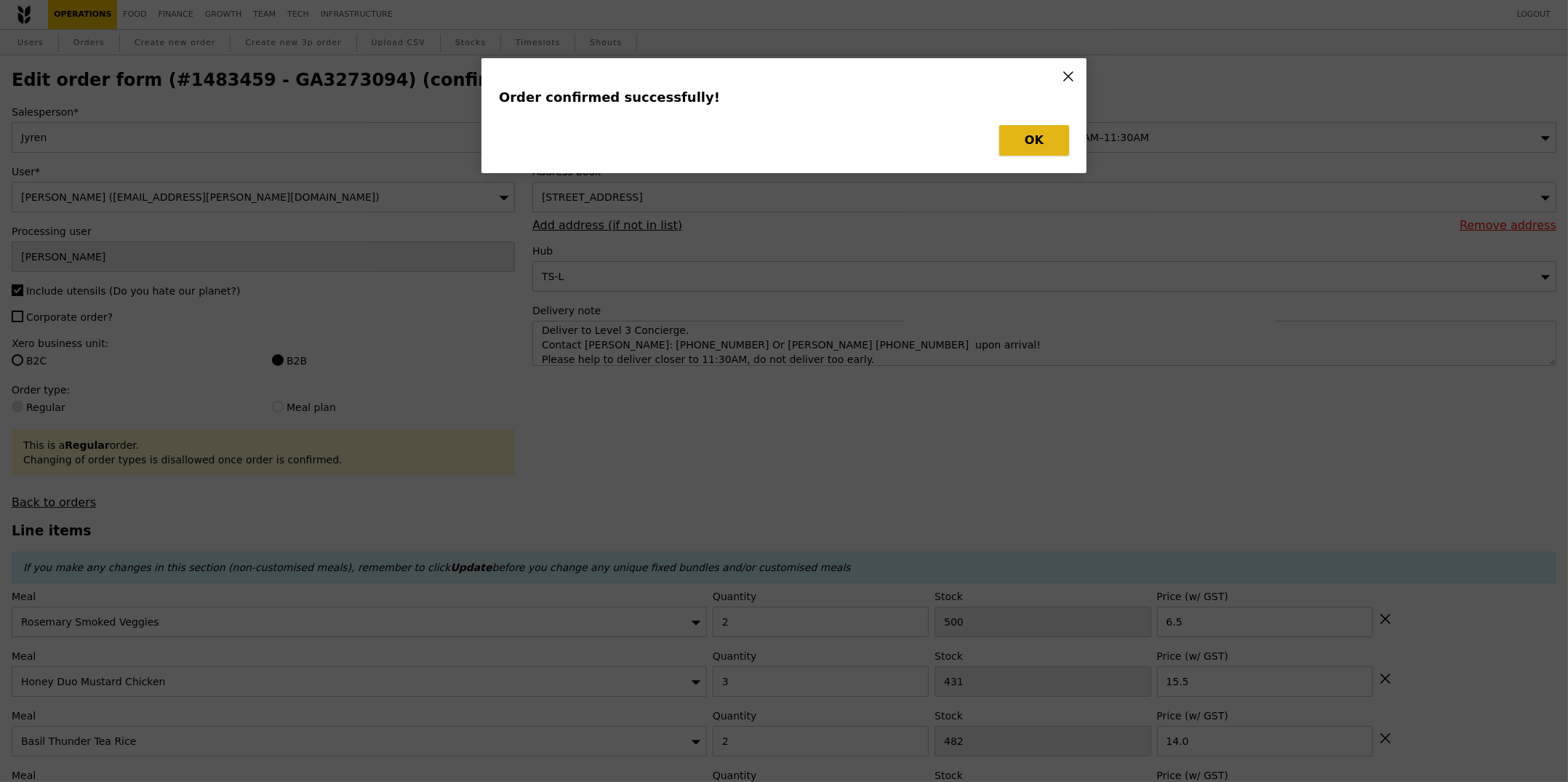
type input "2"
type input "468"
type input "14.00"
type input "3"
type input "457"
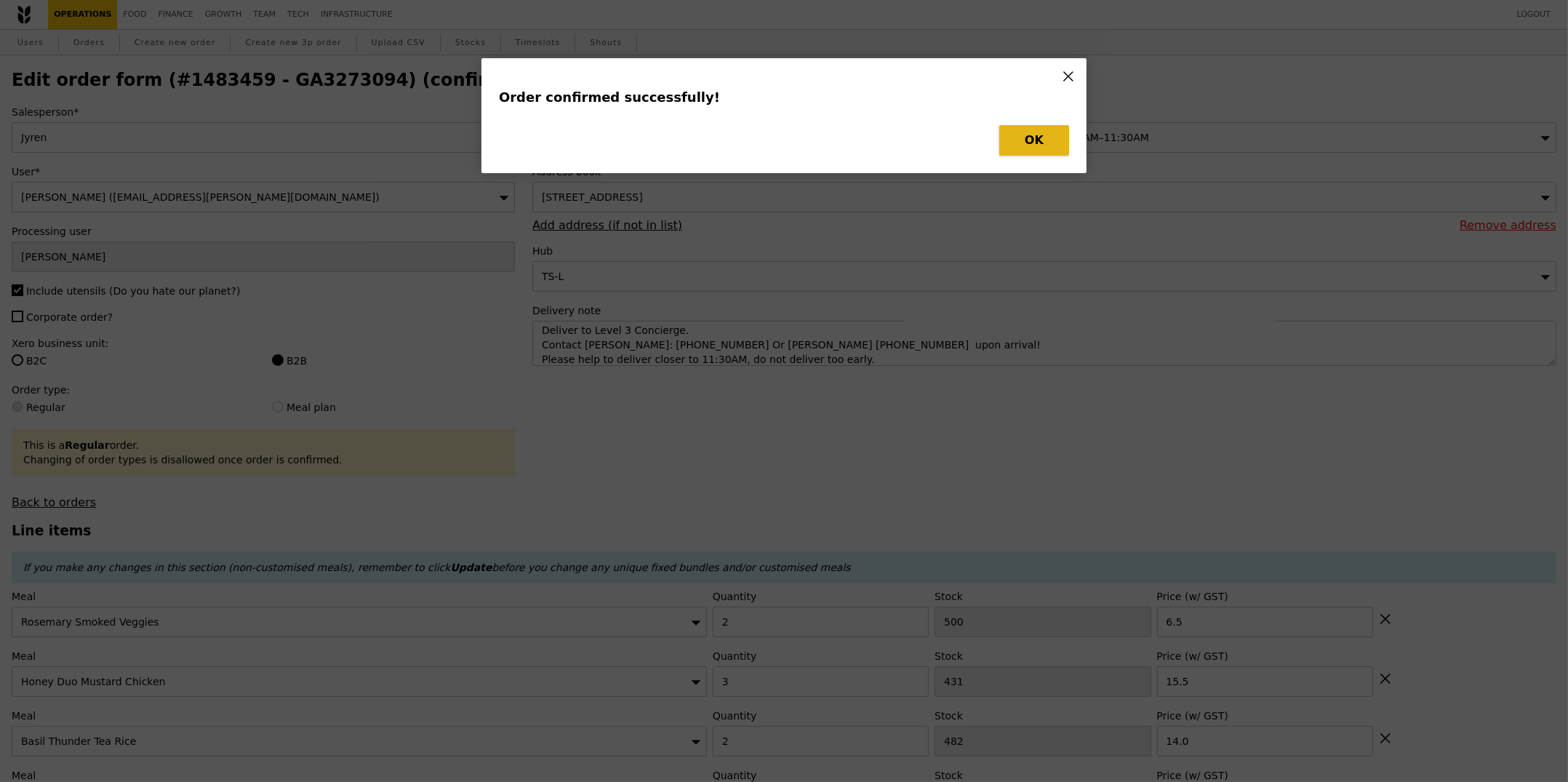
type input "15.00"
type input "500"
type input "6.50"
type input "5.50"
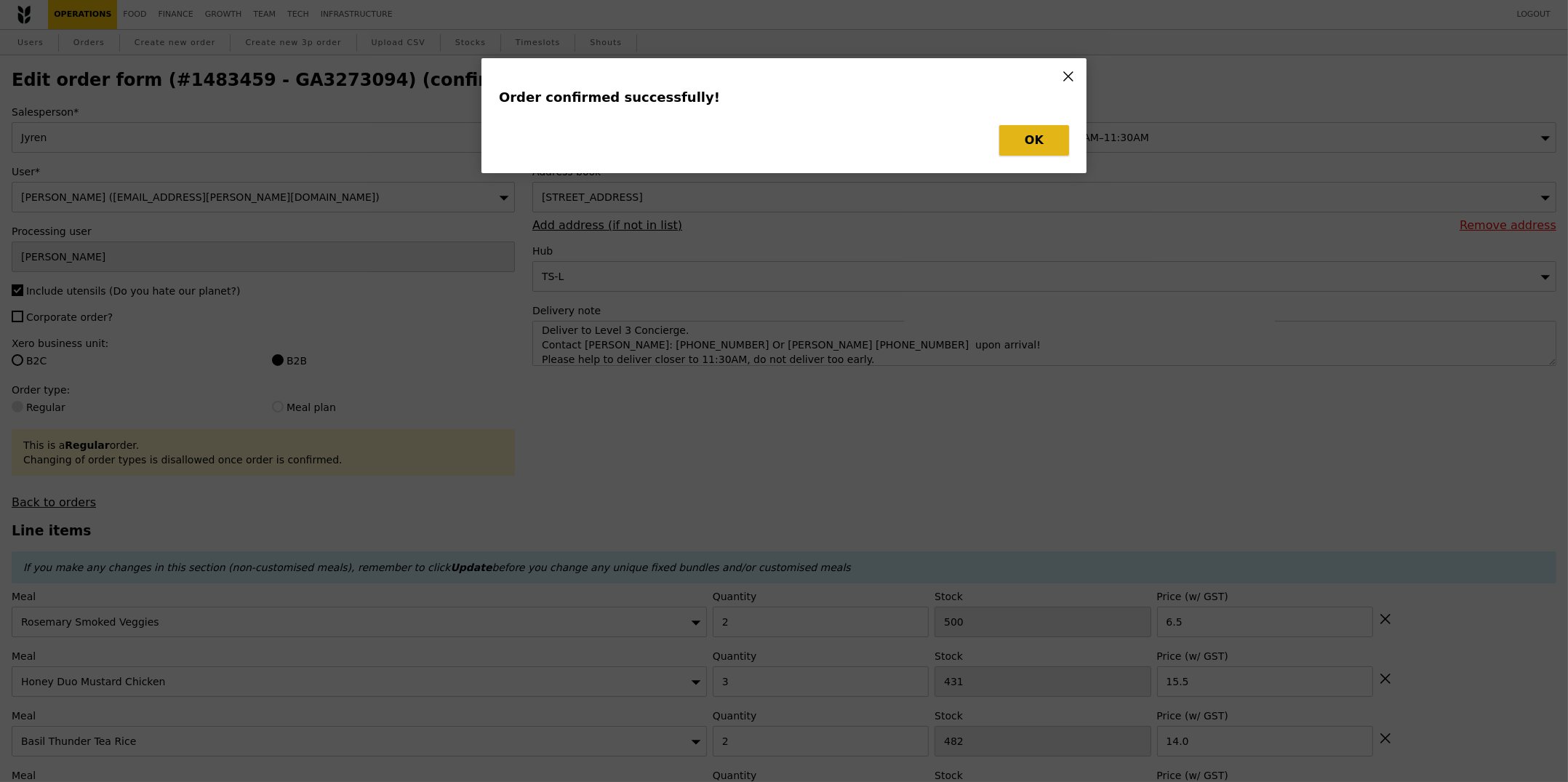
type input "498"
type input "5.50"
type input "2"
click at [1027, 134] on button "OK" at bounding box center [1033, 140] width 69 height 31
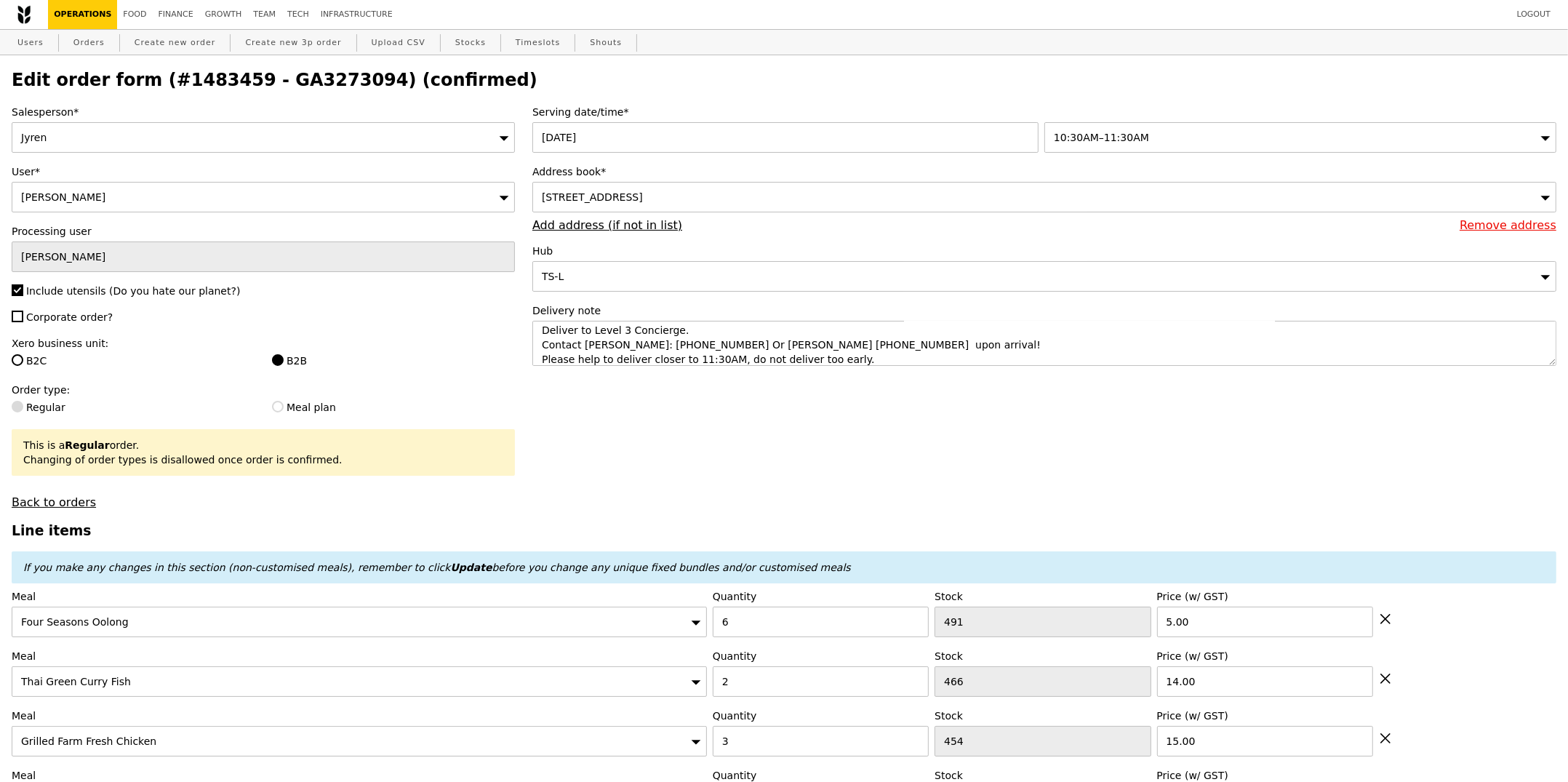
click at [317, 72] on h2 "Edit order form (#1483459 - GA3273094) (confirmed)" at bounding box center [784, 80] width 1545 height 20
copy h2 "GA3273094"
click at [82, 52] on link "Orders" at bounding box center [89, 43] width 43 height 26
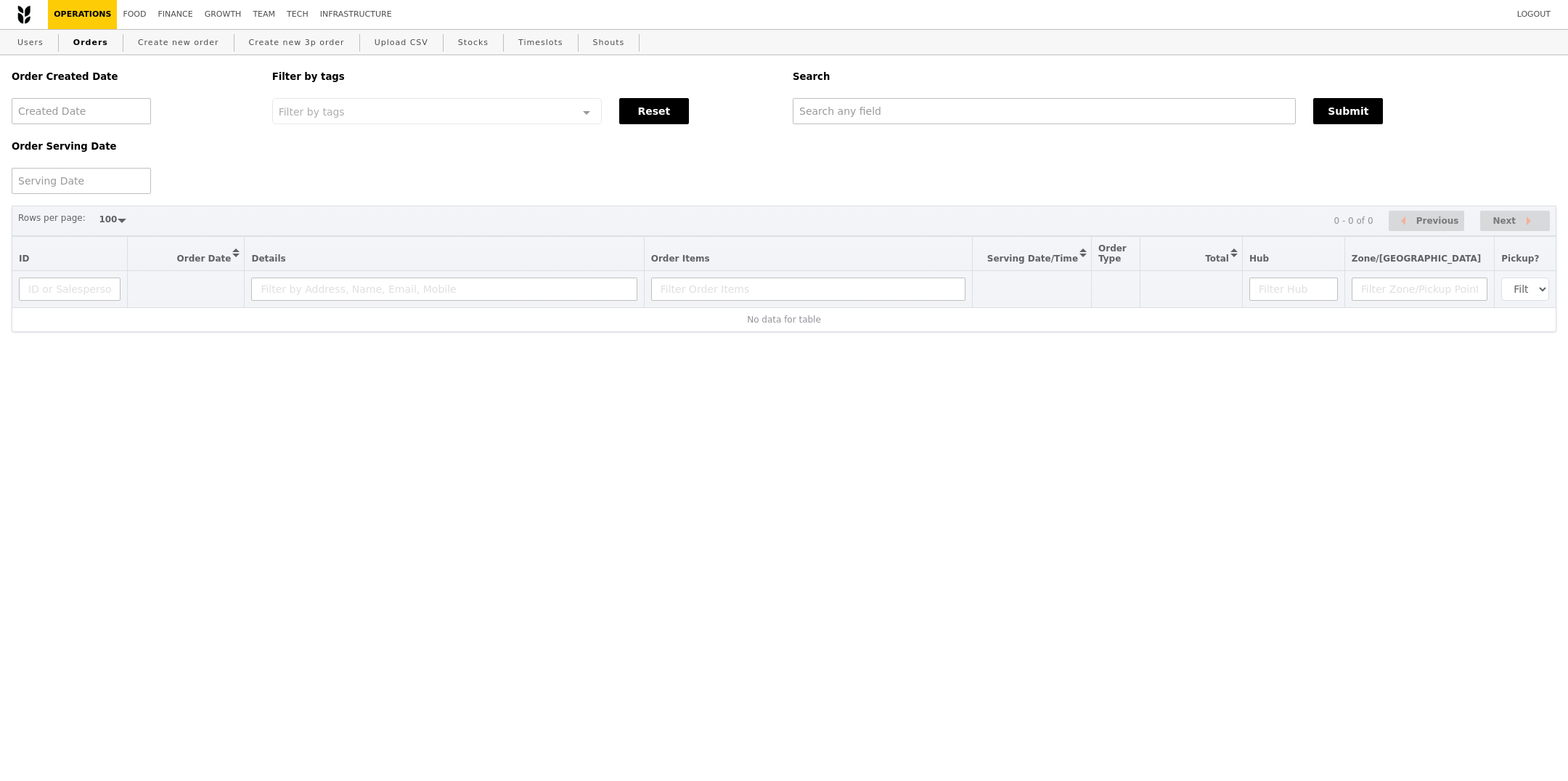
click at [885, 130] on div "Order Created Date Order Serving Date Filter by tags Filter by tags Meal_Plan W…" at bounding box center [784, 125] width 1562 height 139
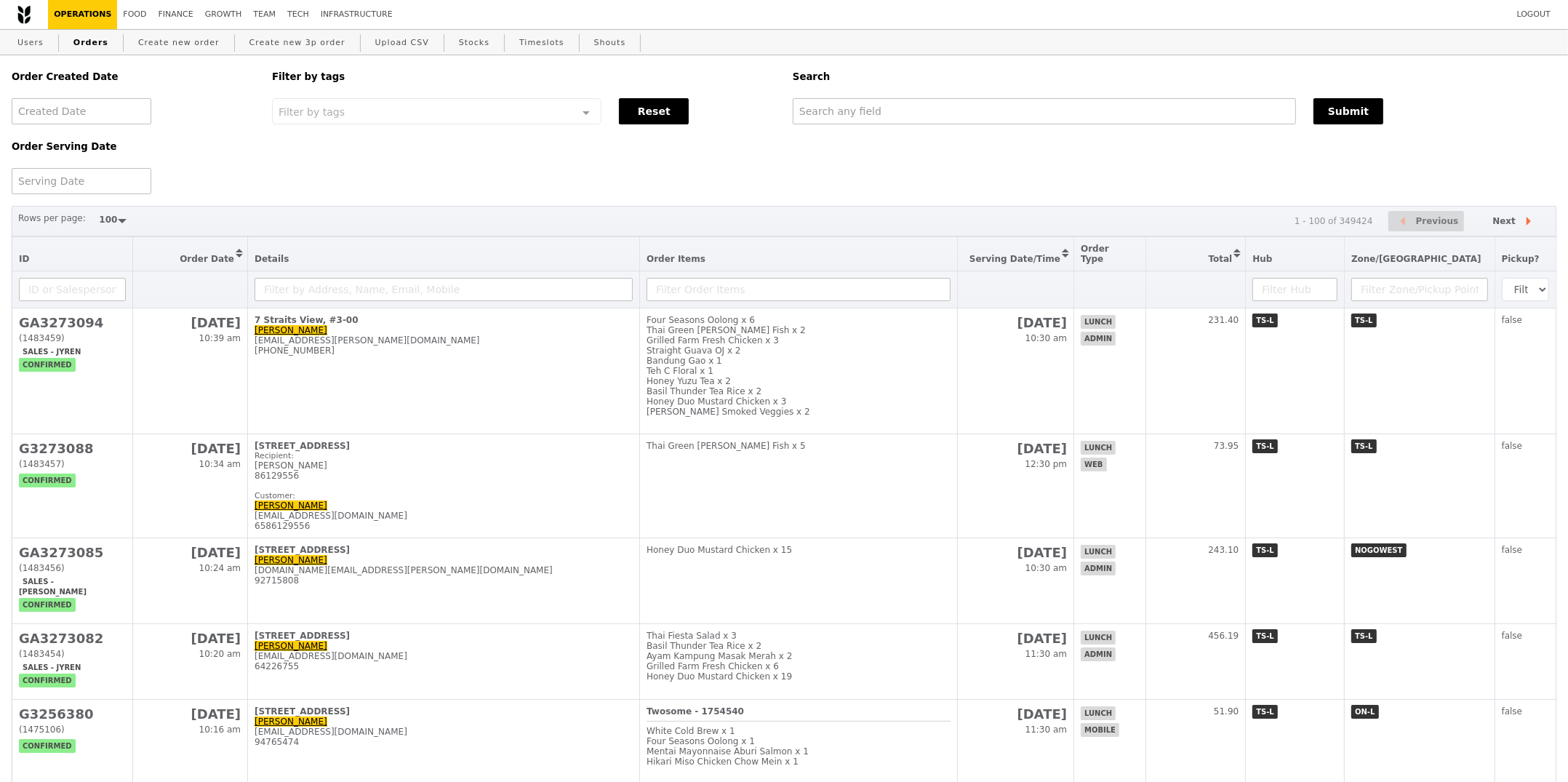
click at [889, 125] on div "Order Created Date Order Serving Date Filter by tags Filter by tags Meal_Plan W…" at bounding box center [784, 125] width 1562 height 139
click at [898, 113] on input "text" at bounding box center [1044, 111] width 504 height 26
paste input "GA3273094"
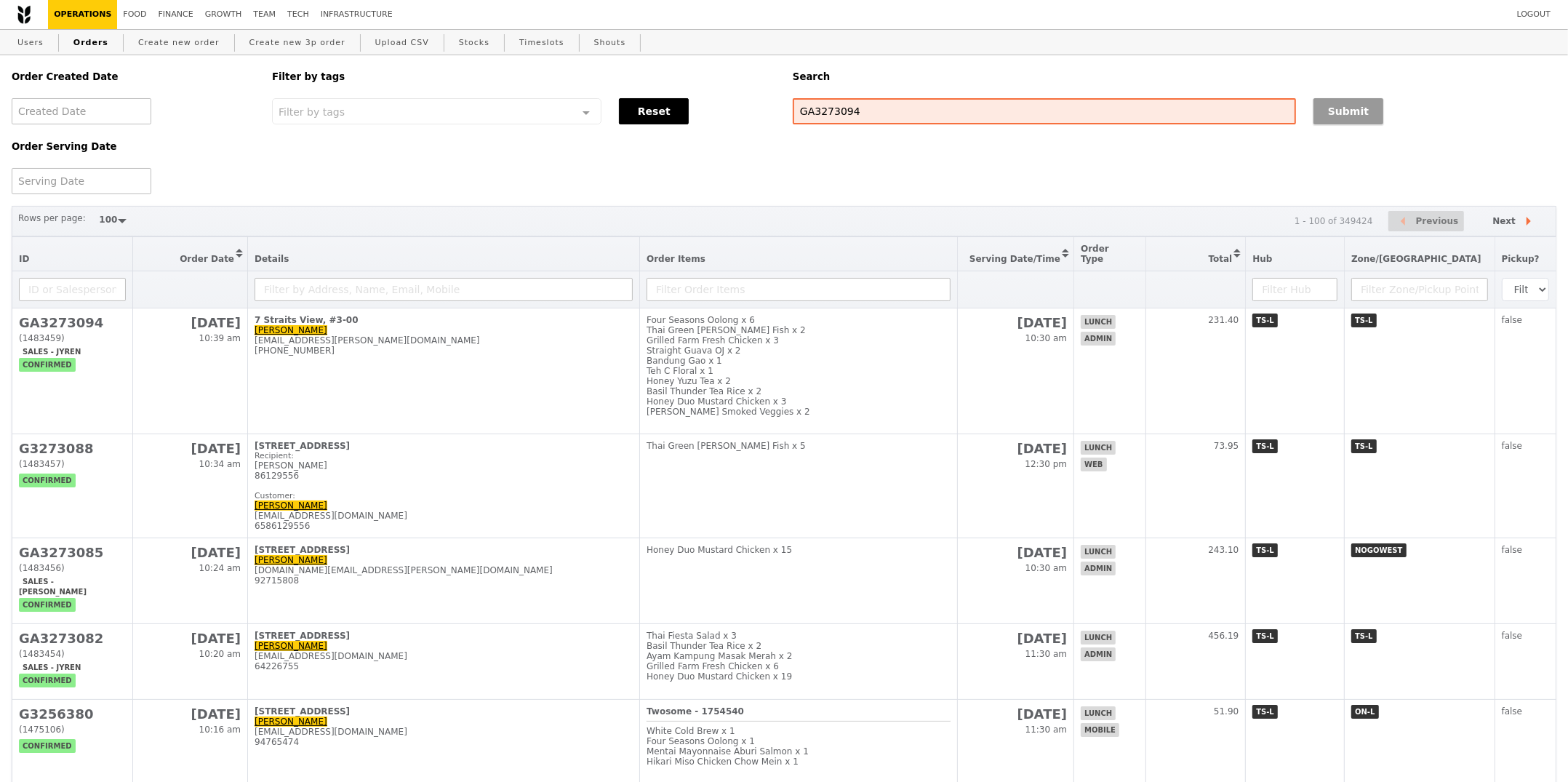
click at [1344, 117] on button "Submit" at bounding box center [1348, 111] width 69 height 26
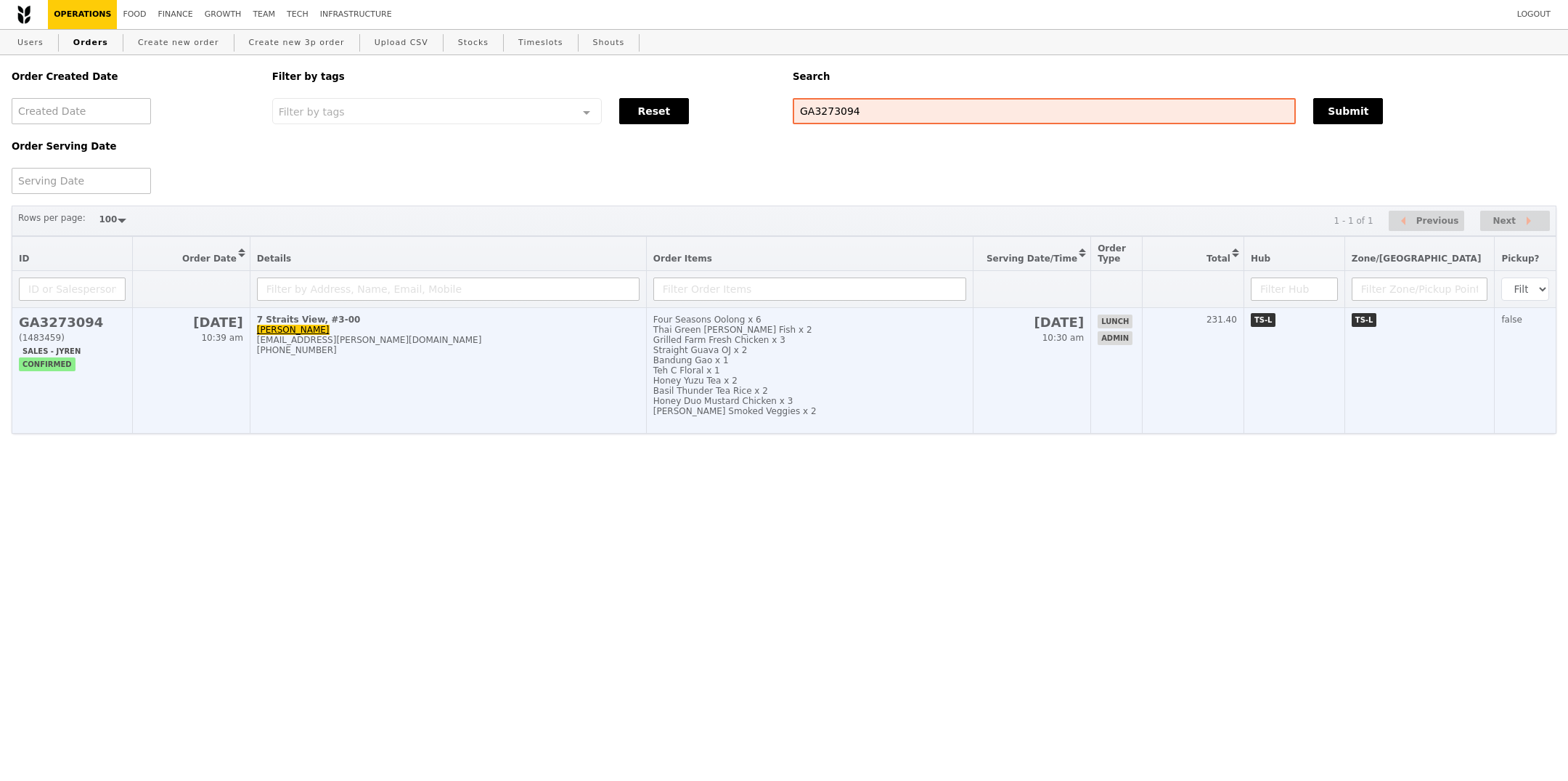
click at [808, 359] on div "Bandung Gao x 1" at bounding box center [809, 360] width 313 height 10
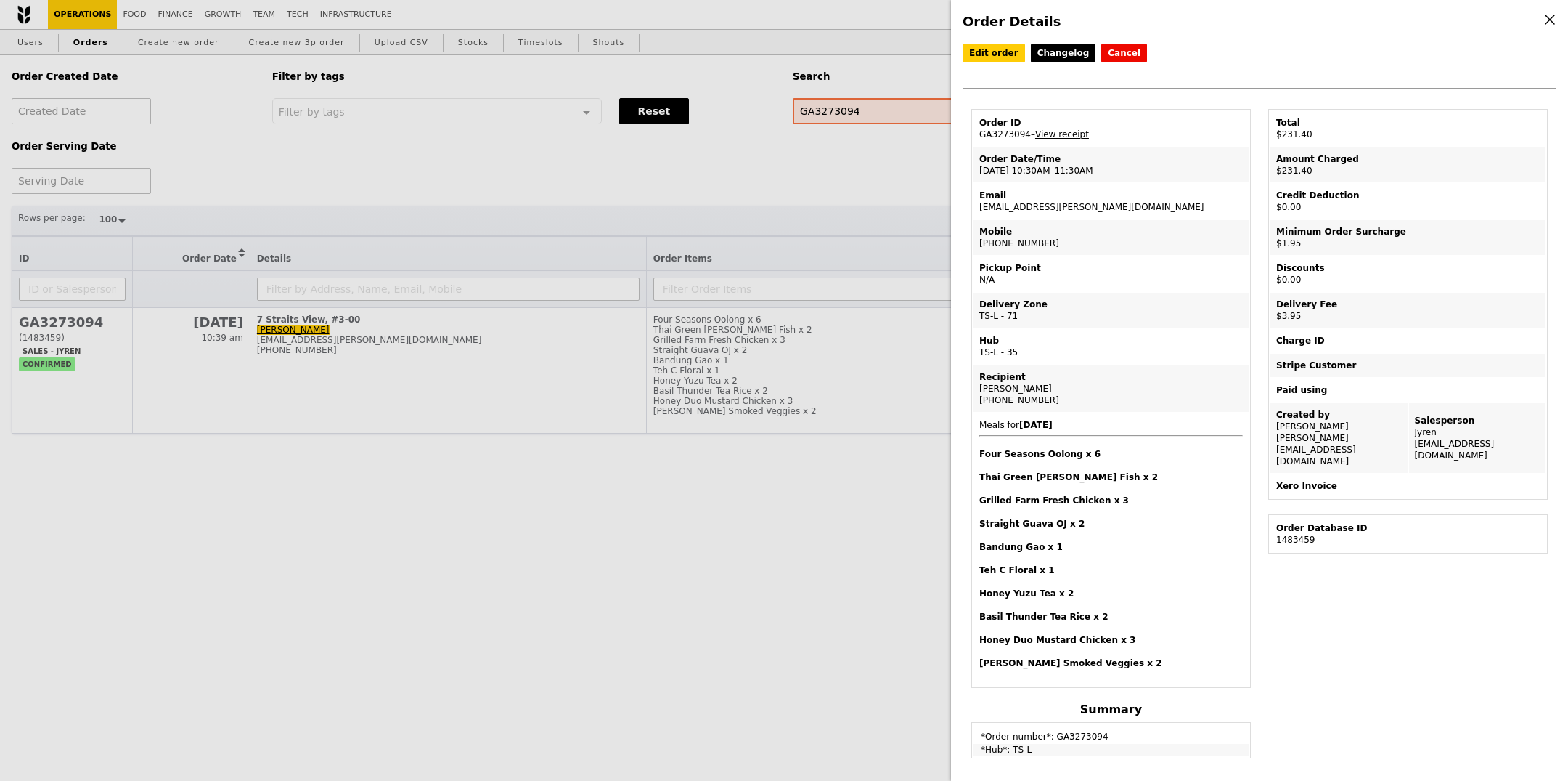
drag, startPoint x: 1401, startPoint y: 513, endPoint x: 1435, endPoint y: 520, distance: 34.7
click at [1435, 520] on td "Order Database ID 1483459" at bounding box center [1408, 534] width 275 height 35
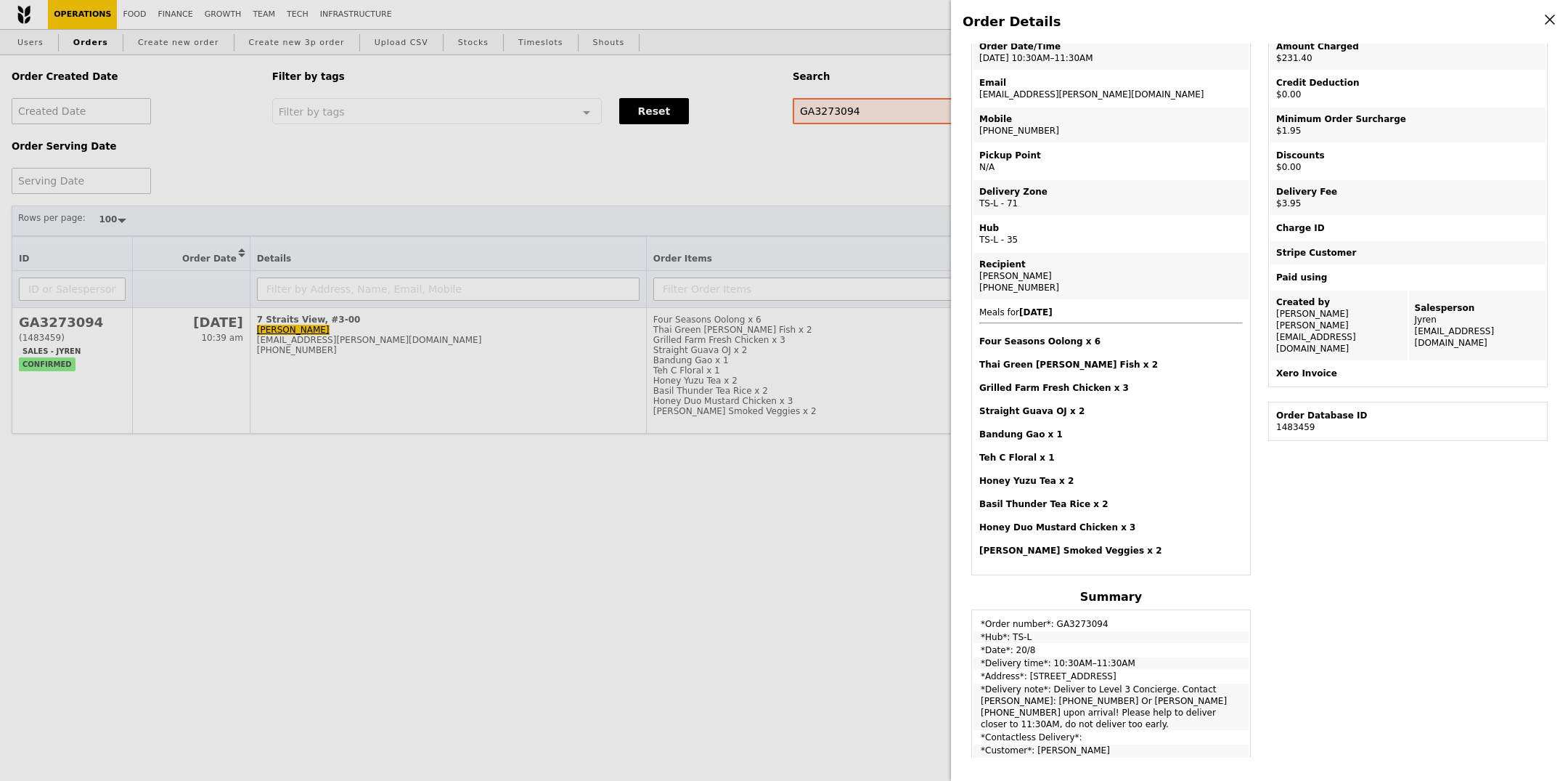
scroll to position [151, 0]
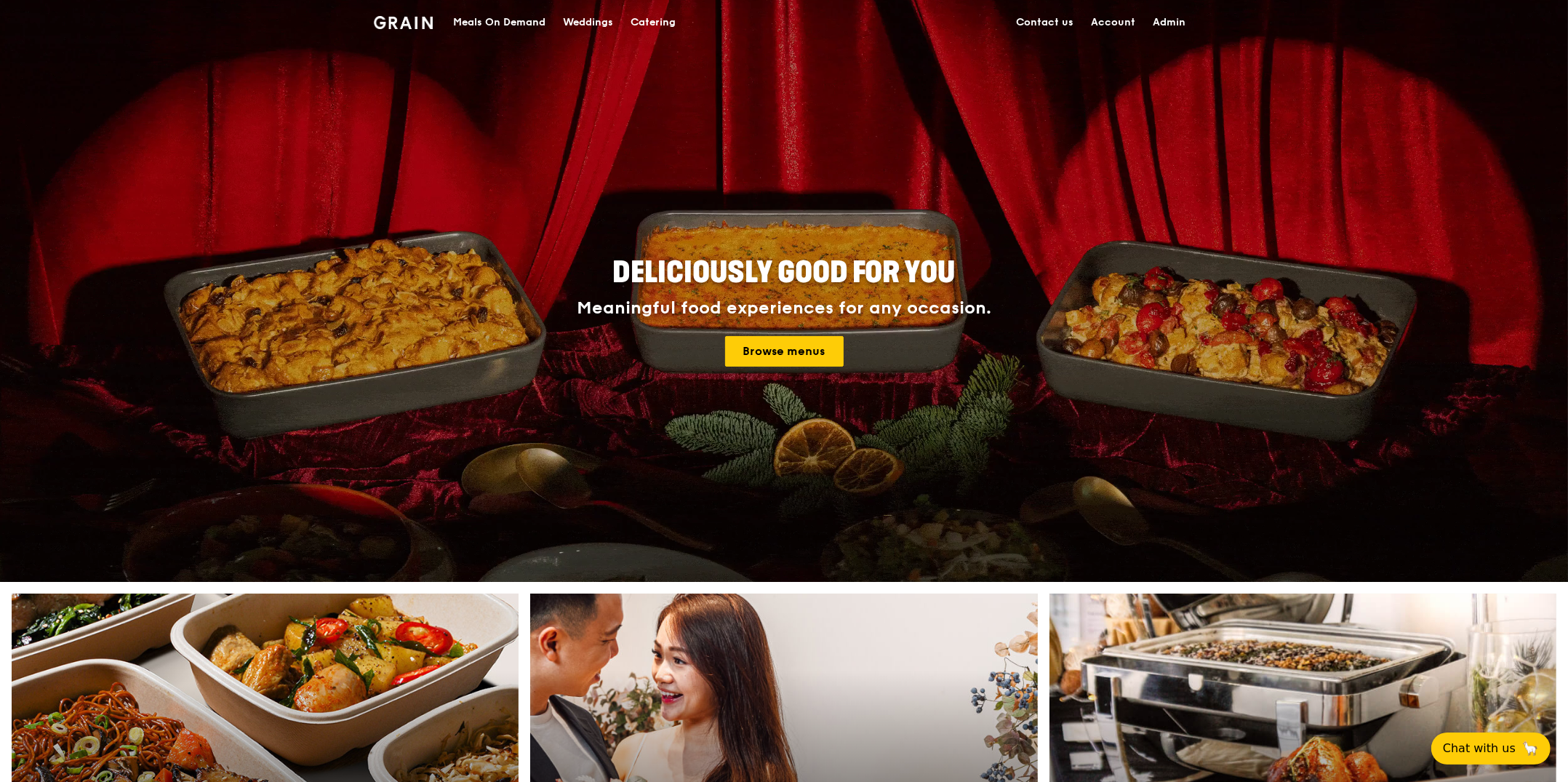
click at [521, 12] on div "Meals On Demand" at bounding box center [499, 22] width 93 height 43
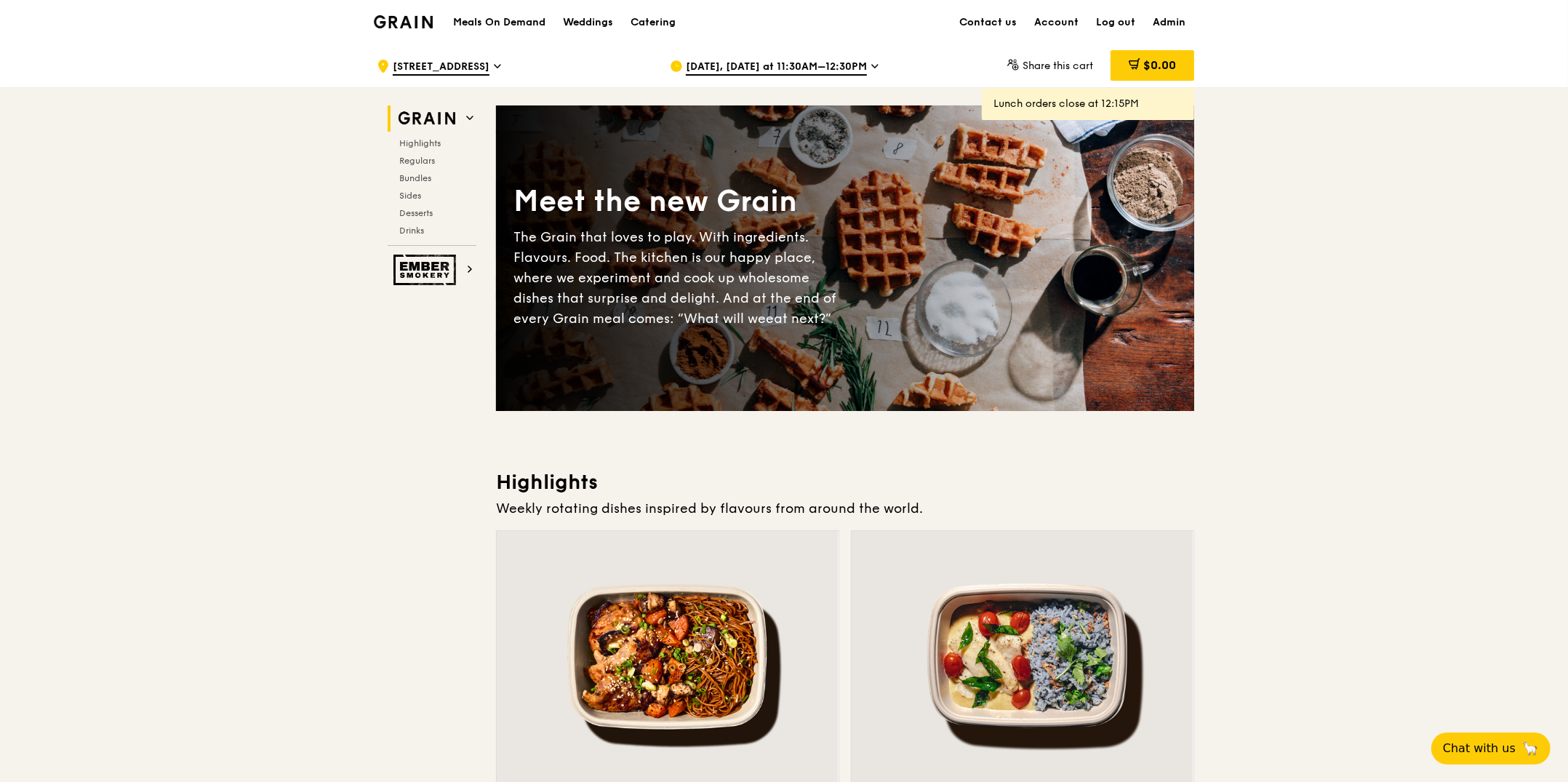
click at [744, 59] on span "Aug 19, Today at 11:30AM–12:30PM" at bounding box center [777, 67] width 181 height 16
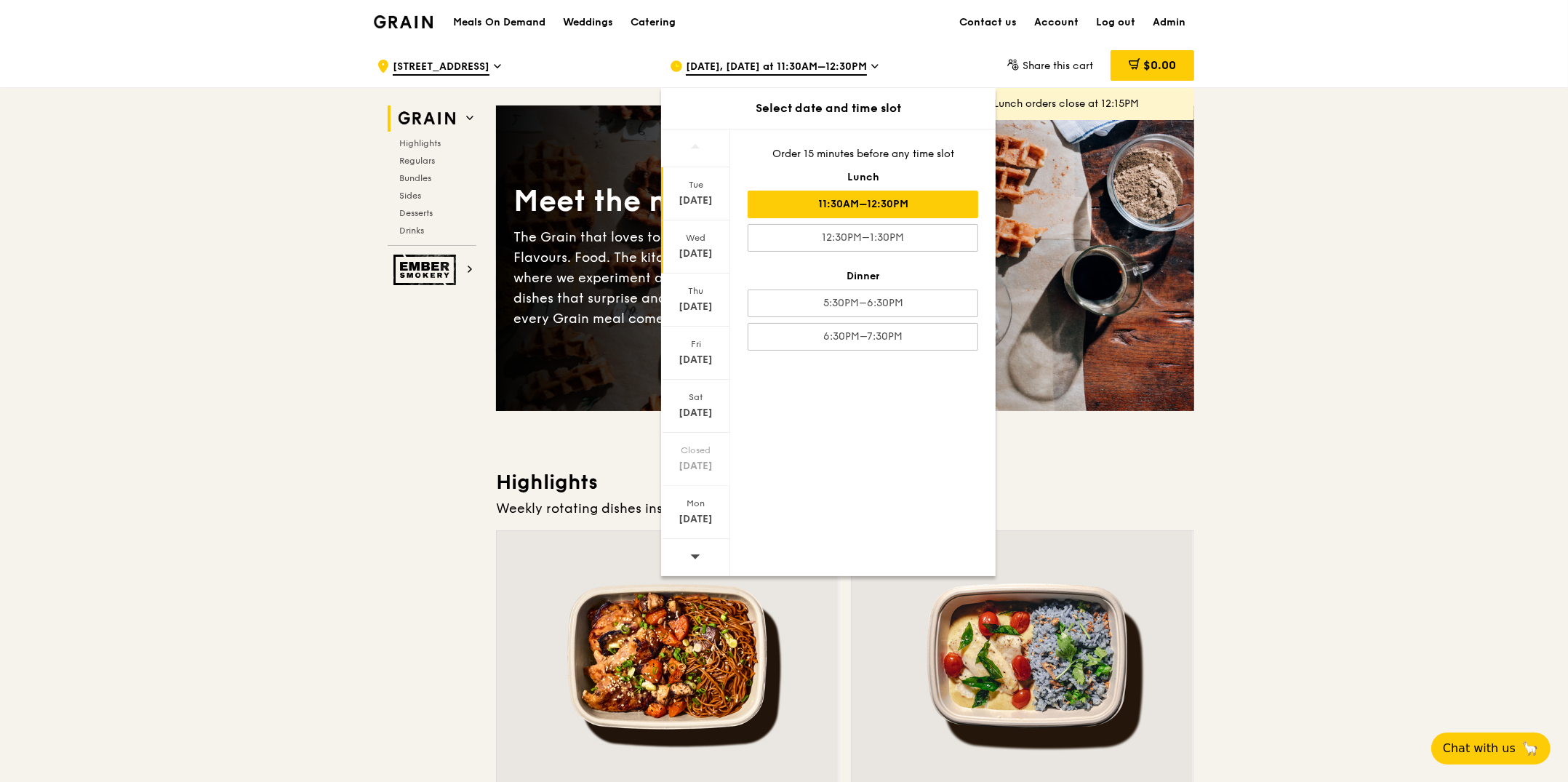
click at [696, 246] on div "Aug 20" at bounding box center [695, 254] width 65 height 15
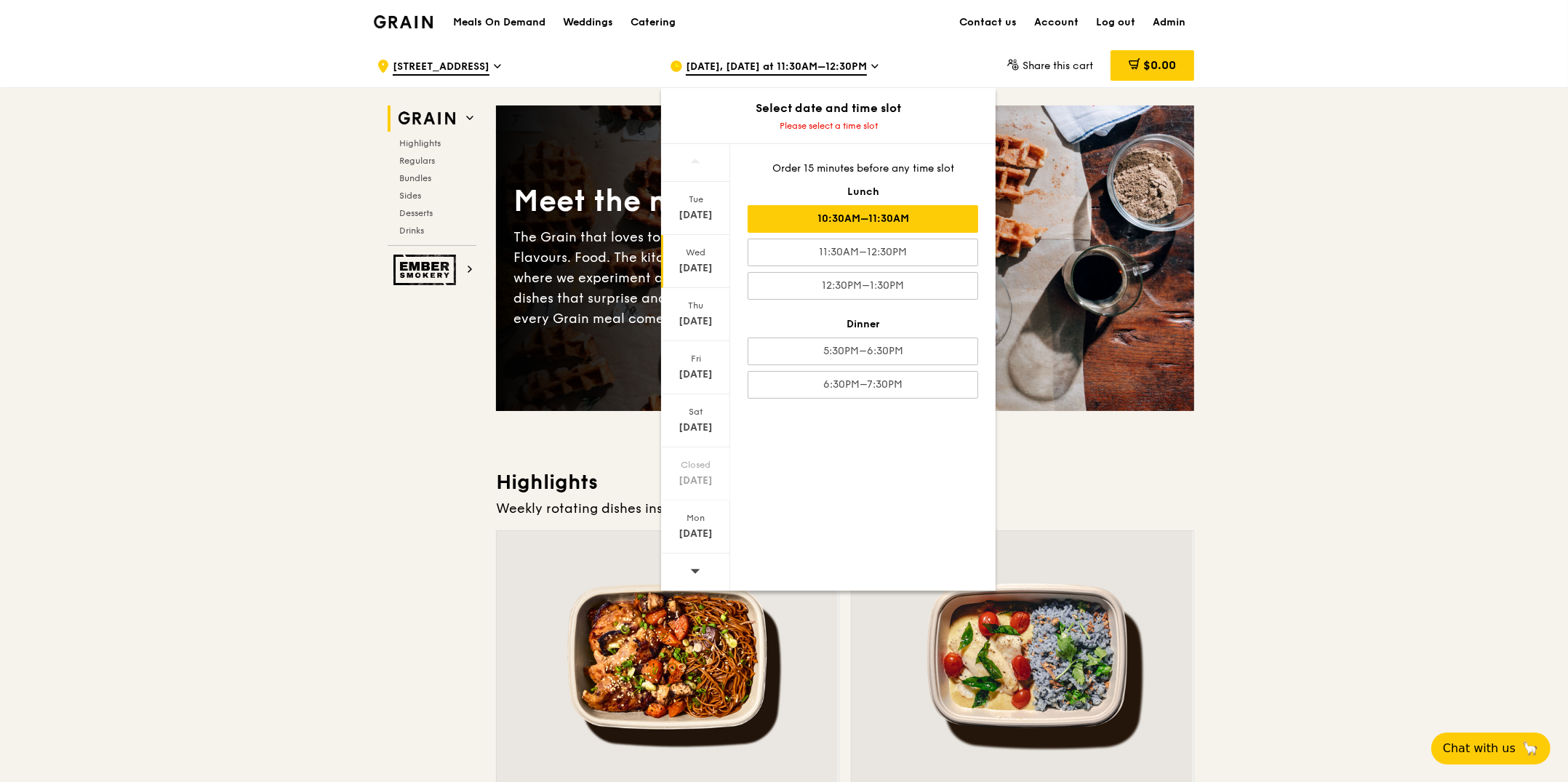
click at [854, 226] on div "10:30AM–11:30AM" at bounding box center [863, 219] width 230 height 28
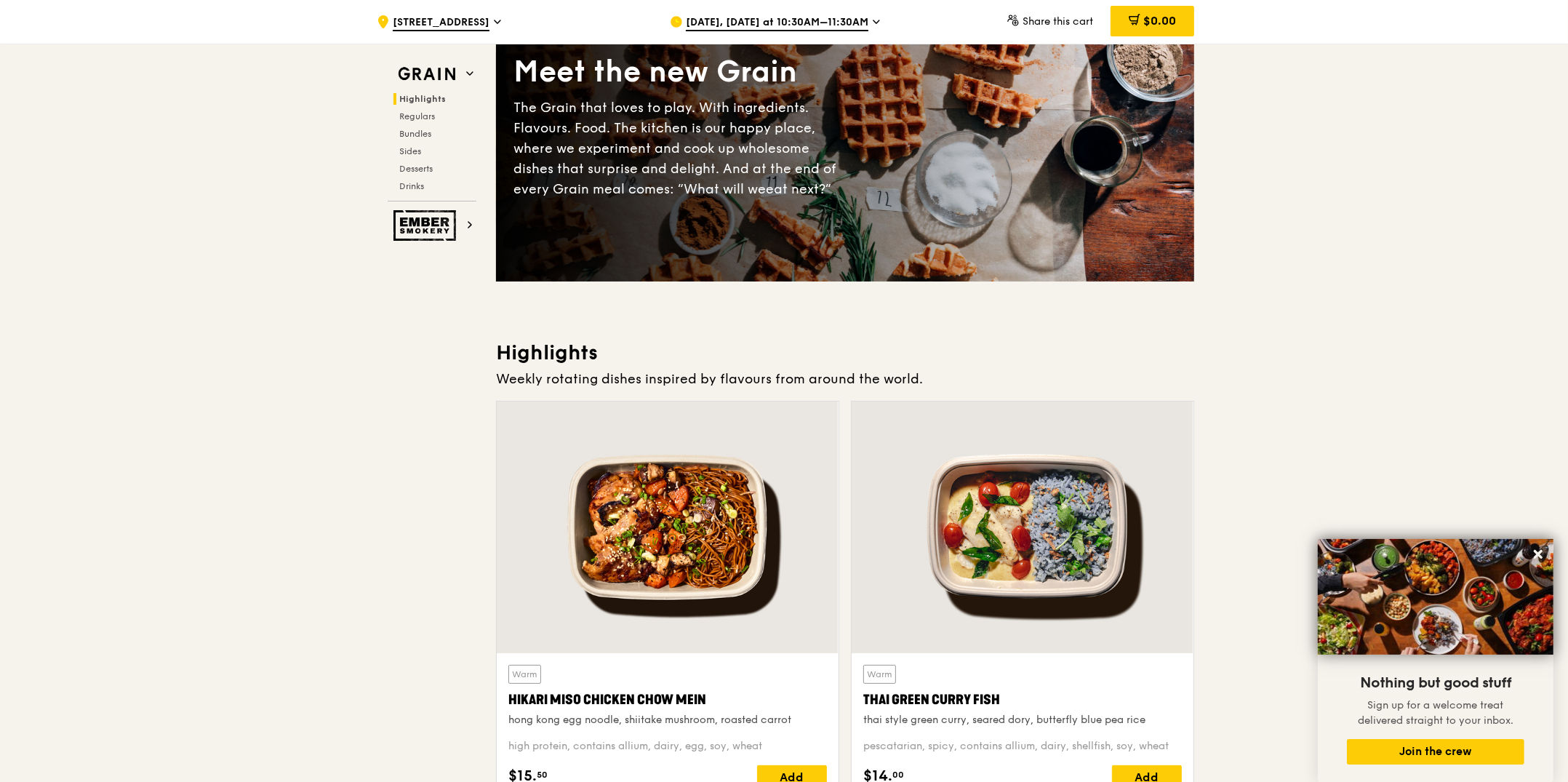
scroll to position [165, 0]
